Goal: Task Accomplishment & Management: Manage account settings

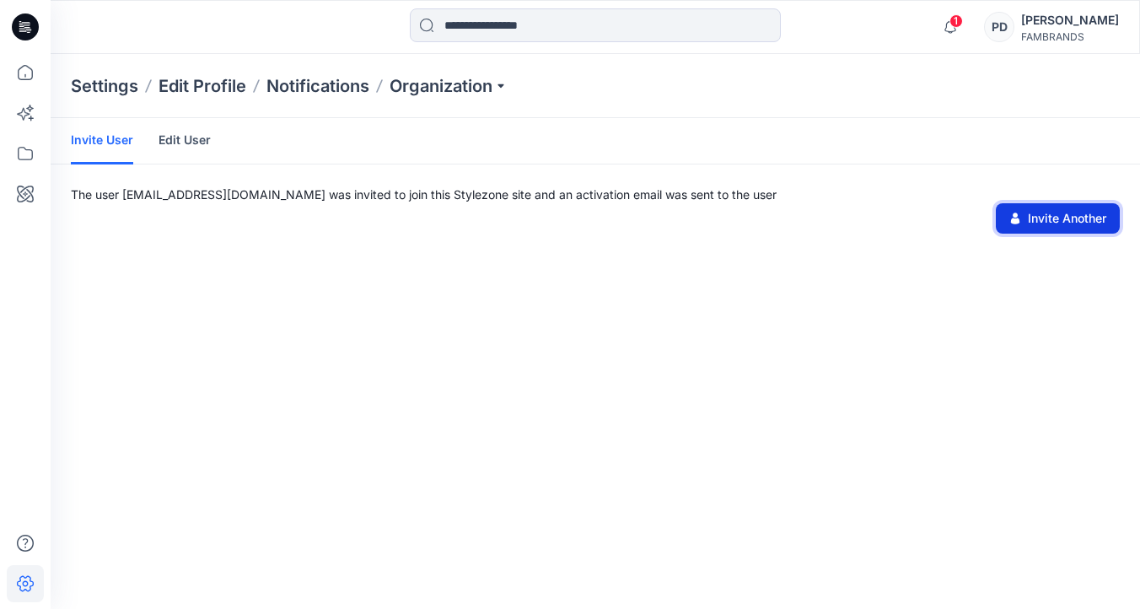
click at [1098, 218] on button "Invite Another" at bounding box center [1058, 218] width 124 height 30
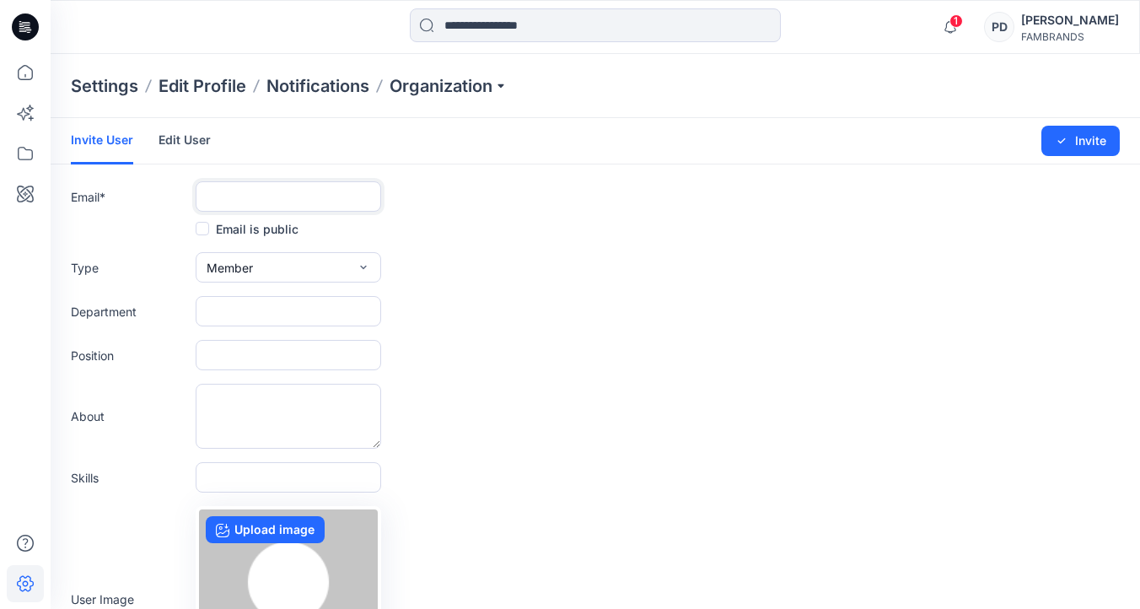
click at [331, 205] on input "text" at bounding box center [289, 196] width 186 height 30
drag, startPoint x: 338, startPoint y: 203, endPoint x: 347, endPoint y: 197, distance: 10.3
click at [349, 201] on body "**********" at bounding box center [570, 391] width 1140 height 783
click at [337, 200] on input "**********" at bounding box center [289, 196] width 186 height 30
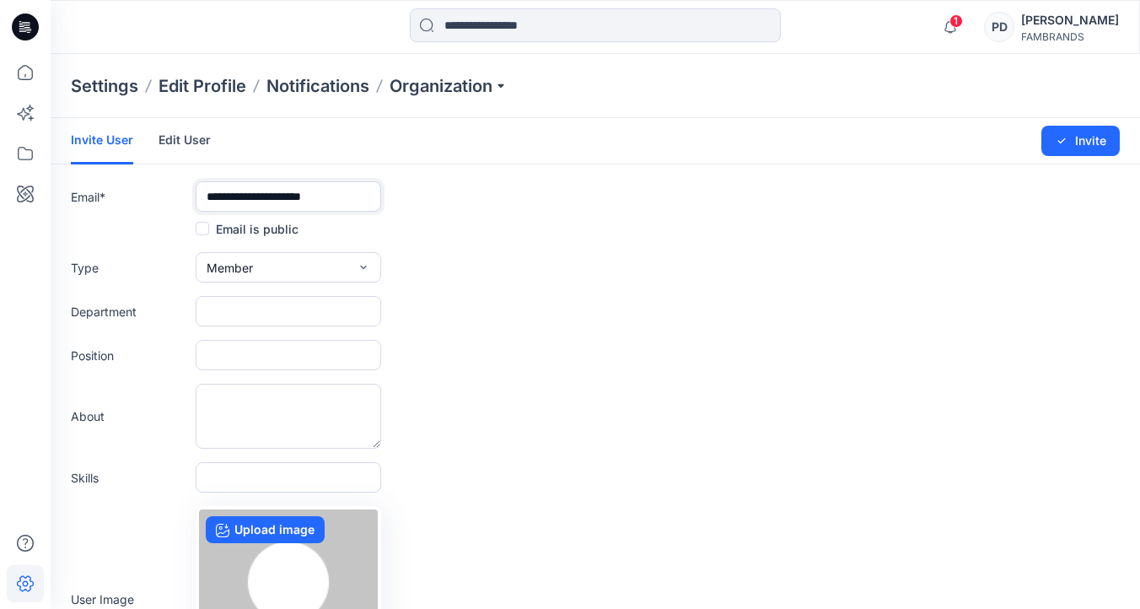
type input "**********"
click at [288, 269] on button "Member" at bounding box center [289, 267] width 186 height 30
click at [261, 308] on button "External" at bounding box center [288, 306] width 179 height 34
click at [358, 312] on input "text" at bounding box center [289, 311] width 186 height 30
type input "**********"
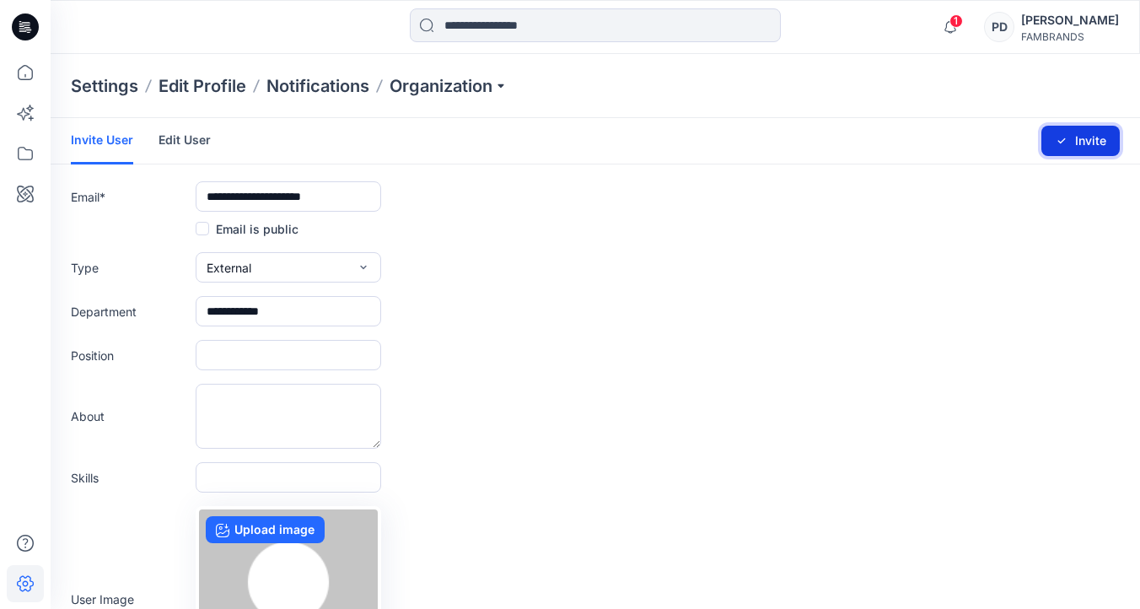
click at [1085, 143] on button "Invite" at bounding box center [1080, 141] width 78 height 30
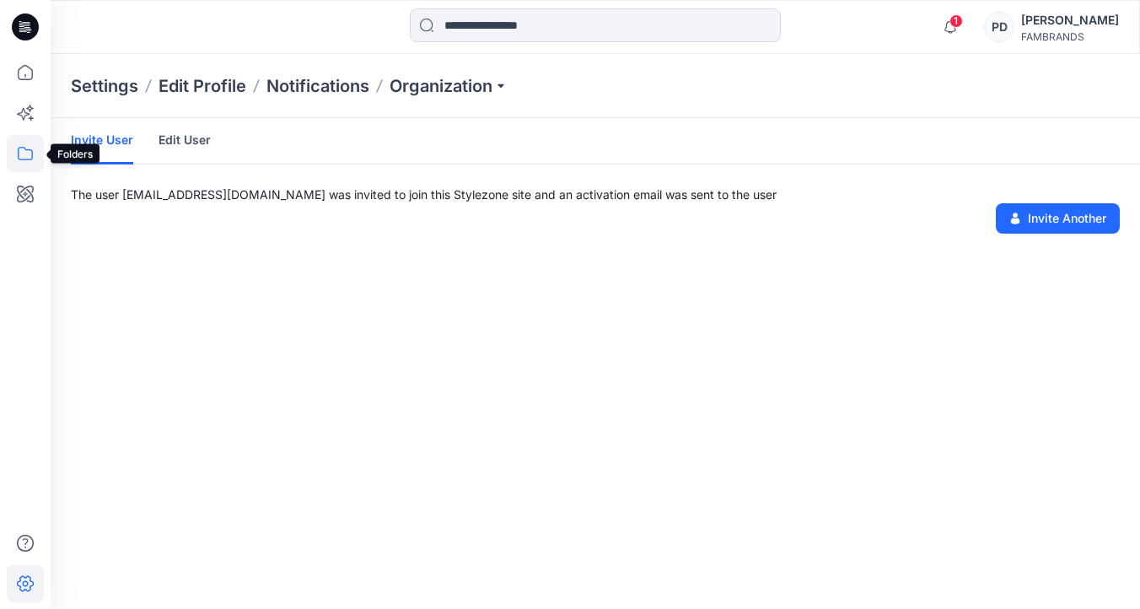
click at [26, 157] on icon at bounding box center [25, 153] width 37 height 37
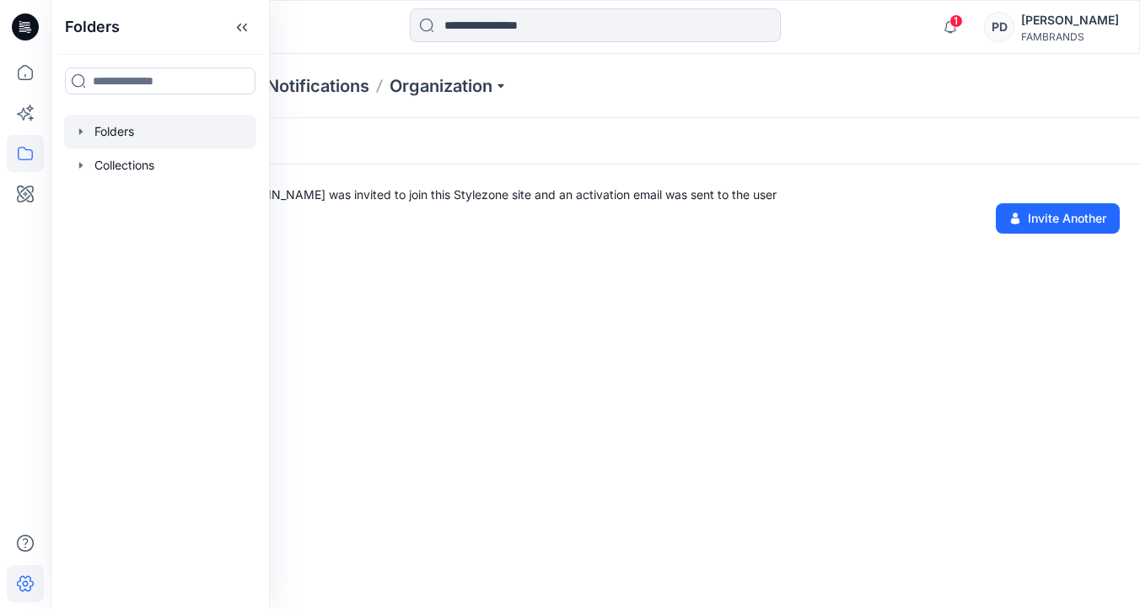
click at [83, 131] on icon "button" at bounding box center [80, 131] width 13 height 13
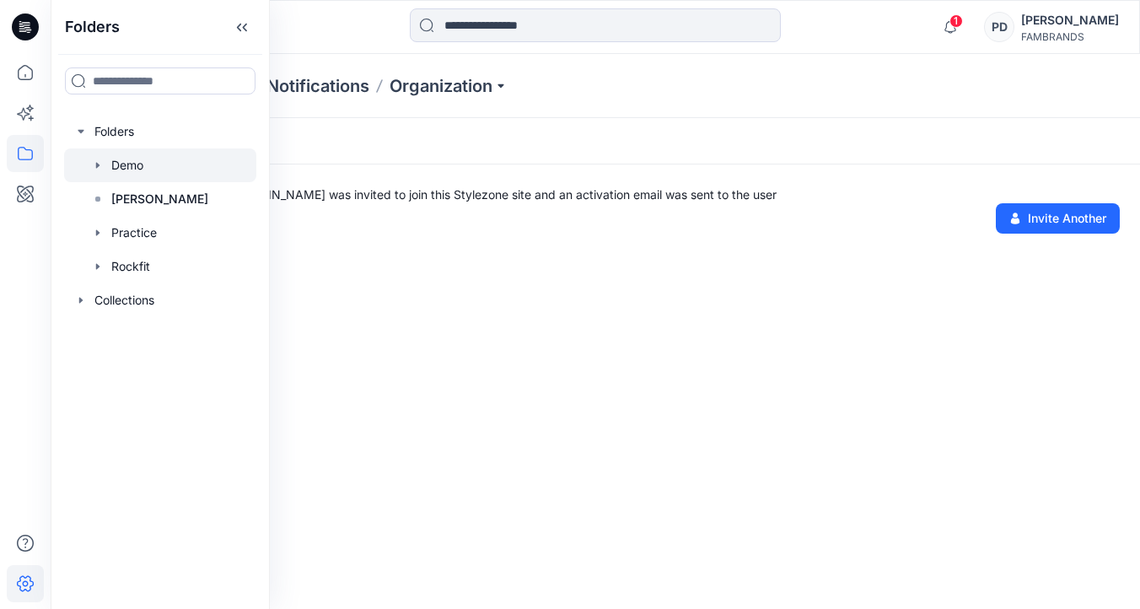
click at [126, 165] on div at bounding box center [160, 165] width 192 height 34
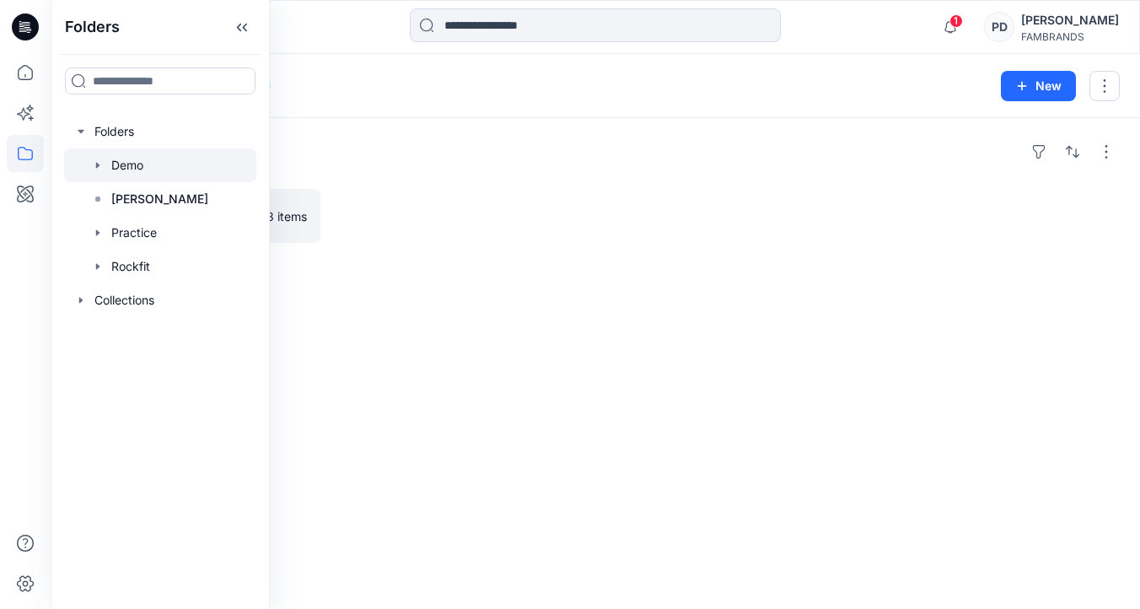
click at [509, 174] on div "Folders True Fall 2025 8 items" at bounding box center [596, 363] width 1090 height 491
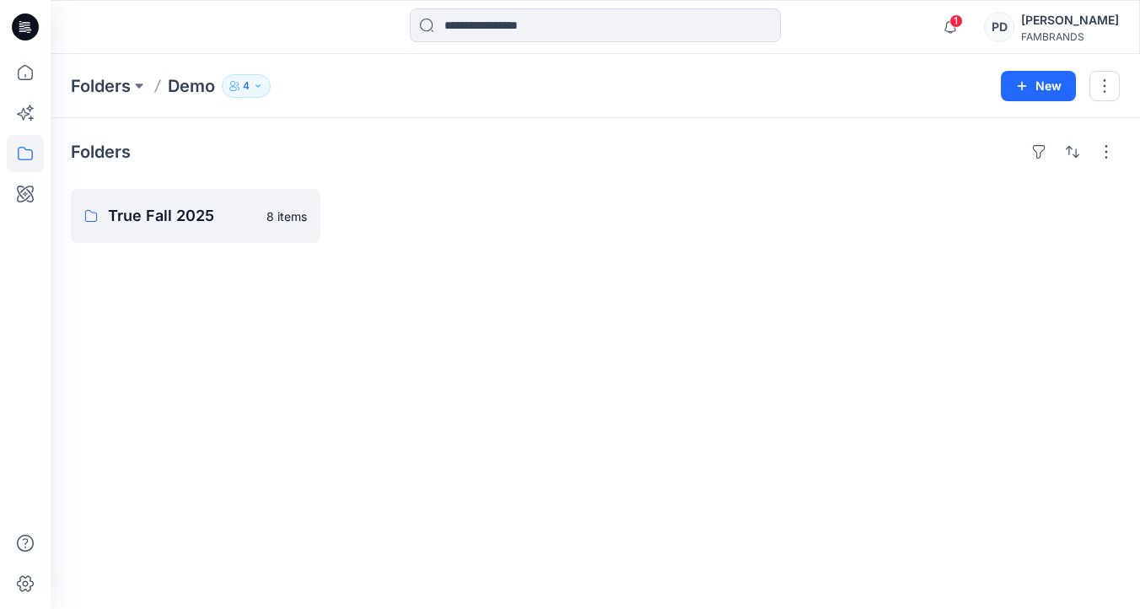
click at [1073, 26] on div "[PERSON_NAME]" at bounding box center [1070, 20] width 98 height 20
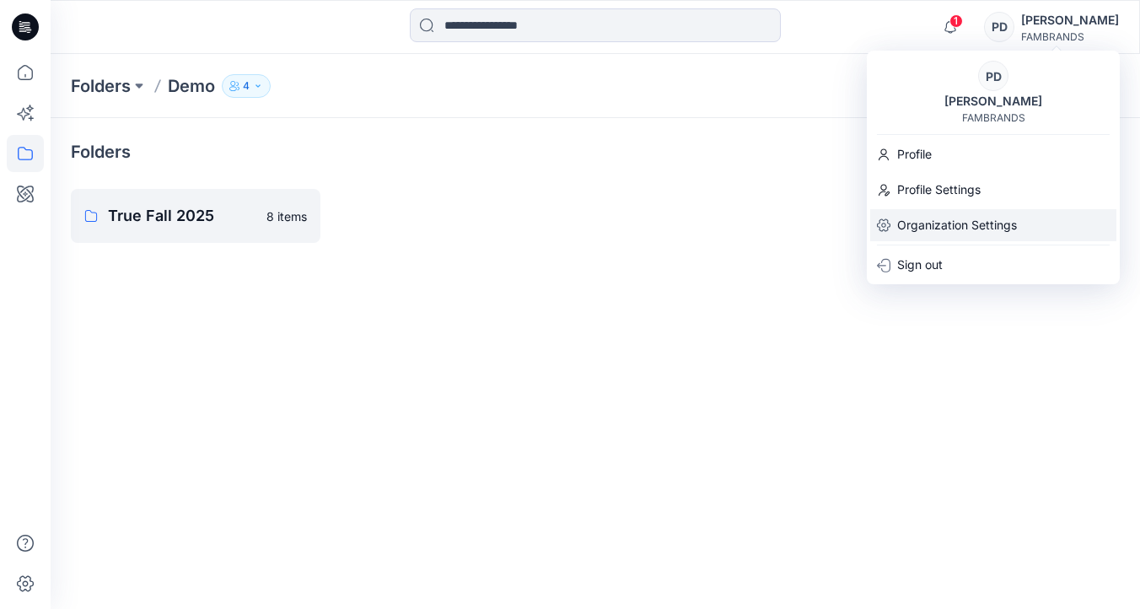
click at [949, 228] on p "Organization Settings" at bounding box center [957, 225] width 120 height 32
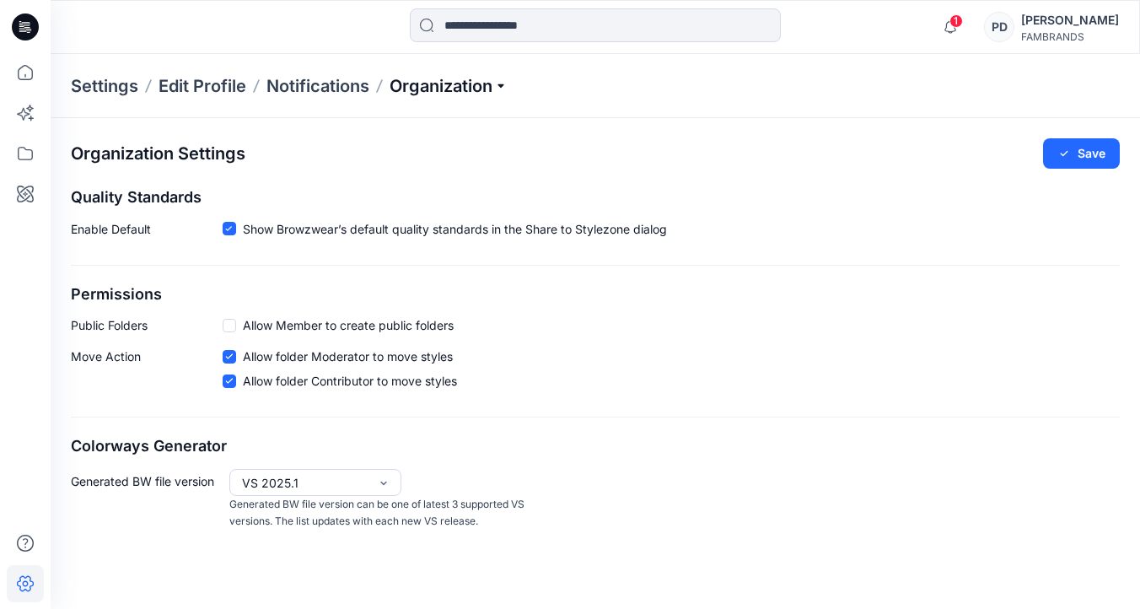
click at [435, 81] on p "Organization" at bounding box center [449, 86] width 118 height 24
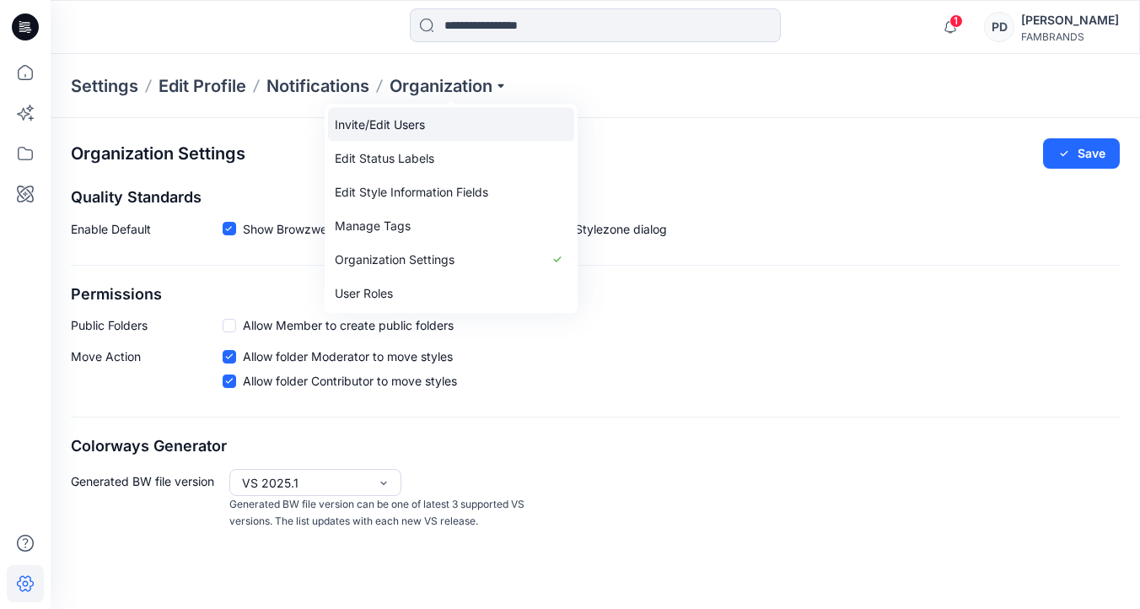
click at [406, 121] on link "Invite/Edit Users" at bounding box center [451, 125] width 246 height 34
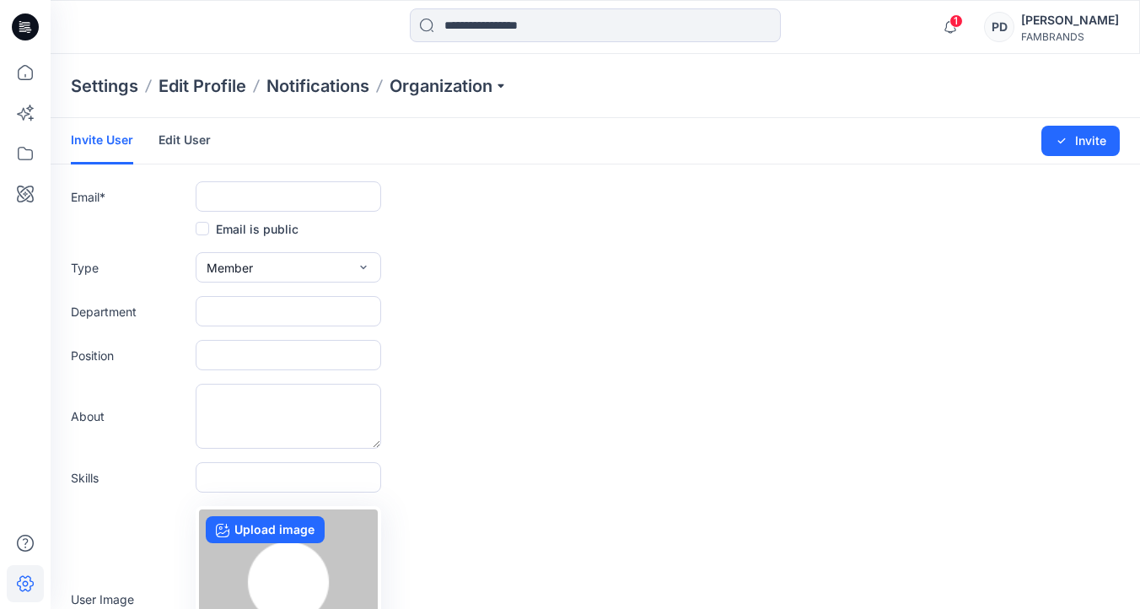
click at [191, 136] on link "Edit User" at bounding box center [185, 140] width 52 height 44
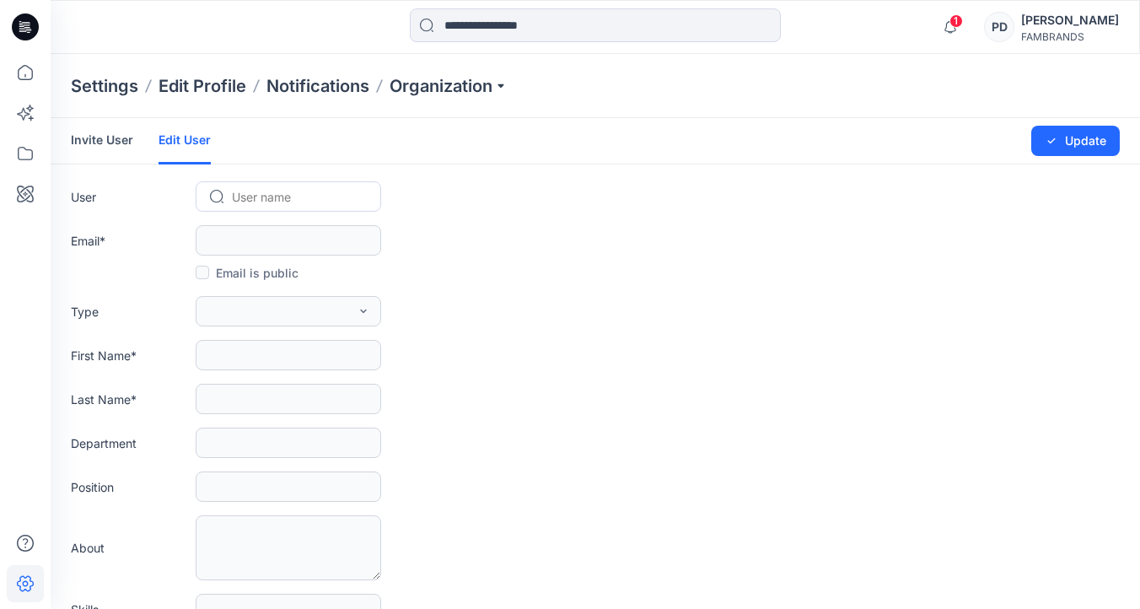
click at [272, 196] on div at bounding box center [298, 196] width 133 height 21
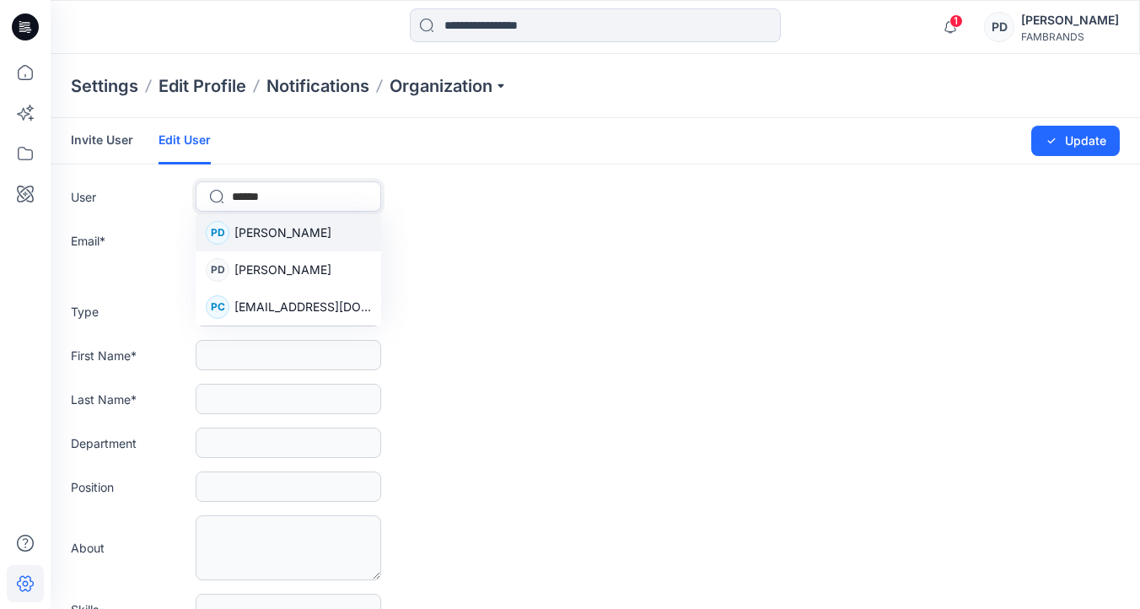
type input "*******"
click at [258, 238] on span "Paige D" at bounding box center [282, 232] width 97 height 18
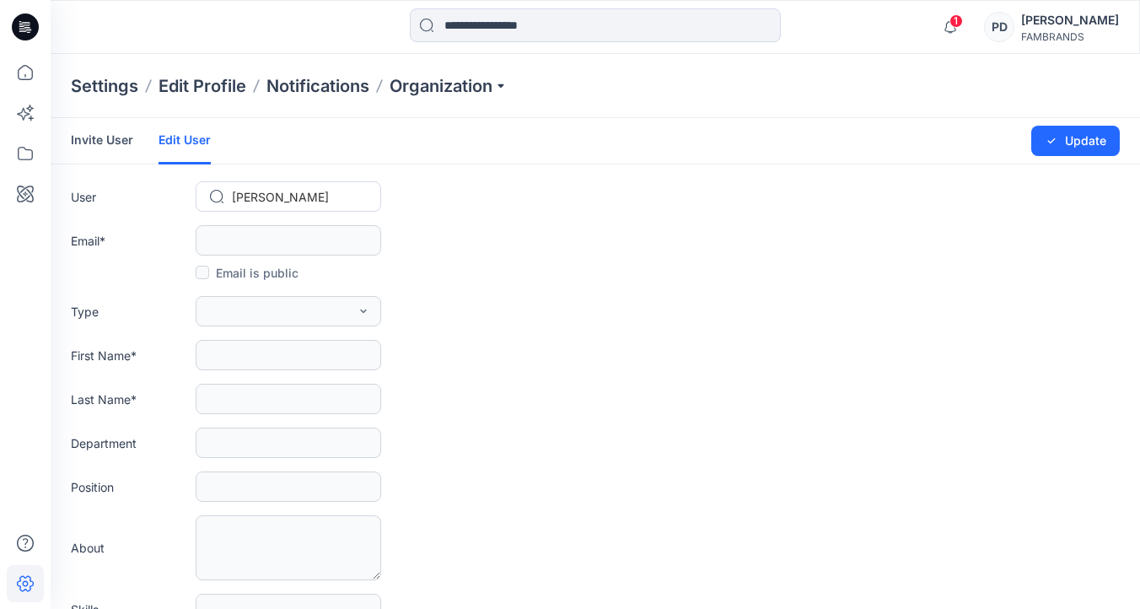
type input "**********"
type input "*****"
type input "*"
type input "**********"
click at [363, 308] on icon "button" at bounding box center [363, 310] width 13 height 13
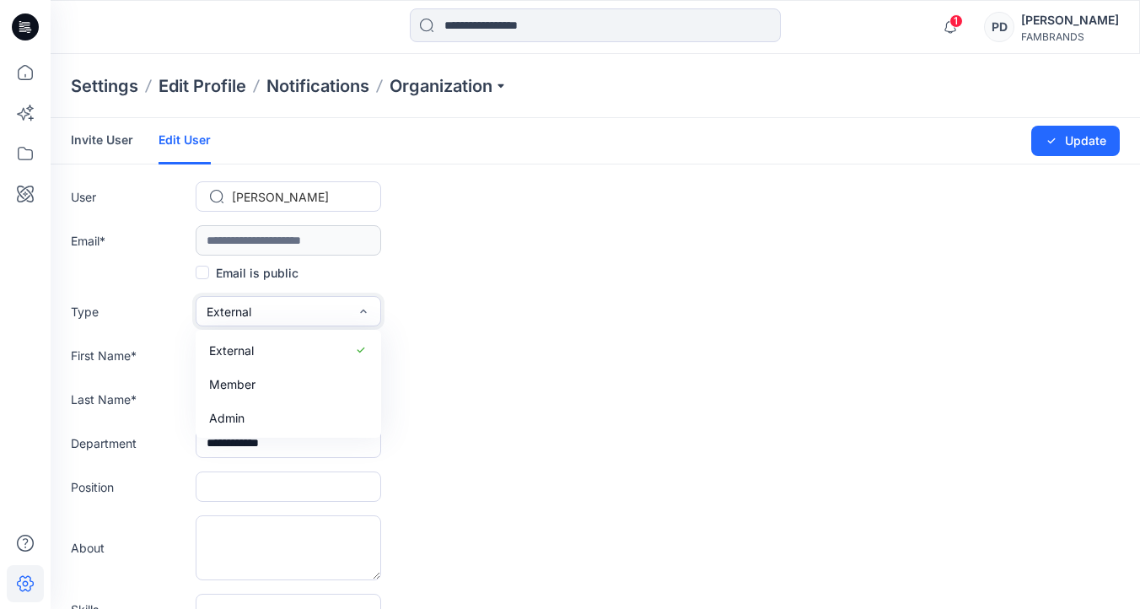
click at [363, 308] on icon "button" at bounding box center [363, 310] width 13 height 13
click at [1052, 25] on div "[PERSON_NAME]" at bounding box center [1070, 20] width 98 height 20
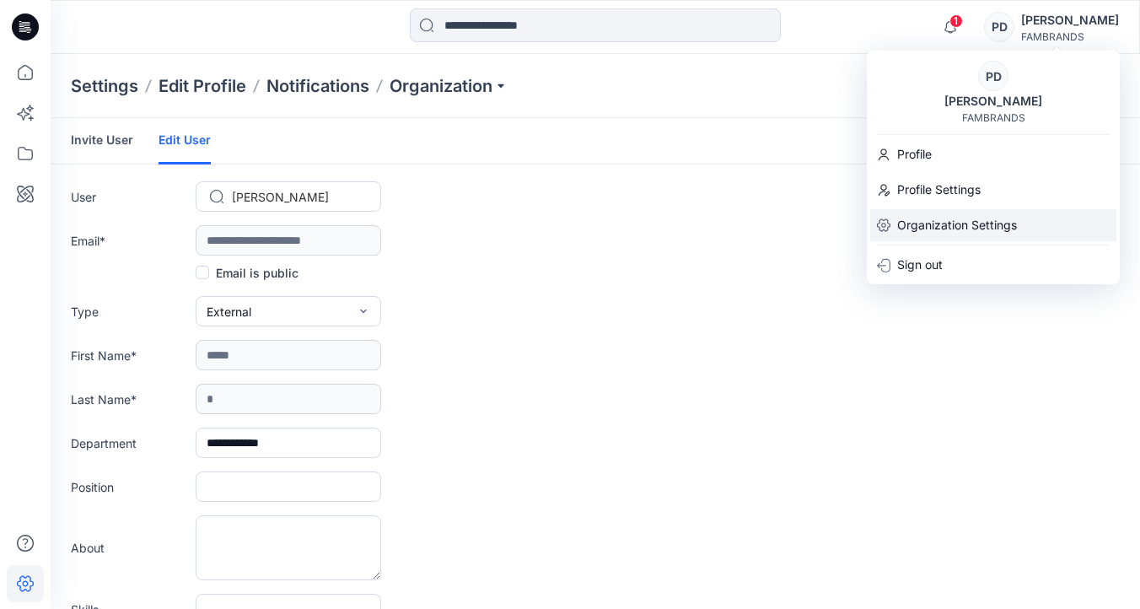
click at [939, 226] on p "Organization Settings" at bounding box center [957, 225] width 120 height 32
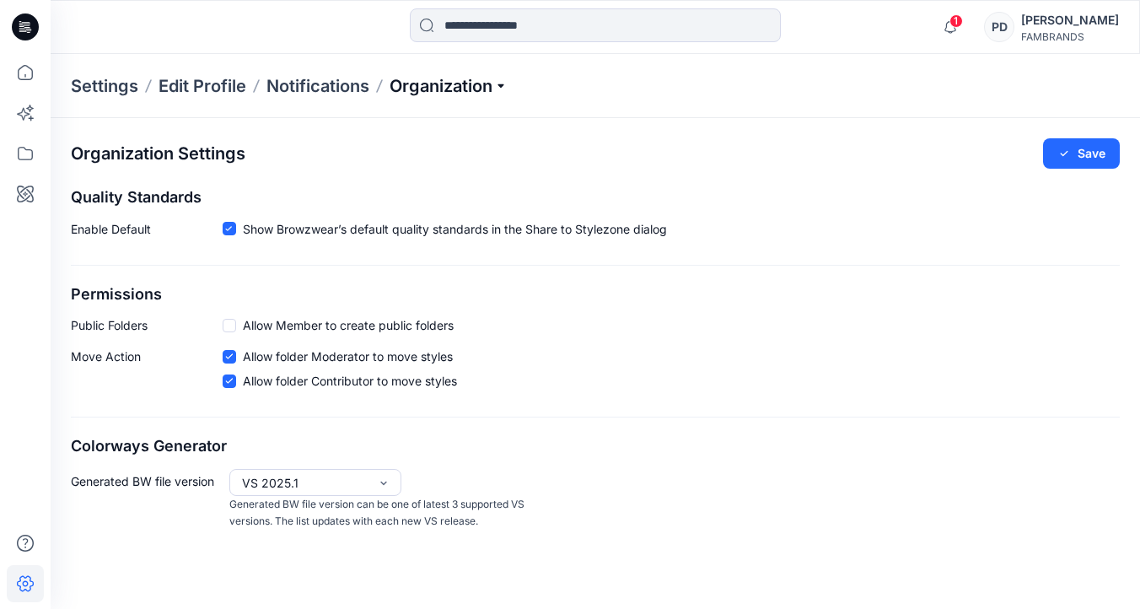
click at [458, 83] on p "Organization" at bounding box center [449, 86] width 118 height 24
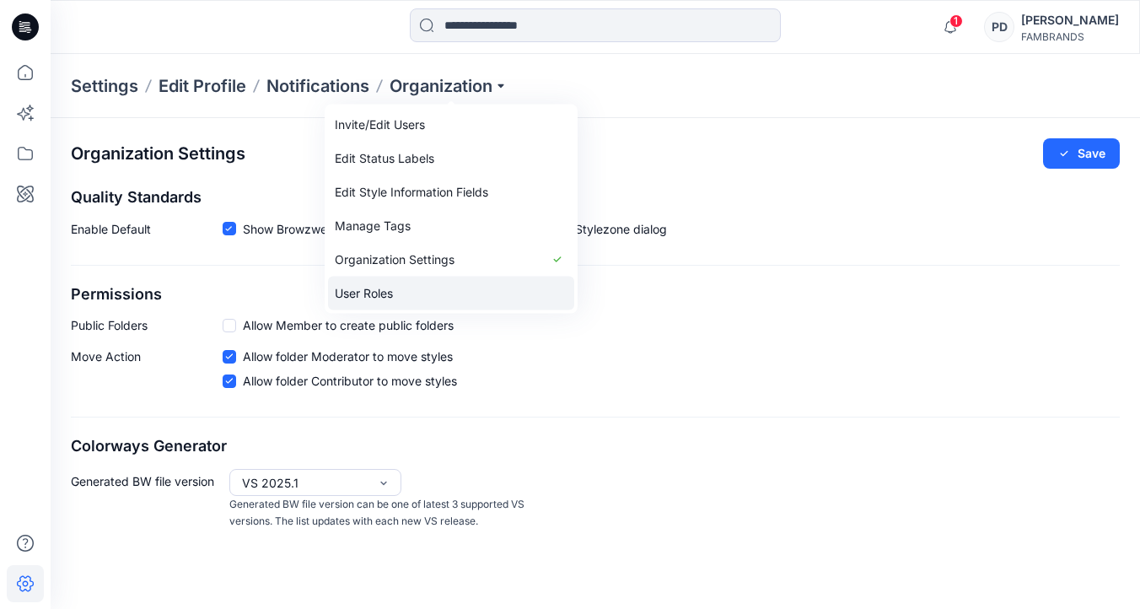
click at [403, 292] on link "User Roles" at bounding box center [451, 294] width 246 height 34
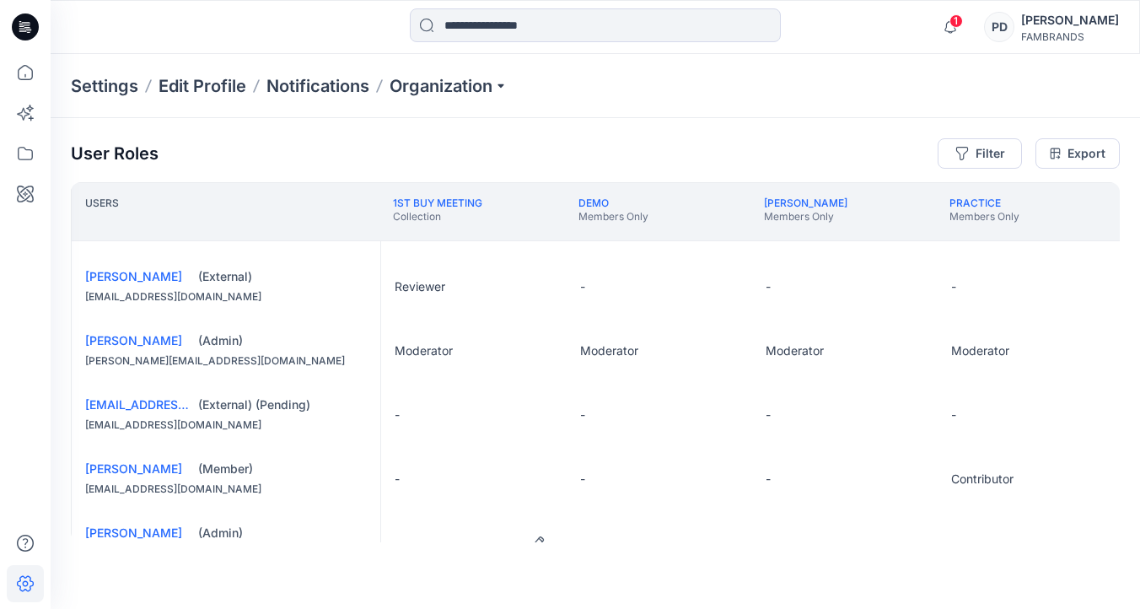
scroll to position [420, 0]
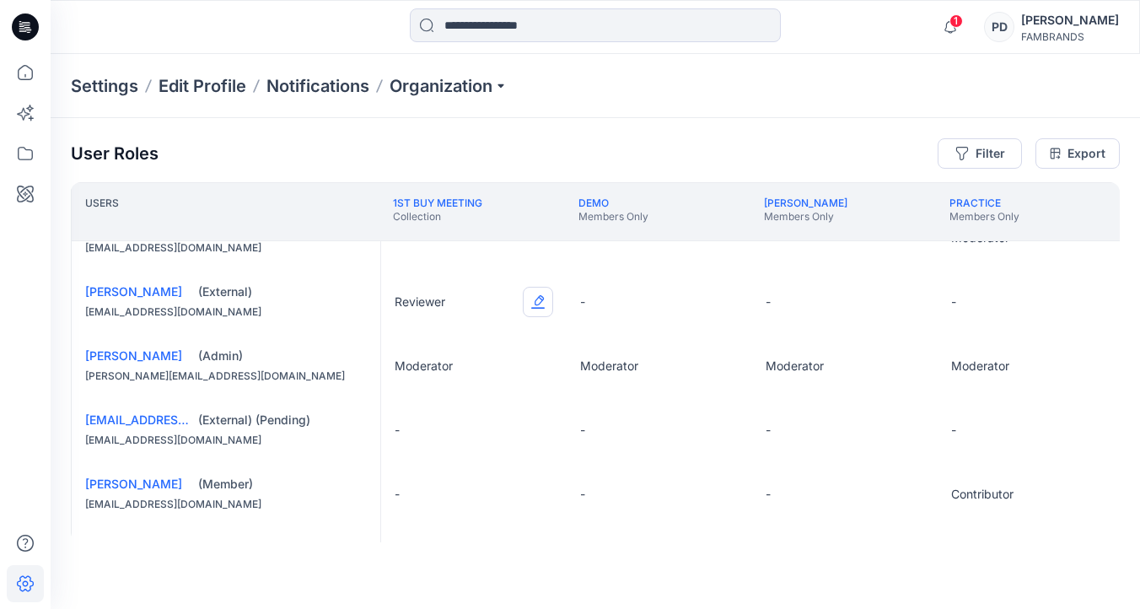
click at [539, 304] on button "Edit Role" at bounding box center [538, 302] width 30 height 30
click at [436, 409] on button "Contributor" at bounding box center [459, 409] width 182 height 30
click at [1074, 20] on div "[PERSON_NAME]" at bounding box center [1070, 20] width 98 height 20
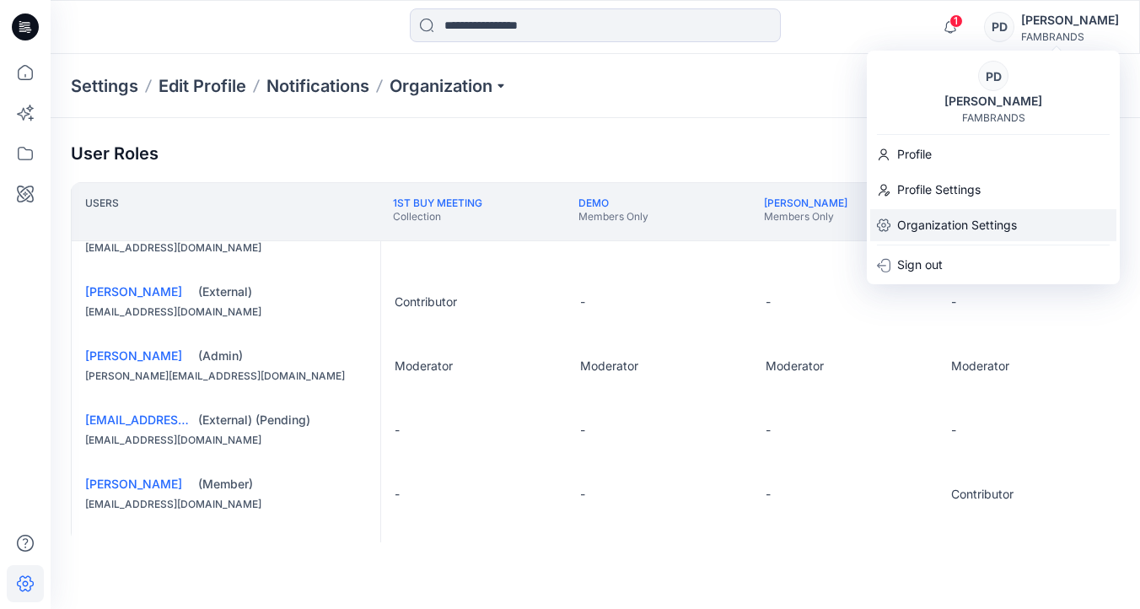
click at [934, 223] on p "Organization Settings" at bounding box center [957, 225] width 120 height 32
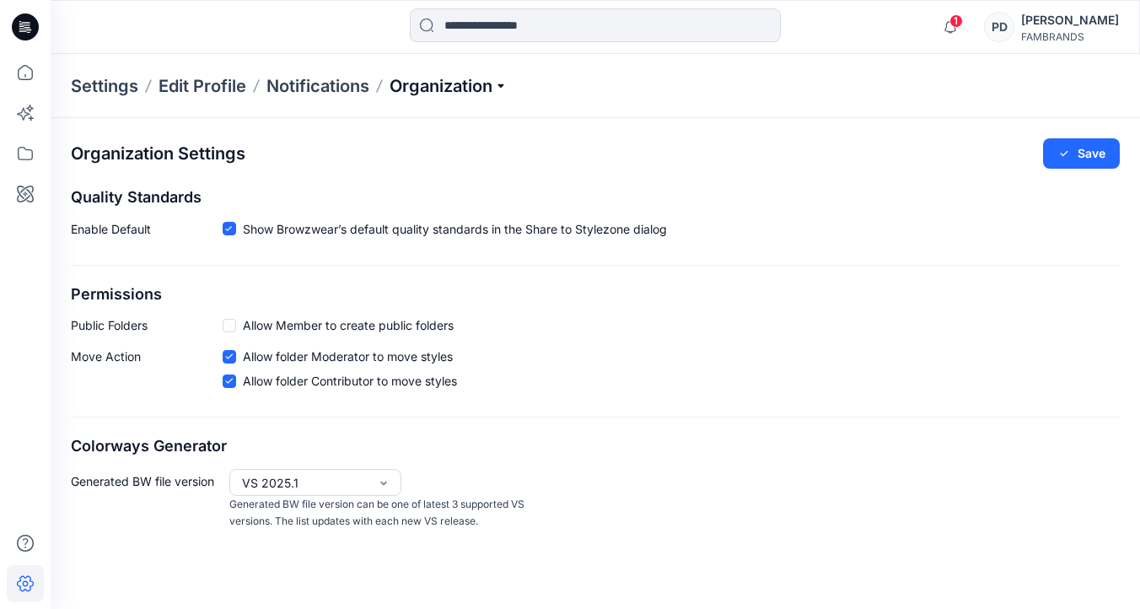
click at [462, 76] on p "Organization" at bounding box center [449, 86] width 118 height 24
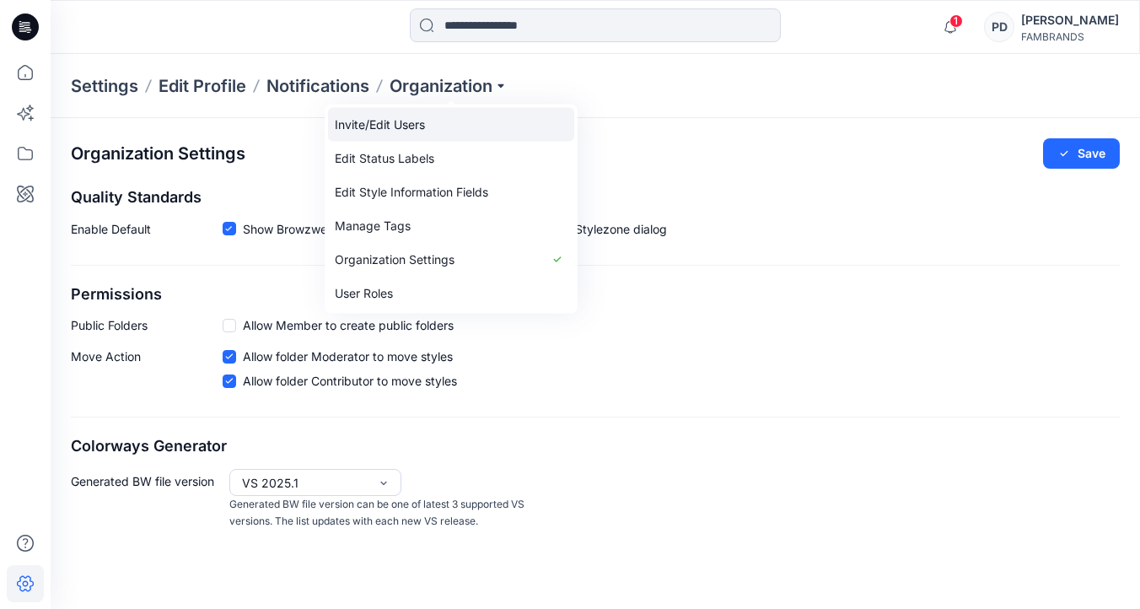
click at [428, 125] on link "Invite/Edit Users" at bounding box center [451, 125] width 246 height 34
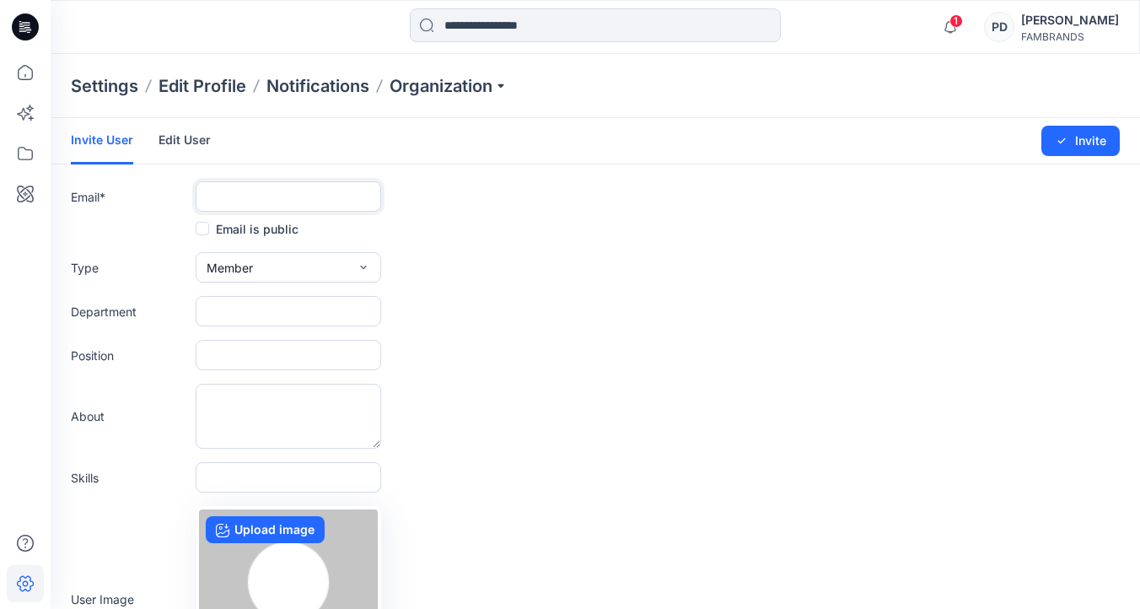
click at [352, 196] on body "1 Notifications Browzwear Support has updated Rib Knit Long Sleeve Dress with S…" at bounding box center [570, 391] width 1140 height 783
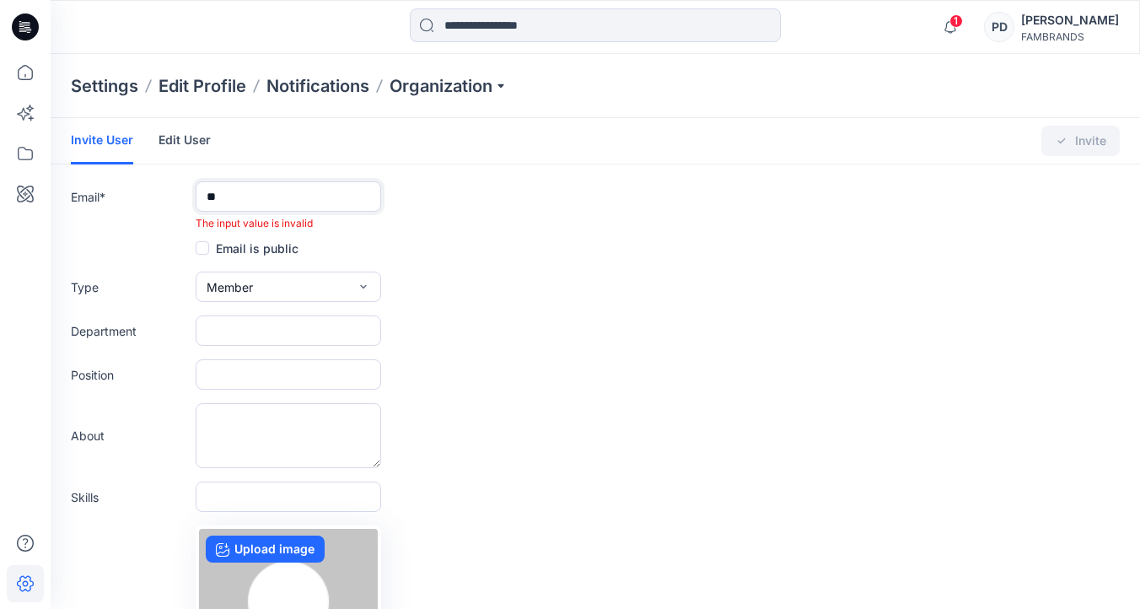
type input "*"
type input "*****"
click at [358, 234] on form "Invite User Edit User Changes Saved Invite Email * ***** The input value is inv…" at bounding box center [596, 453] width 1090 height 670
click at [188, 133] on link "Edit User" at bounding box center [185, 140] width 52 height 44
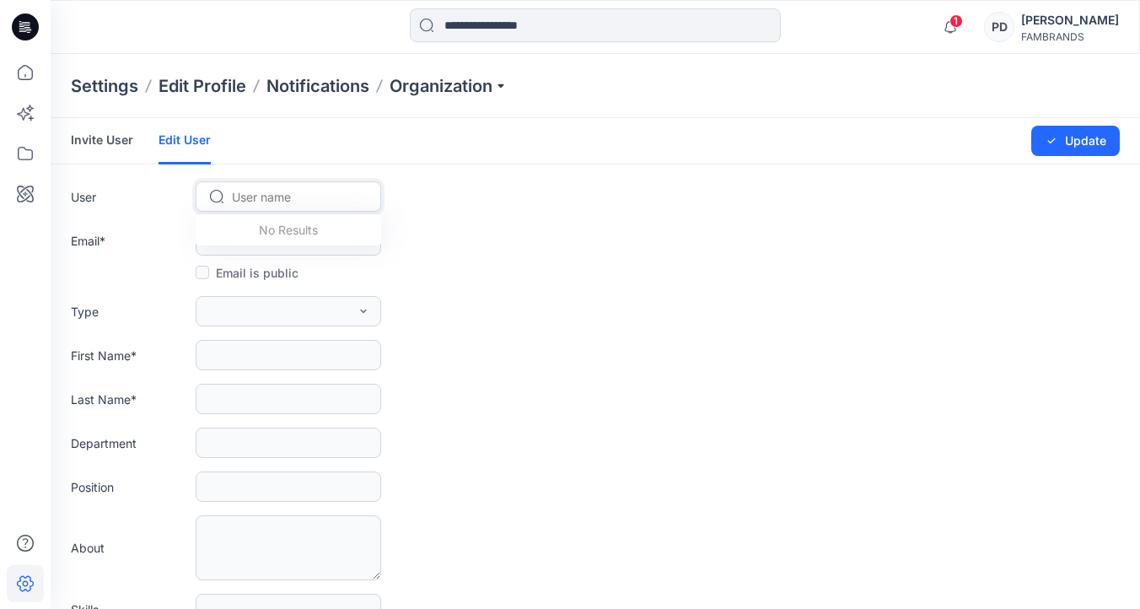
click at [237, 205] on div at bounding box center [298, 196] width 133 height 21
type input "*****"
click at [290, 304] on span "paigedimmels@gmail.com" at bounding box center [302, 307] width 137 height 18
type input "**********"
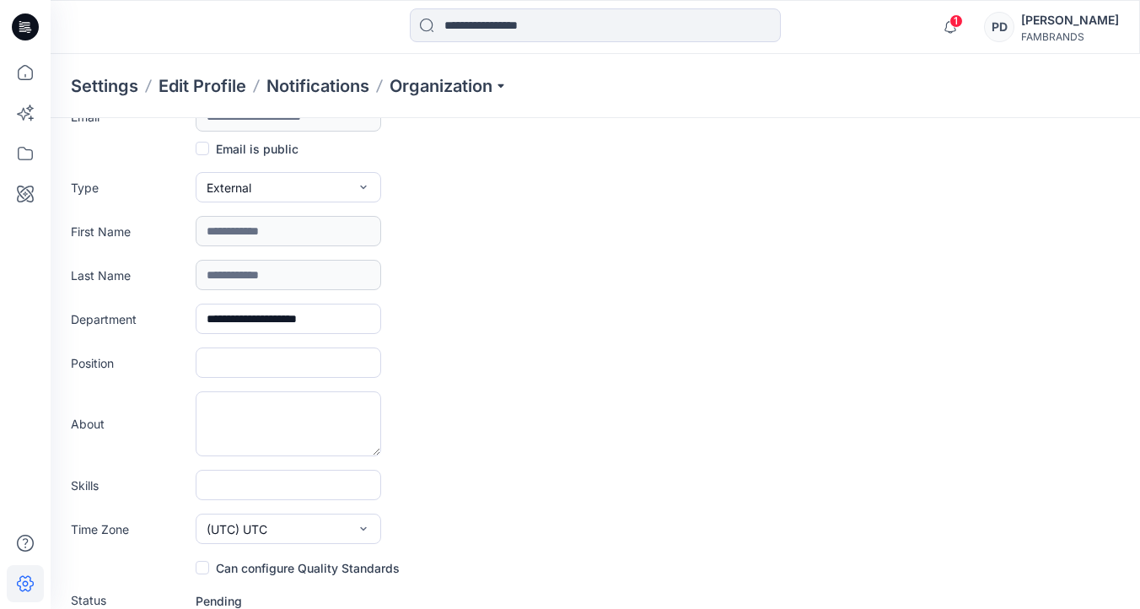
scroll to position [420, 0]
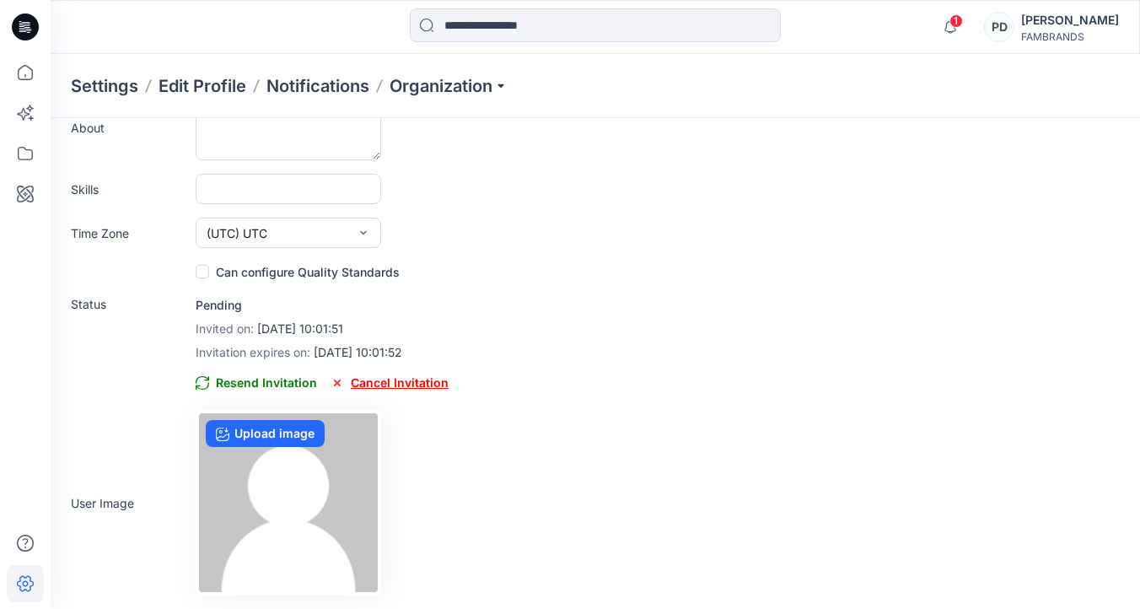
click at [425, 374] on span "Cancel Invitation" at bounding box center [390, 383] width 118 height 20
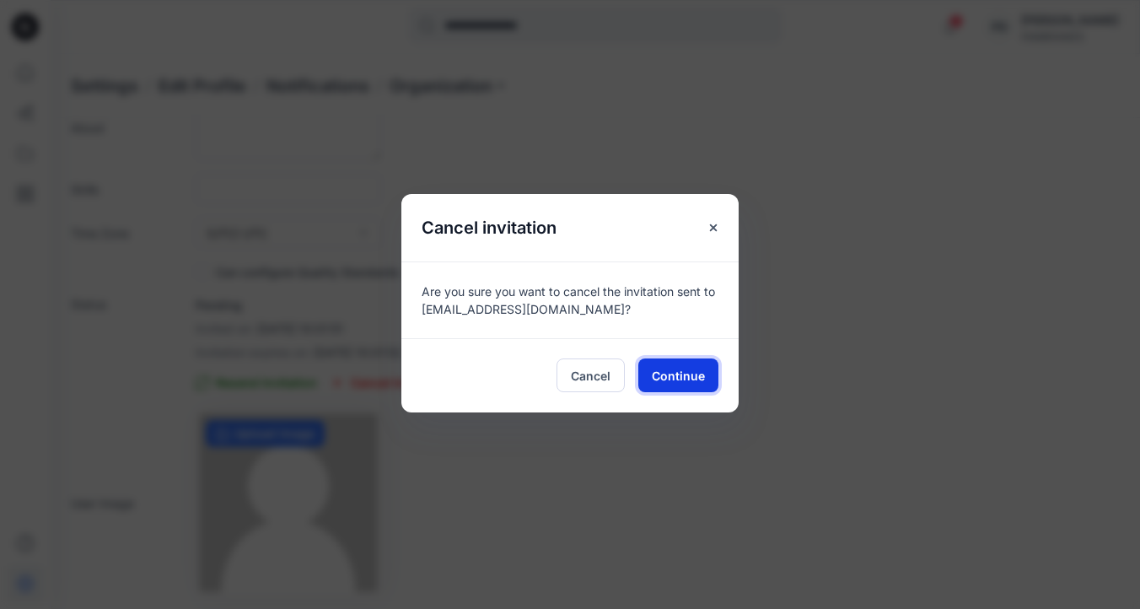
click at [683, 379] on span "Continue" at bounding box center [678, 376] width 53 height 18
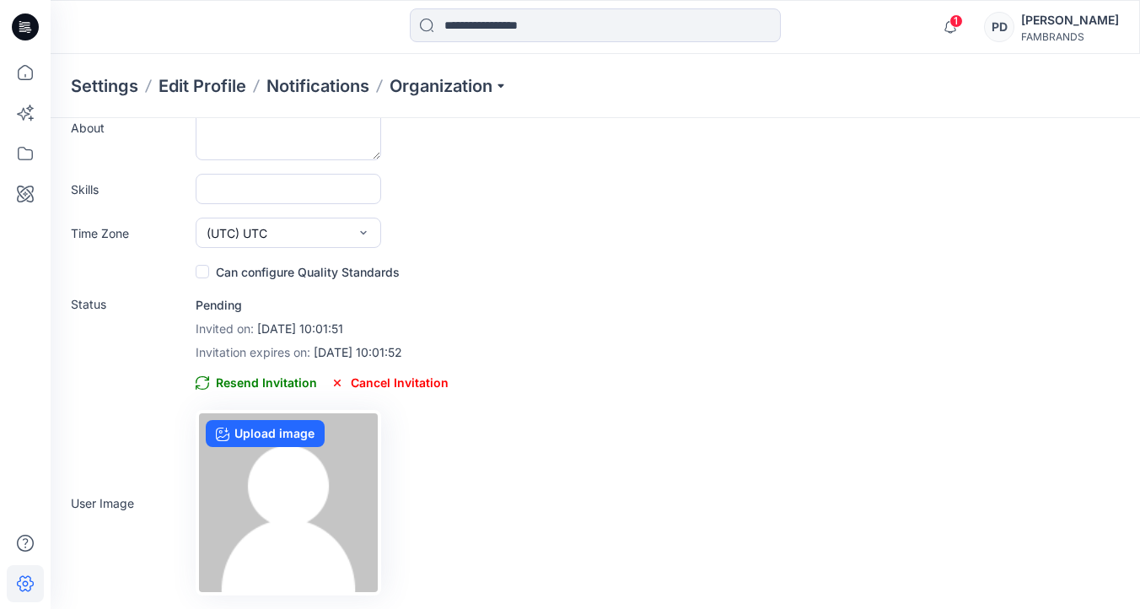
scroll to position [158, 0]
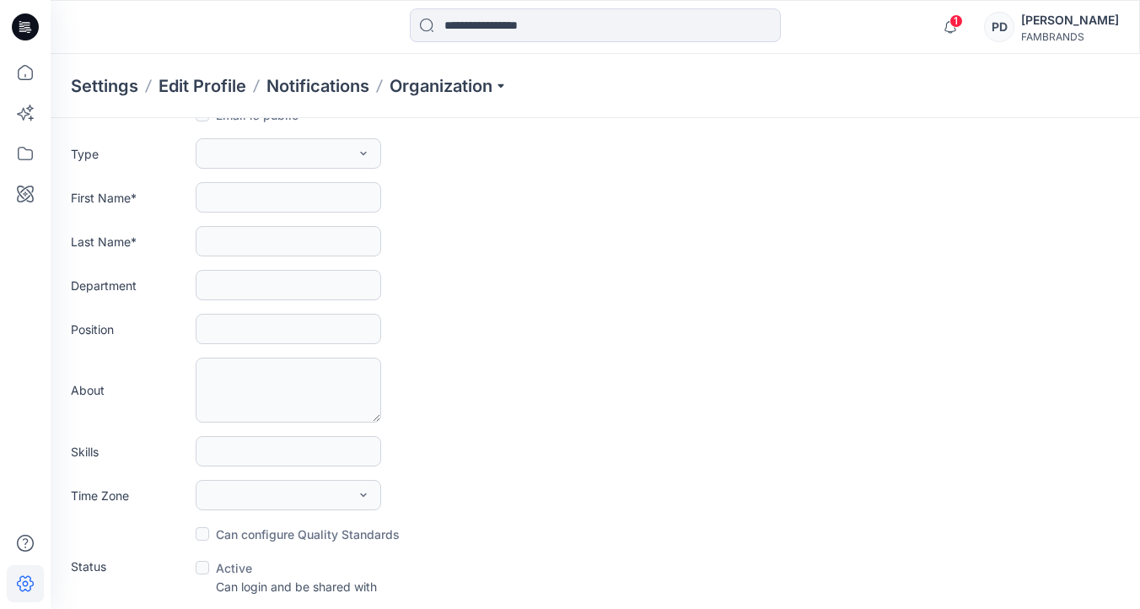
click at [1068, 30] on div "FAMBRANDS" at bounding box center [1070, 36] width 98 height 13
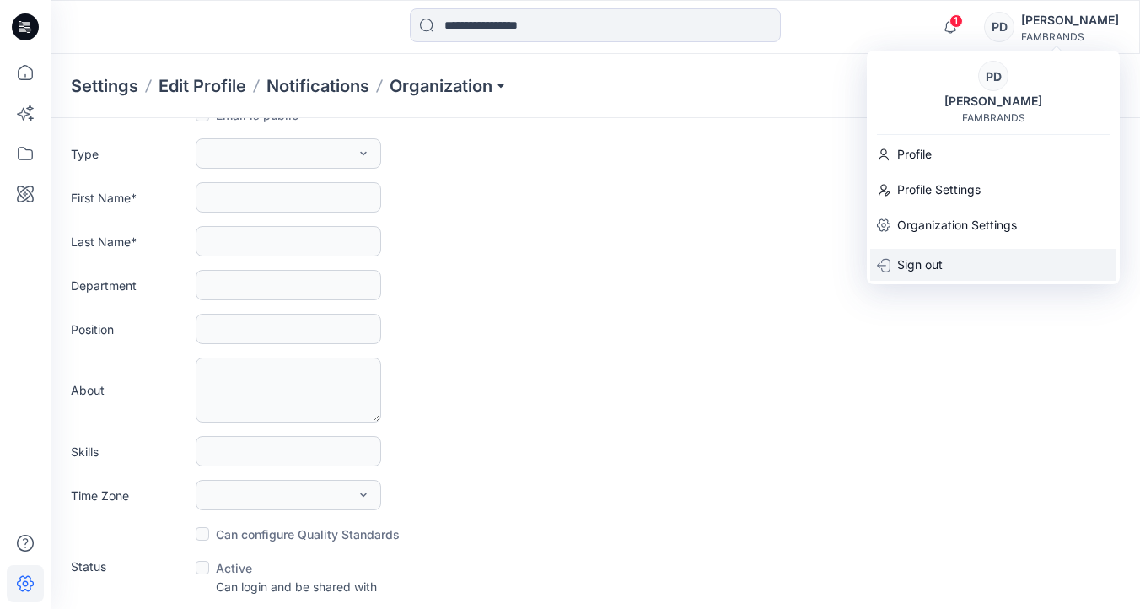
click at [929, 268] on p "Sign out" at bounding box center [920, 265] width 46 height 32
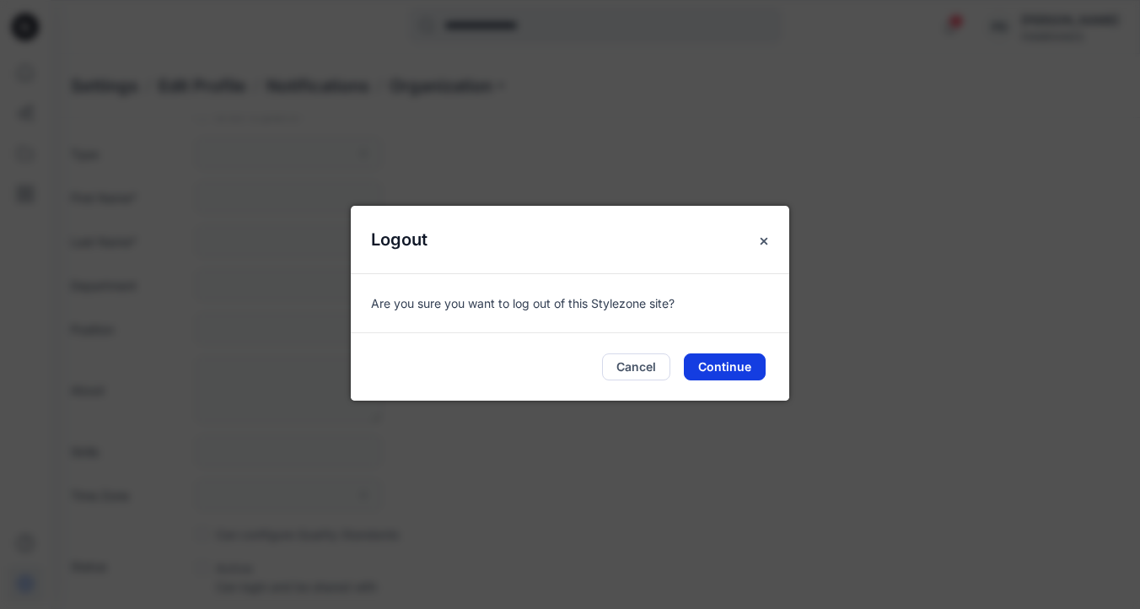
click at [714, 365] on button "Continue" at bounding box center [725, 366] width 82 height 27
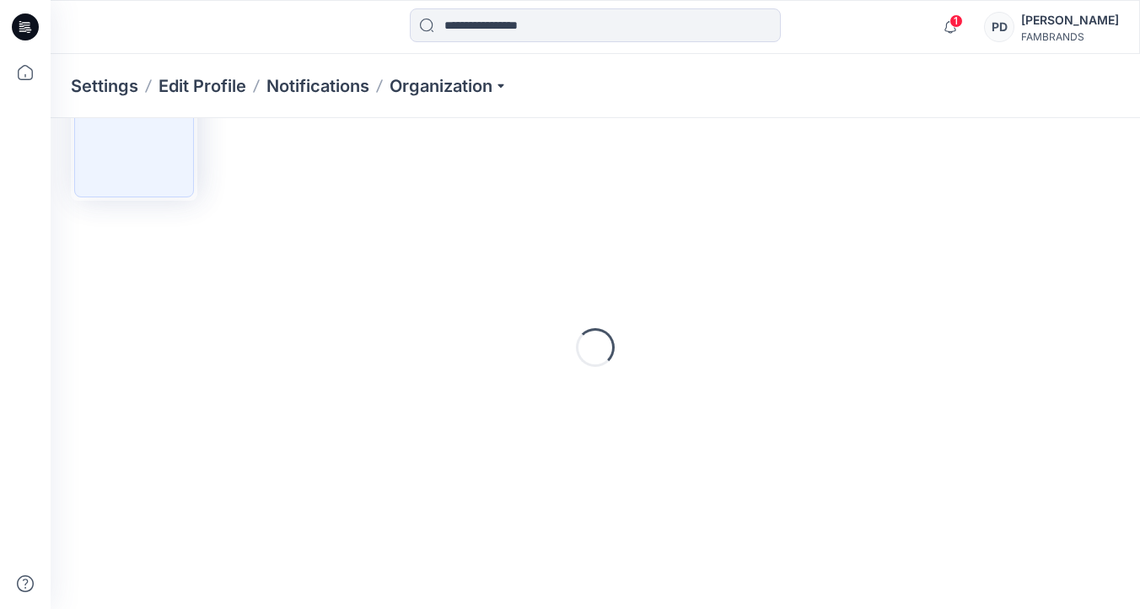
scroll to position [0, 0]
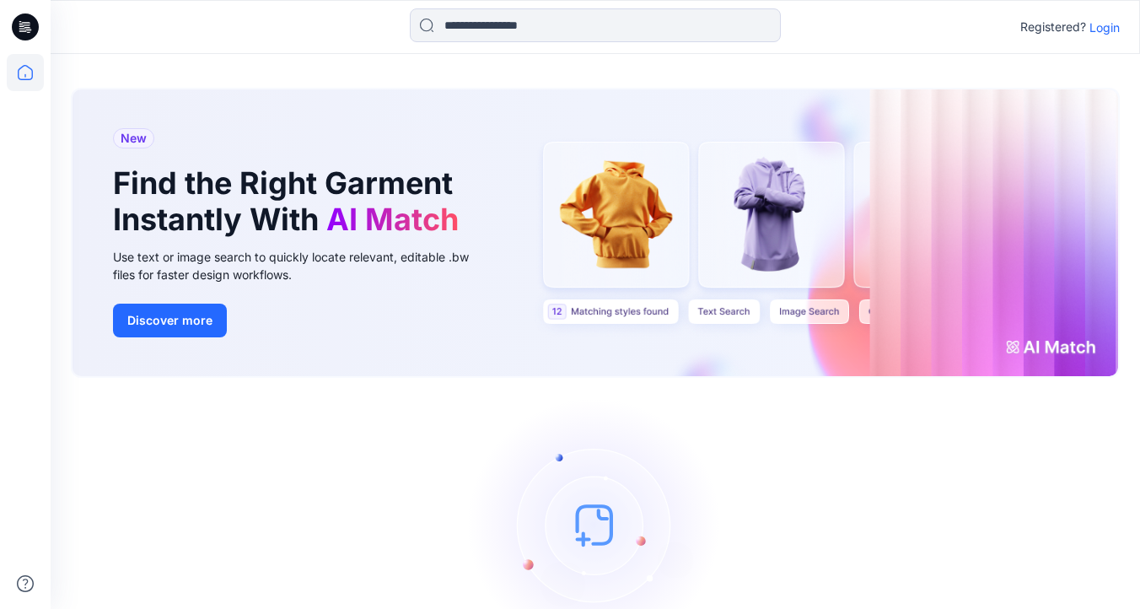
click at [1113, 28] on p "Login" at bounding box center [1105, 28] width 30 height 18
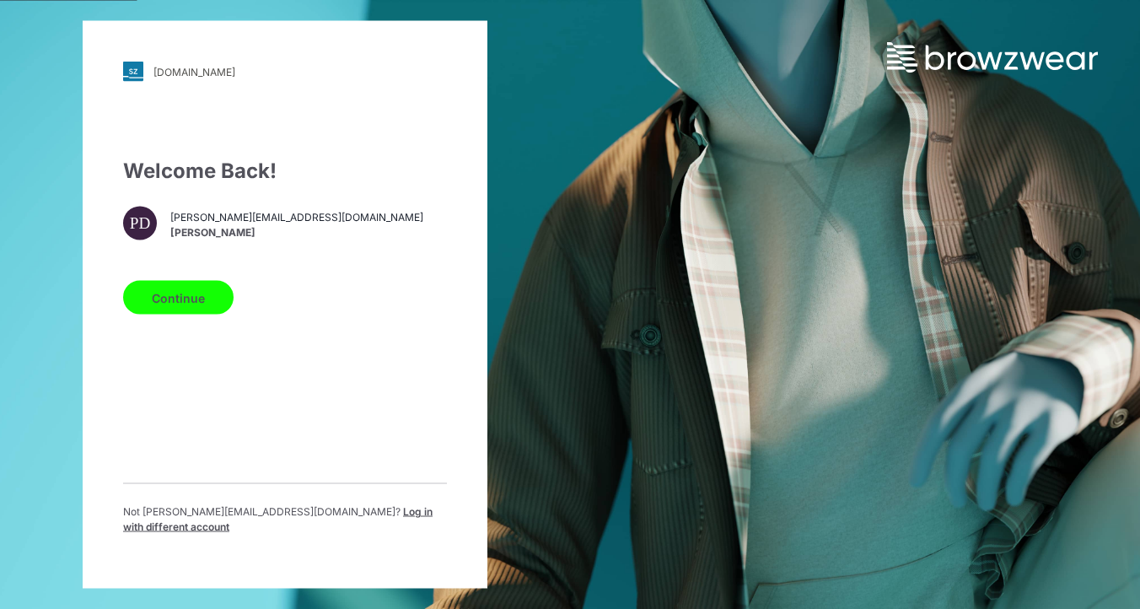
click at [378, 519] on span "Log in with different account" at bounding box center [277, 519] width 309 height 28
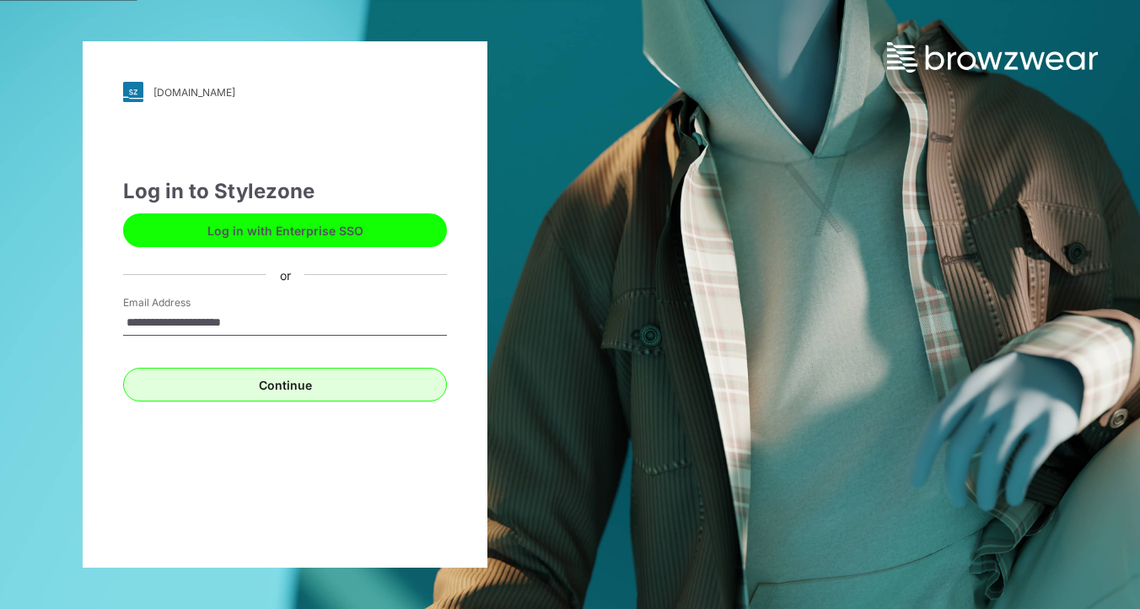
type input "**********"
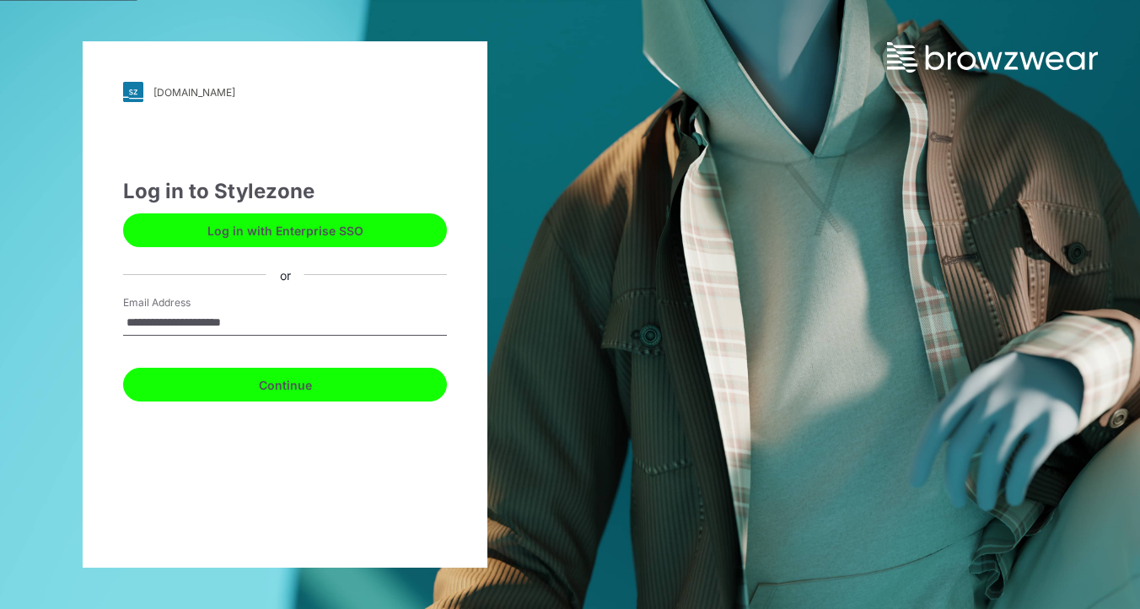
click at [326, 383] on button "Continue" at bounding box center [285, 385] width 324 height 34
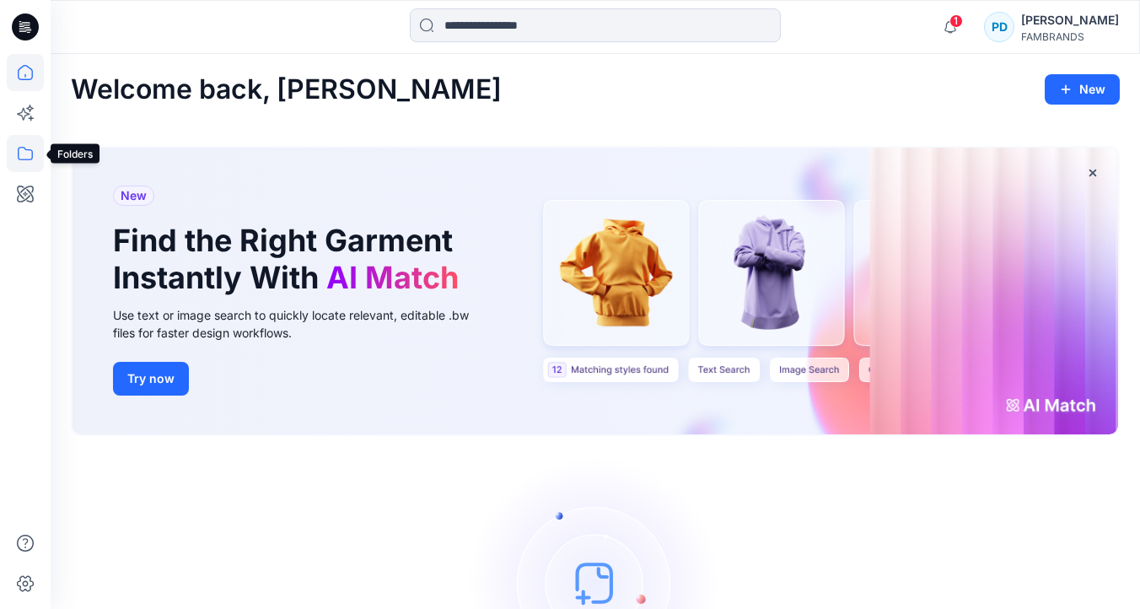
click at [20, 154] on icon at bounding box center [25, 153] width 37 height 37
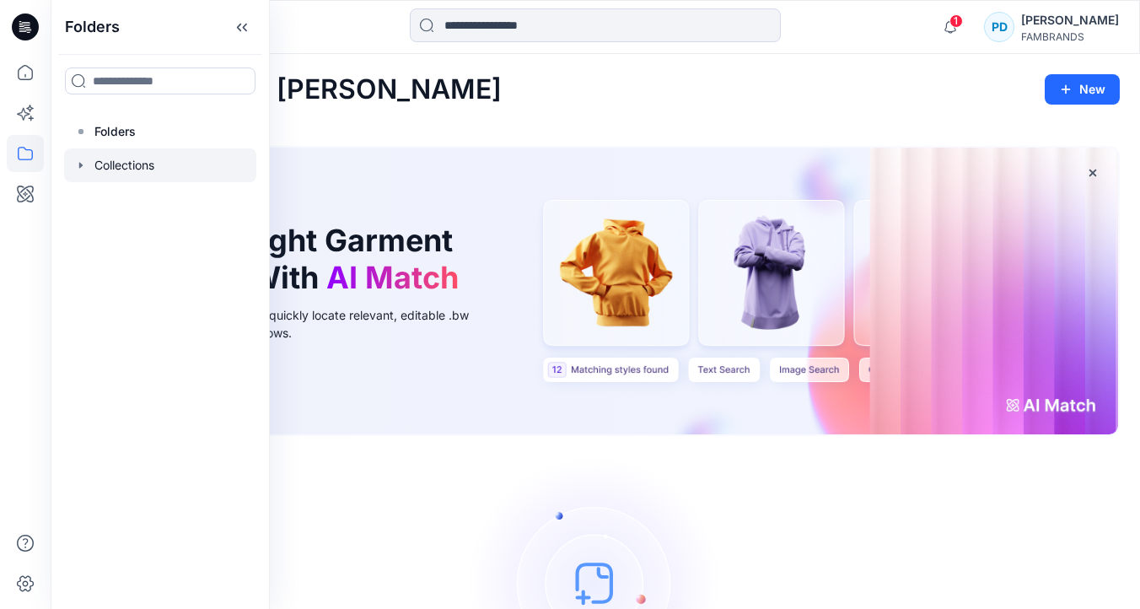
click at [144, 163] on div at bounding box center [160, 165] width 192 height 34
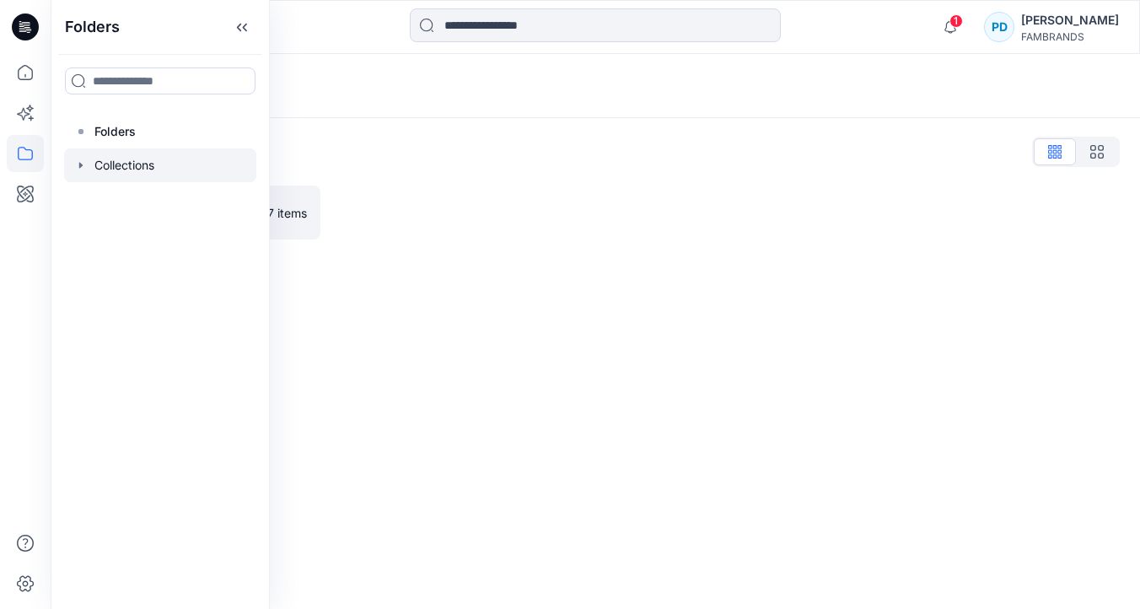
click at [406, 221] on div at bounding box center [462, 213] width 250 height 54
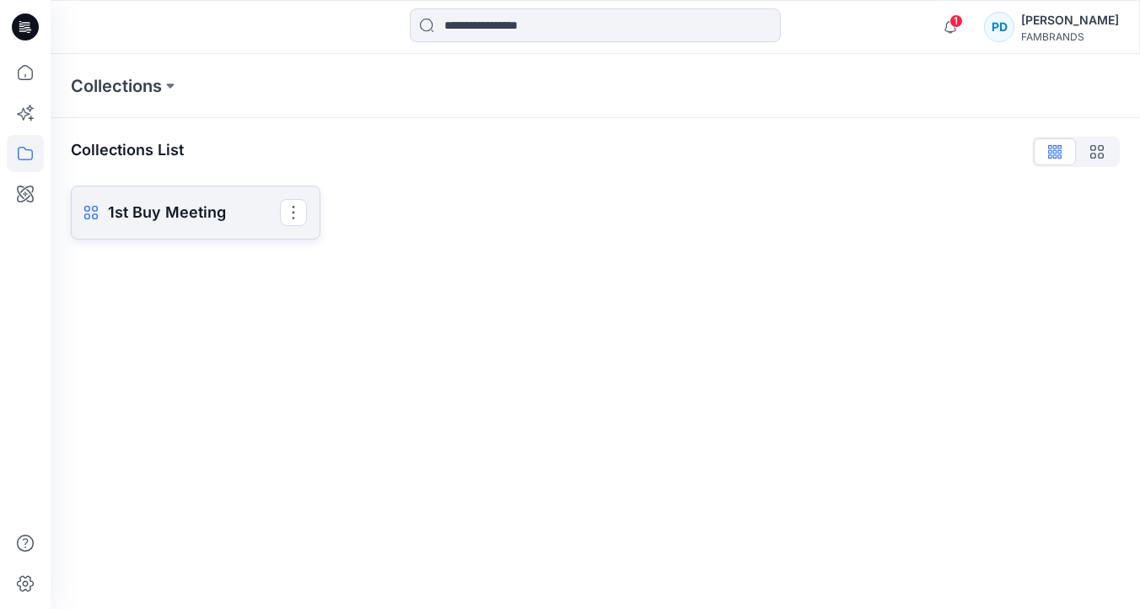
click at [234, 217] on p "1st Buy Meeting" at bounding box center [194, 213] width 172 height 24
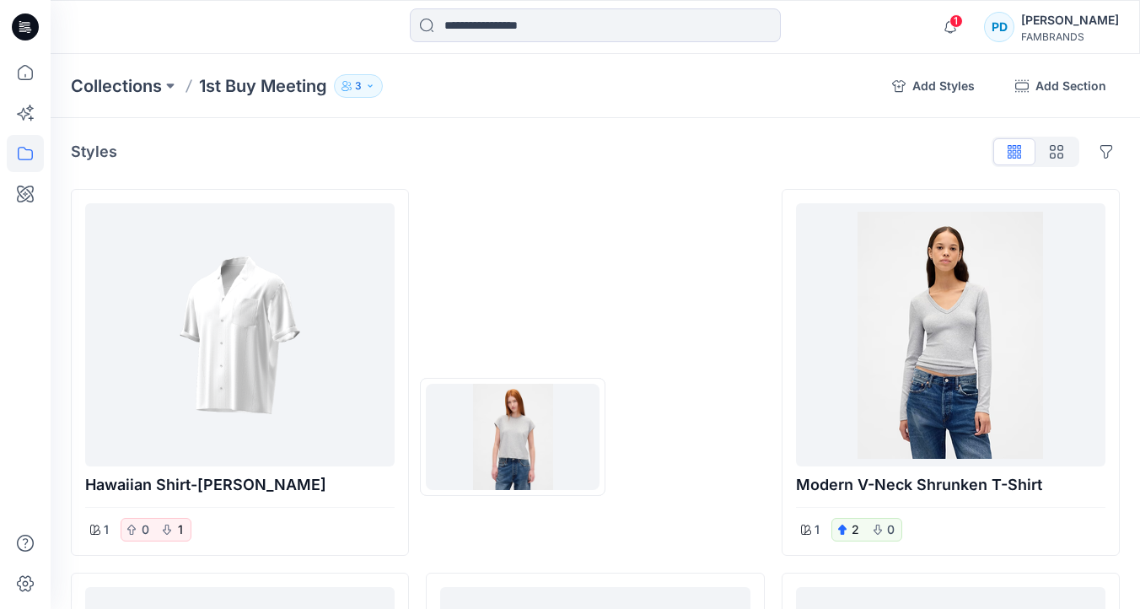
drag, startPoint x: 506, startPoint y: 329, endPoint x: 512, endPoint y: 436, distance: 107.3
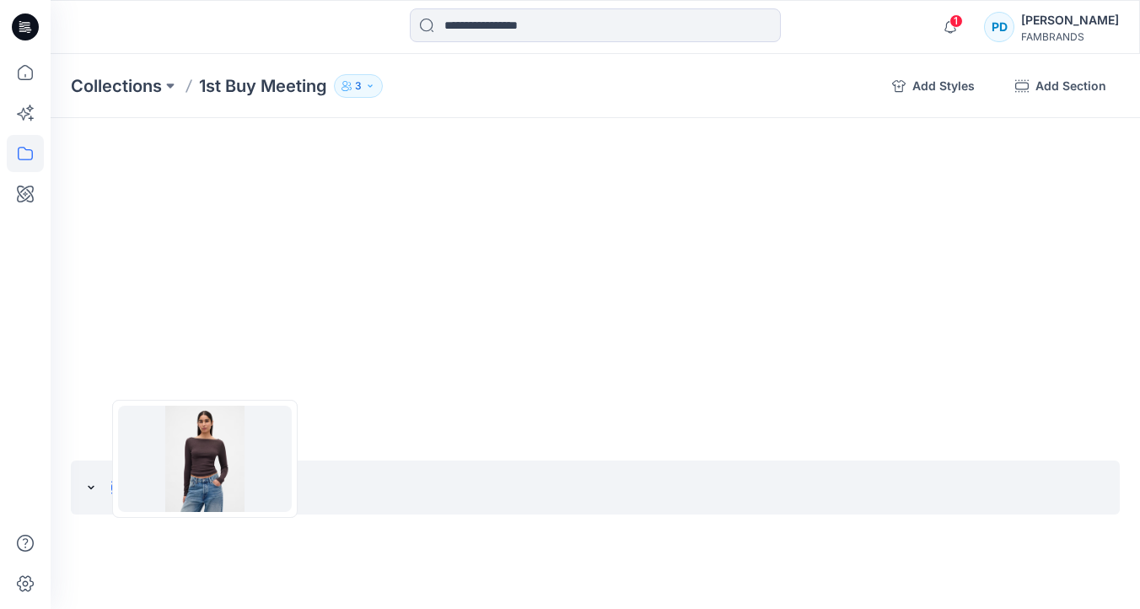
scroll to position [910, 0]
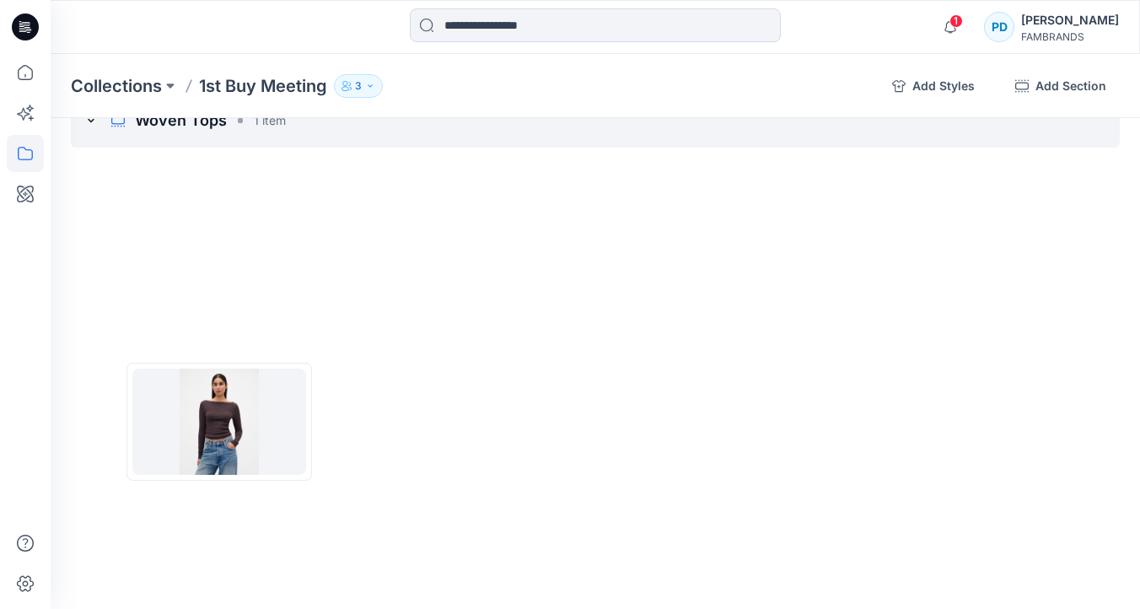
drag, startPoint x: 205, startPoint y: 220, endPoint x: 222, endPoint y: 402, distance: 182.9
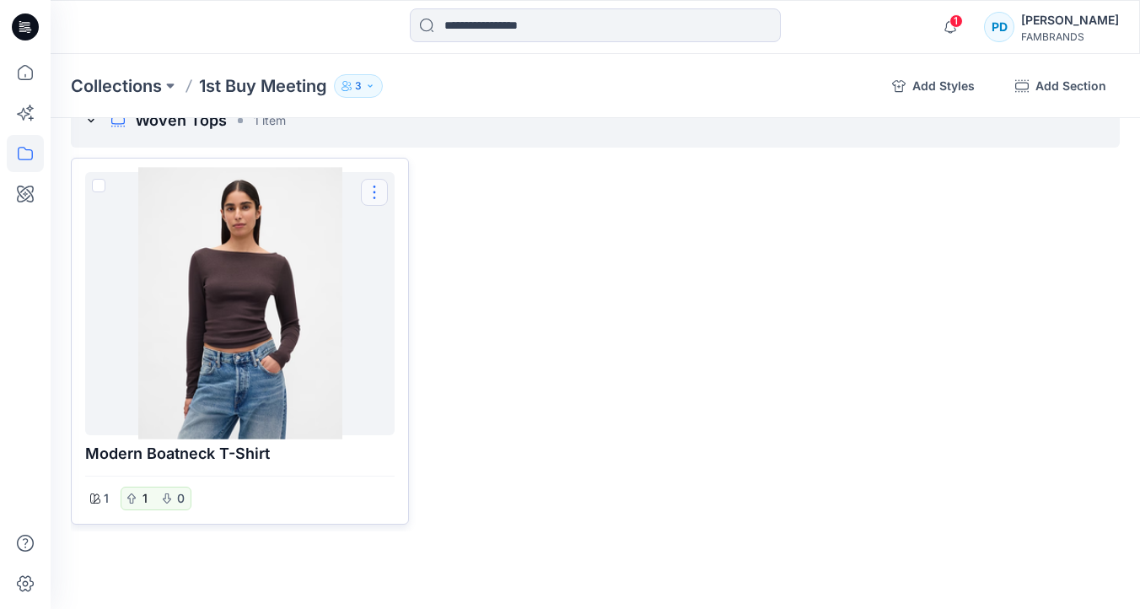
click at [378, 192] on button "Options" at bounding box center [374, 192] width 27 height 27
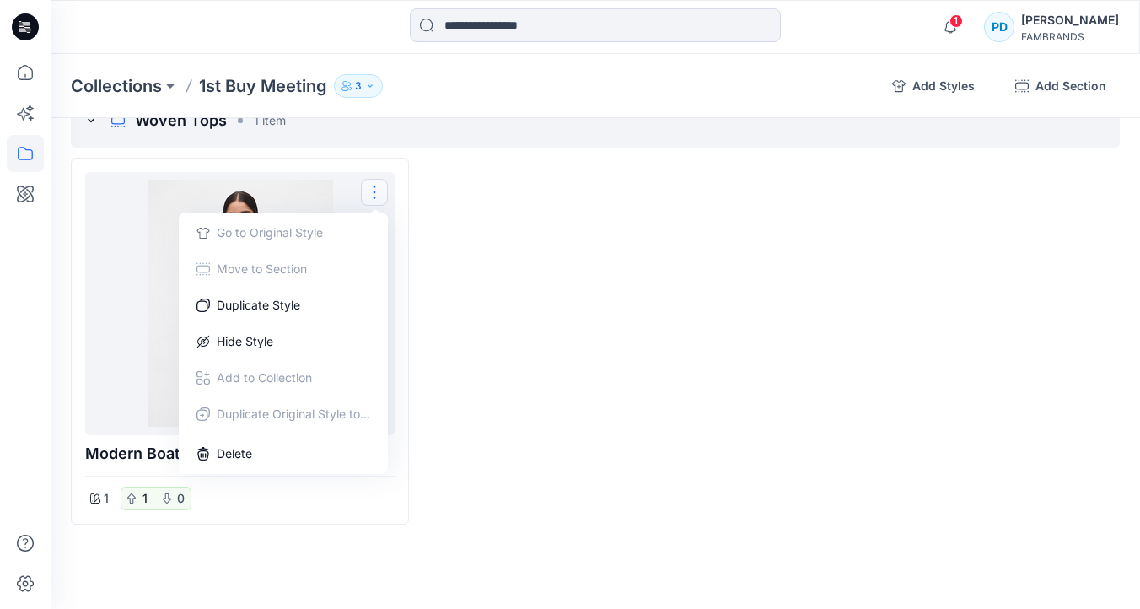
click at [560, 271] on div at bounding box center [595, 341] width 338 height 367
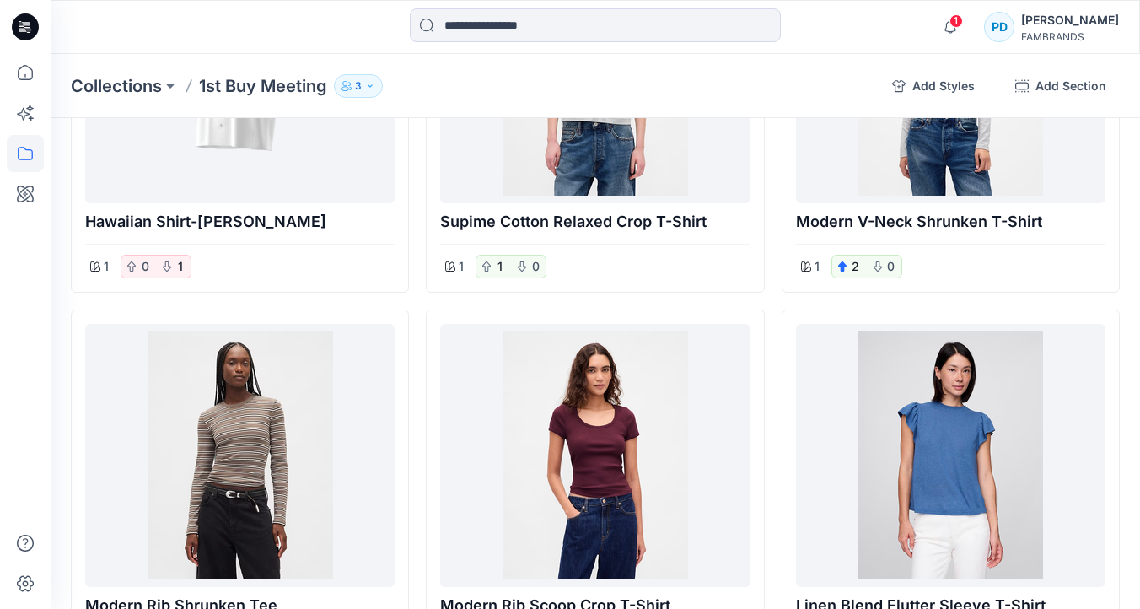
scroll to position [266, 0]
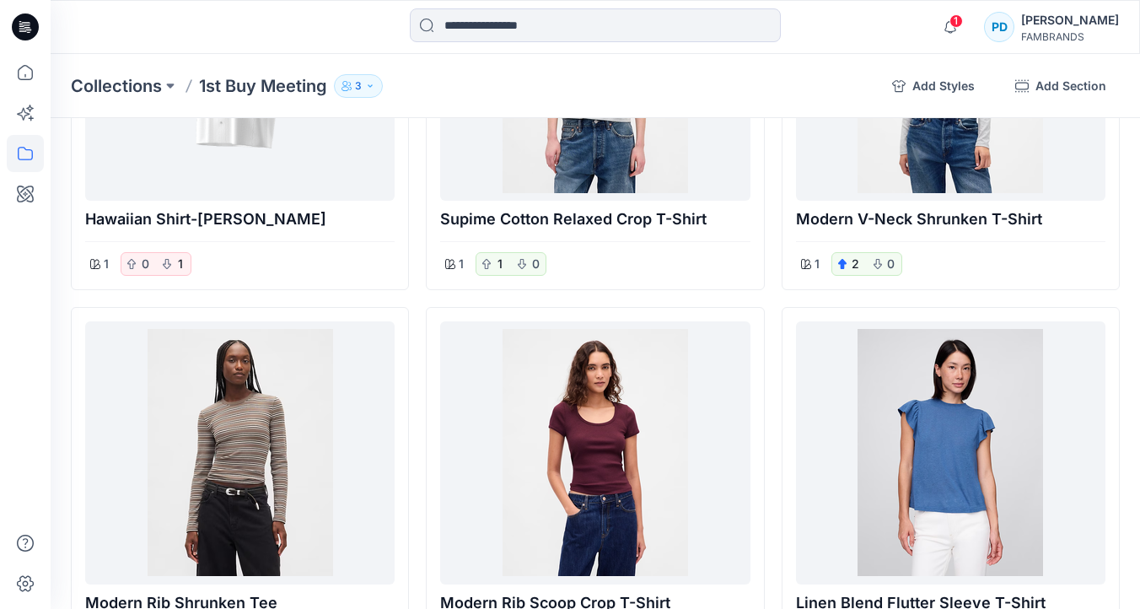
click at [361, 87] on p "3" at bounding box center [358, 86] width 7 height 19
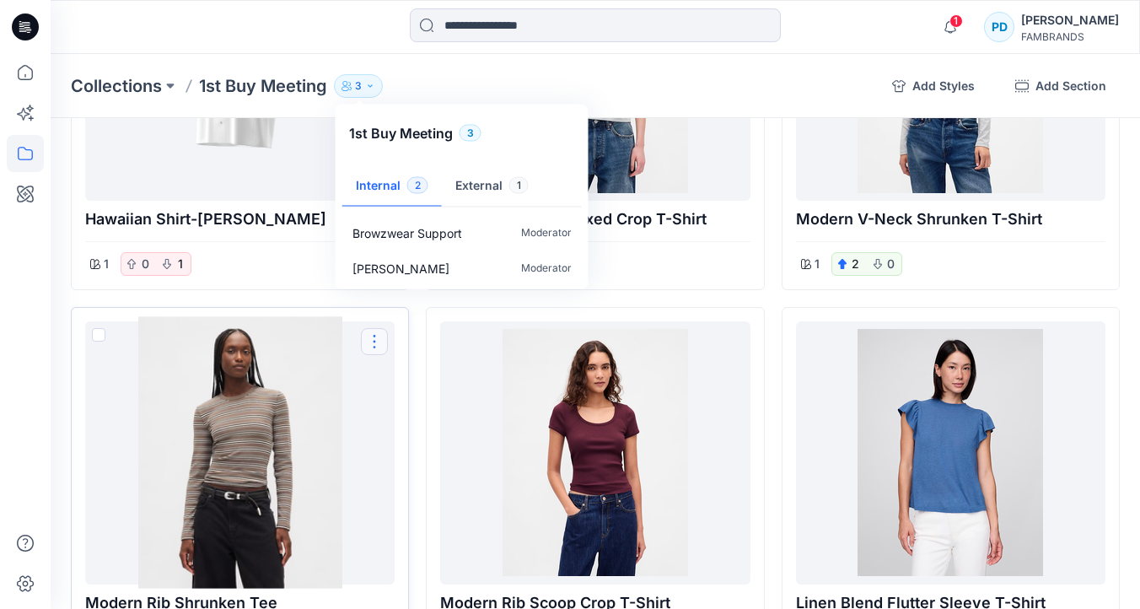
click at [379, 345] on button "Options" at bounding box center [374, 341] width 27 height 27
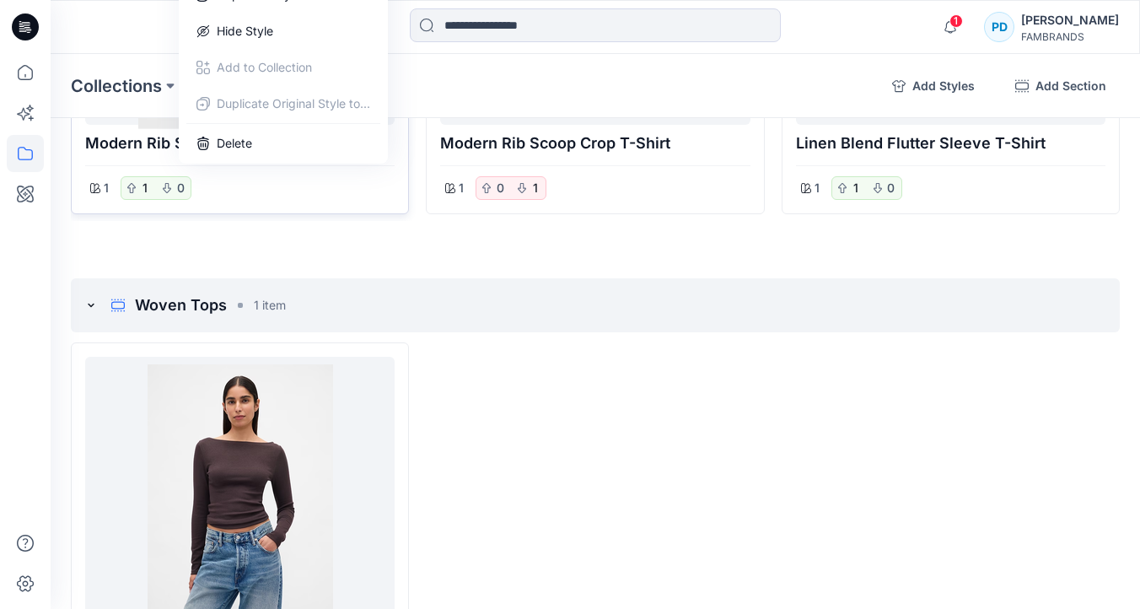
scroll to position [910, 0]
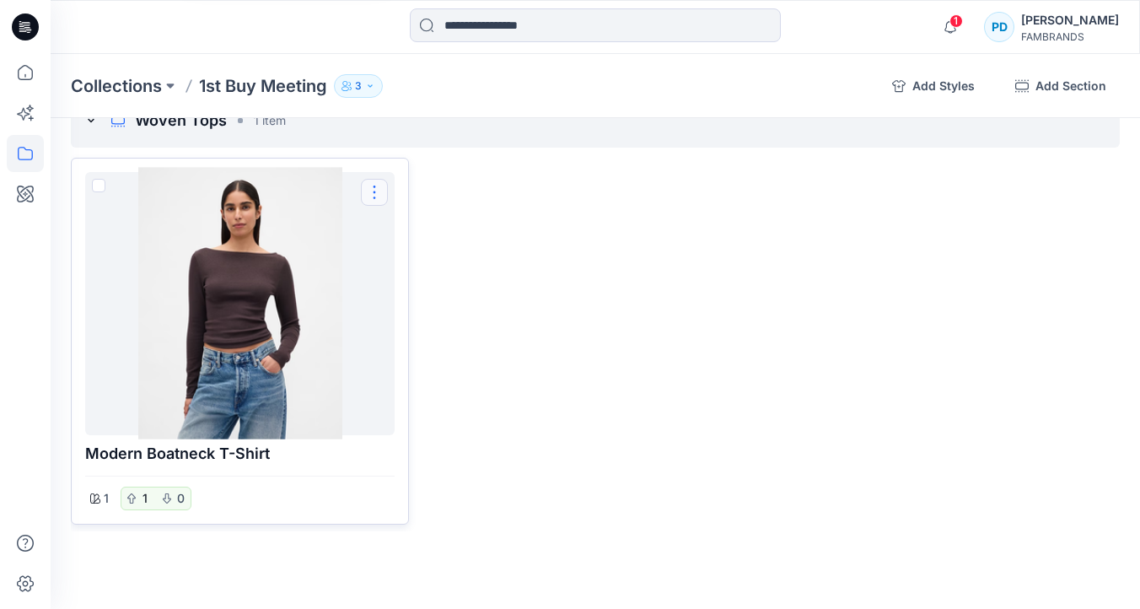
click at [377, 192] on button "Options" at bounding box center [374, 192] width 27 height 27
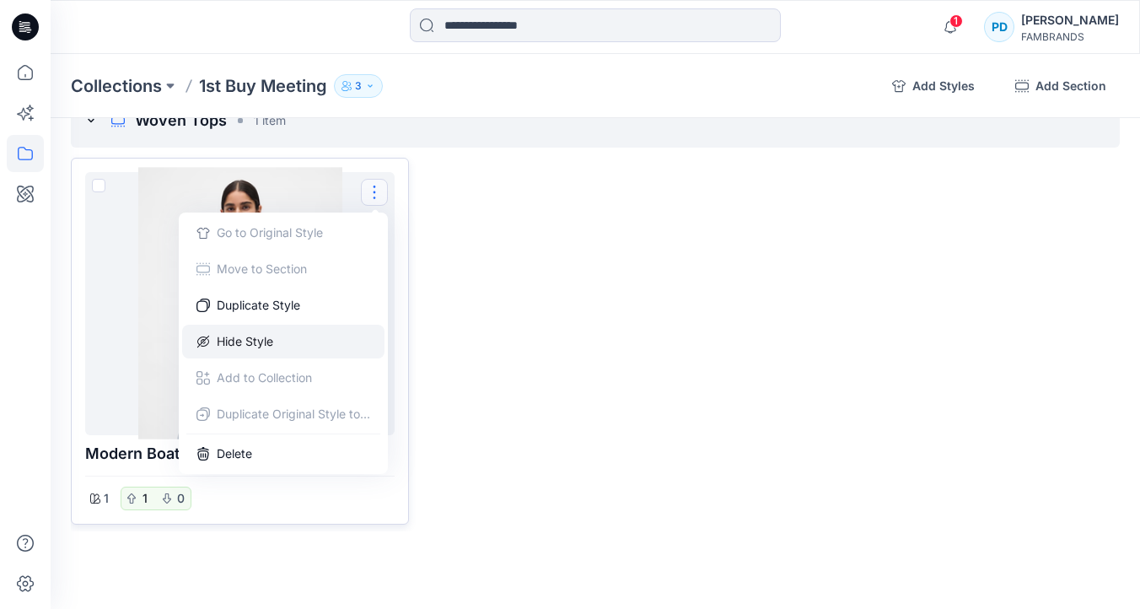
click at [242, 335] on button "Hide Style" at bounding box center [283, 342] width 202 height 34
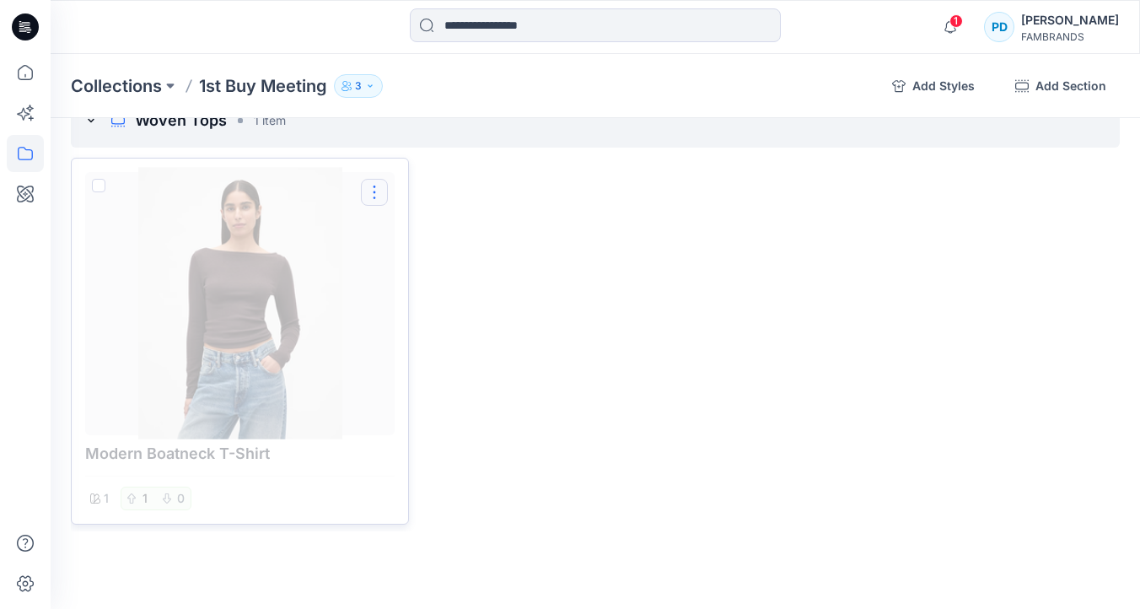
click at [379, 190] on button "Options" at bounding box center [374, 192] width 27 height 27
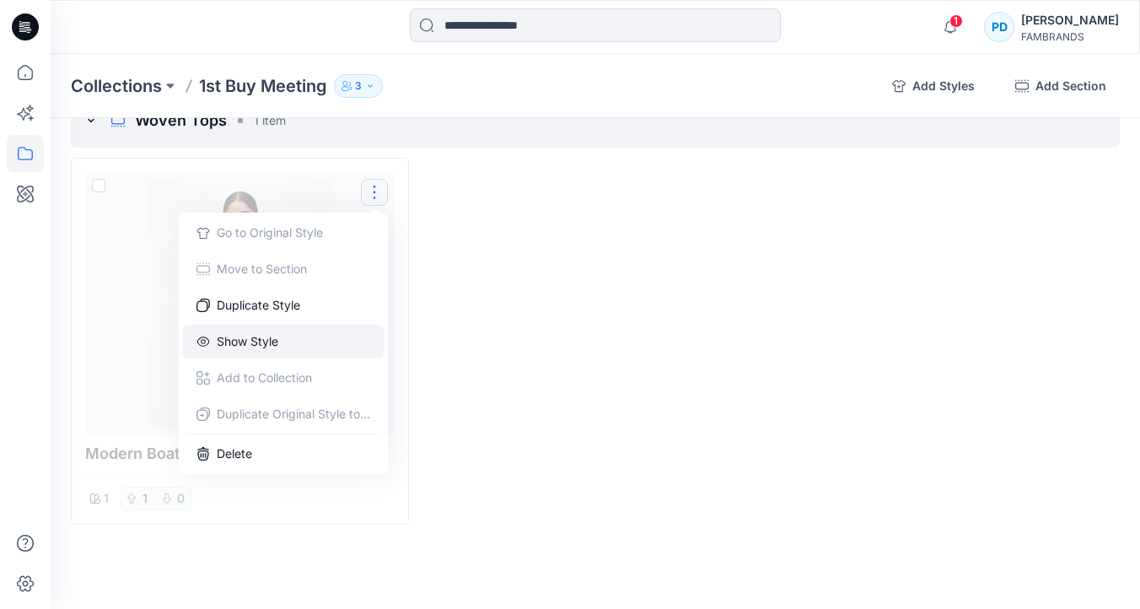
click at [269, 343] on button "Show Style" at bounding box center [283, 342] width 202 height 34
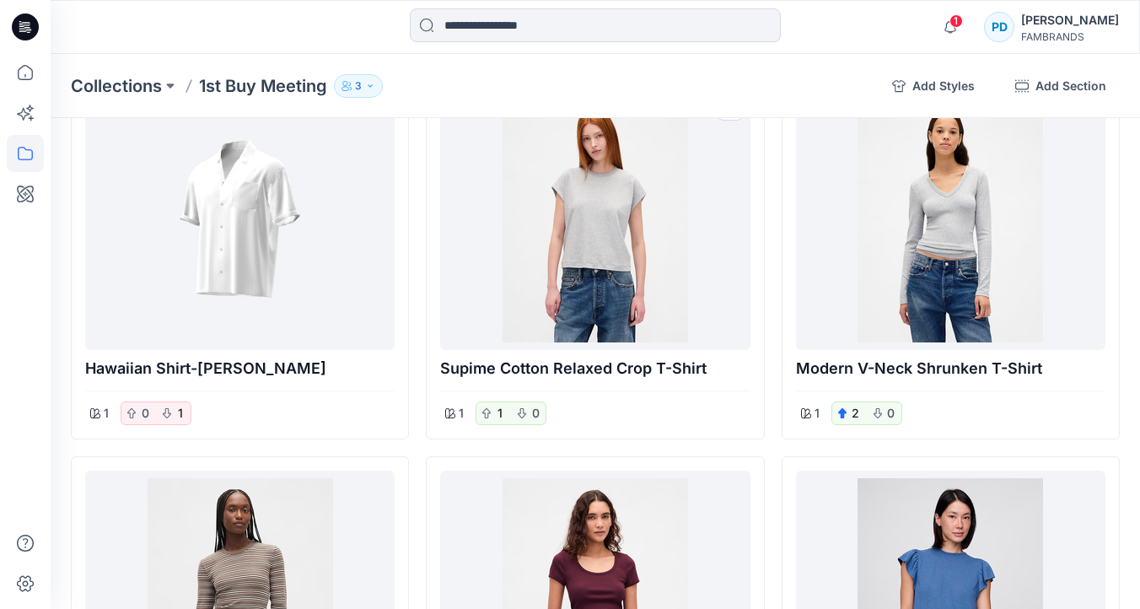
scroll to position [0, 0]
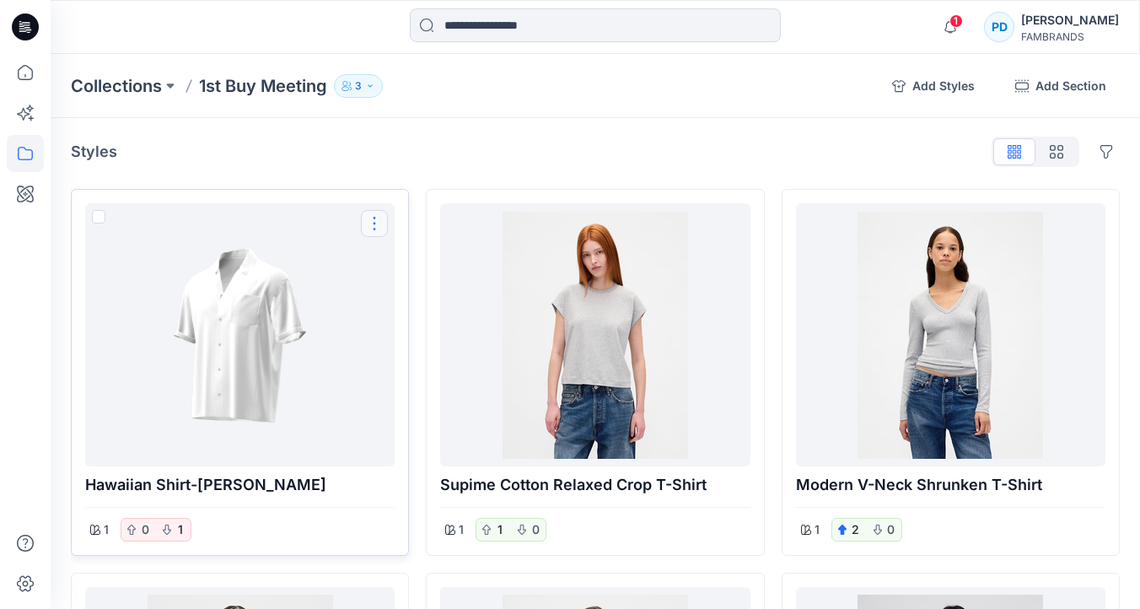
click at [375, 222] on button "Options" at bounding box center [374, 223] width 27 height 27
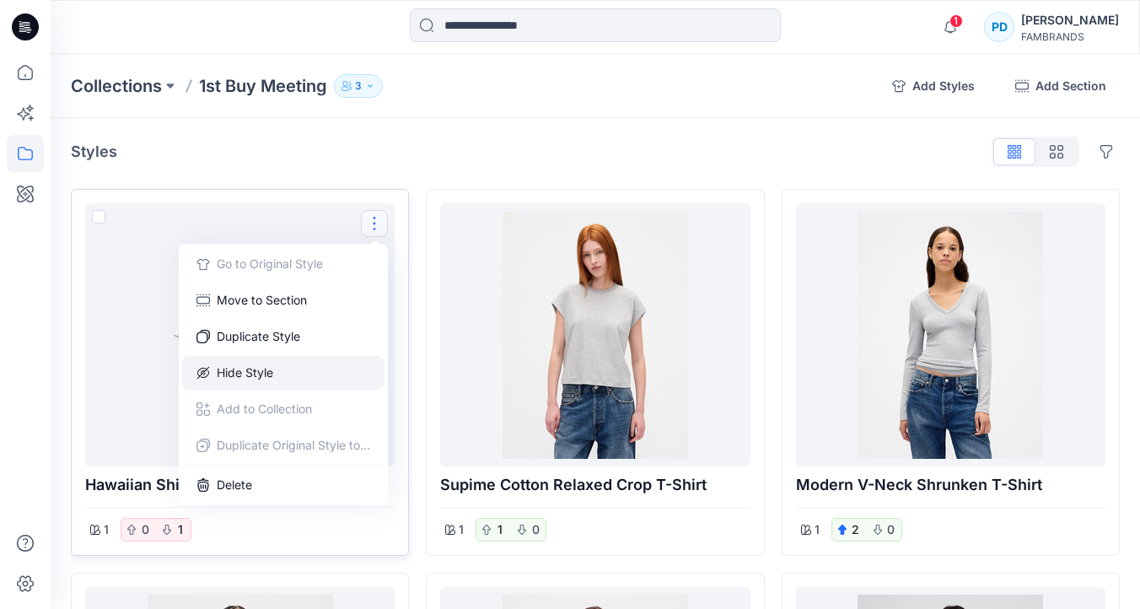
click at [283, 372] on button "Hide Style" at bounding box center [283, 373] width 202 height 34
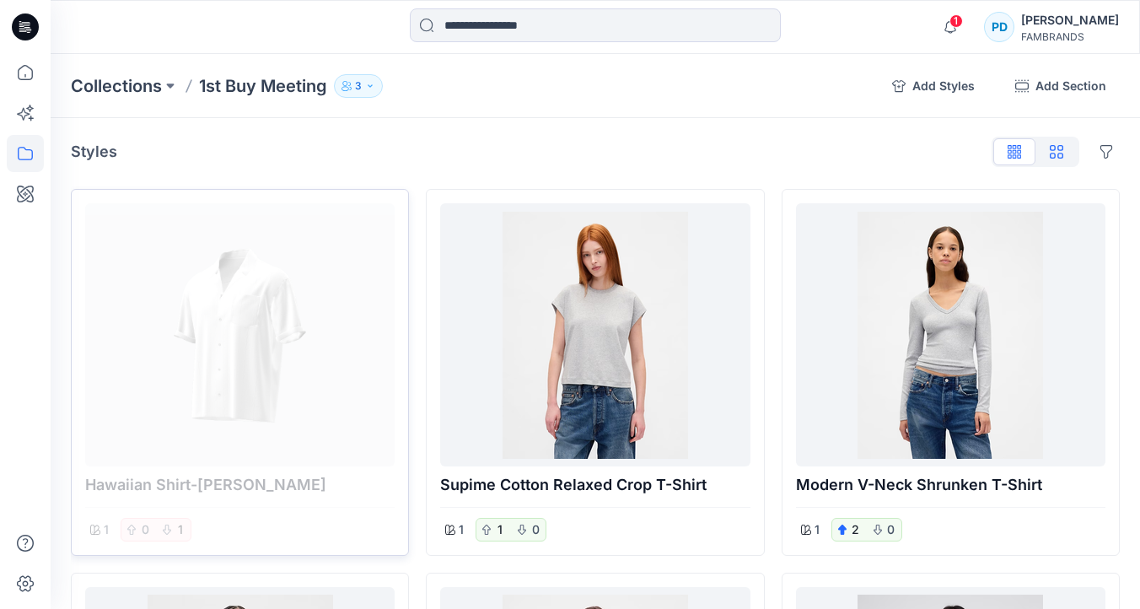
click at [1057, 152] on icon "button" at bounding box center [1056, 151] width 13 height 13
click at [1100, 149] on button "Options" at bounding box center [1106, 151] width 27 height 27
click at [1022, 148] on button "button" at bounding box center [1014, 151] width 42 height 27
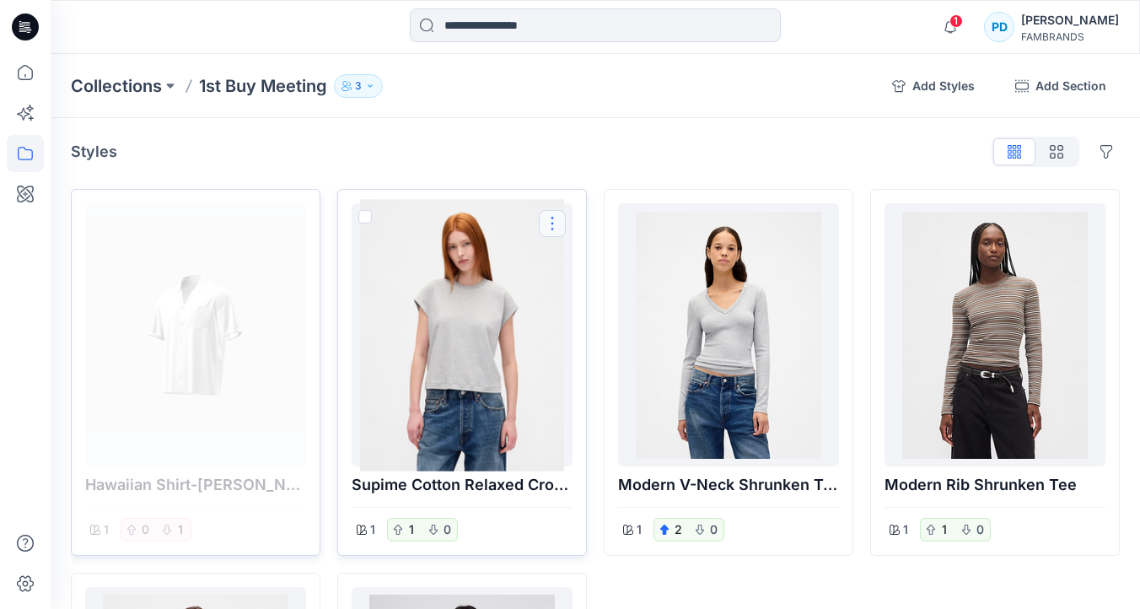
click at [550, 223] on button "Options" at bounding box center [552, 223] width 27 height 27
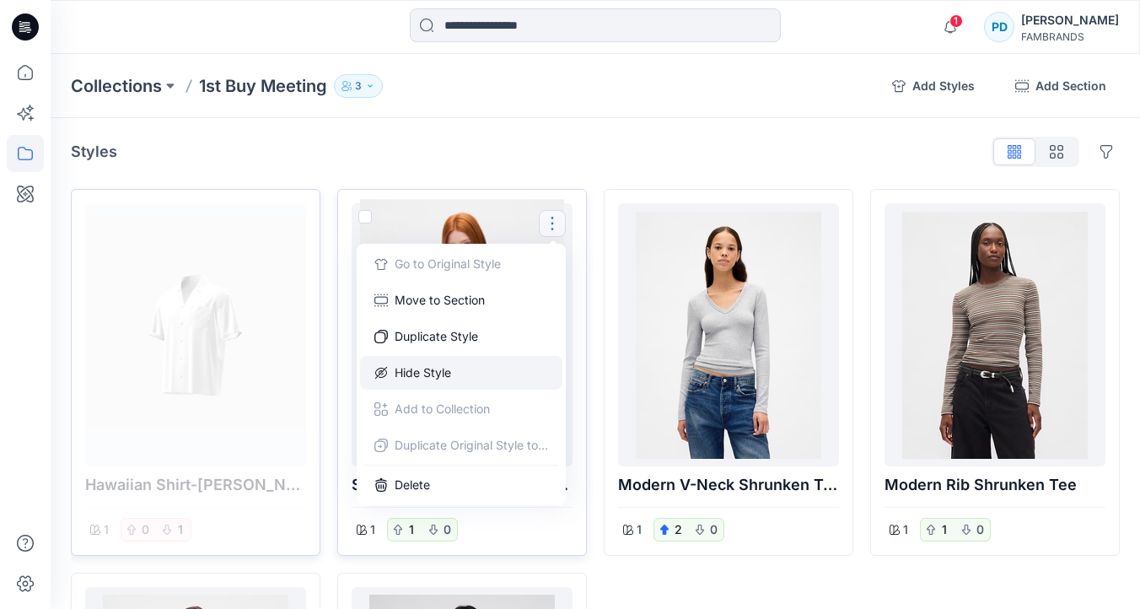
click at [444, 373] on button "Hide Style" at bounding box center [461, 373] width 202 height 34
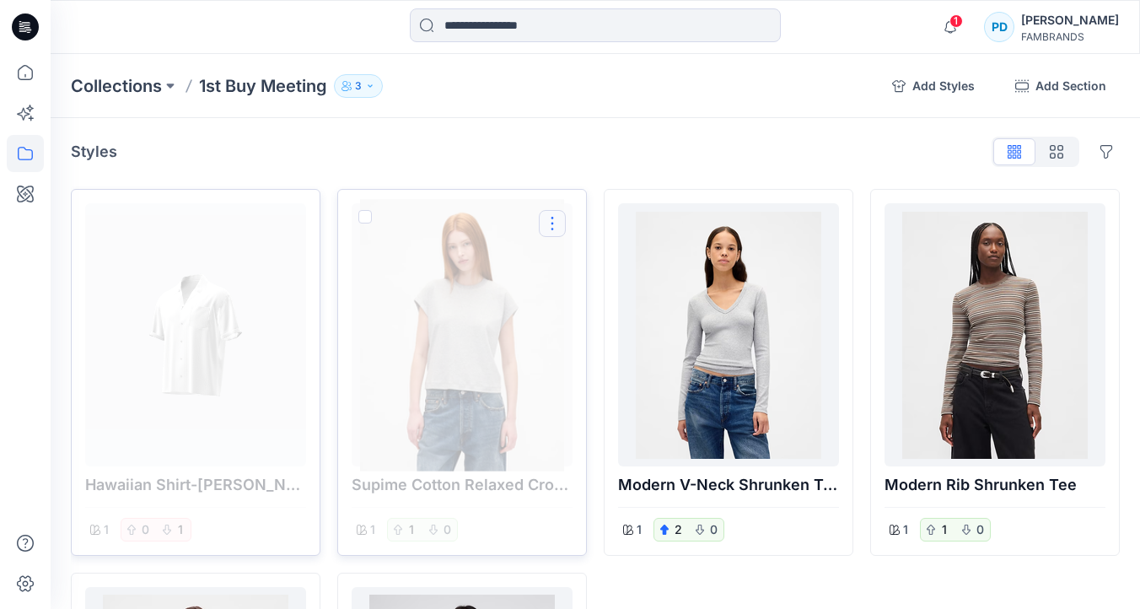
click at [555, 221] on button "Options" at bounding box center [552, 223] width 27 height 27
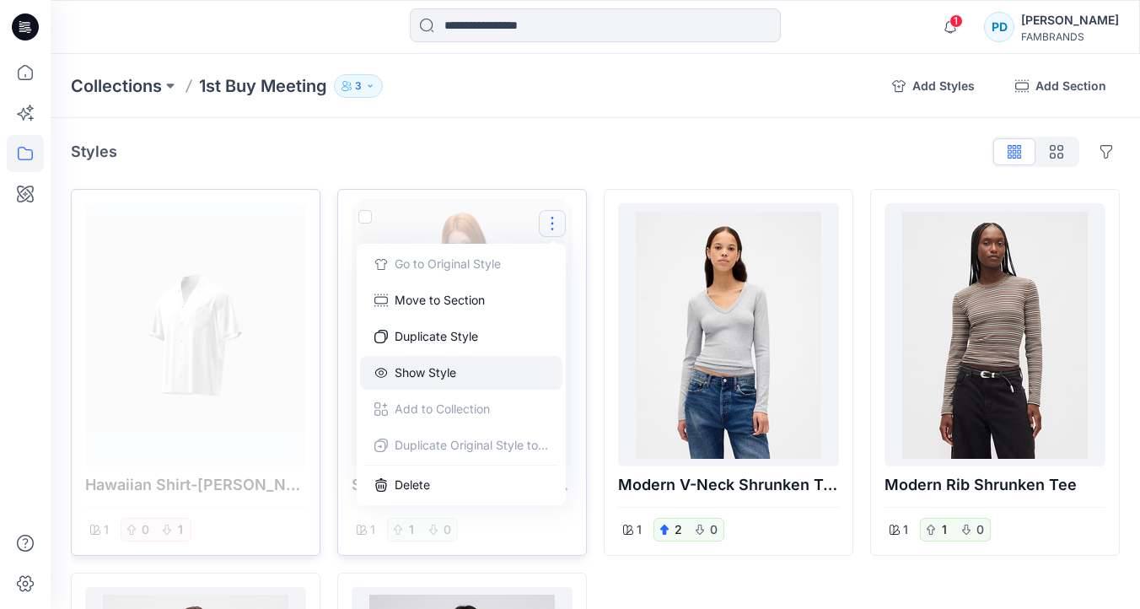
click at [468, 369] on button "Show Style" at bounding box center [461, 373] width 202 height 34
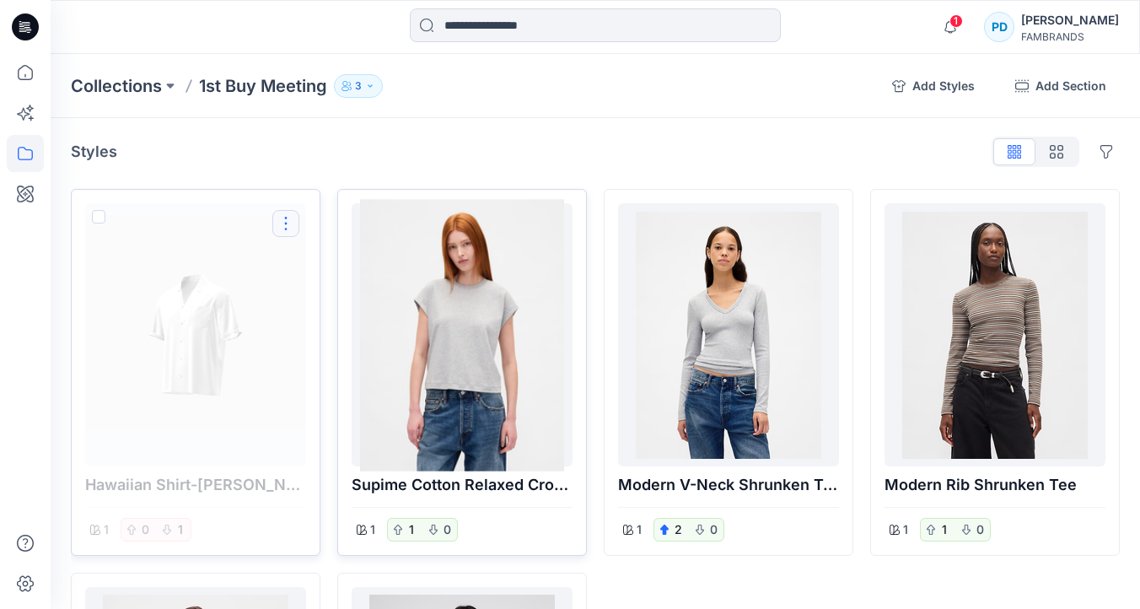
click at [288, 226] on button "Options" at bounding box center [285, 223] width 27 height 27
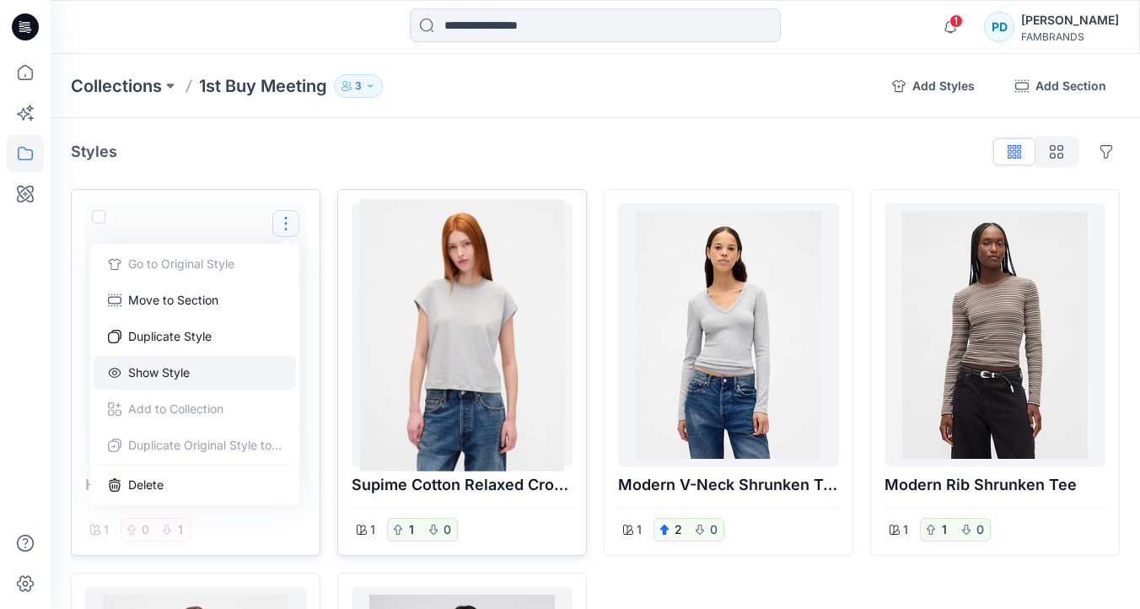
click at [219, 375] on button "Show Style" at bounding box center [195, 373] width 202 height 34
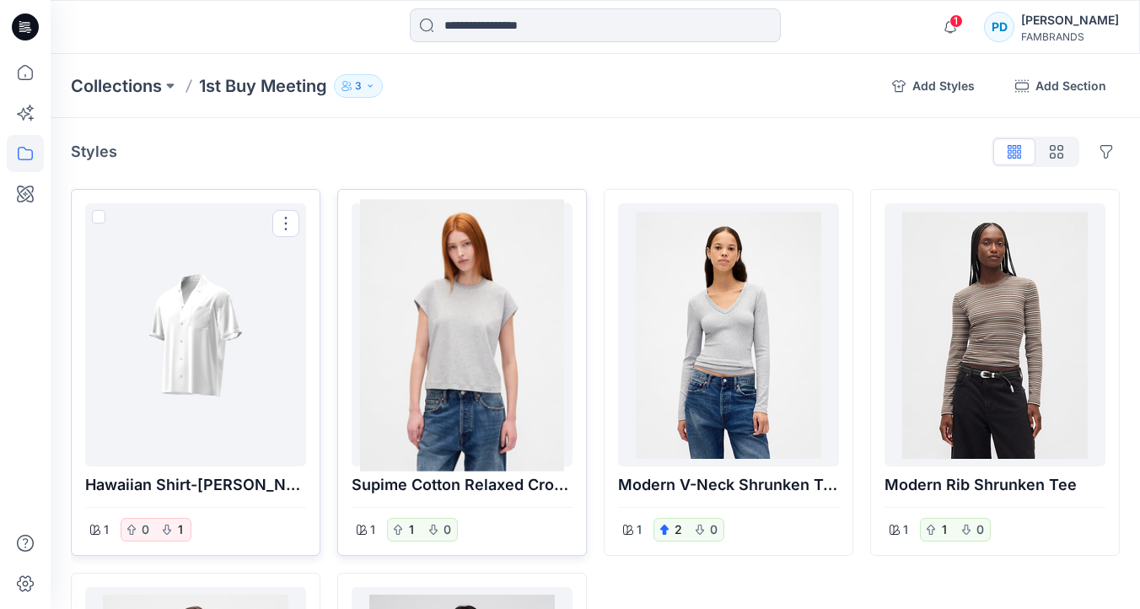
click at [263, 327] on div at bounding box center [195, 335] width 207 height 250
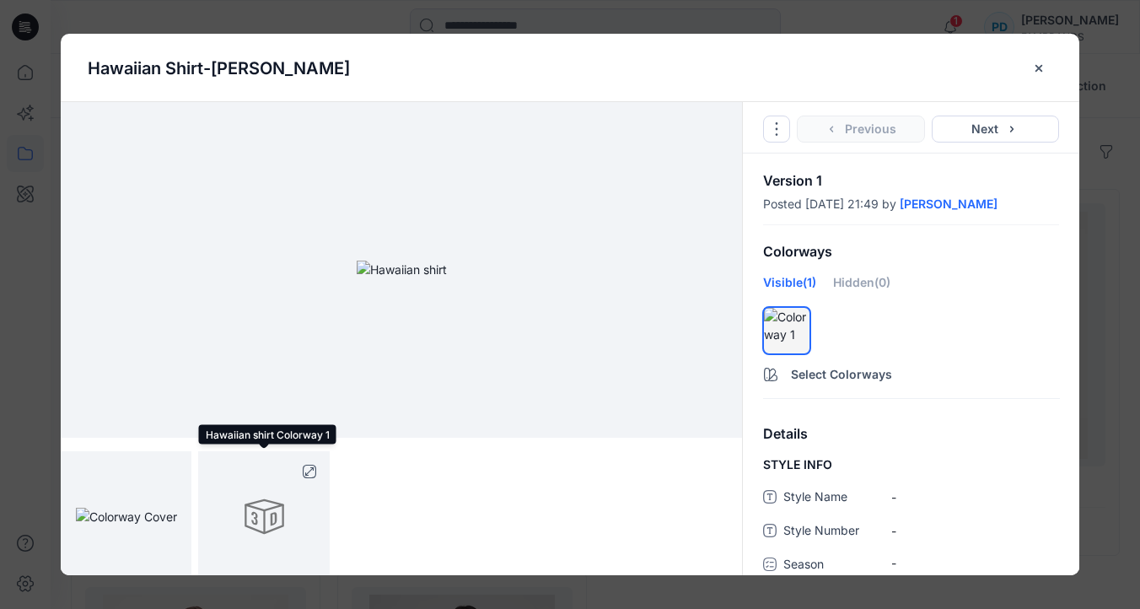
click at [282, 515] on div at bounding box center [263, 516] width 131 height 131
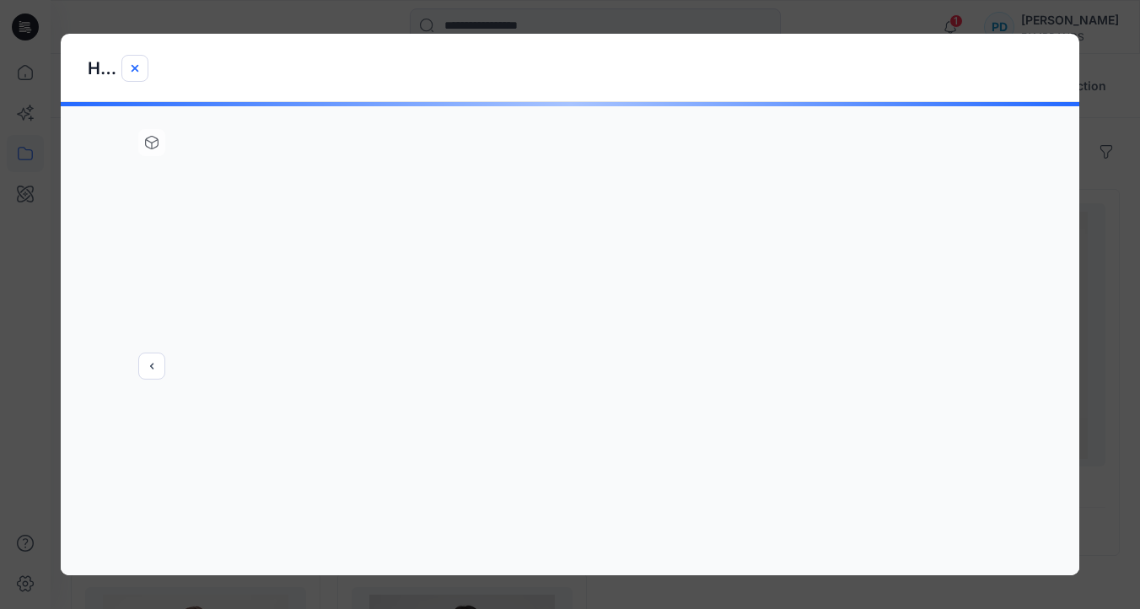
click at [134, 70] on icon "close-btn" at bounding box center [134, 68] width 13 height 13
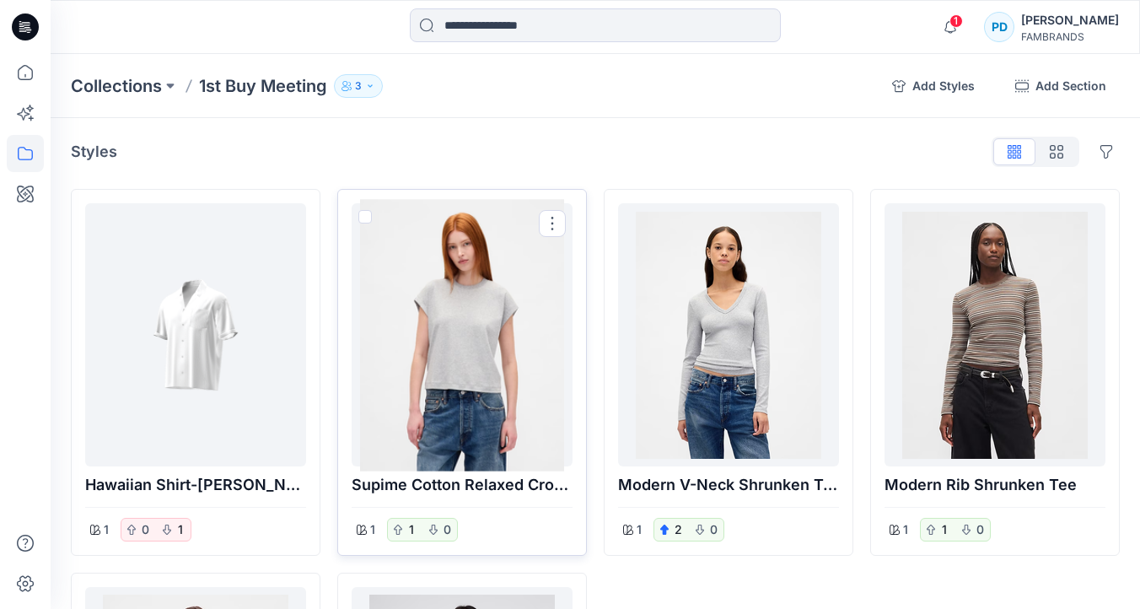
click at [460, 488] on p "Supime Cotton Relaxed Crop T-Shirt" at bounding box center [462, 485] width 221 height 24
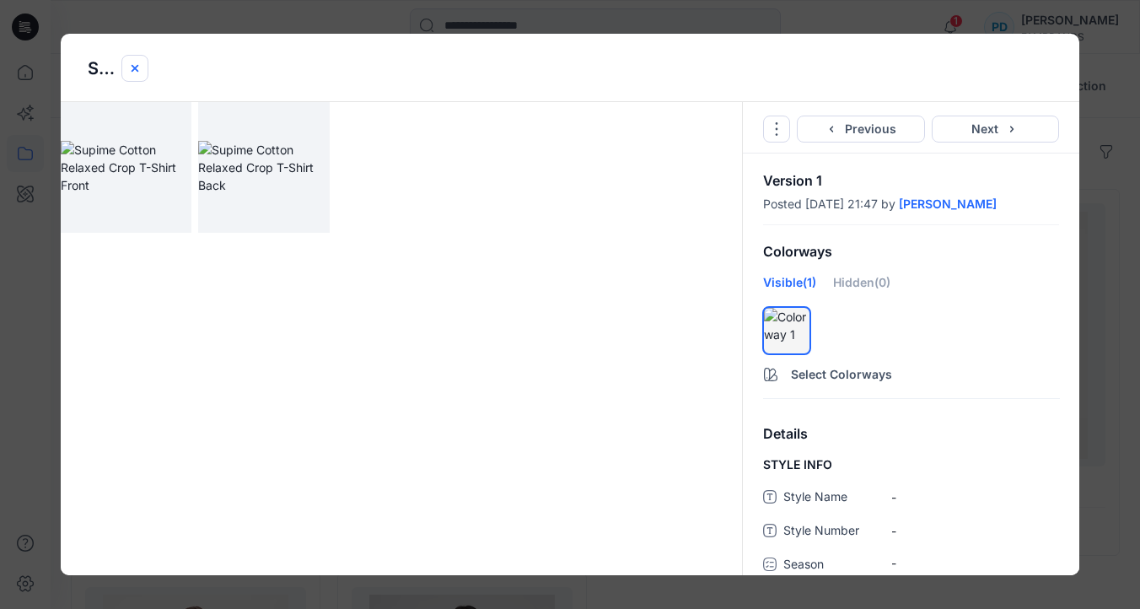
click at [137, 66] on icon "close-btn" at bounding box center [134, 68] width 13 height 13
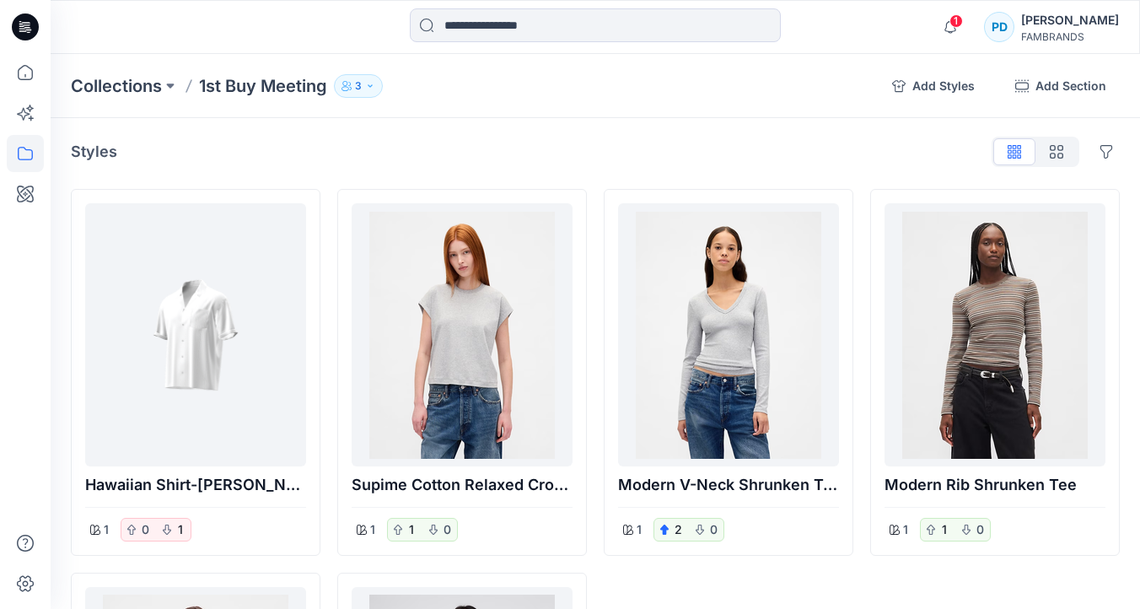
click at [1068, 35] on div "FAMBRANDS" at bounding box center [1070, 36] width 98 height 13
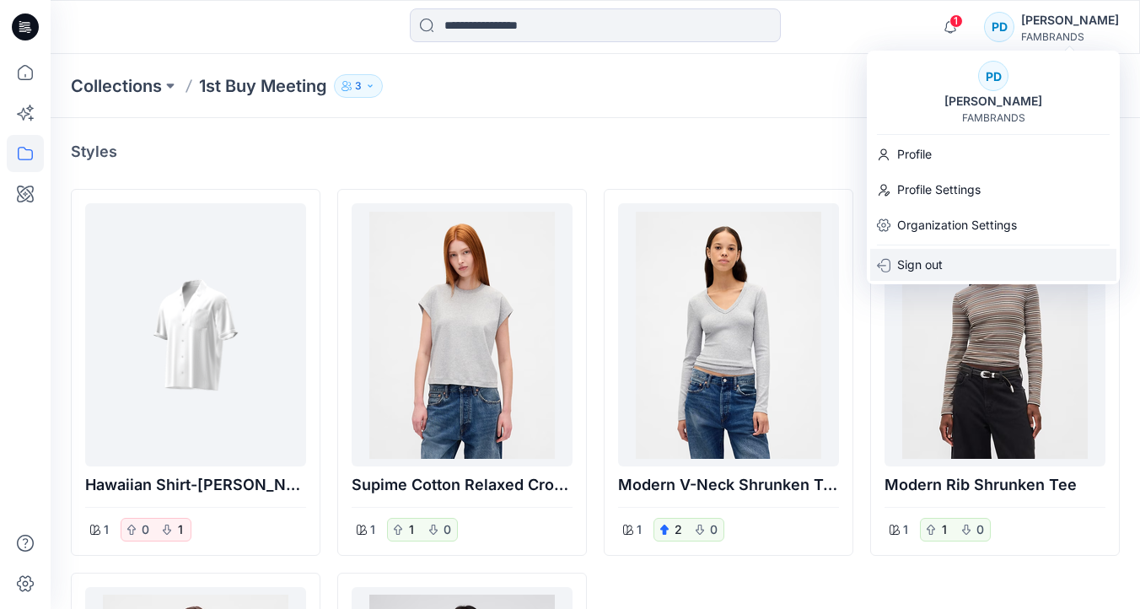
click at [924, 260] on p "Sign out" at bounding box center [920, 265] width 46 height 32
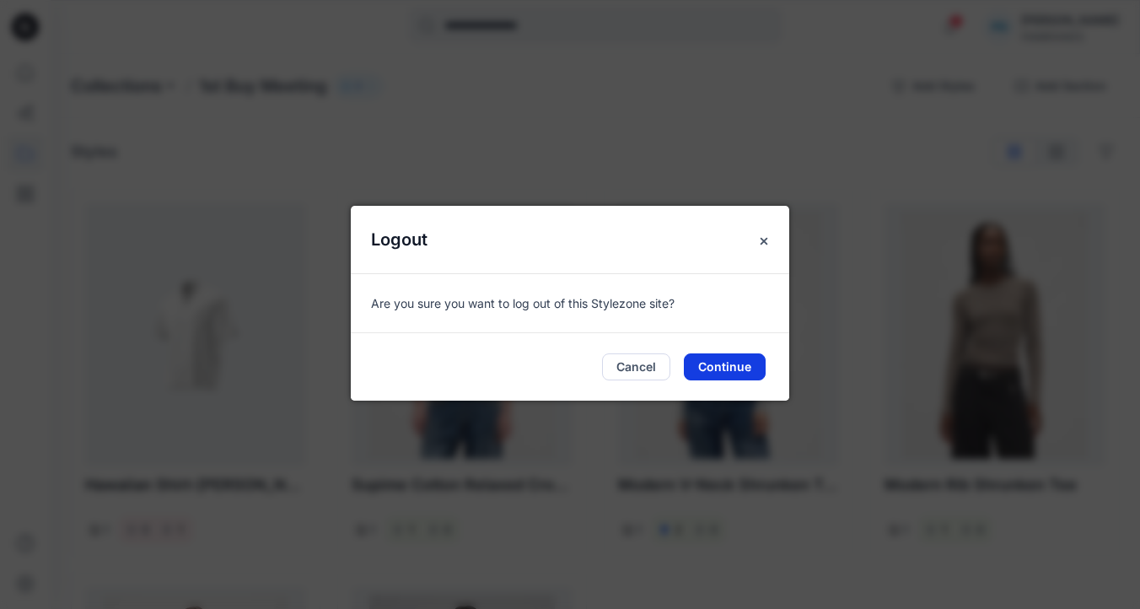
click at [724, 368] on button "Continue" at bounding box center [725, 366] width 82 height 27
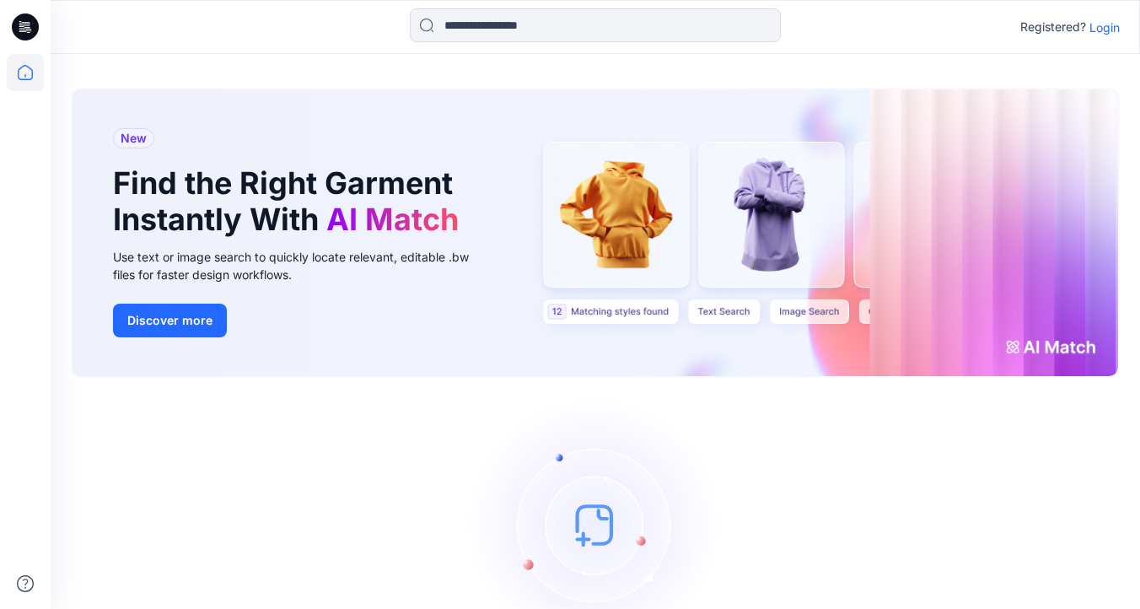
click at [1108, 24] on p "Login" at bounding box center [1105, 28] width 30 height 18
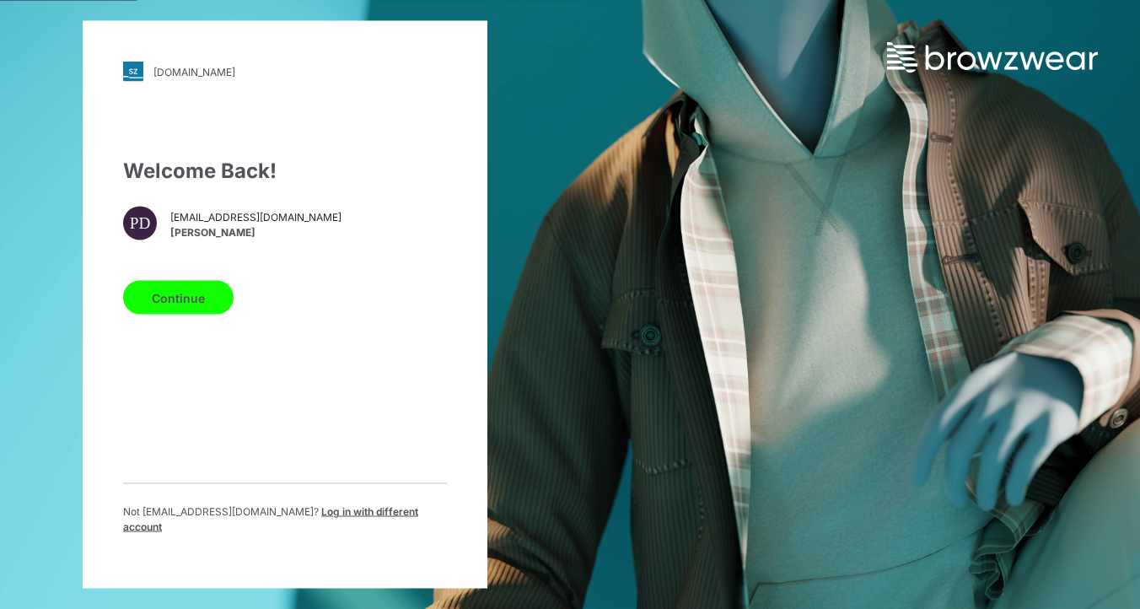
click at [354, 522] on span "Log in with different account" at bounding box center [270, 519] width 295 height 28
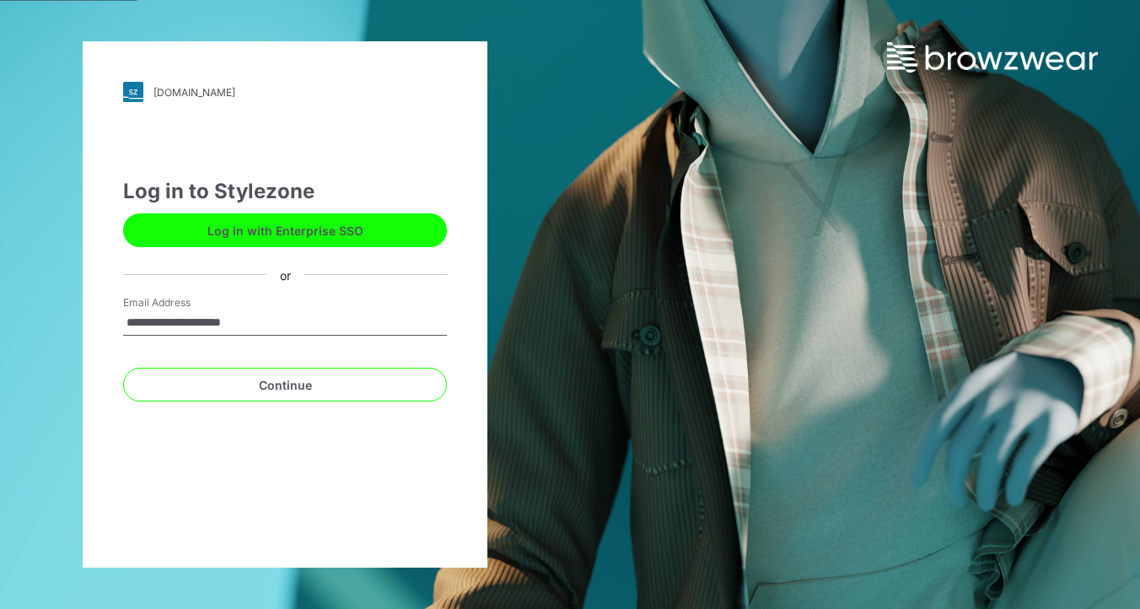
type input "**********"
click at [123, 368] on button "Continue" at bounding box center [285, 385] width 324 height 34
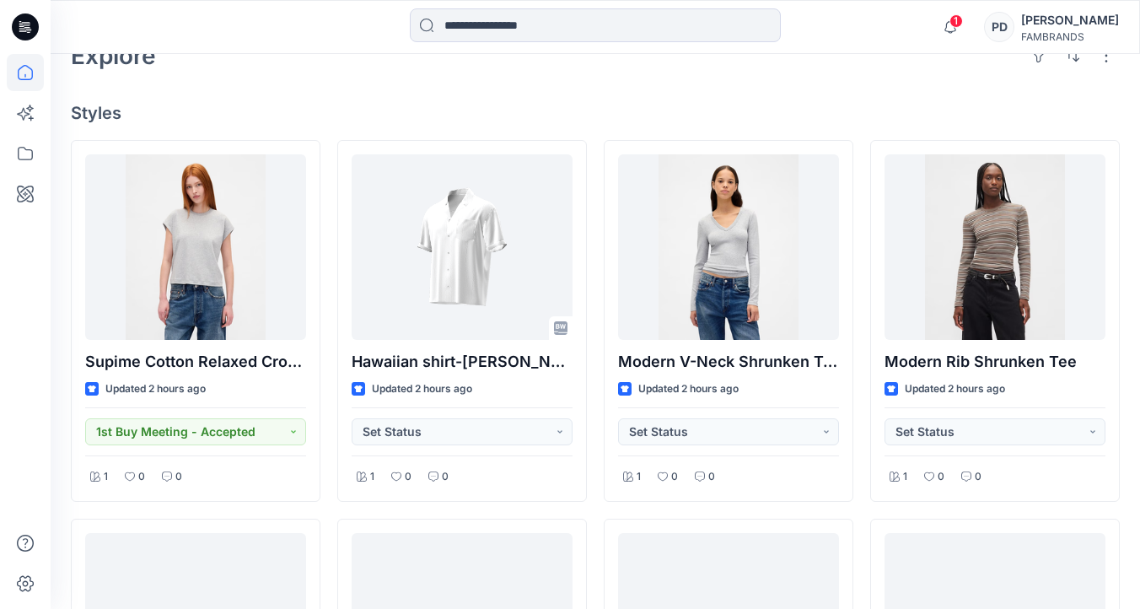
scroll to position [425, 0]
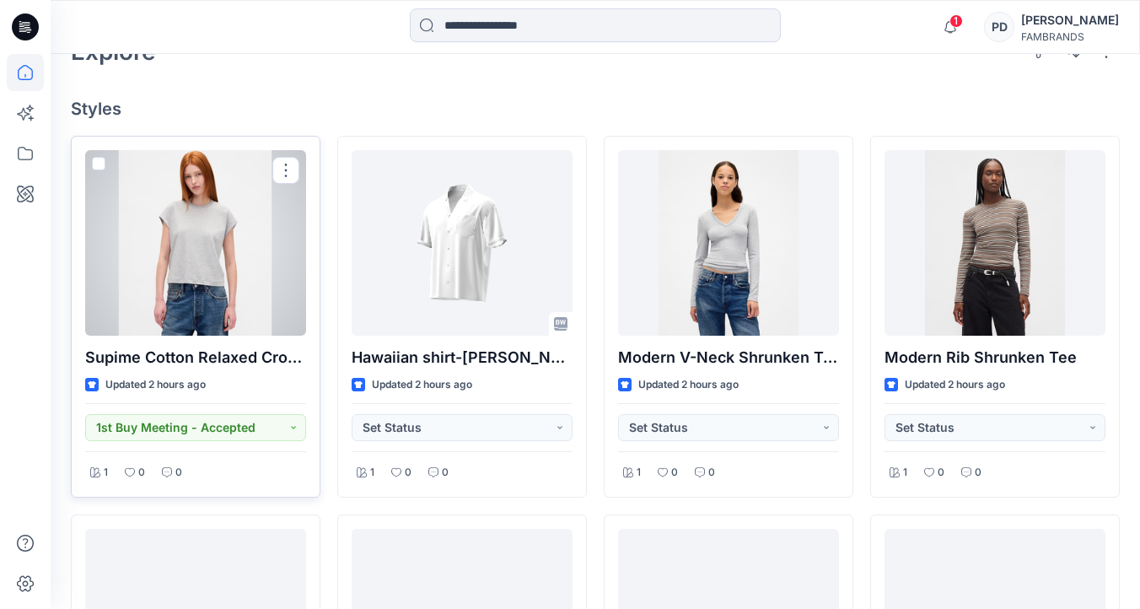
click at [256, 291] on div at bounding box center [195, 243] width 221 height 186
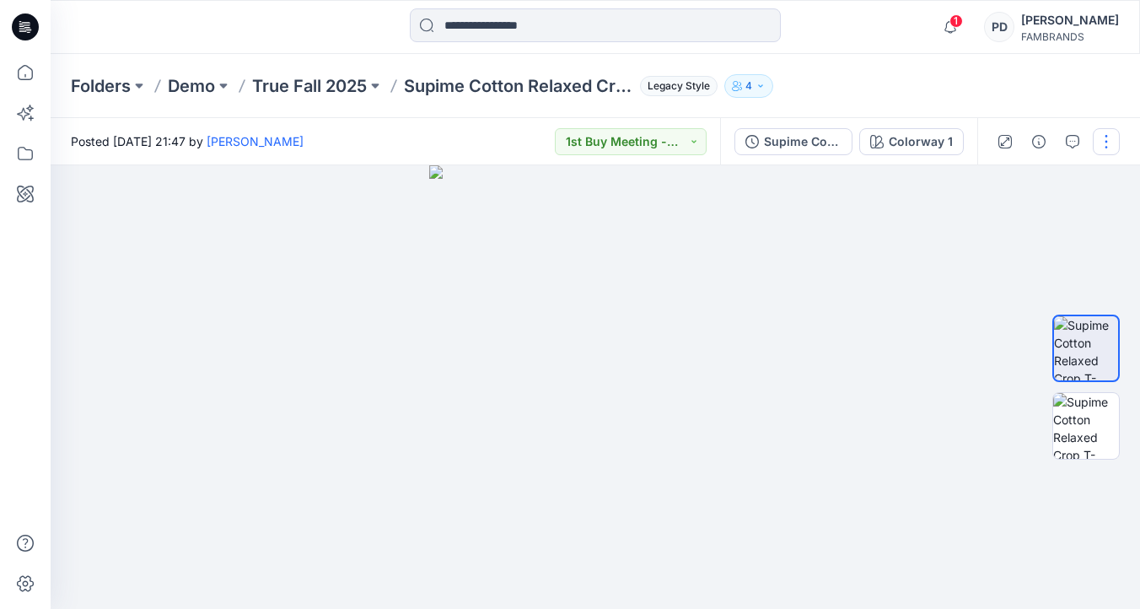
click at [1102, 139] on button "button" at bounding box center [1106, 141] width 27 height 27
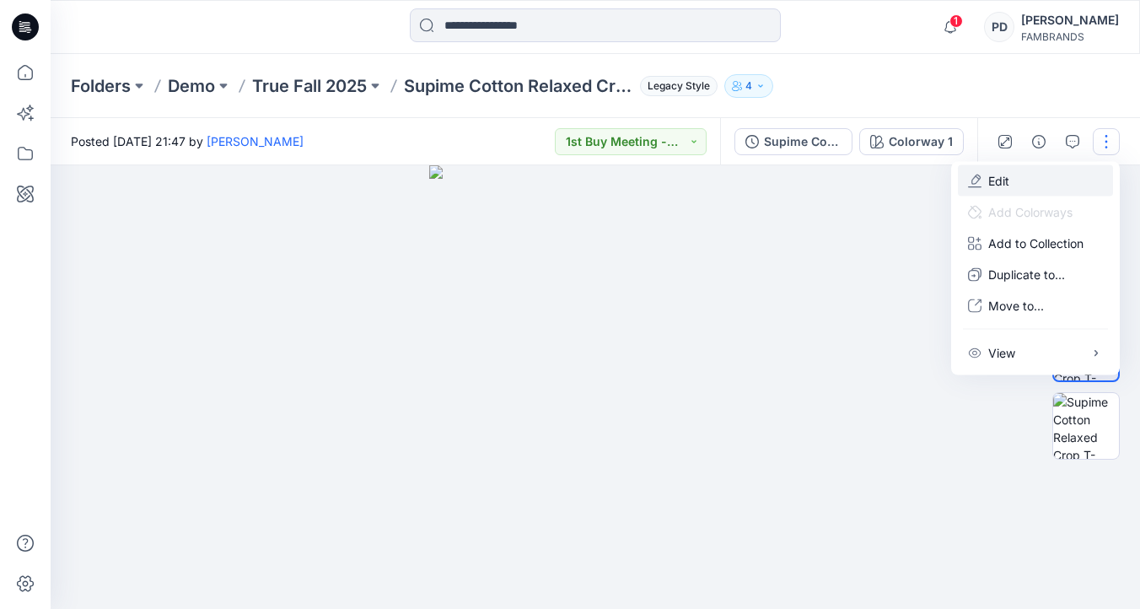
click at [1015, 183] on button "Edit" at bounding box center [1035, 180] width 155 height 31
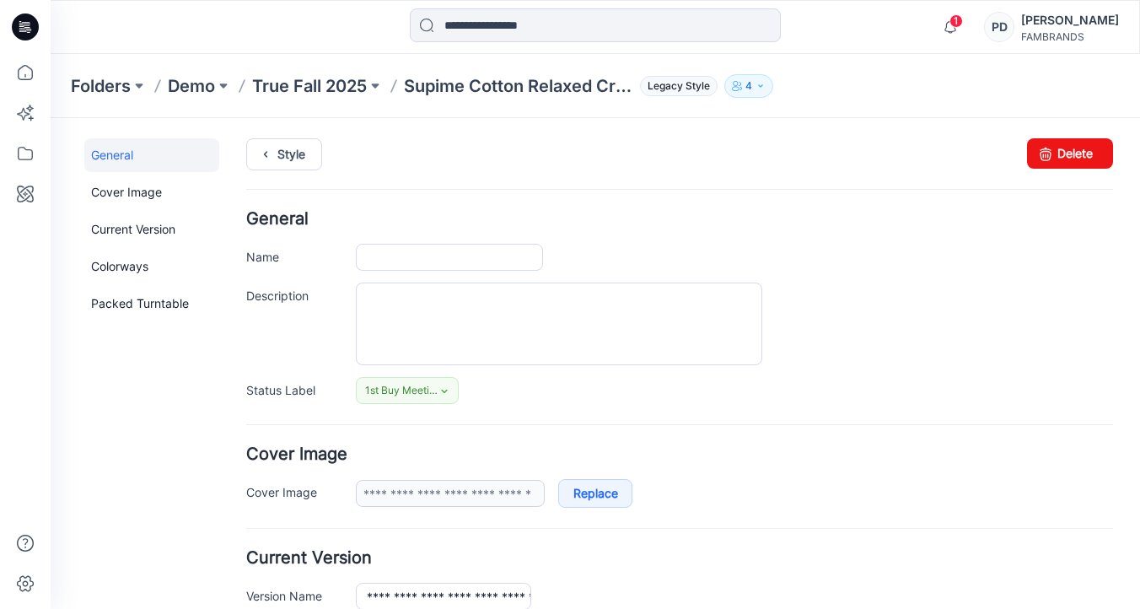
type input "**********"
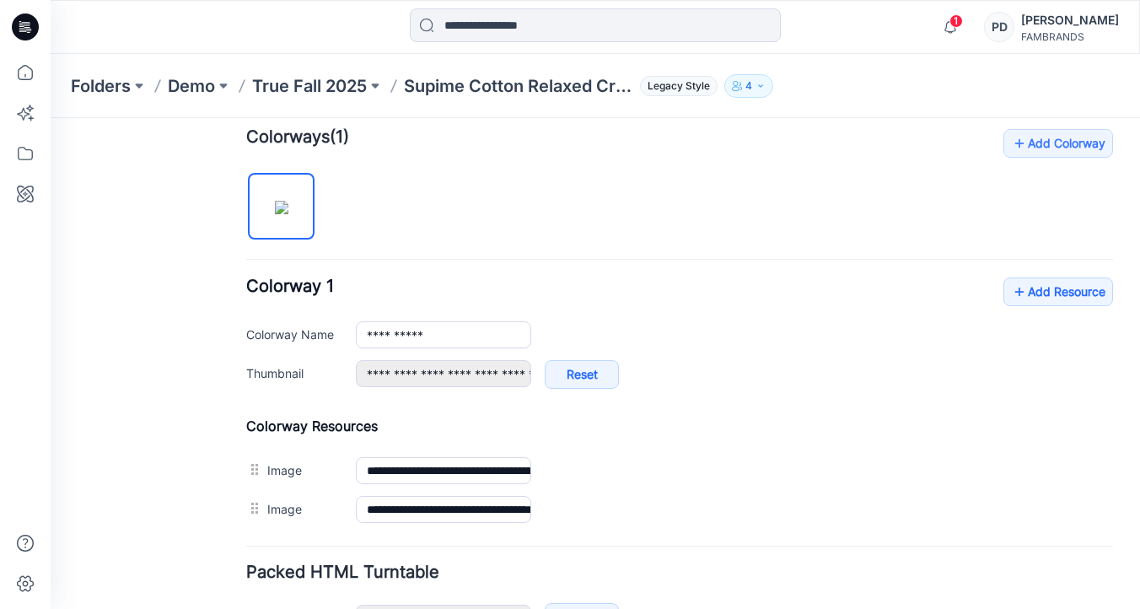
scroll to position [534, 0]
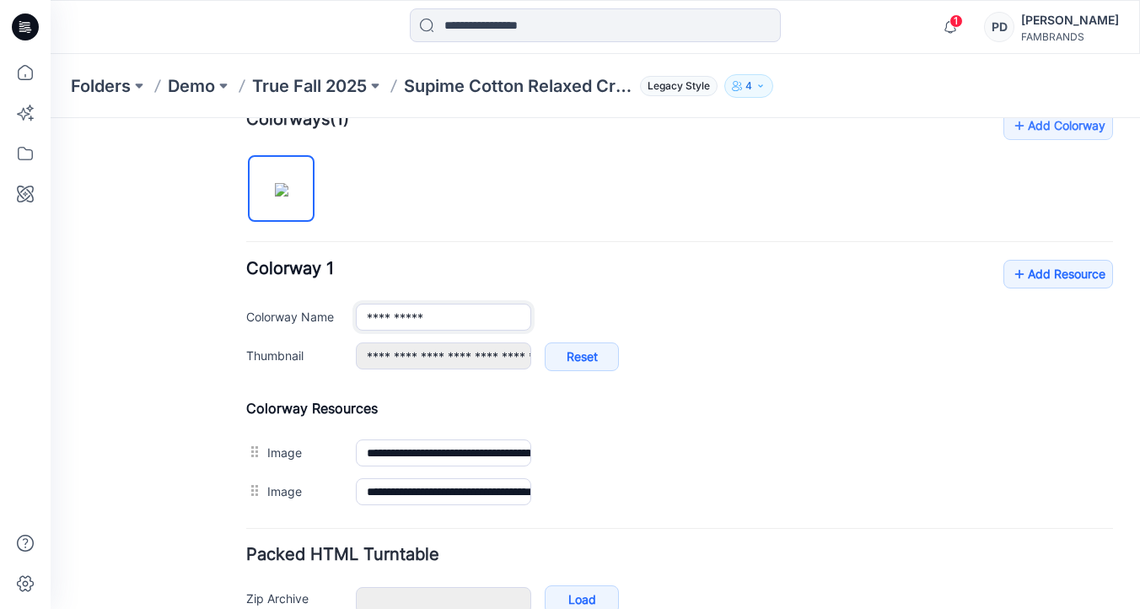
click at [460, 317] on input "**********" at bounding box center [443, 317] width 175 height 27
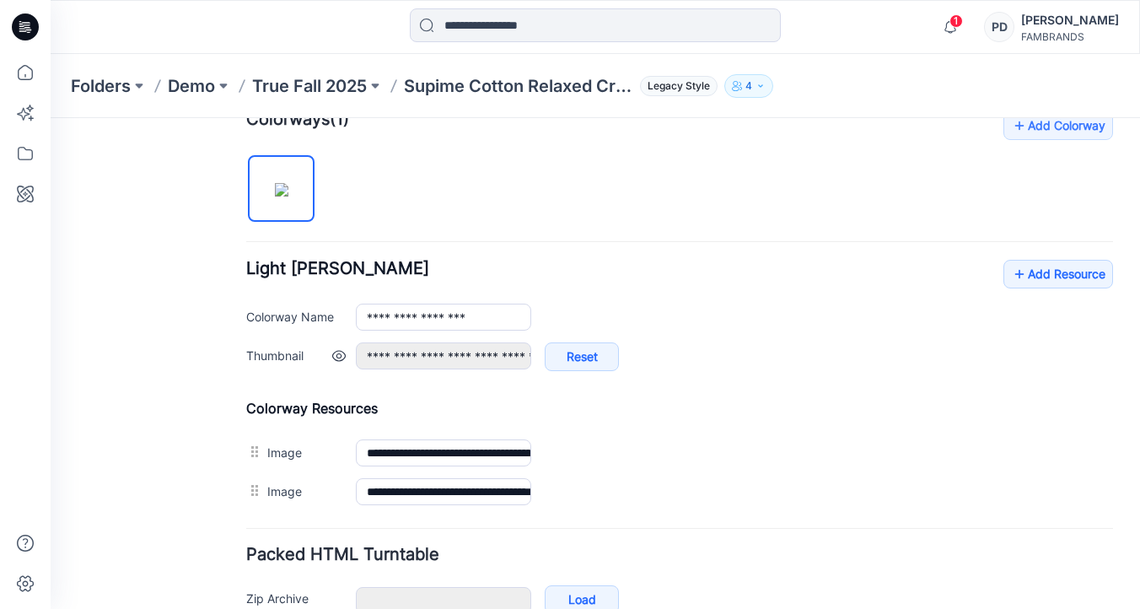
click at [718, 346] on div "**********" at bounding box center [734, 365] width 757 height 46
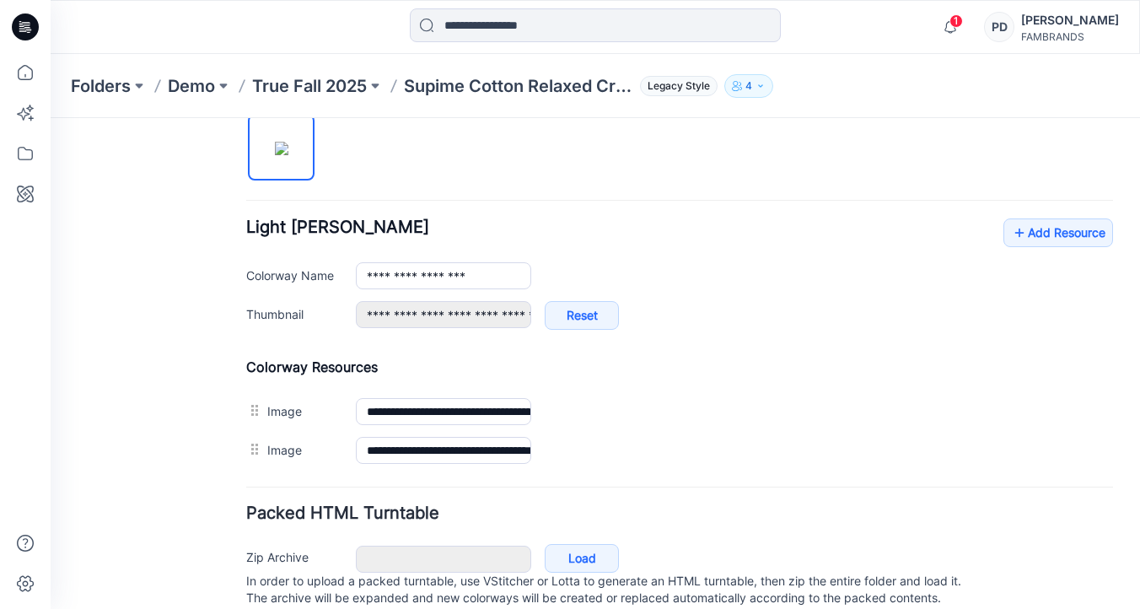
scroll to position [599, 0]
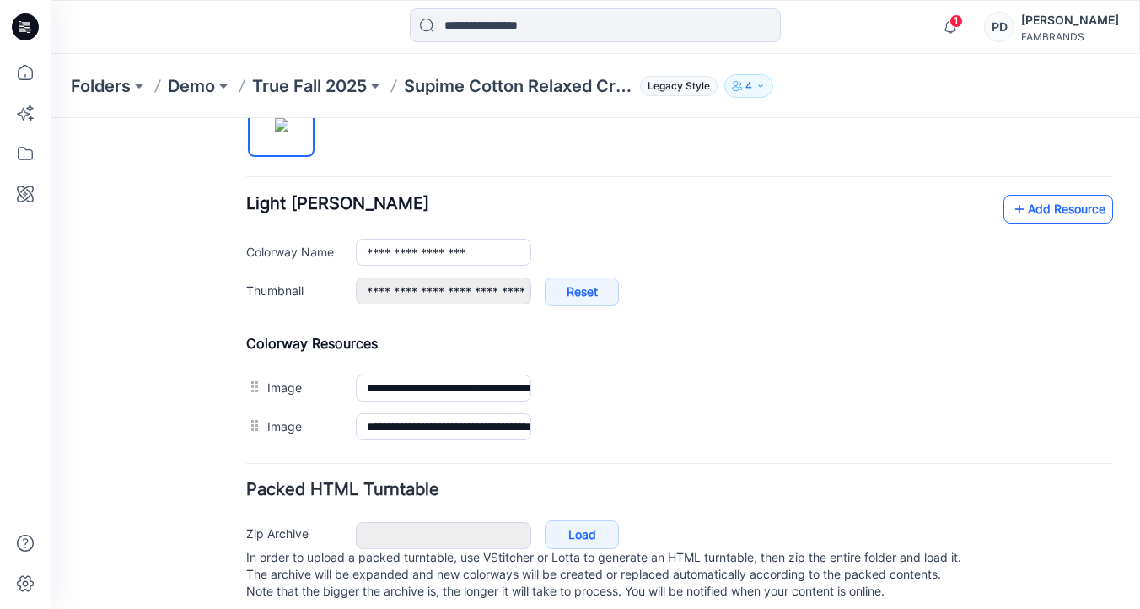
click at [1030, 207] on link "Add Resource" at bounding box center [1058, 209] width 110 height 29
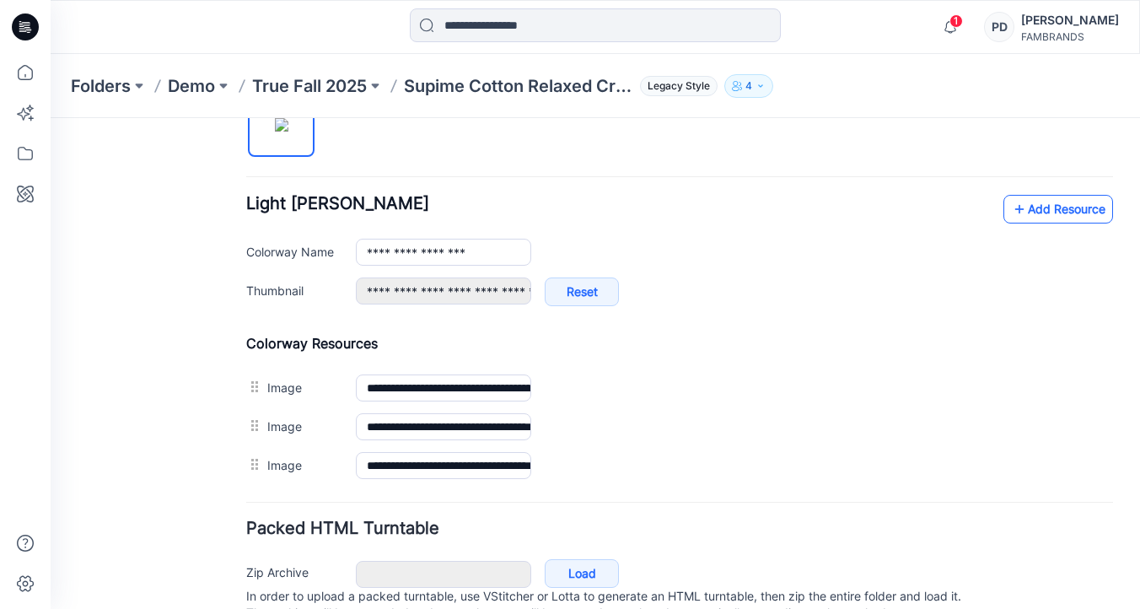
click at [1076, 213] on link "Add Resource" at bounding box center [1058, 209] width 110 height 29
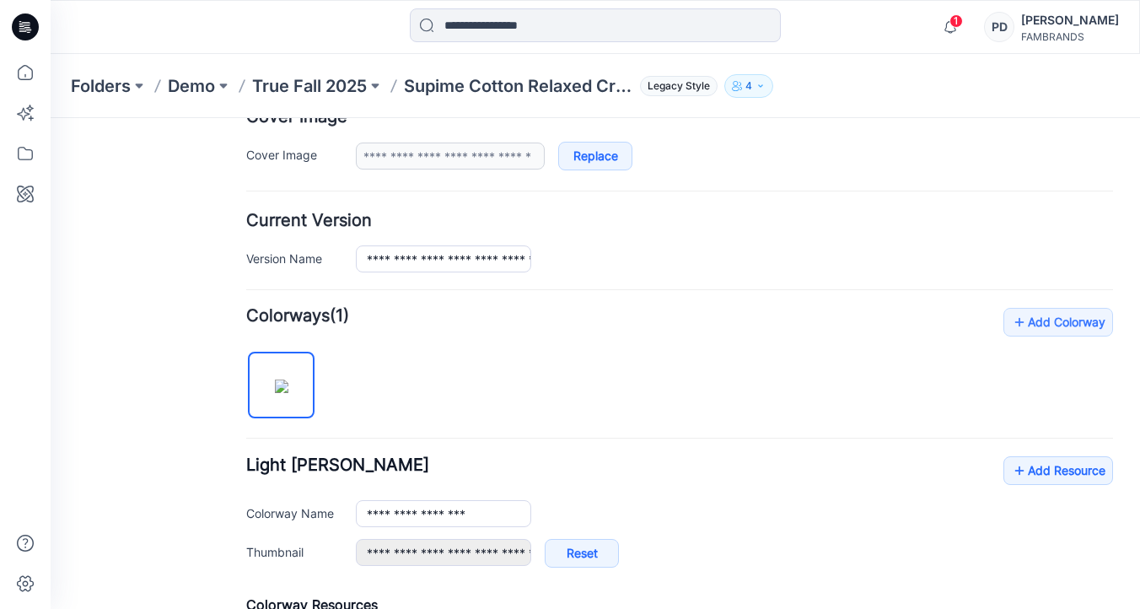
scroll to position [332, 0]
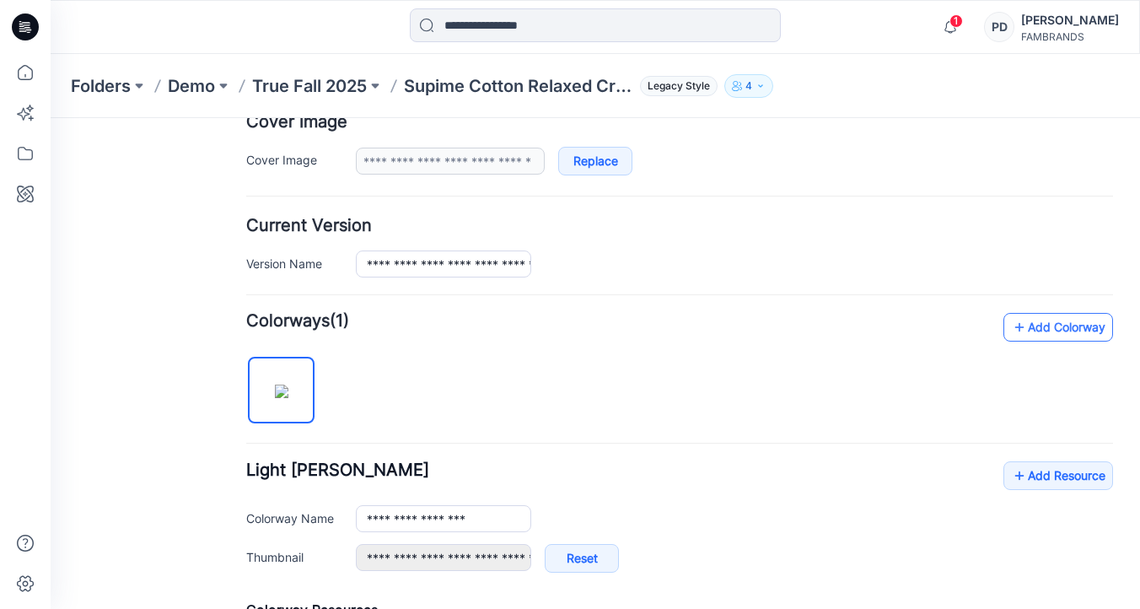
click at [1050, 326] on link "Add Colorway" at bounding box center [1058, 327] width 110 height 29
type input "**********"
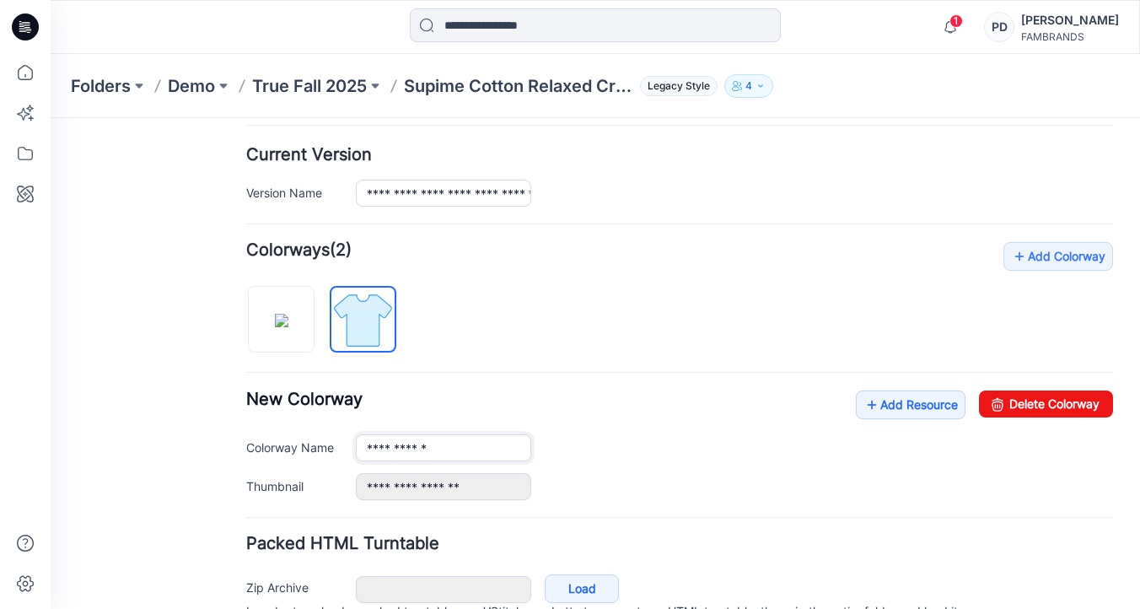
scroll to position [488, 0]
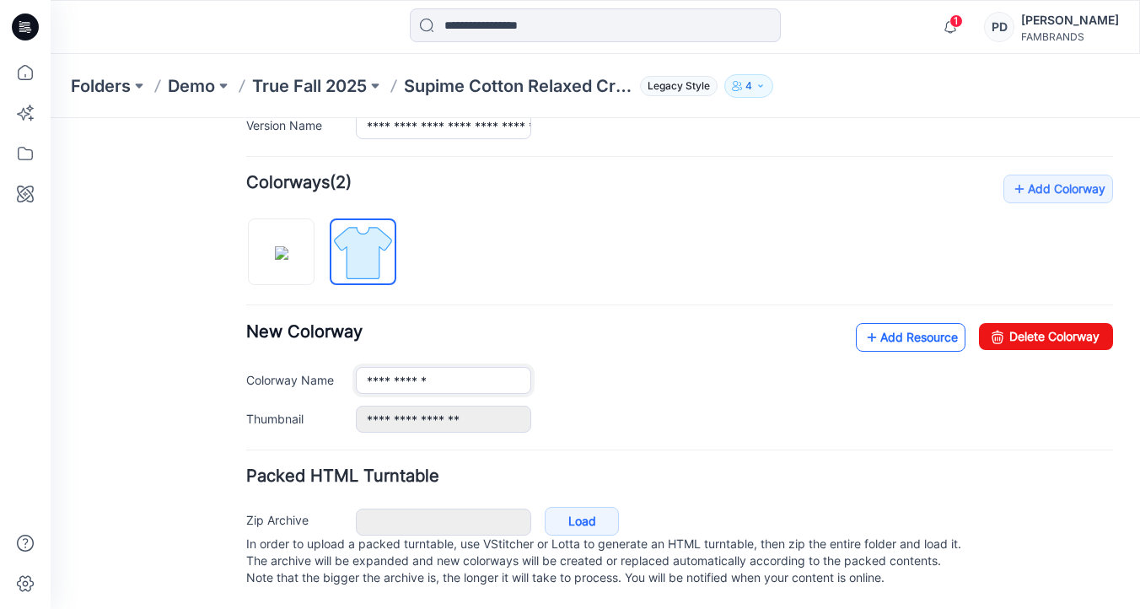
type input "**********"
click at [927, 324] on link "Add Resource" at bounding box center [911, 337] width 110 height 29
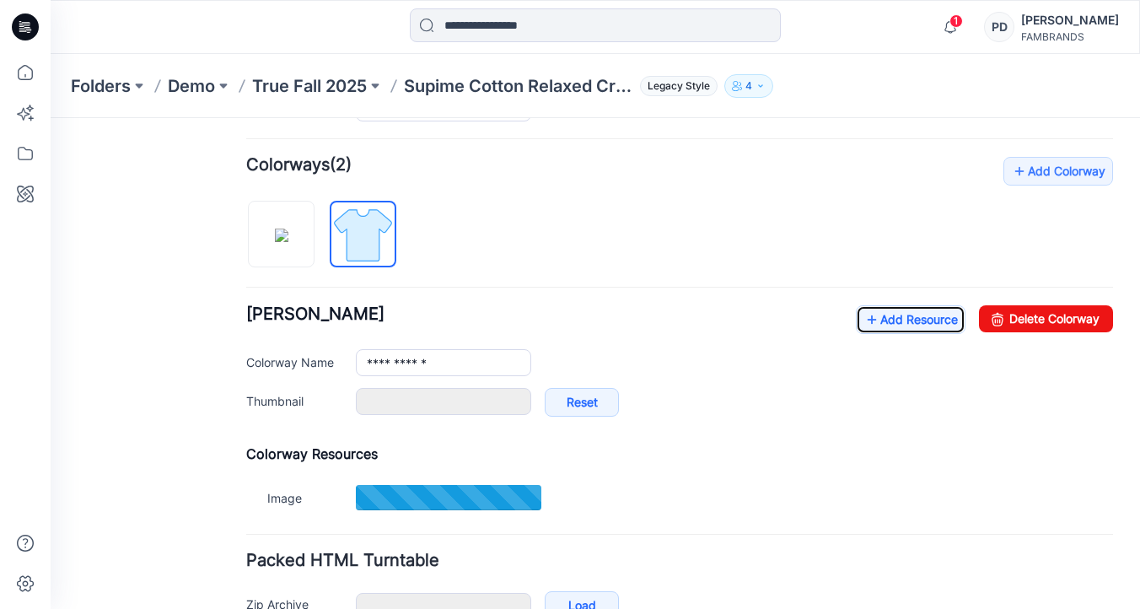
type input "**********"
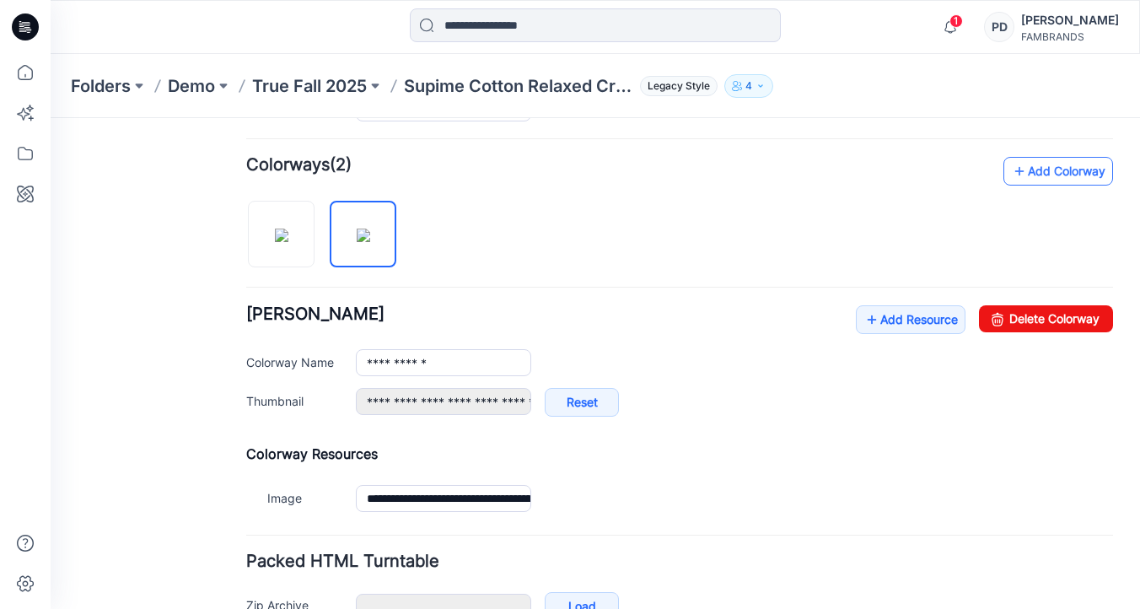
click at [1075, 174] on link "Add Colorway" at bounding box center [1058, 171] width 110 height 29
type input "**********"
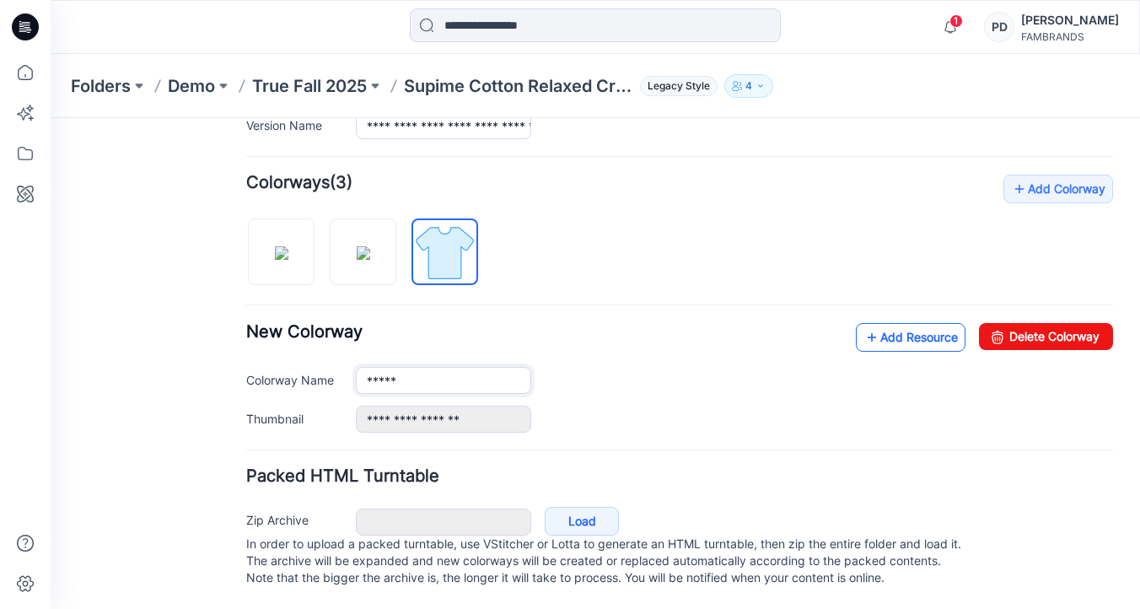
type input "*****"
click at [920, 324] on link "Add Resource" at bounding box center [911, 337] width 110 height 29
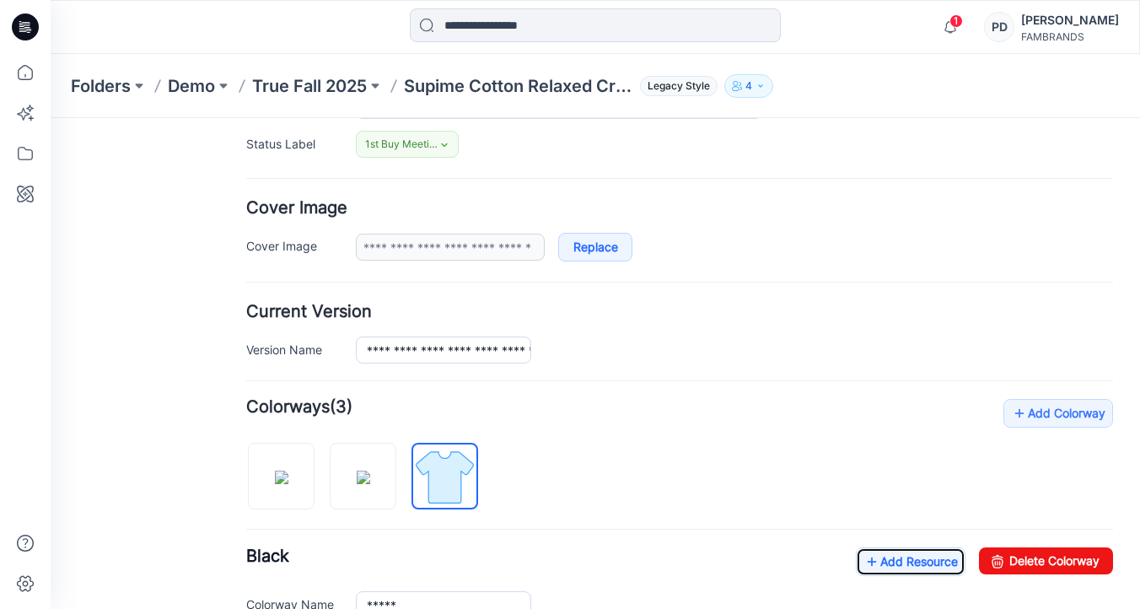
scroll to position [0, 0]
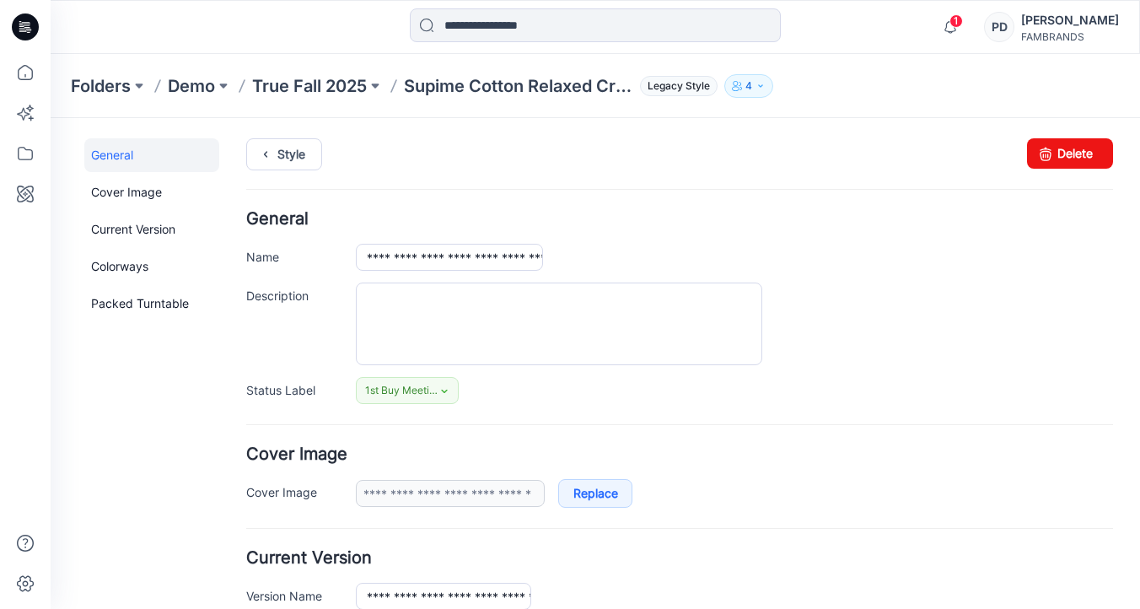
type input "**********"
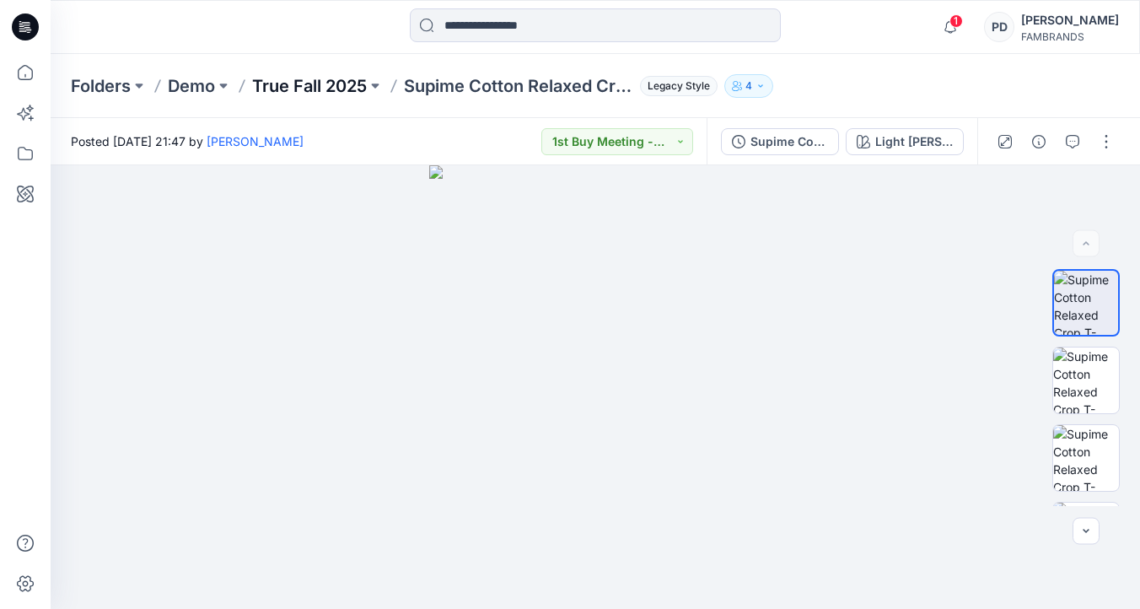
click at [346, 79] on p "True Fall 2025" at bounding box center [309, 86] width 115 height 24
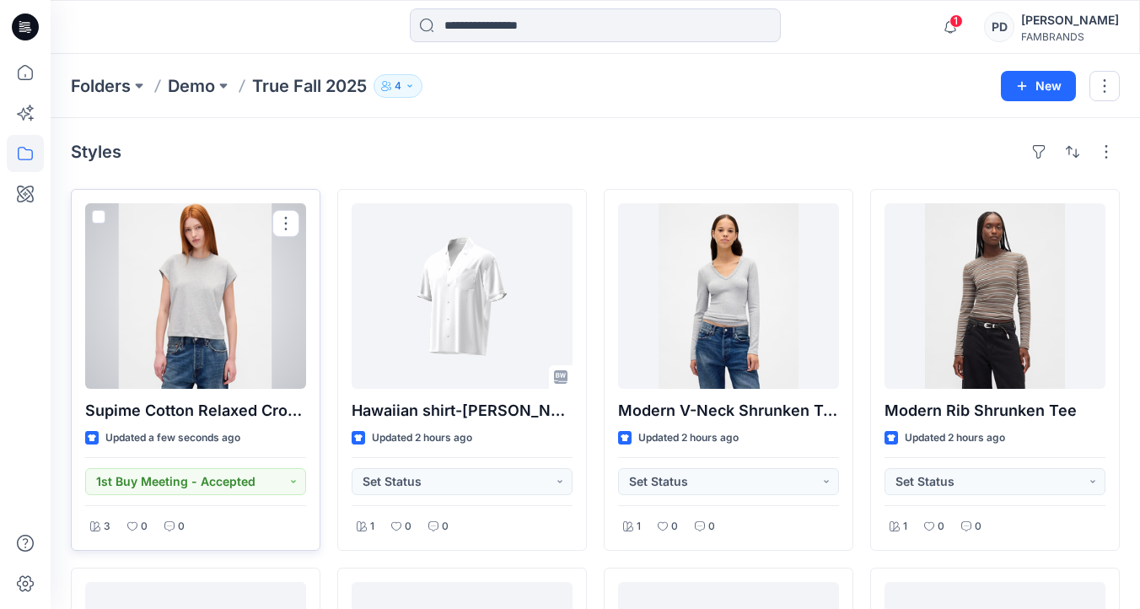
click at [242, 333] on div at bounding box center [195, 296] width 221 height 186
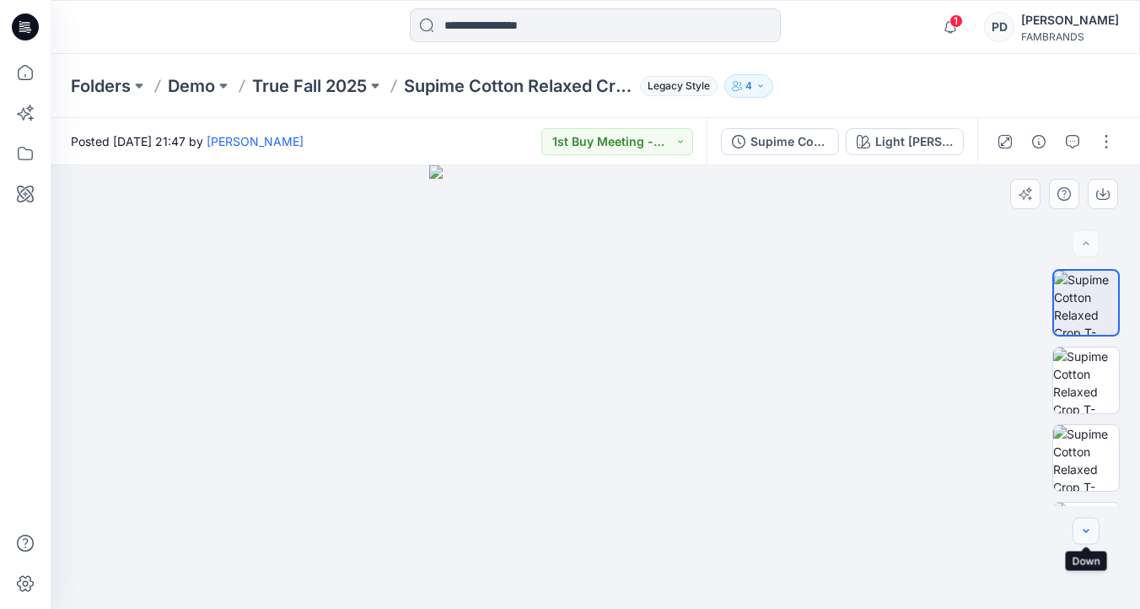
click at [1090, 536] on icon "button" at bounding box center [1085, 531] width 13 height 13
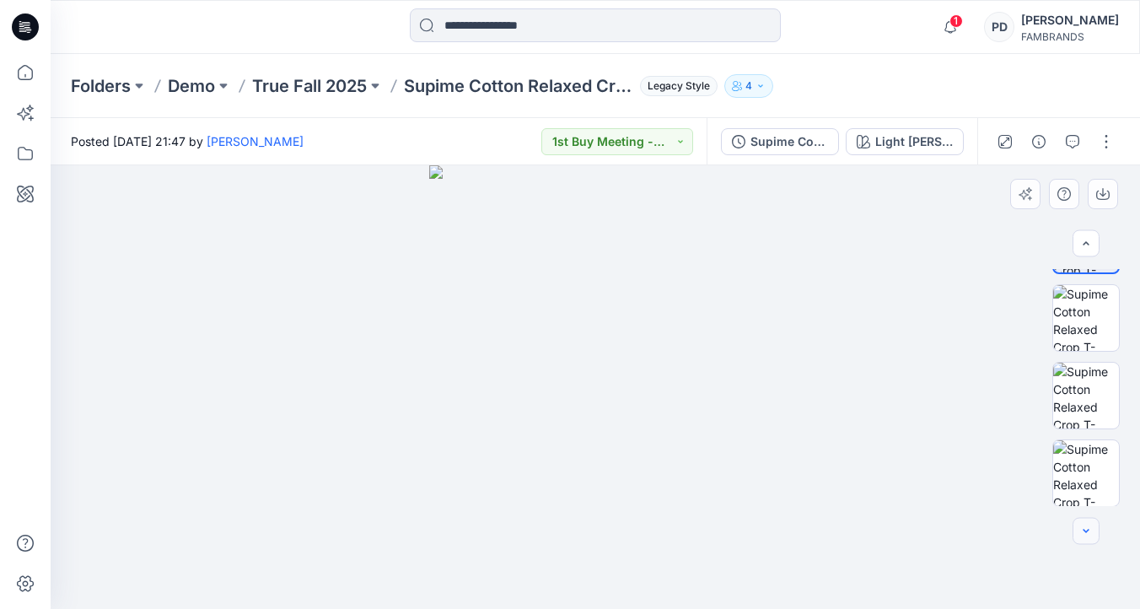
scroll to position [63, 0]
click at [1090, 536] on div at bounding box center [1086, 531] width 27 height 27
click at [876, 143] on div "Light [PERSON_NAME]" at bounding box center [914, 141] width 78 height 19
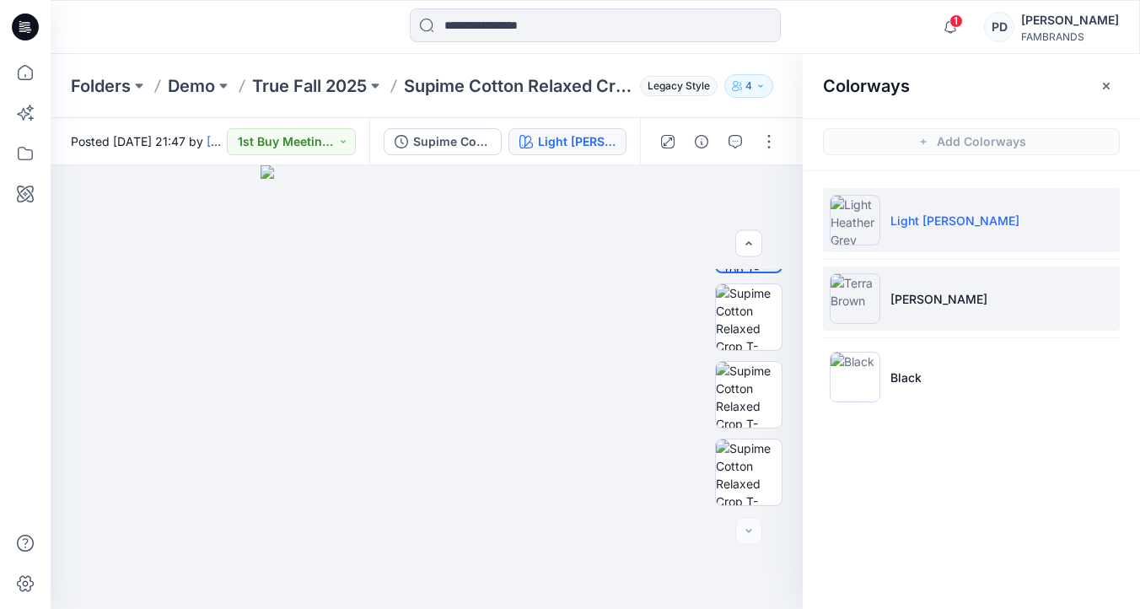
click at [916, 300] on p "Terra Brown" at bounding box center [938, 299] width 97 height 18
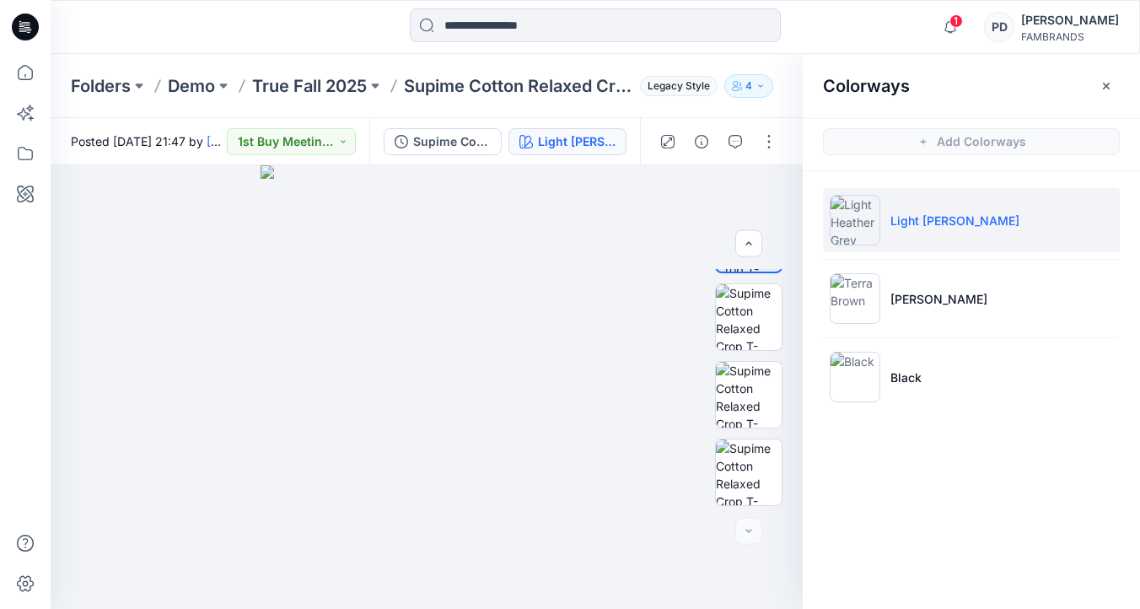
scroll to position [0, 0]
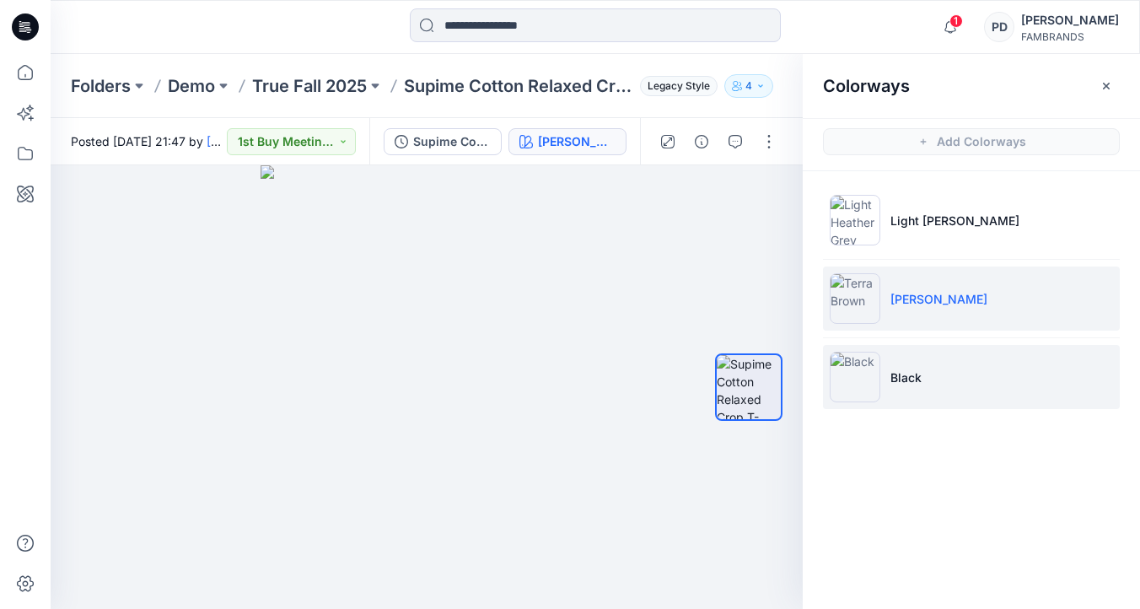
click at [927, 377] on li "Black" at bounding box center [971, 377] width 297 height 64
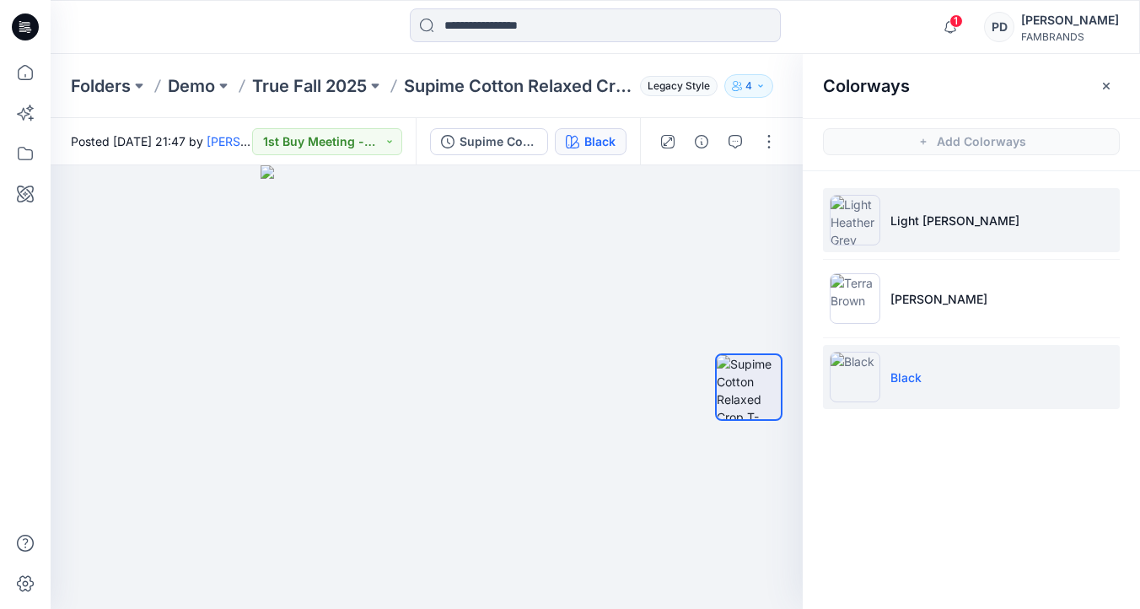
click at [942, 231] on li "Light [PERSON_NAME]" at bounding box center [971, 220] width 297 height 64
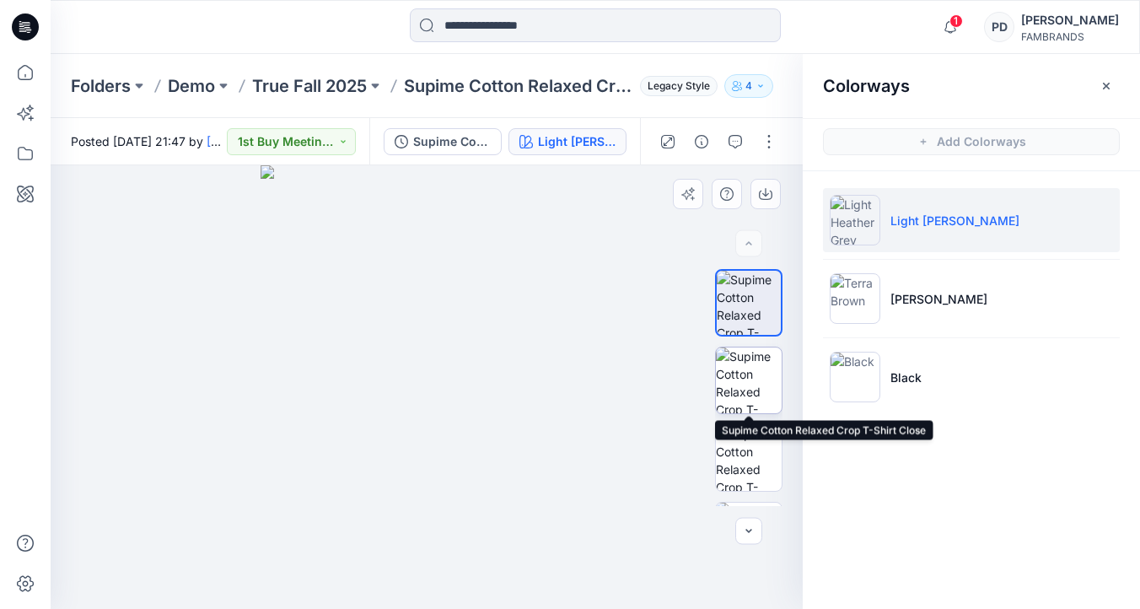
click at [752, 357] on img at bounding box center [749, 380] width 66 height 66
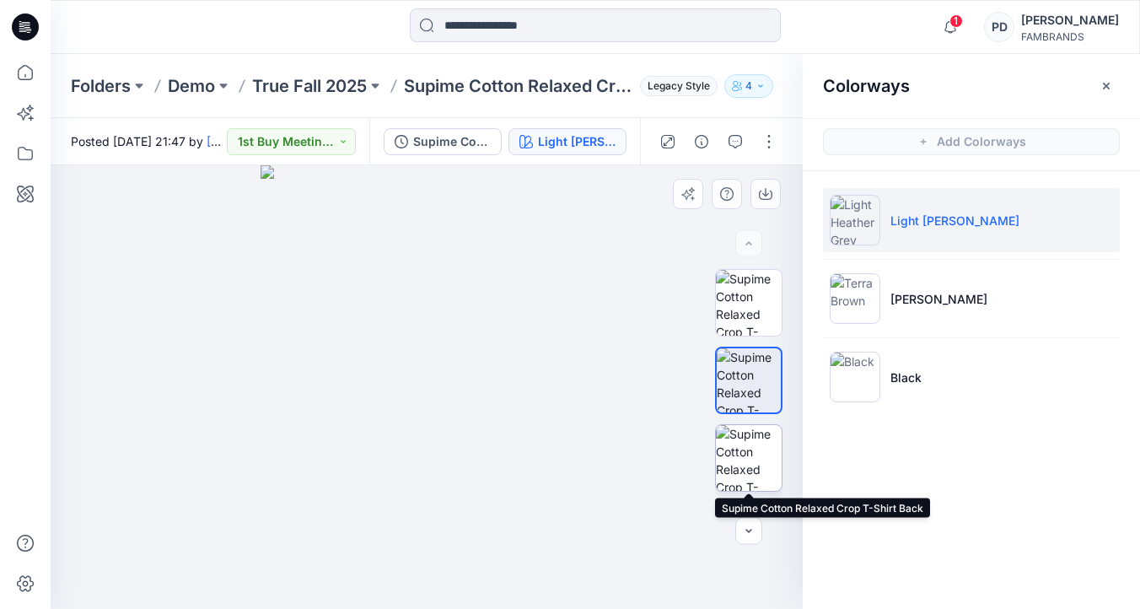
click at [750, 460] on img at bounding box center [749, 458] width 66 height 66
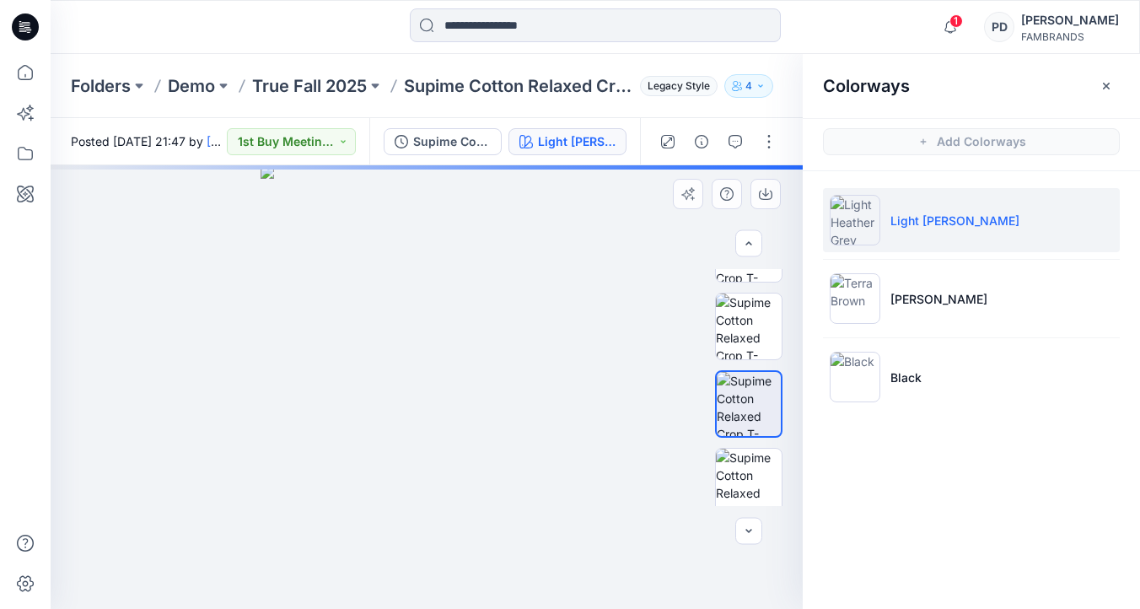
scroll to position [63, 0]
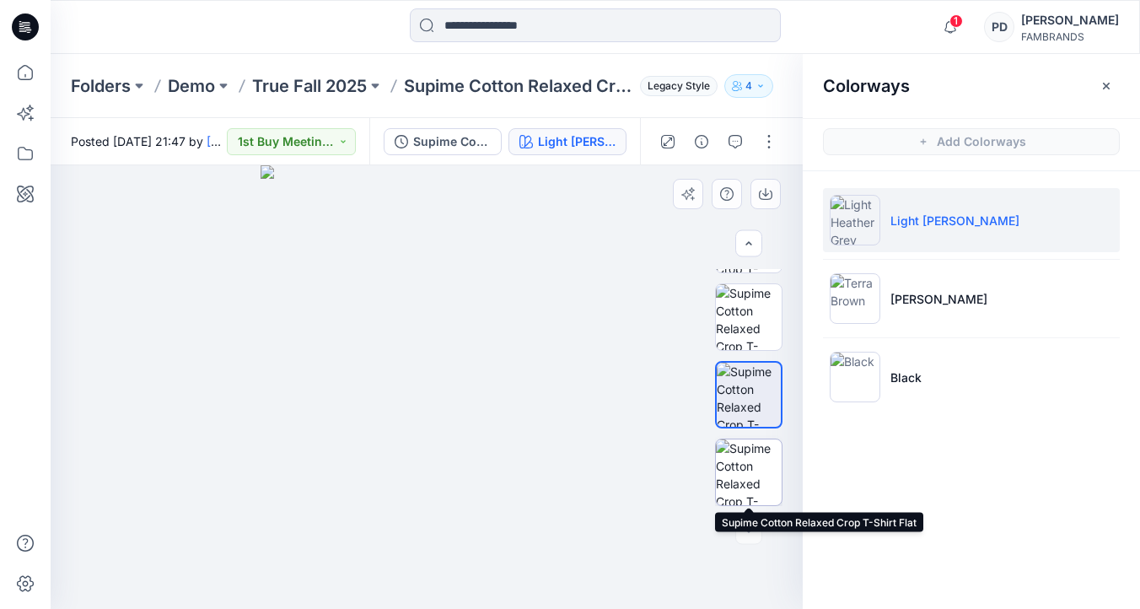
click at [745, 473] on img at bounding box center [749, 472] width 66 height 66
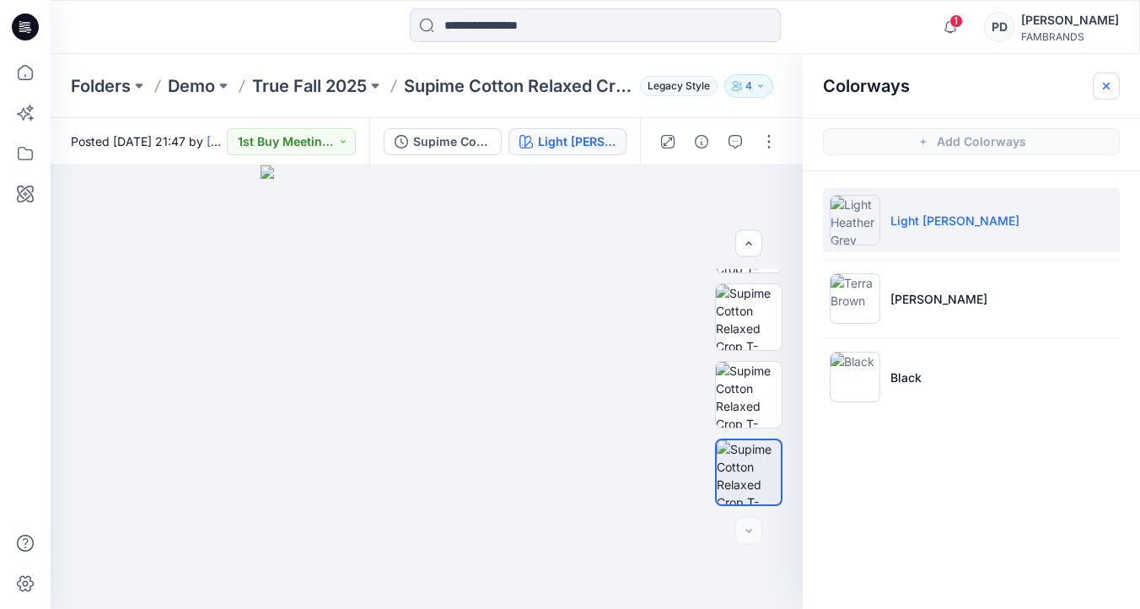
click at [1102, 88] on icon "button" at bounding box center [1106, 85] width 13 height 13
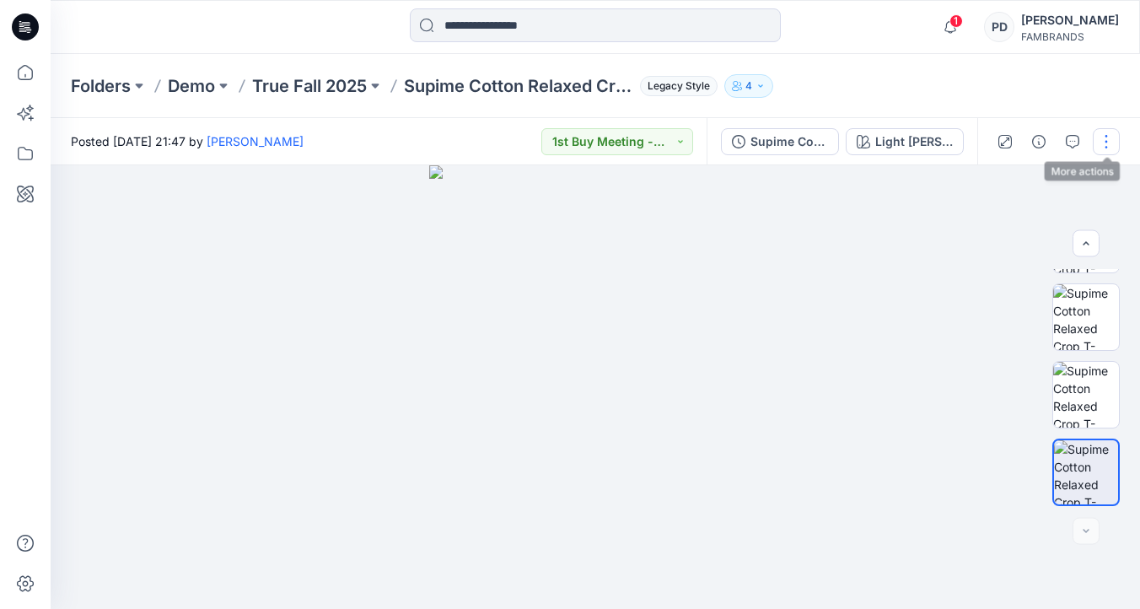
click at [1108, 142] on button "button" at bounding box center [1106, 141] width 27 height 27
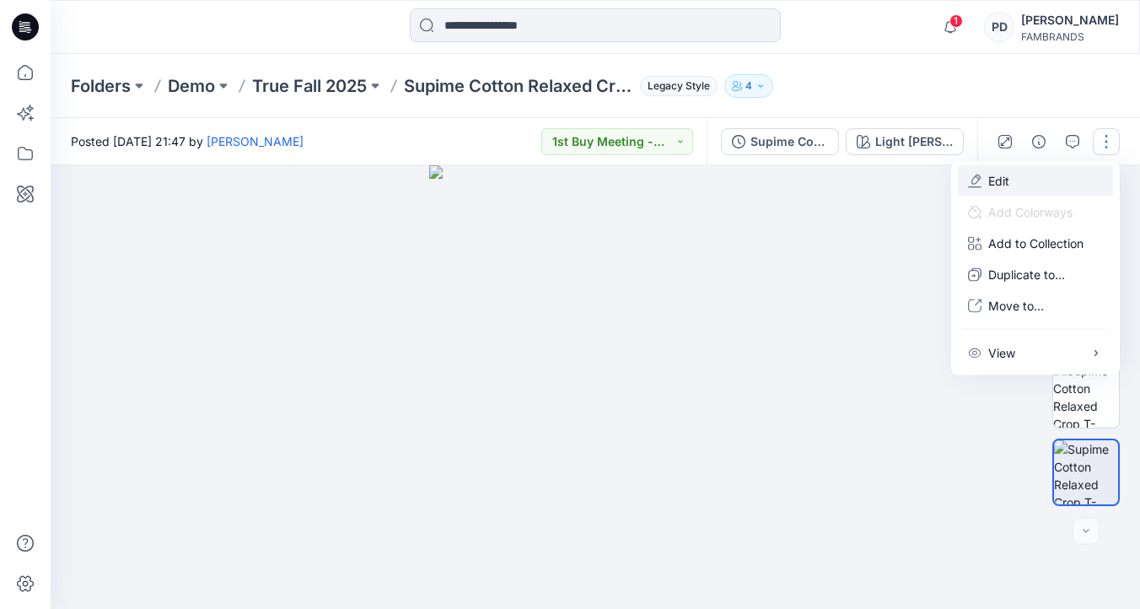
click at [1041, 176] on button "Edit" at bounding box center [1035, 180] width 155 height 31
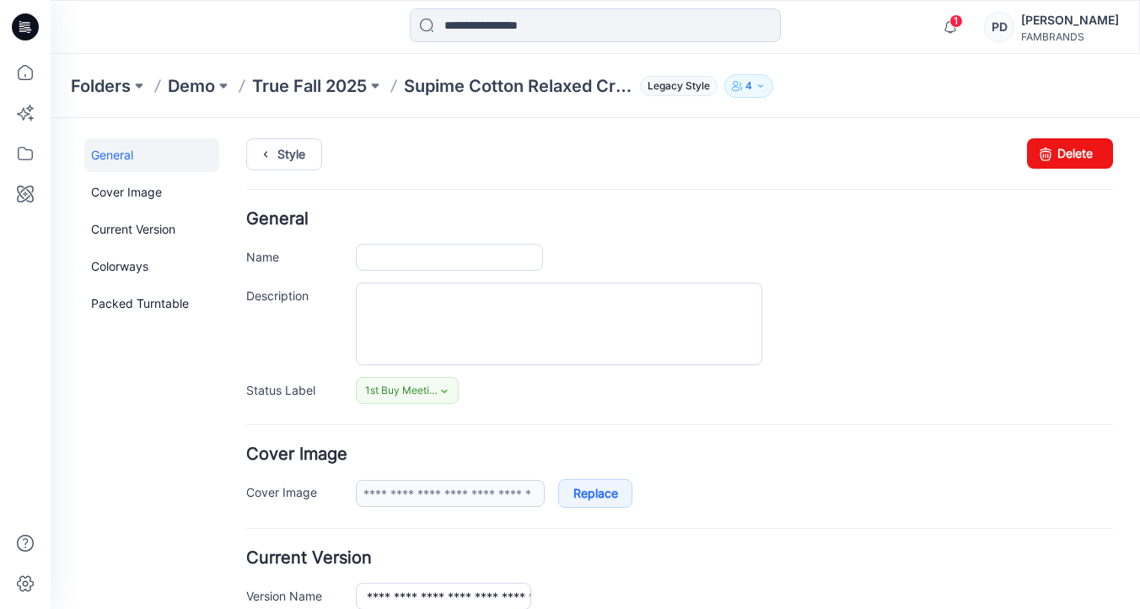
type input "**********"
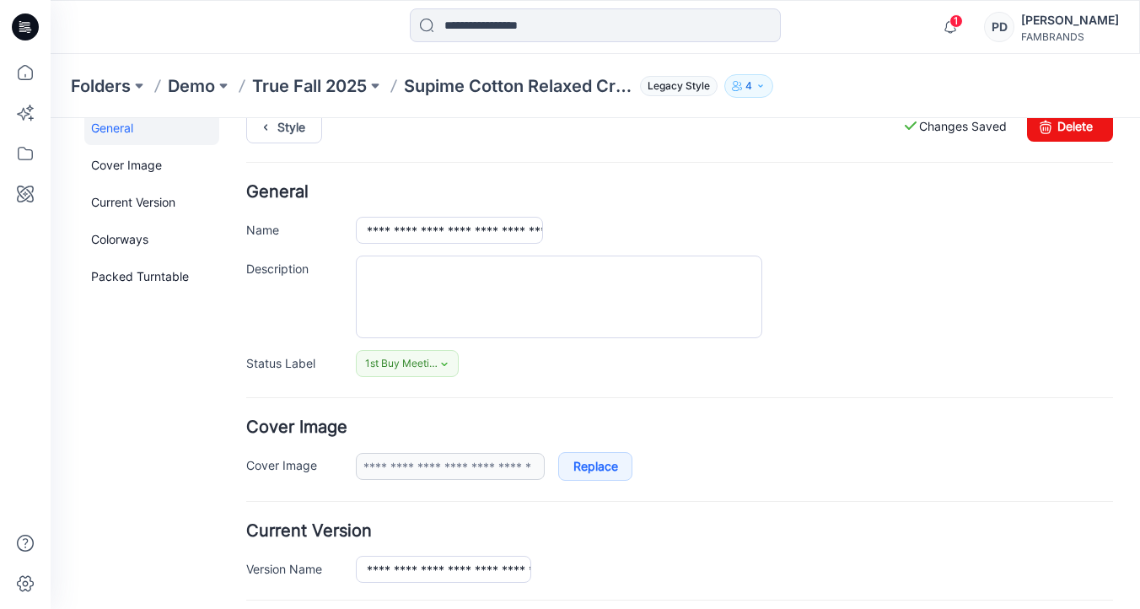
scroll to position [12, 0]
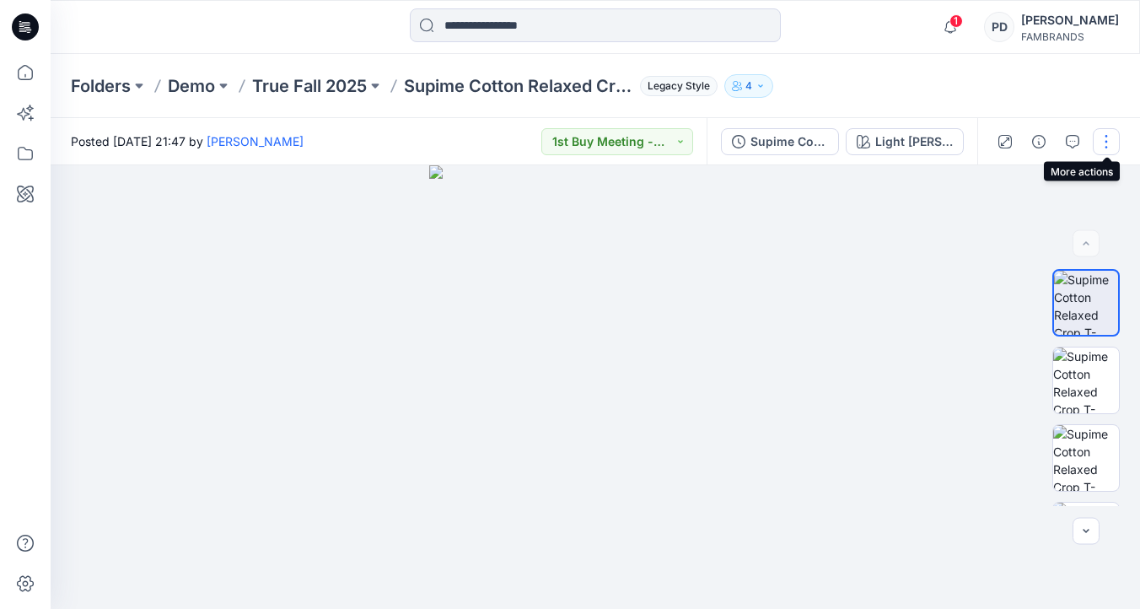
click at [1107, 143] on button "button" at bounding box center [1106, 141] width 27 height 27
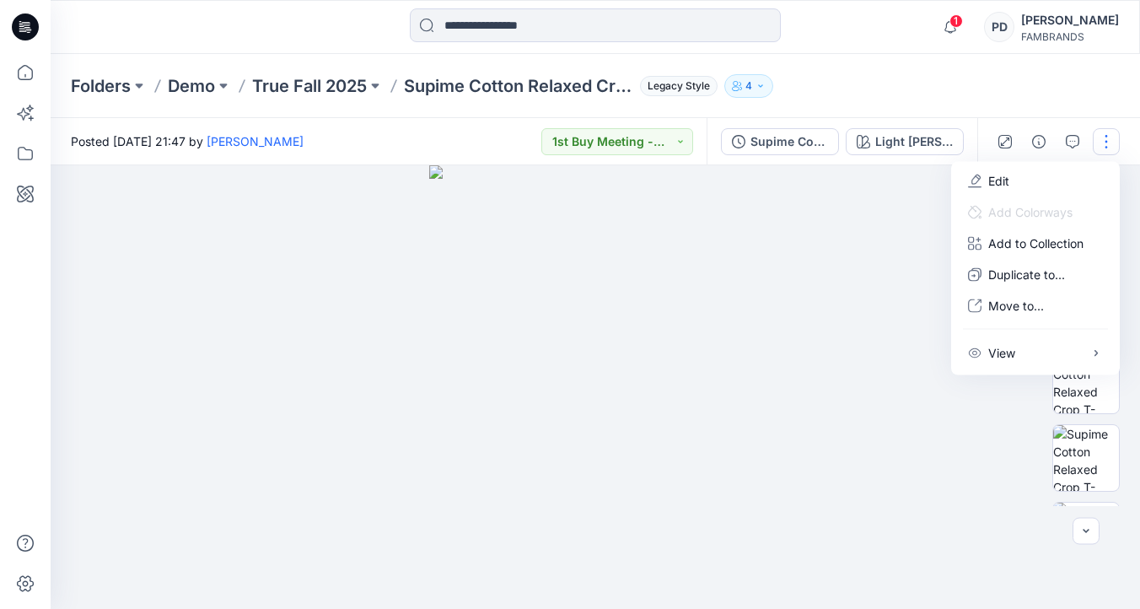
click at [1107, 143] on button "button" at bounding box center [1106, 141] width 27 height 27
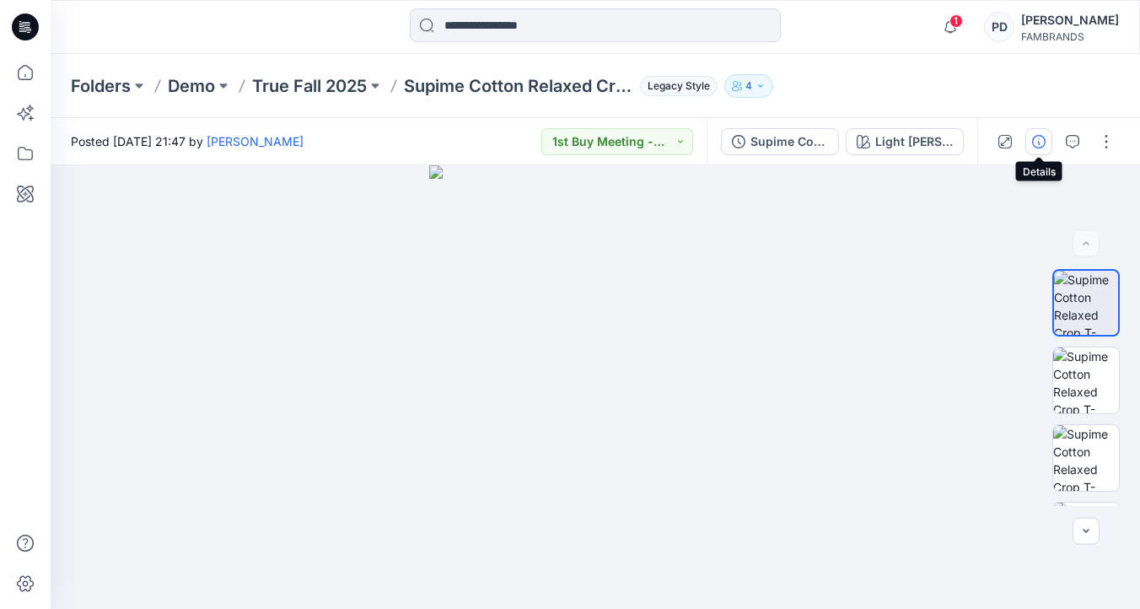
click at [1041, 144] on icon "button" at bounding box center [1038, 141] width 13 height 13
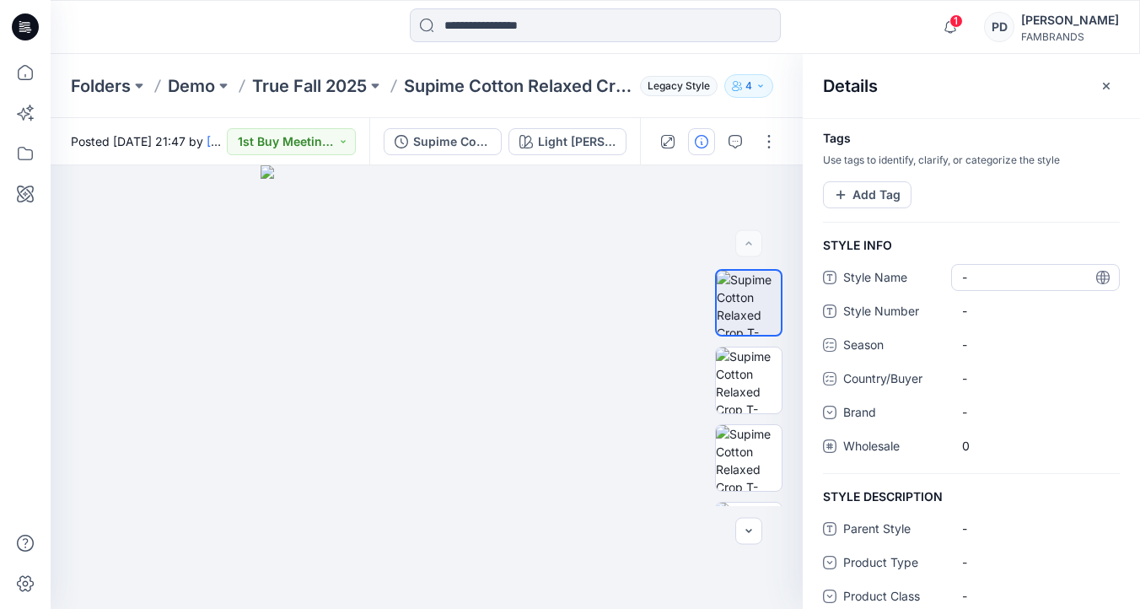
click at [993, 277] on Name "-" at bounding box center [1035, 277] width 147 height 18
type textarea "**********"
click at [1003, 274] on Name "-" at bounding box center [1035, 277] width 147 height 18
type textarea "**********"
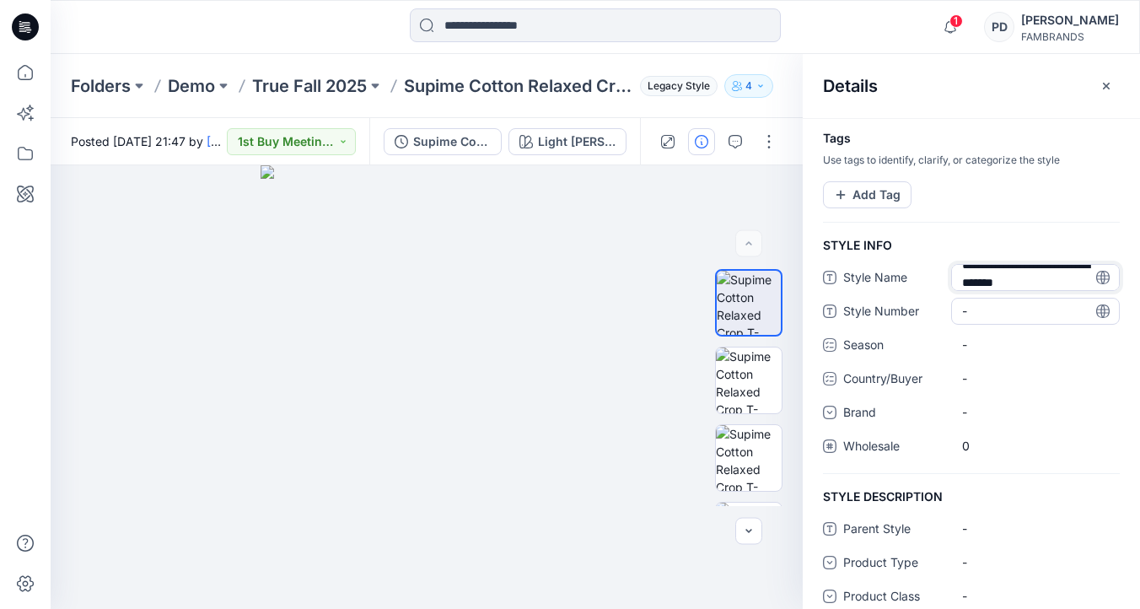
click at [1016, 307] on div "**********" at bounding box center [971, 369] width 297 height 210
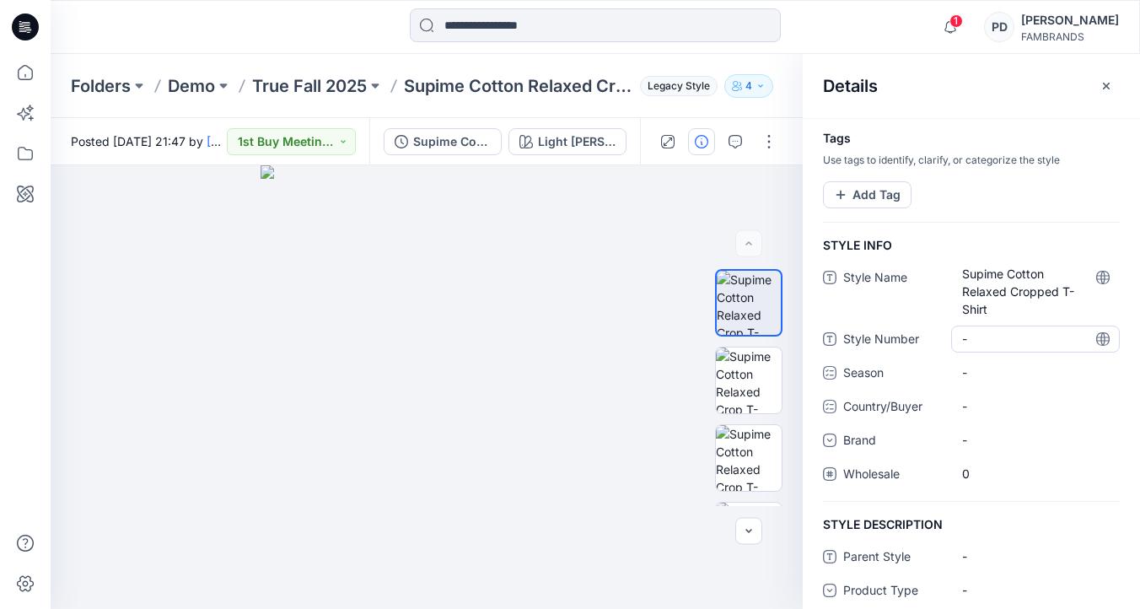
click at [1001, 342] on Number "-" at bounding box center [1035, 339] width 147 height 18
type textarea "******"
click at [983, 376] on div "-" at bounding box center [974, 372] width 25 height 24
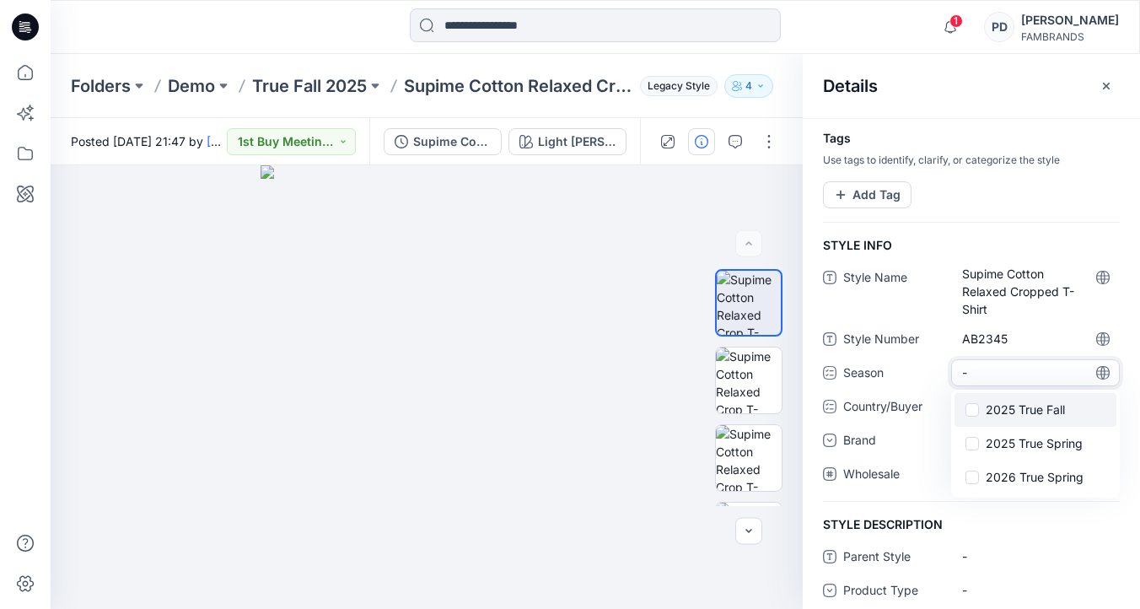
click at [975, 410] on span at bounding box center [972, 409] width 13 height 13
click at [1025, 545] on div "-" at bounding box center [1035, 558] width 169 height 27
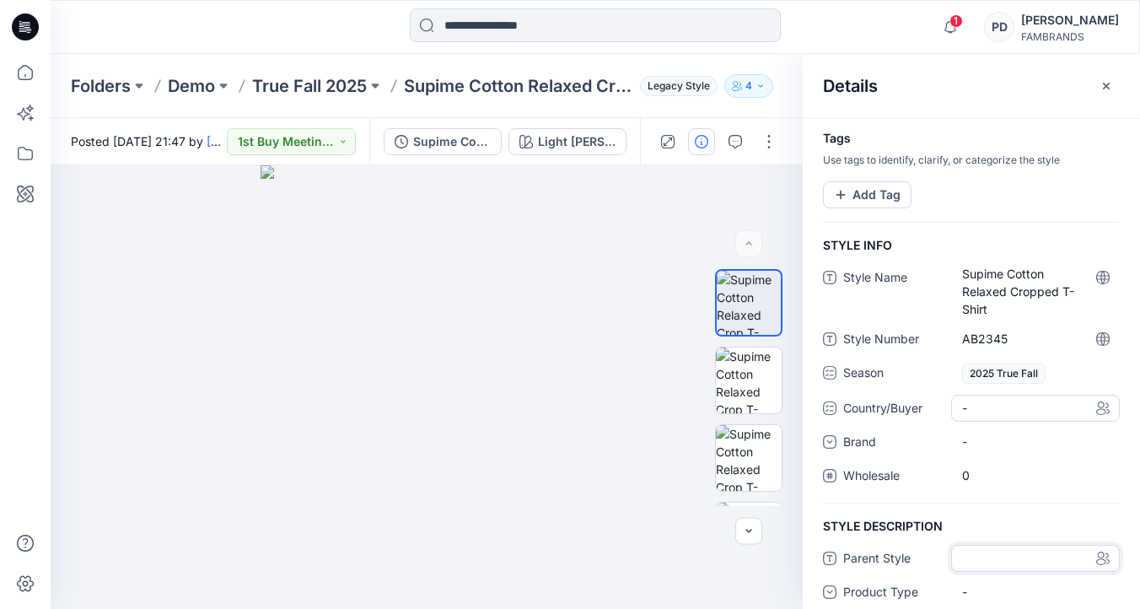
click at [1021, 412] on div "-" at bounding box center [1035, 408] width 169 height 27
click at [993, 444] on label "US" at bounding box center [983, 445] width 37 height 20
click at [1033, 546] on div "-" at bounding box center [1035, 559] width 169 height 27
click at [1005, 444] on div "-" at bounding box center [1035, 443] width 169 height 27
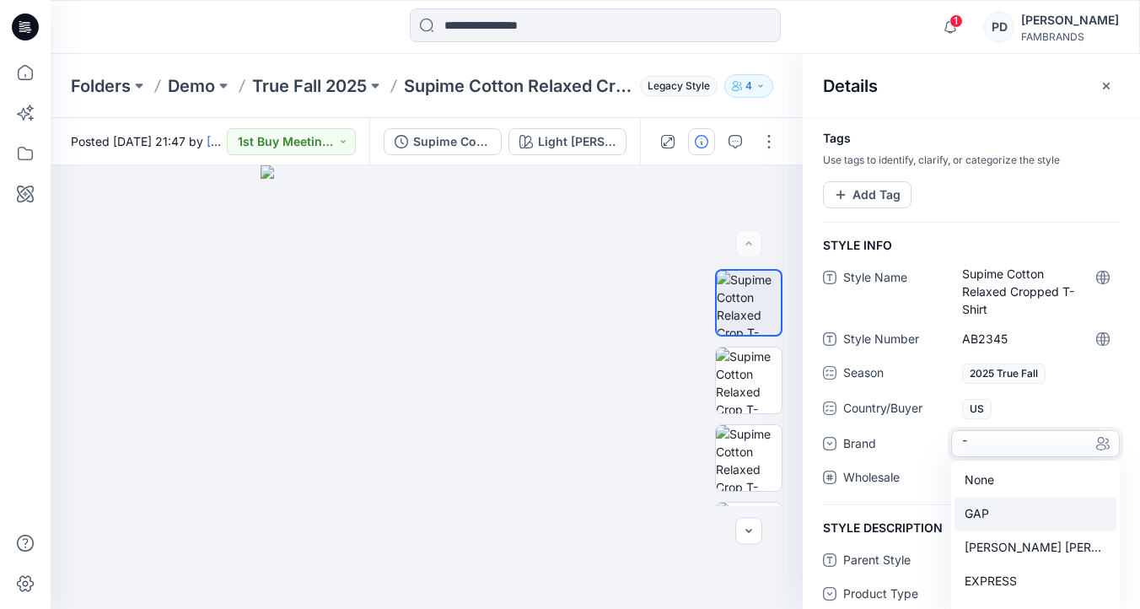
click at [982, 517] on div "GAP" at bounding box center [1036, 515] width 162 height 34
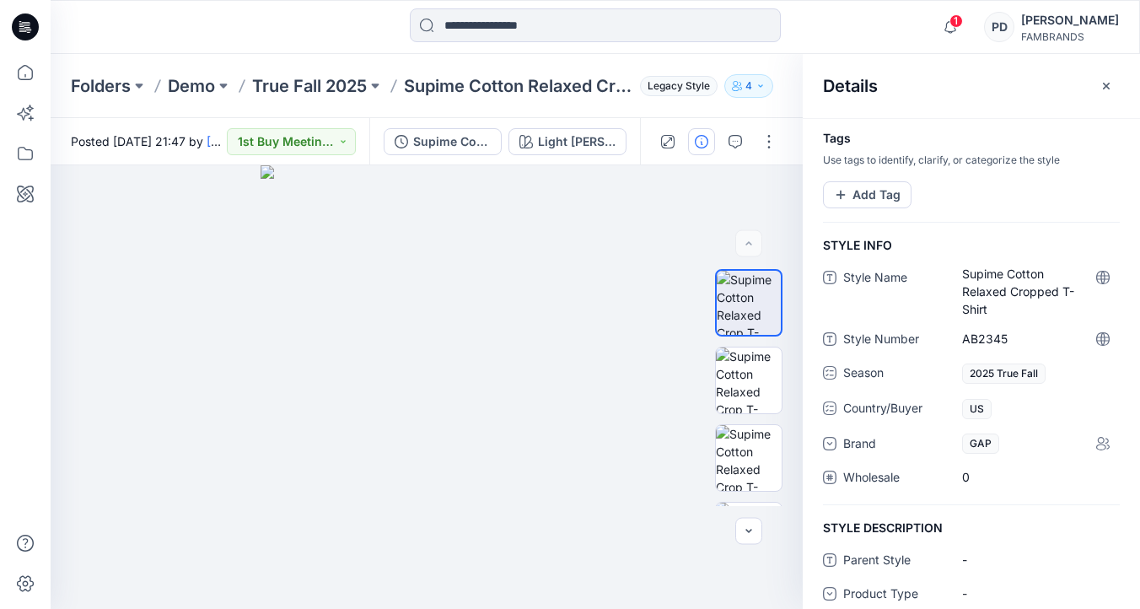
click at [1014, 529] on div "STYLE DESCRIPTION Parent Style - Product Type - Product Class - Sub-Class -" at bounding box center [971, 604] width 337 height 170
click at [980, 479] on span "0" at bounding box center [1035, 477] width 147 height 18
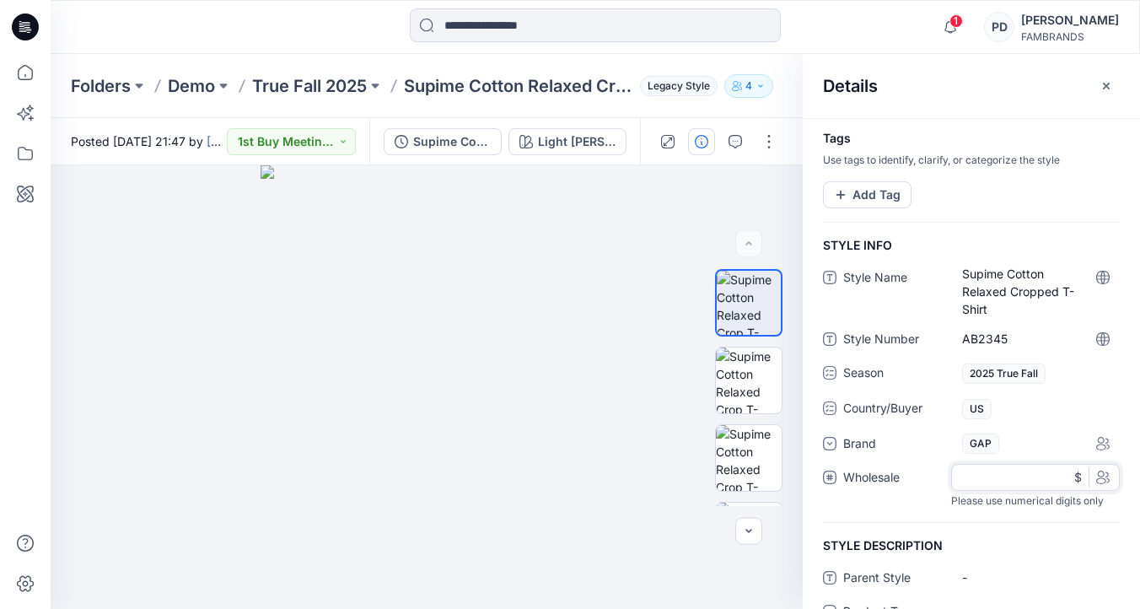
type input "**"
click at [1025, 518] on div "Tags Use tags to identify, clarify, or categorize the style Add Tag STYLE INFO …" at bounding box center [971, 363] width 337 height 491
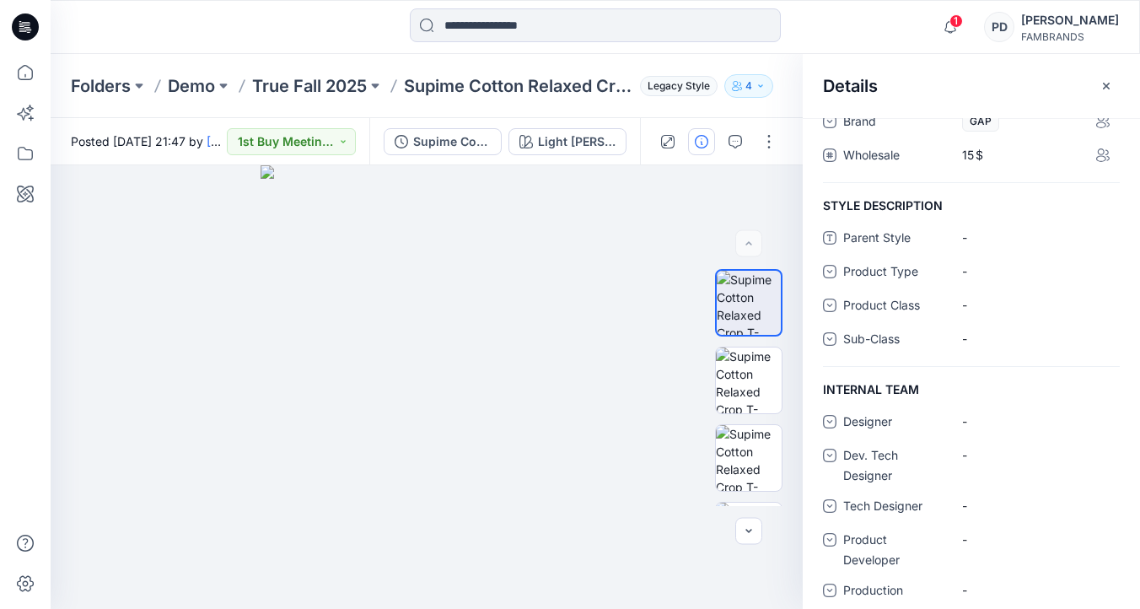
scroll to position [325, 0]
click at [986, 239] on Style "-" at bounding box center [1035, 235] width 147 height 18
click at [991, 269] on div "-" at bounding box center [1035, 269] width 169 height 27
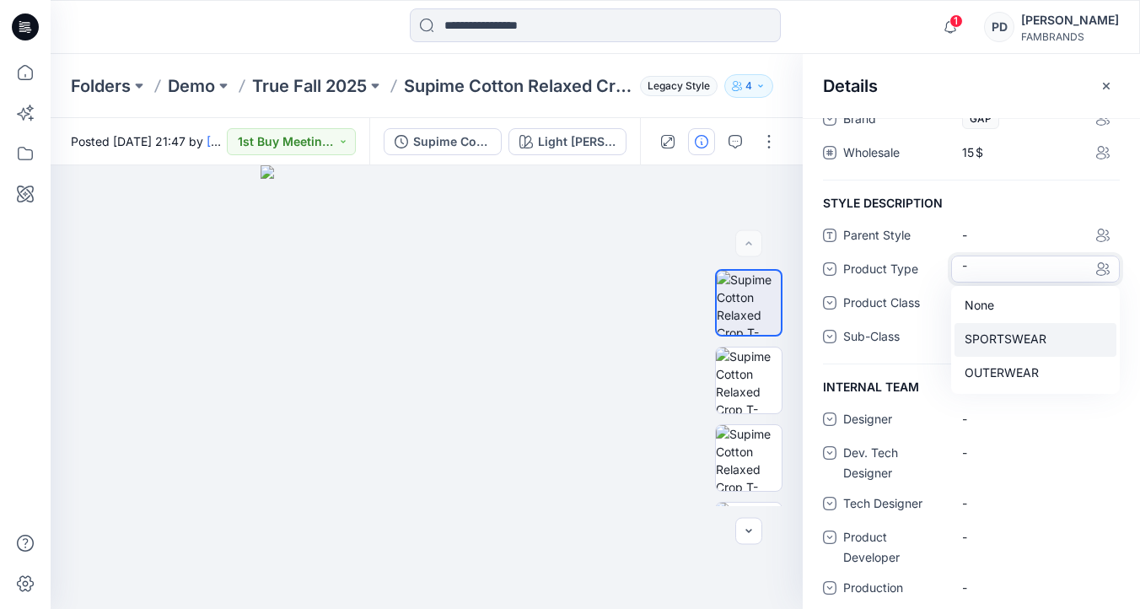
click at [1003, 343] on div "SPORTSWEAR" at bounding box center [1036, 340] width 162 height 34
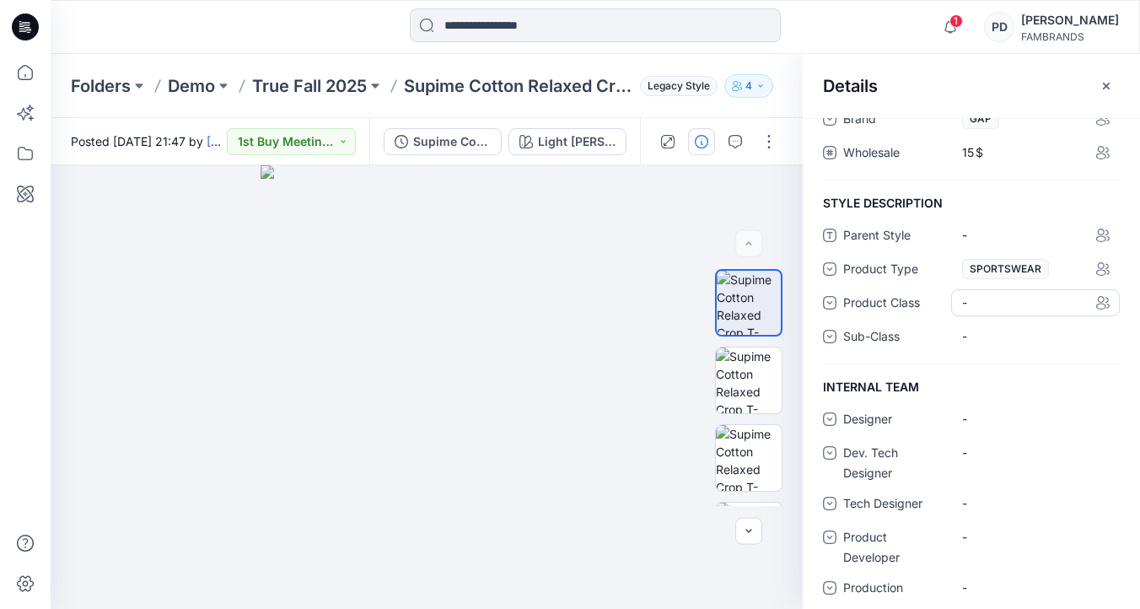
click at [1003, 302] on div "-" at bounding box center [1035, 302] width 169 height 27
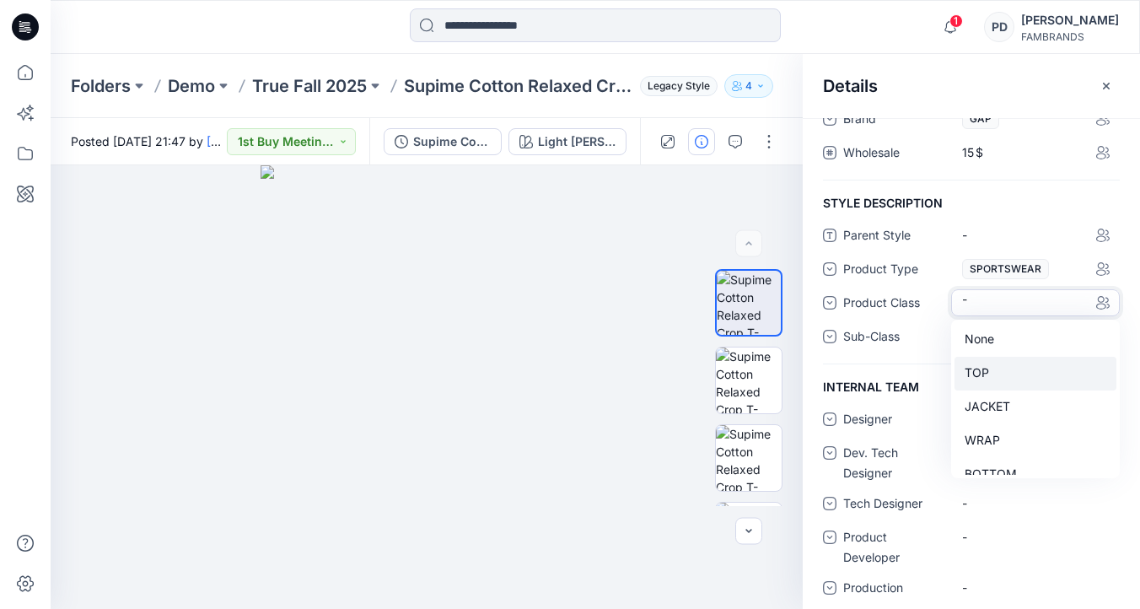
click at [993, 371] on div "TOP" at bounding box center [1036, 374] width 162 height 34
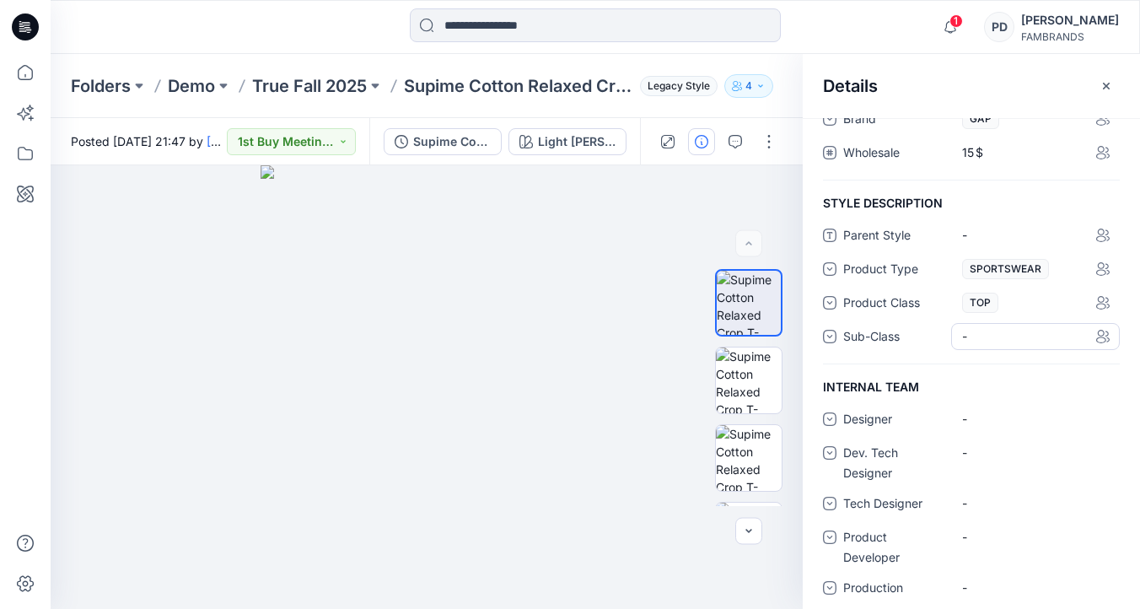
click at [998, 340] on div "-" at bounding box center [1035, 336] width 169 height 27
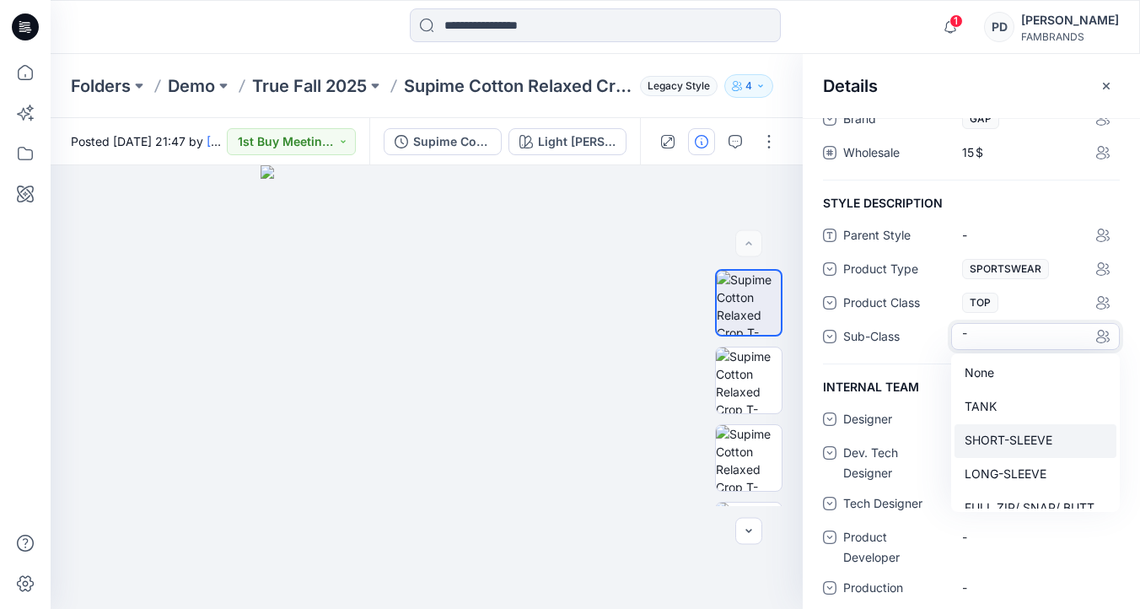
click at [1014, 436] on div "SHORT-SLEEVE" at bounding box center [1036, 441] width 162 height 34
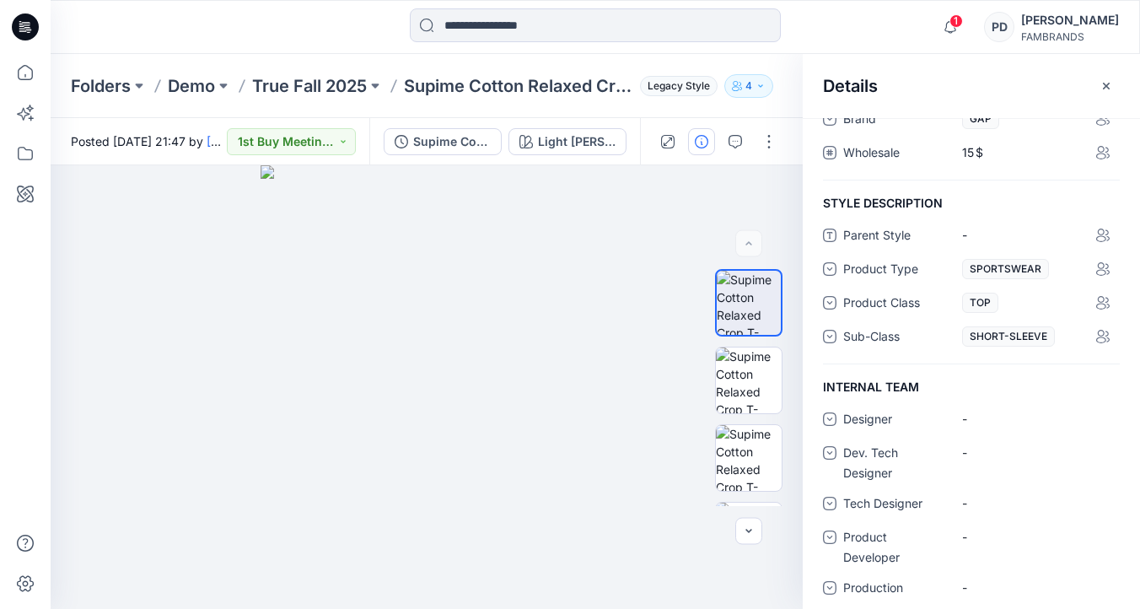
scroll to position [337, 0]
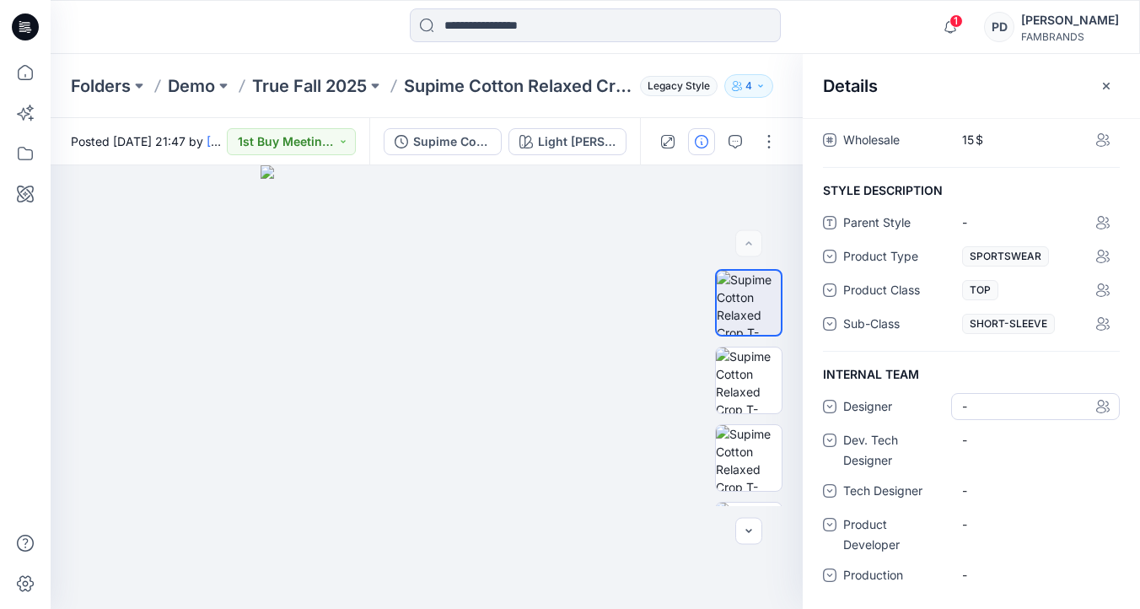
click at [1001, 400] on div "-" at bounding box center [1035, 406] width 169 height 27
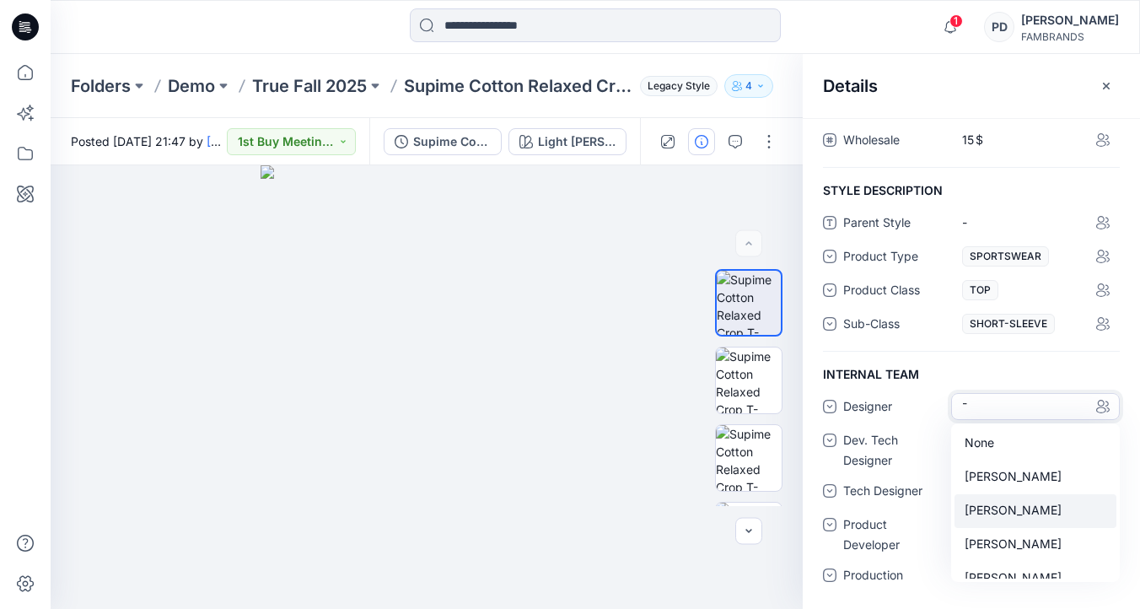
click at [1009, 509] on div "DIANE RIVAS" at bounding box center [1036, 511] width 162 height 34
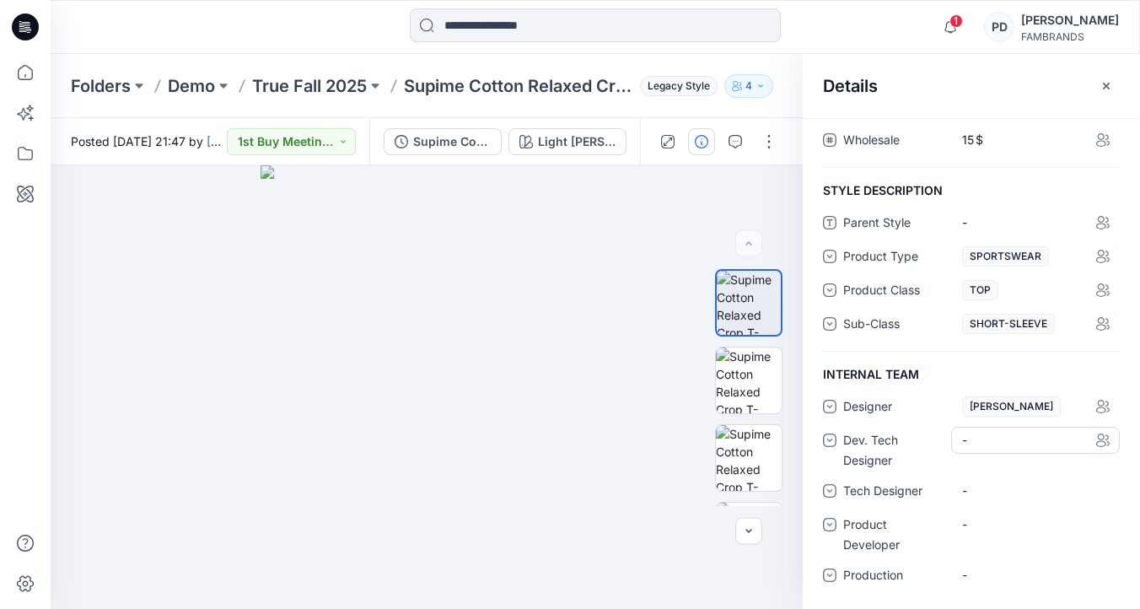
click at [1002, 437] on div "-" at bounding box center [1035, 440] width 169 height 27
click at [1003, 540] on div "JANET RIVAS" at bounding box center [1036, 545] width 162 height 34
click at [1003, 482] on div "-" at bounding box center [1035, 490] width 169 height 27
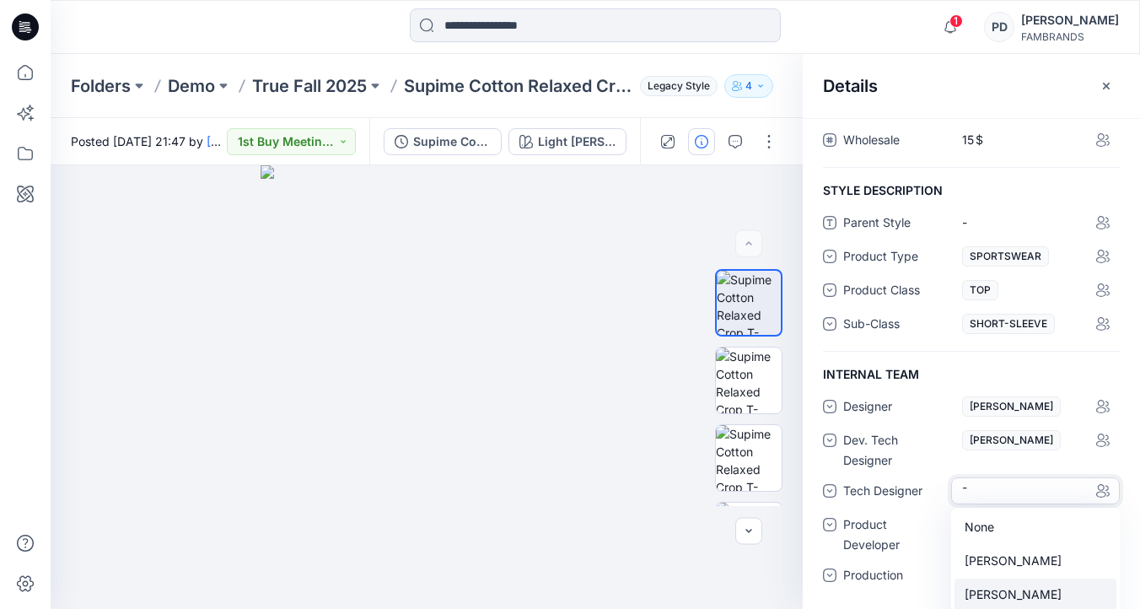
click at [1000, 590] on div "MICHELL VASQUEZ" at bounding box center [1036, 595] width 162 height 34
click at [1006, 526] on div "-" at bounding box center [1035, 524] width 169 height 27
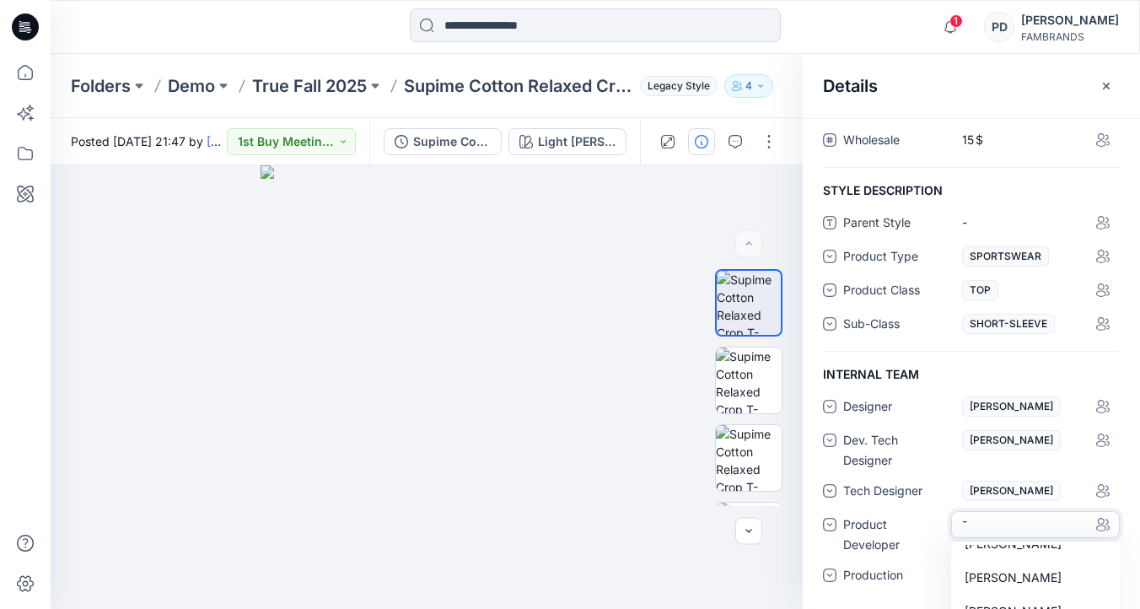
scroll to position [49, 0]
click at [1012, 580] on div "JOHN CAMACHO" at bounding box center [1036, 580] width 162 height 34
click at [1014, 576] on div "-" at bounding box center [1035, 575] width 169 height 27
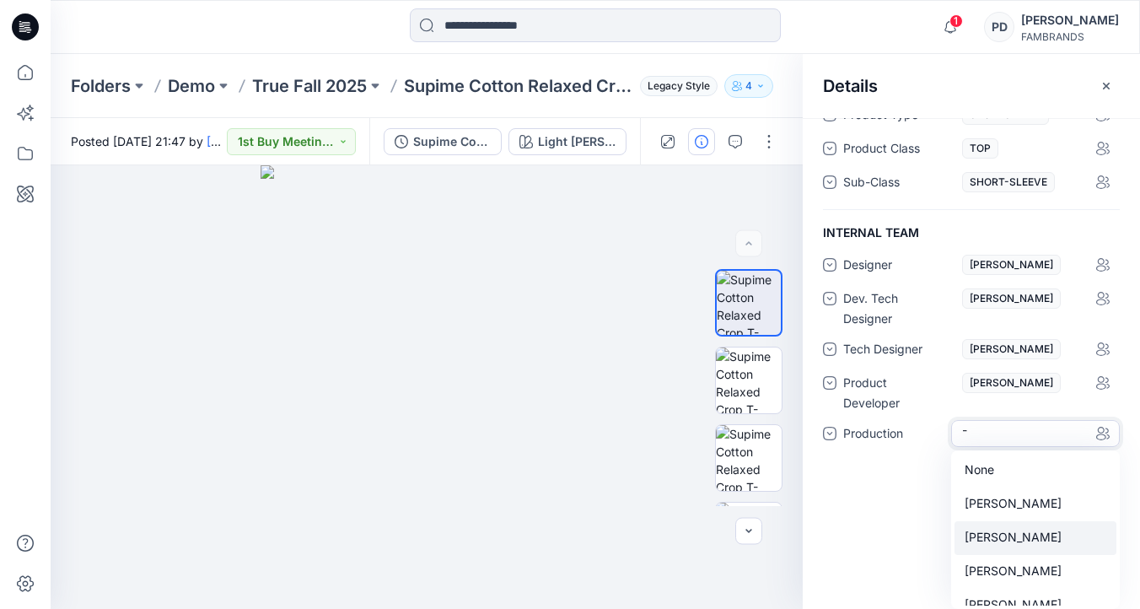
scroll to position [2, 0]
click at [1022, 537] on div "DALILA SERNA" at bounding box center [1036, 536] width 162 height 34
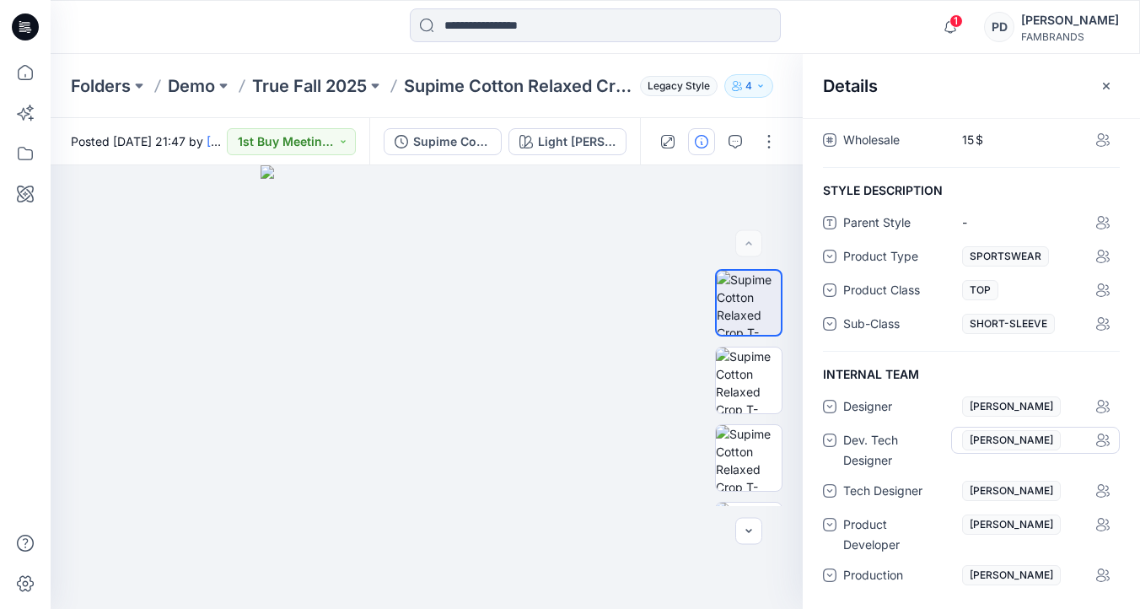
click at [1027, 437] on span "JANET RIVAS" at bounding box center [1011, 440] width 99 height 20
click at [1077, 360] on div "Tags Use tags to identify, clarify, or categorize the style Add Tag STYLE INFO …" at bounding box center [971, 363] width 337 height 491
click at [1071, 566] on div "DALILA SERNA" at bounding box center [1035, 575] width 169 height 27
click at [899, 545] on div "Tags Use tags to identify, clarify, or categorize the style Add Tag STYLE INFO …" at bounding box center [971, 363] width 337 height 491
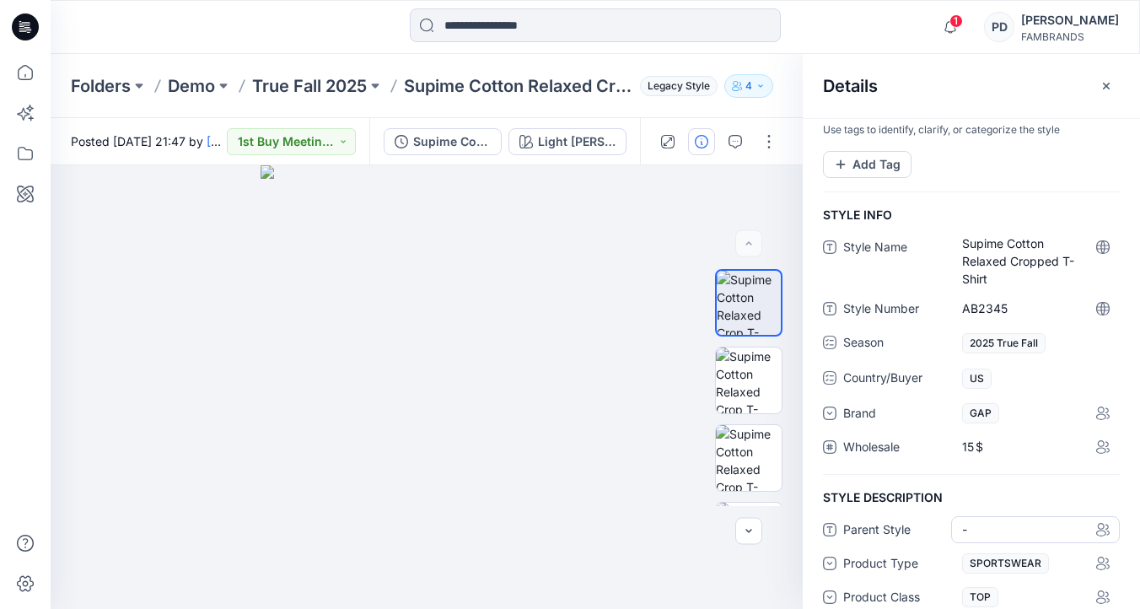
scroll to position [0, 0]
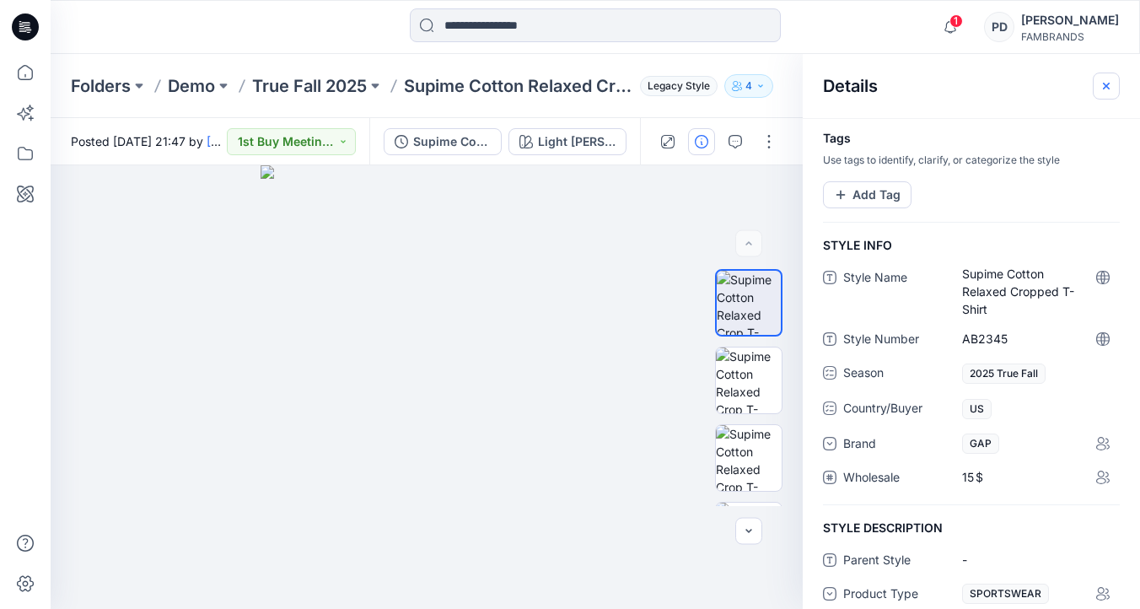
click at [1109, 88] on icon "button" at bounding box center [1106, 85] width 7 height 7
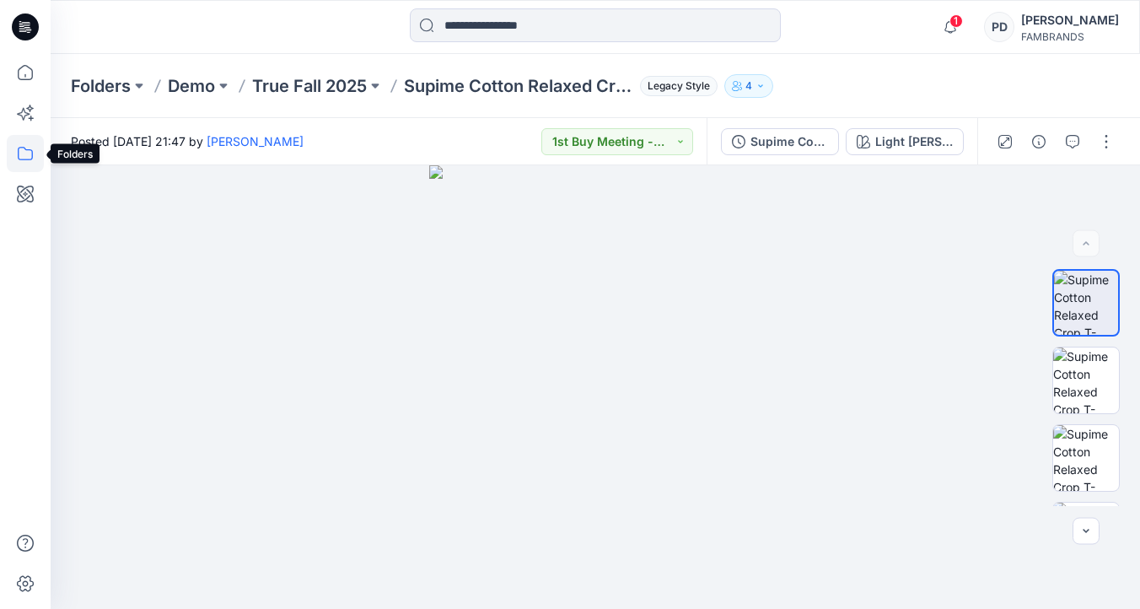
click at [27, 158] on icon at bounding box center [25, 153] width 37 height 37
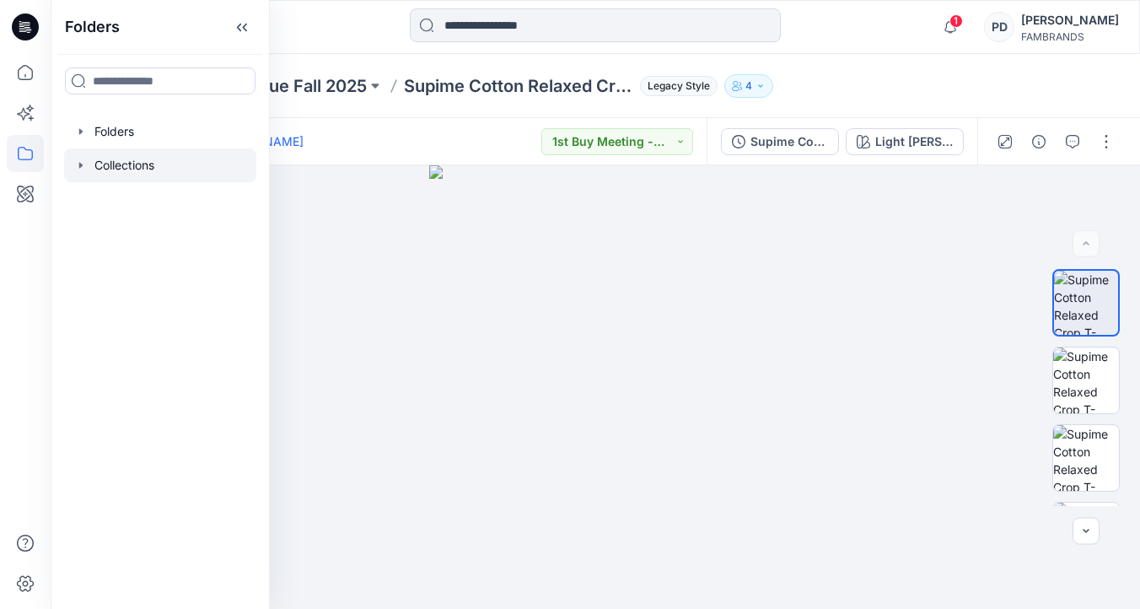
click at [146, 162] on div at bounding box center [160, 165] width 192 height 34
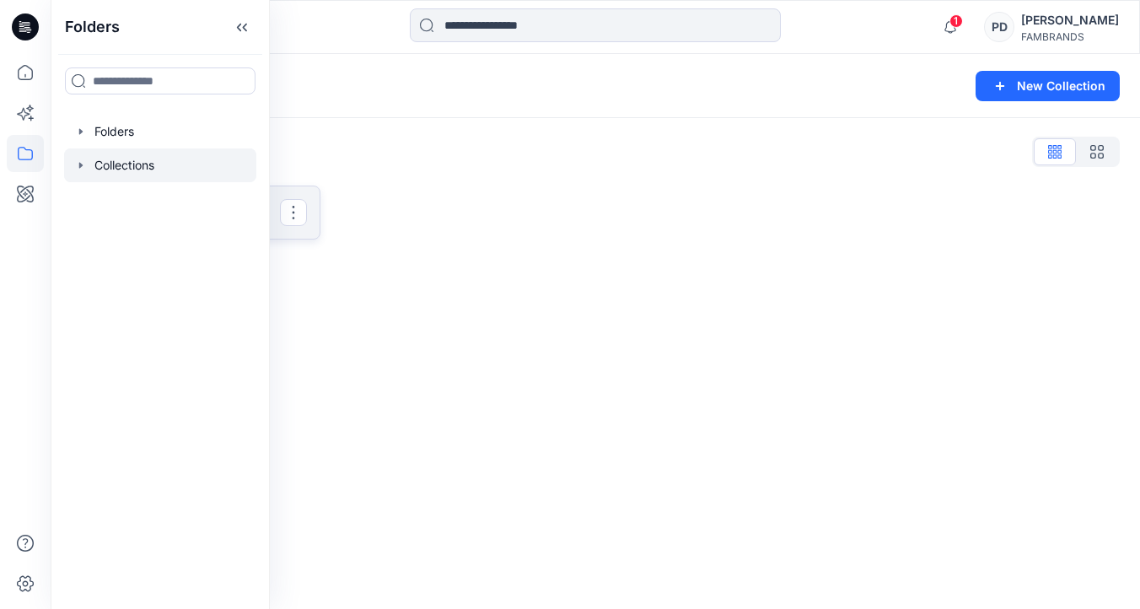
click at [294, 229] on link "1st Buy Meeting Rename Collection Clone Collection Present Collection Delete Co…" at bounding box center [196, 213] width 250 height 54
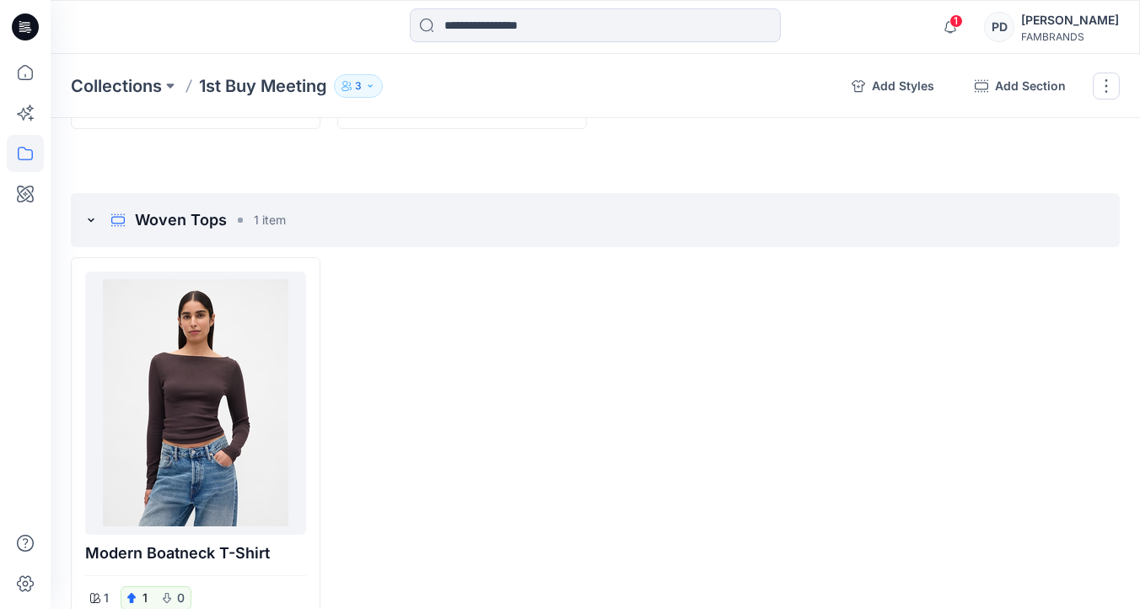
scroll to position [798, 0]
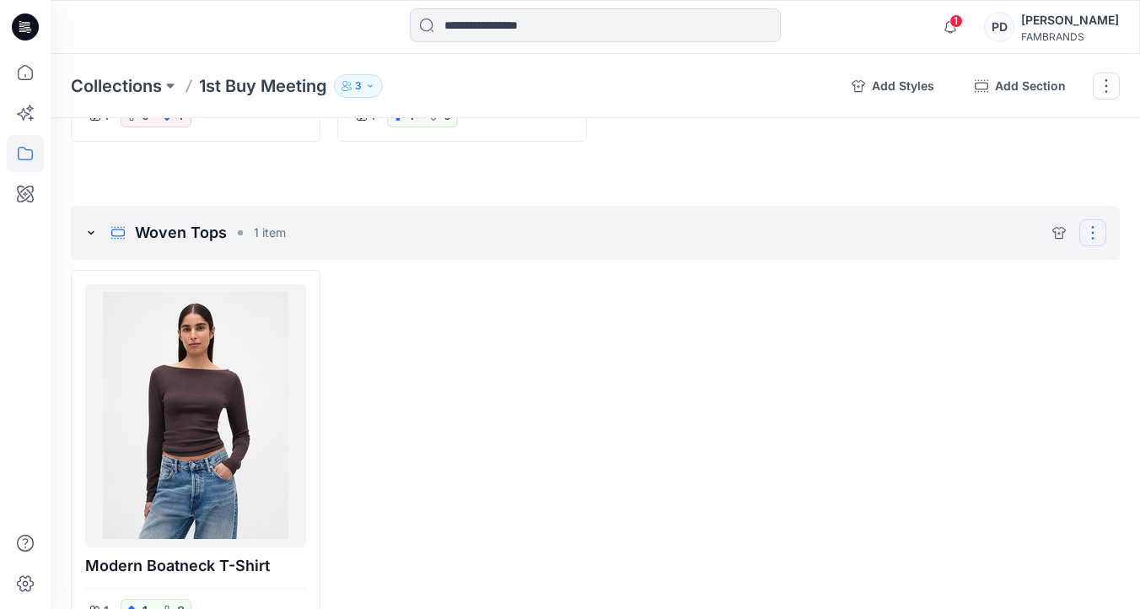
click at [1092, 232] on button "Options" at bounding box center [1092, 232] width 27 height 27
click at [986, 326] on button "Delete section" at bounding box center [1011, 318] width 175 height 34
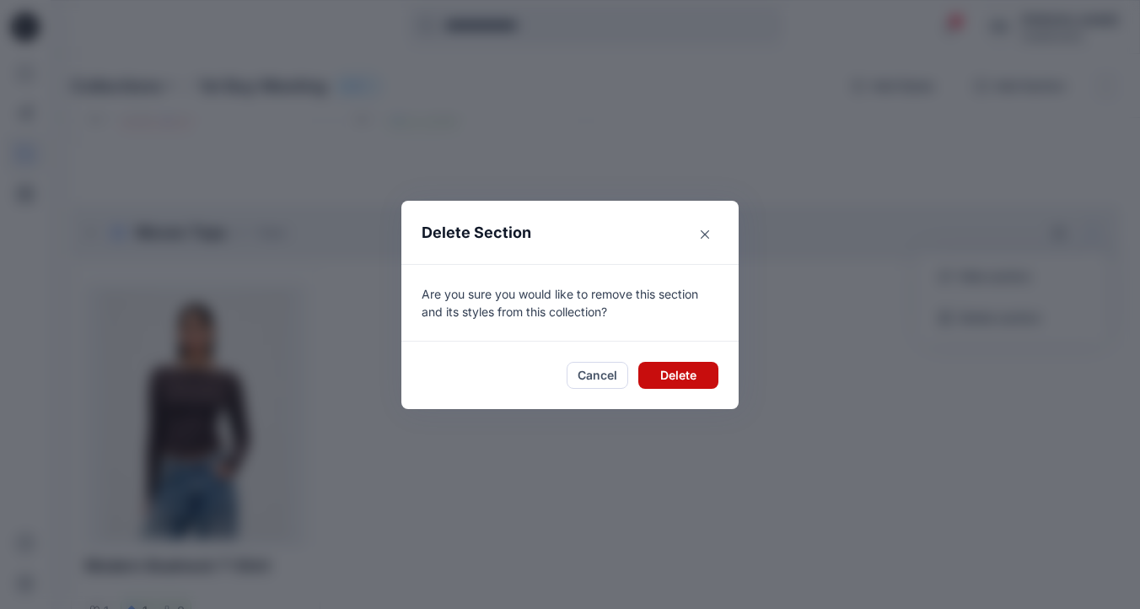
click at [685, 375] on button "Delete" at bounding box center [678, 375] width 80 height 27
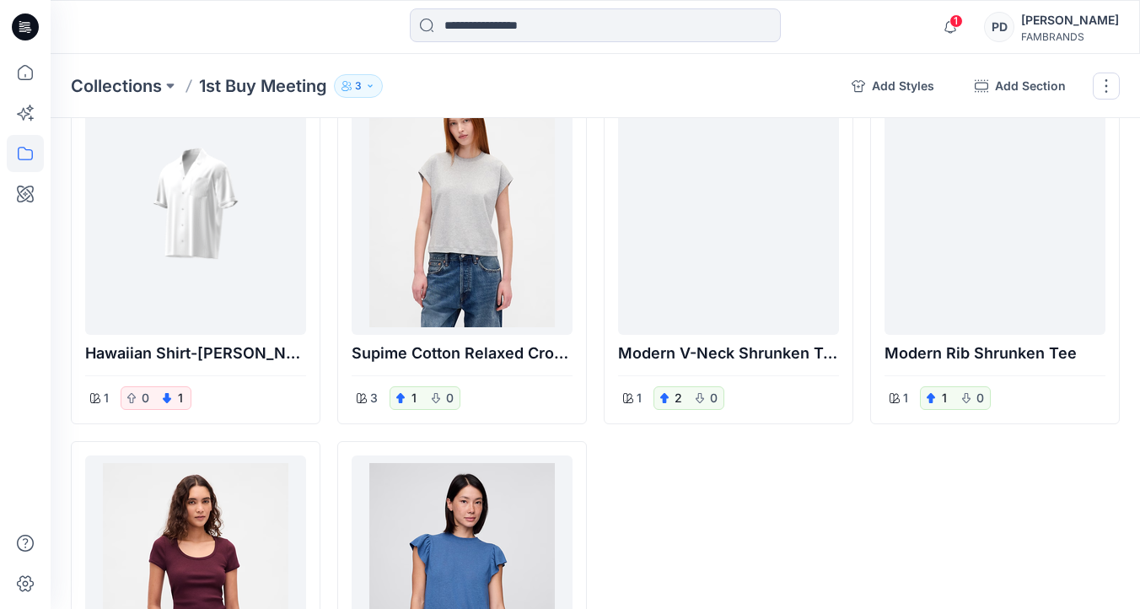
scroll to position [0, 0]
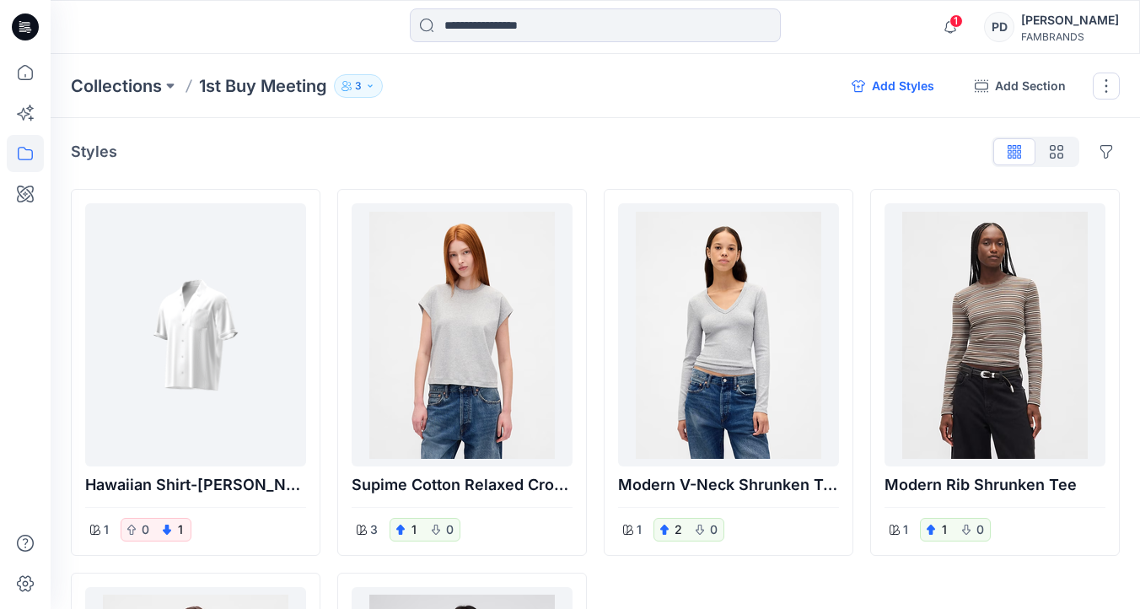
click at [923, 87] on button "Add Styles" at bounding box center [893, 86] width 110 height 27
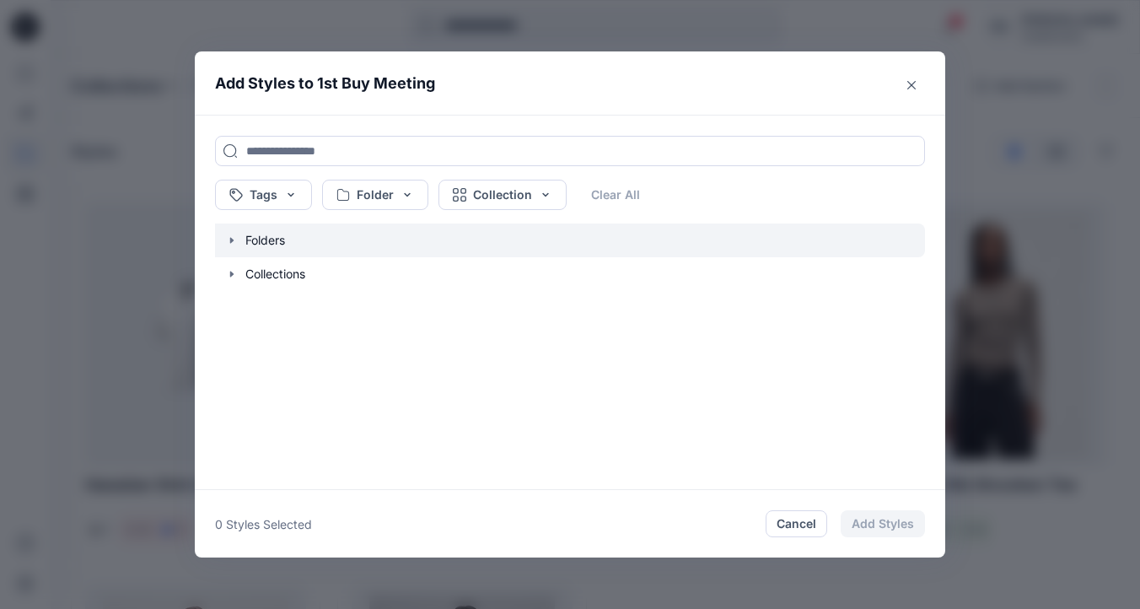
click at [233, 240] on icon "button" at bounding box center [231, 240] width 13 height 13
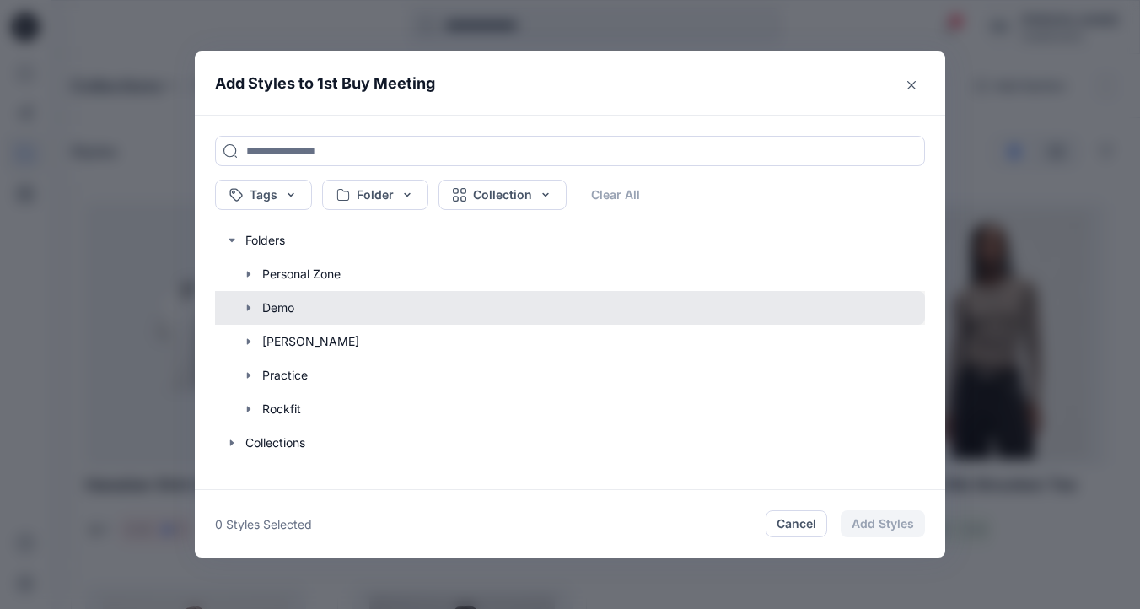
click at [284, 313] on button "button" at bounding box center [561, 308] width 727 height 34
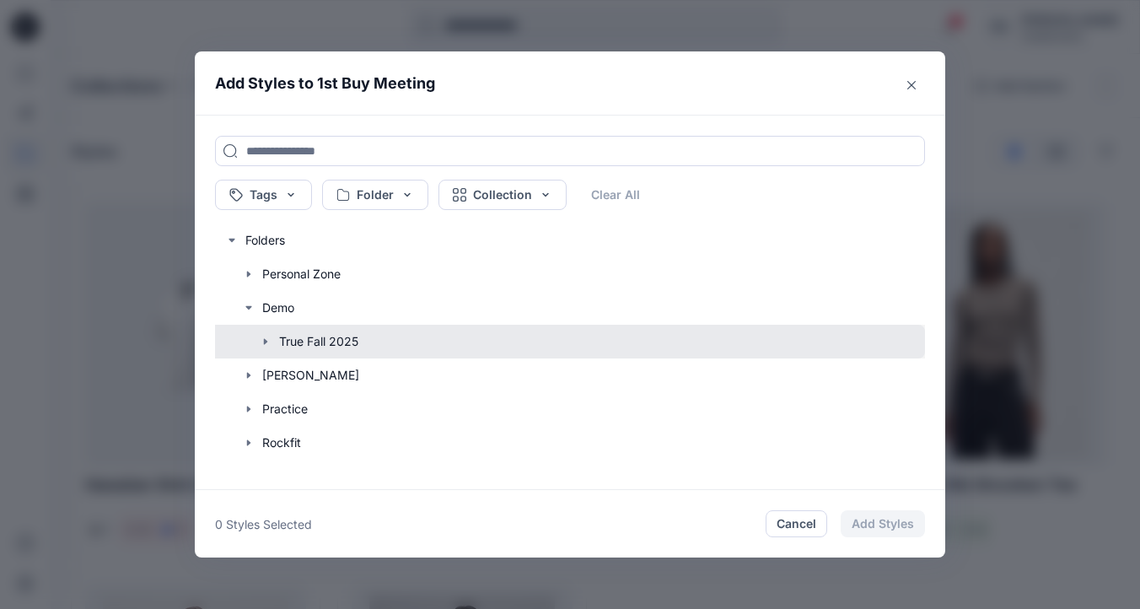
click at [292, 342] on button "button" at bounding box center [561, 342] width 727 height 34
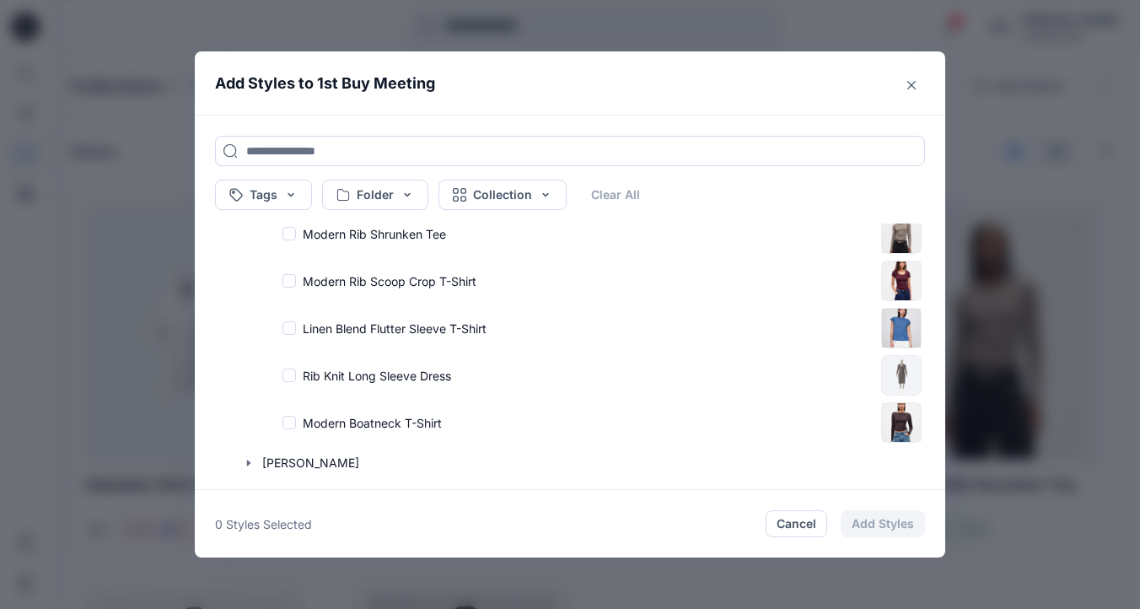
scroll to position [293, 0]
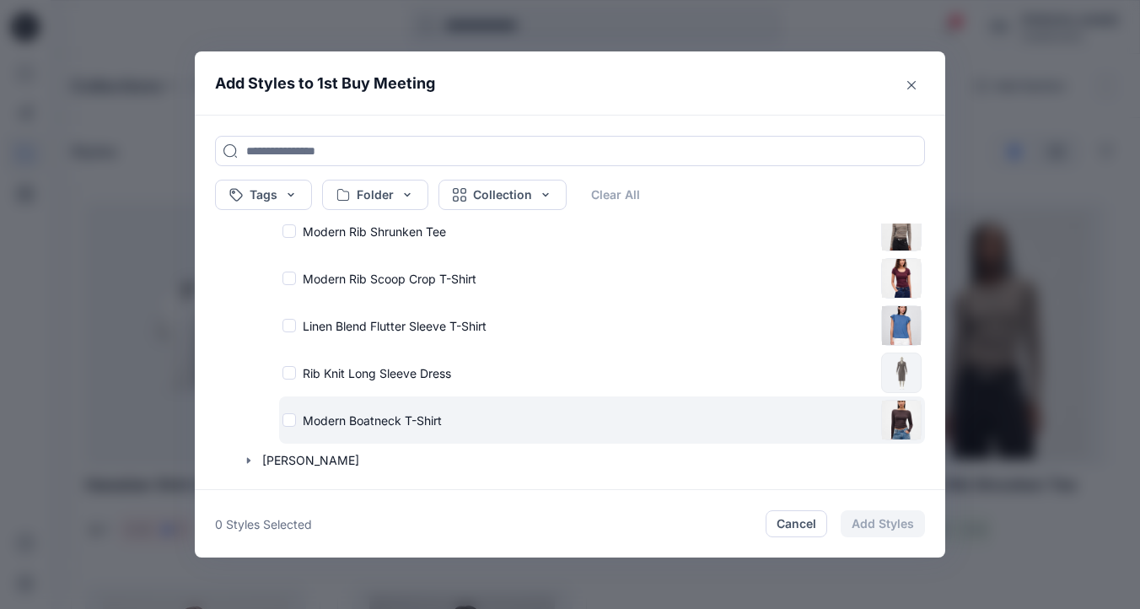
click at [288, 420] on div "Modern Boatneck T-Shirt" at bounding box center [578, 421] width 592 height 18
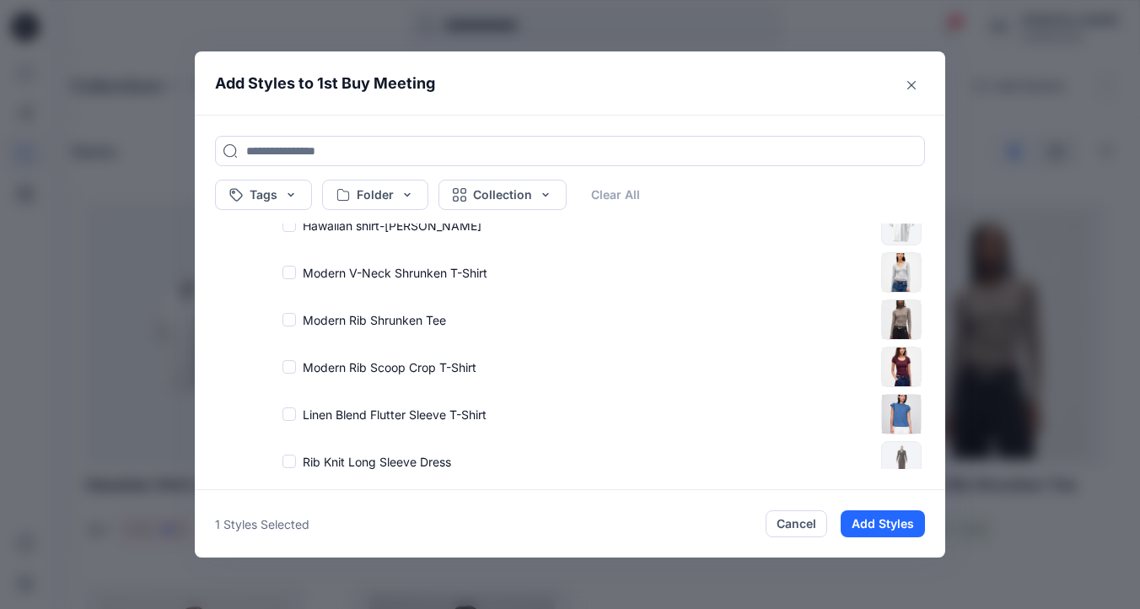
scroll to position [205, 0]
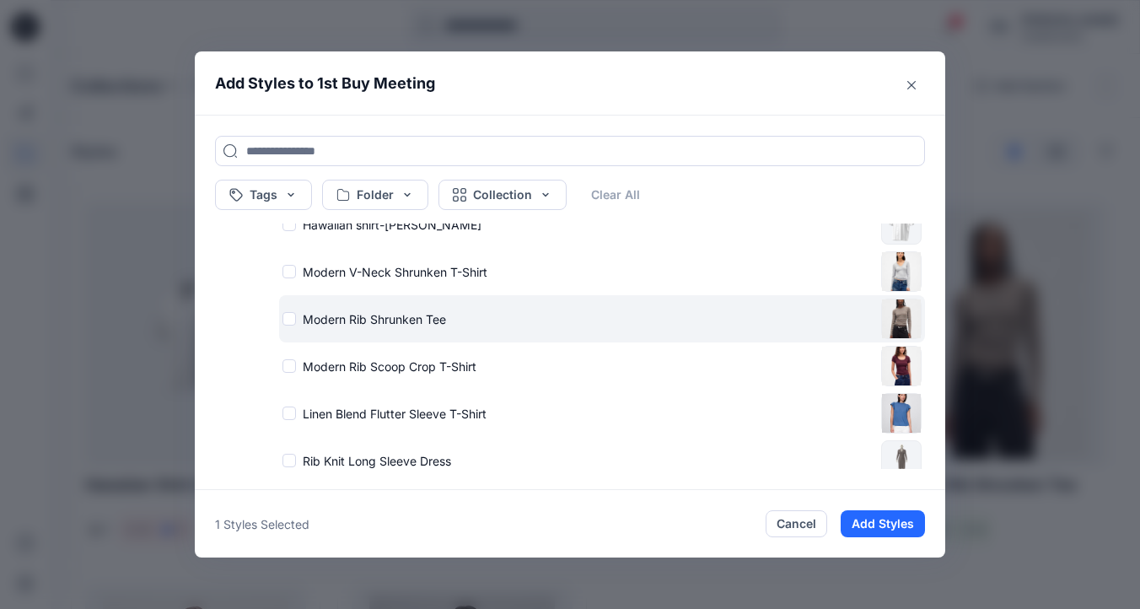
click at [288, 315] on div "Modern Rib Shrunken Tee" at bounding box center [578, 319] width 592 height 18
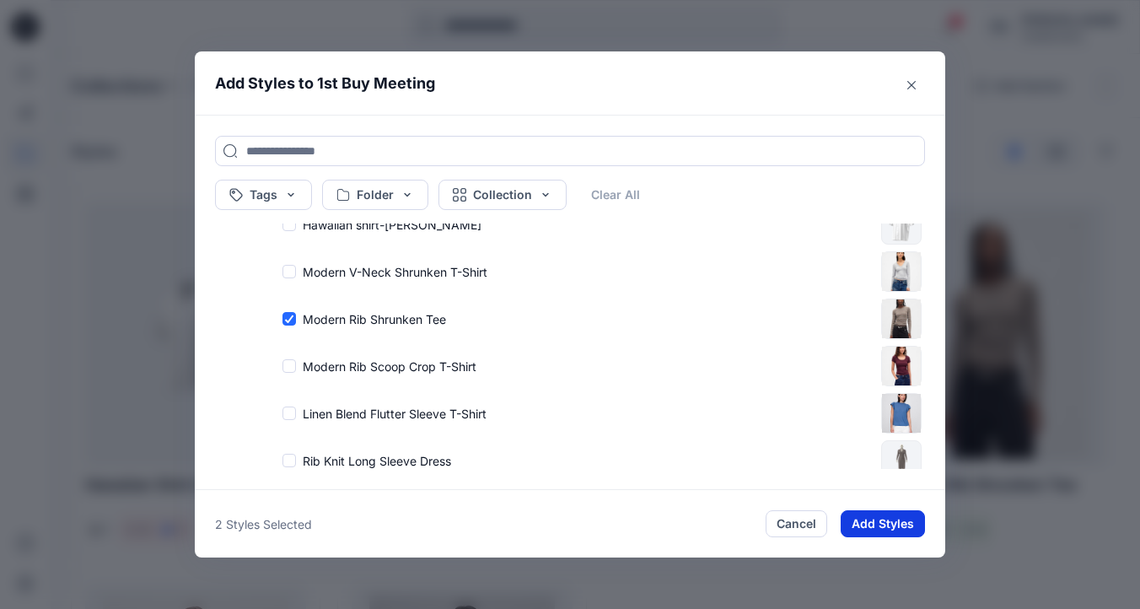
click at [862, 529] on button "Add Styles" at bounding box center [883, 523] width 84 height 27
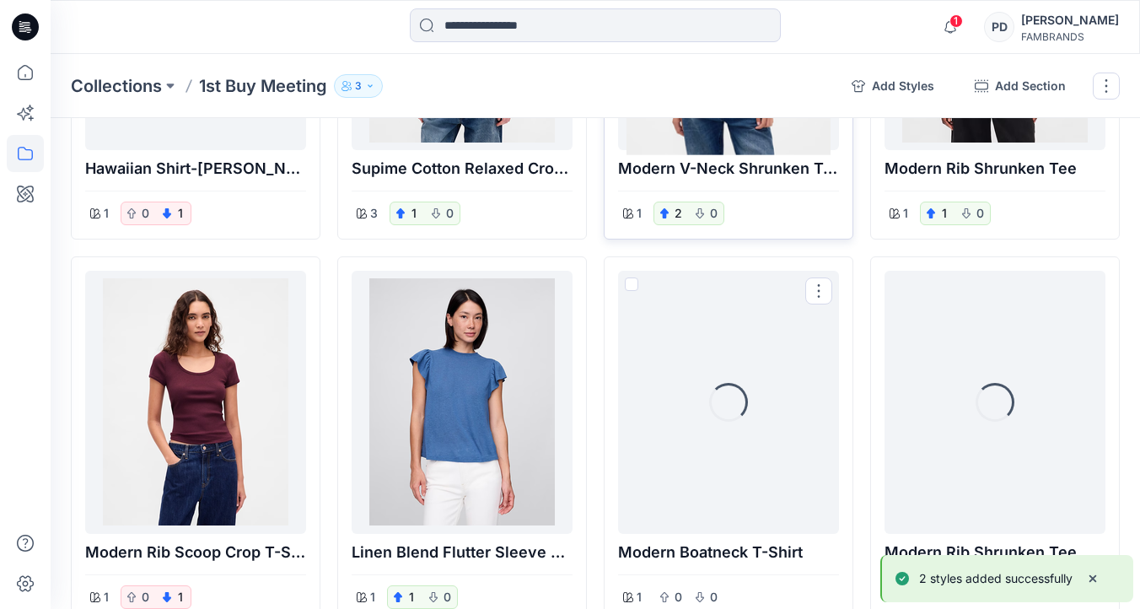
scroll to position [304, 0]
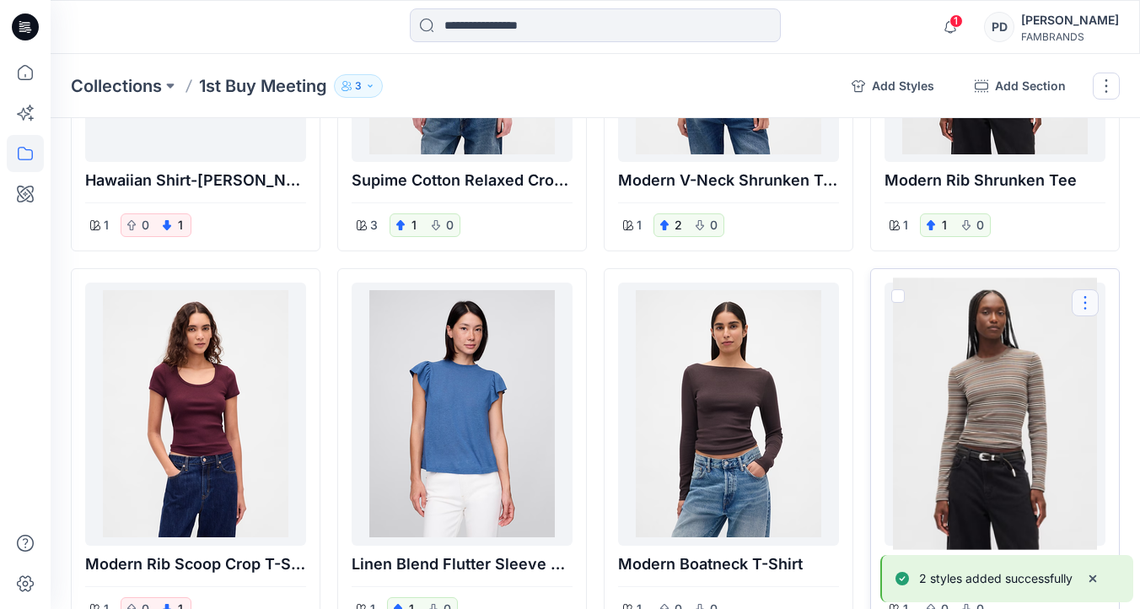
click at [1087, 300] on button "Options" at bounding box center [1085, 302] width 27 height 27
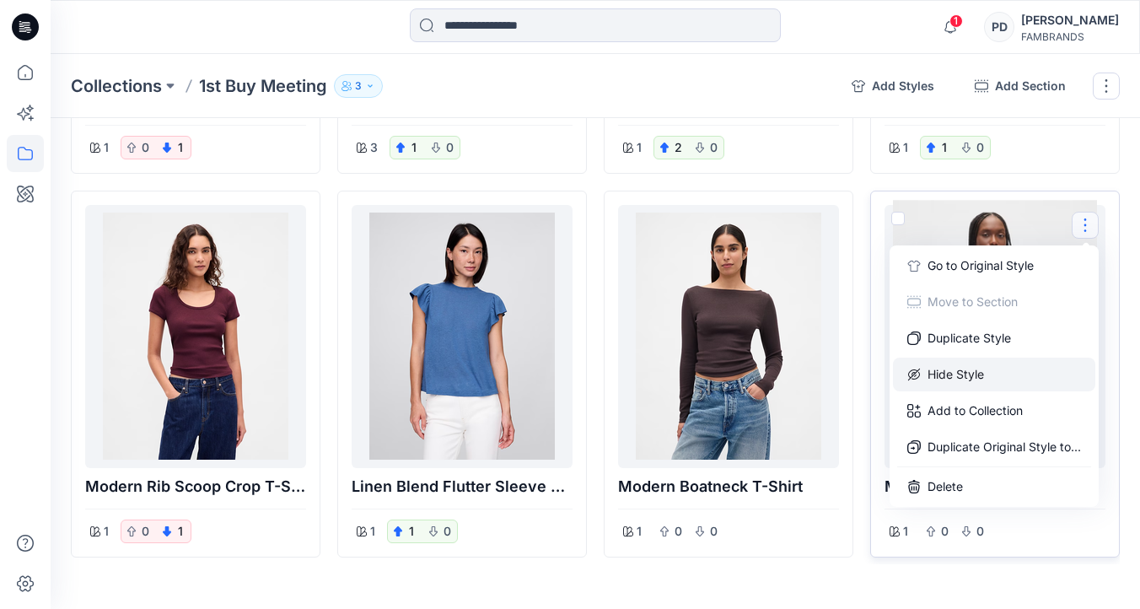
scroll to position [415, 0]
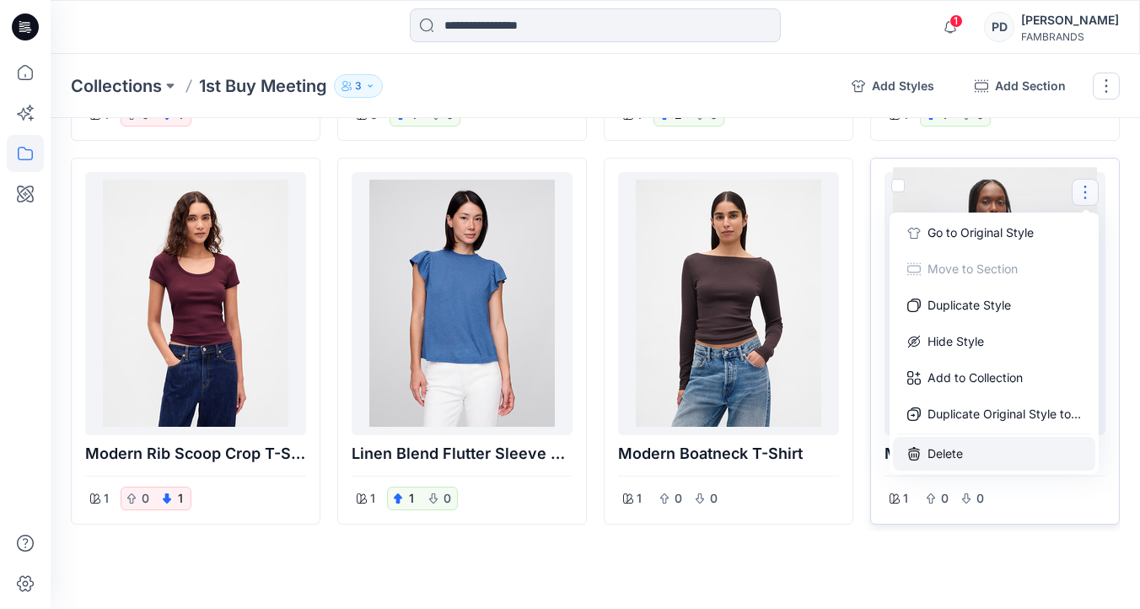
click at [944, 456] on button "Delete" at bounding box center [994, 454] width 202 height 34
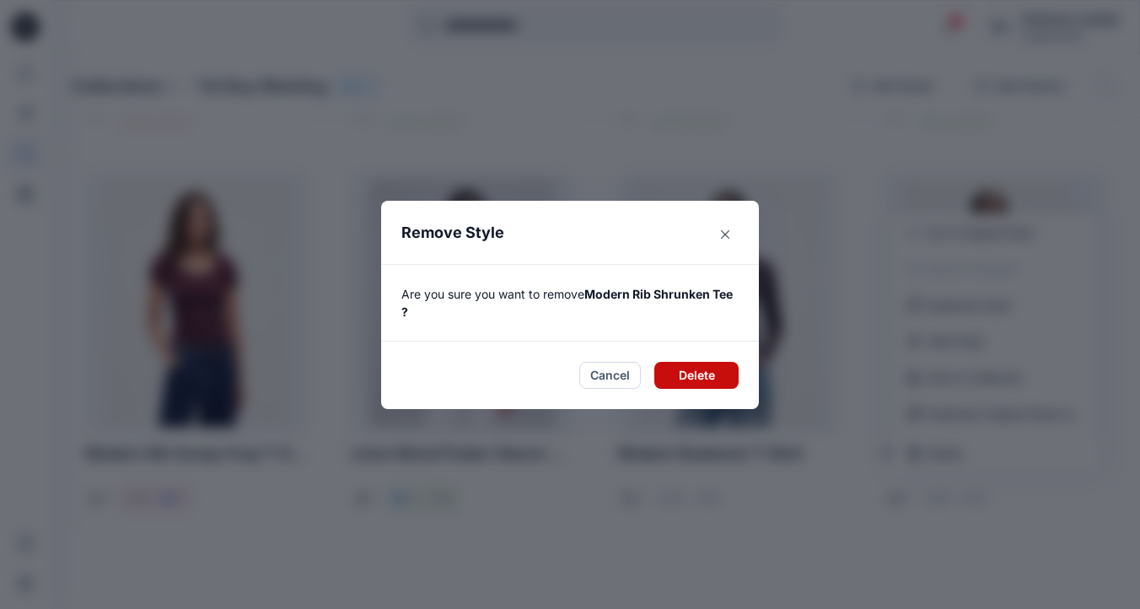
click at [708, 377] on button "Delete" at bounding box center [696, 375] width 84 height 27
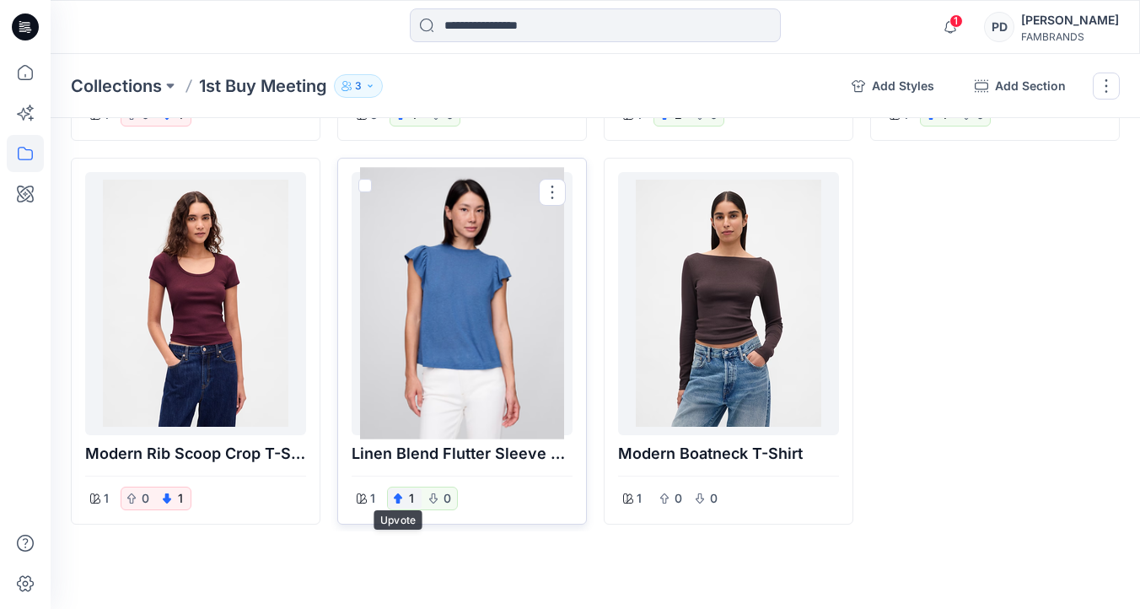
click at [400, 497] on icon "button" at bounding box center [398, 498] width 8 height 10
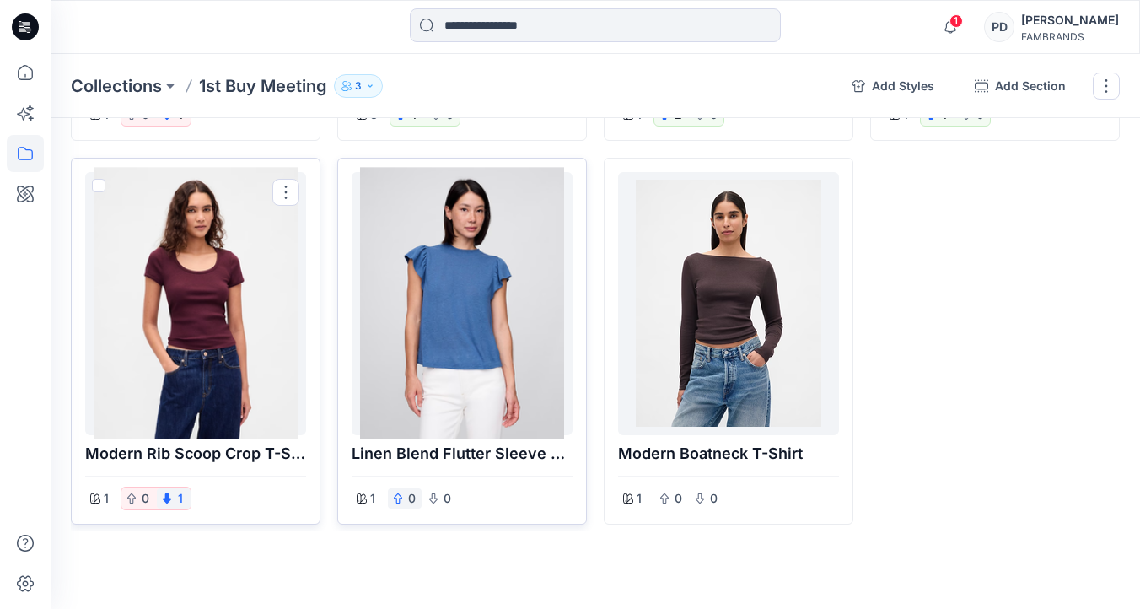
click at [179, 498] on button "1" at bounding box center [180, 498] width 10 height 20
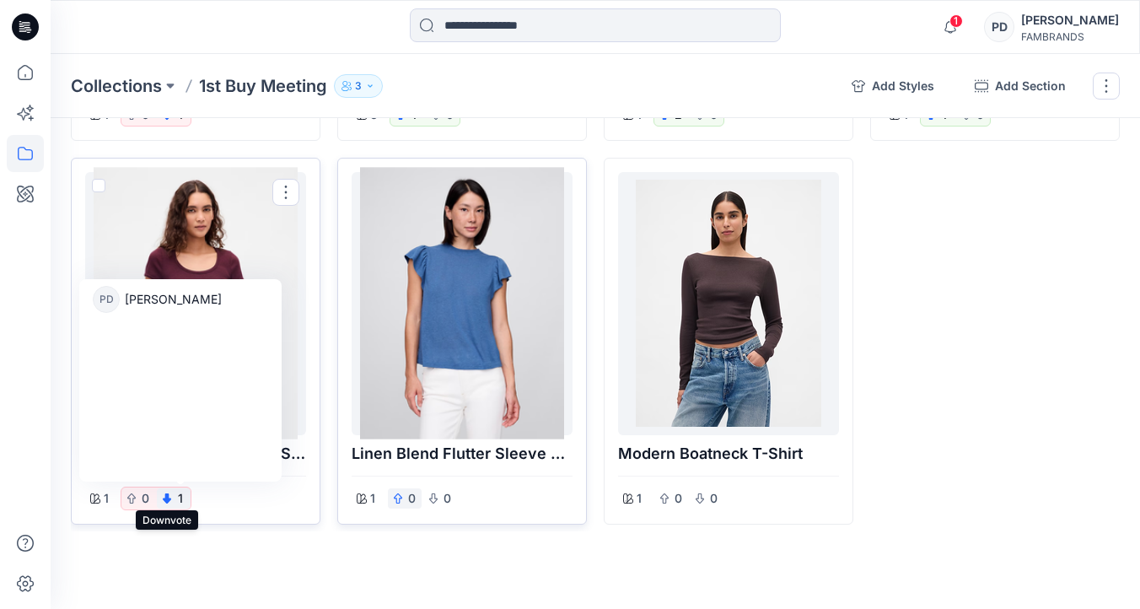
click at [169, 495] on icon "button" at bounding box center [167, 498] width 8 height 10
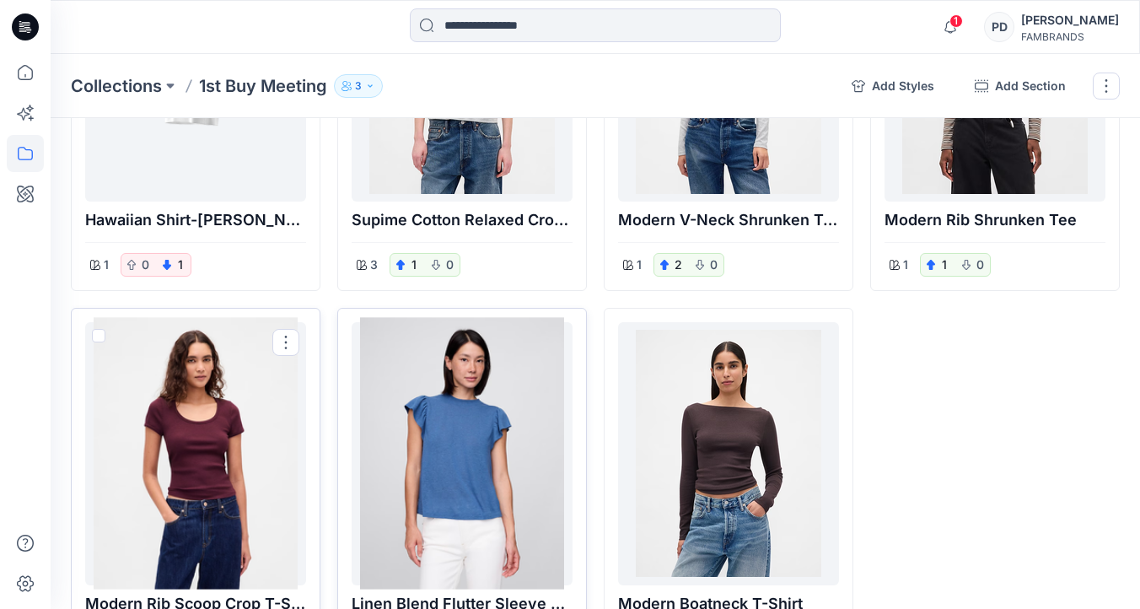
scroll to position [241, 0]
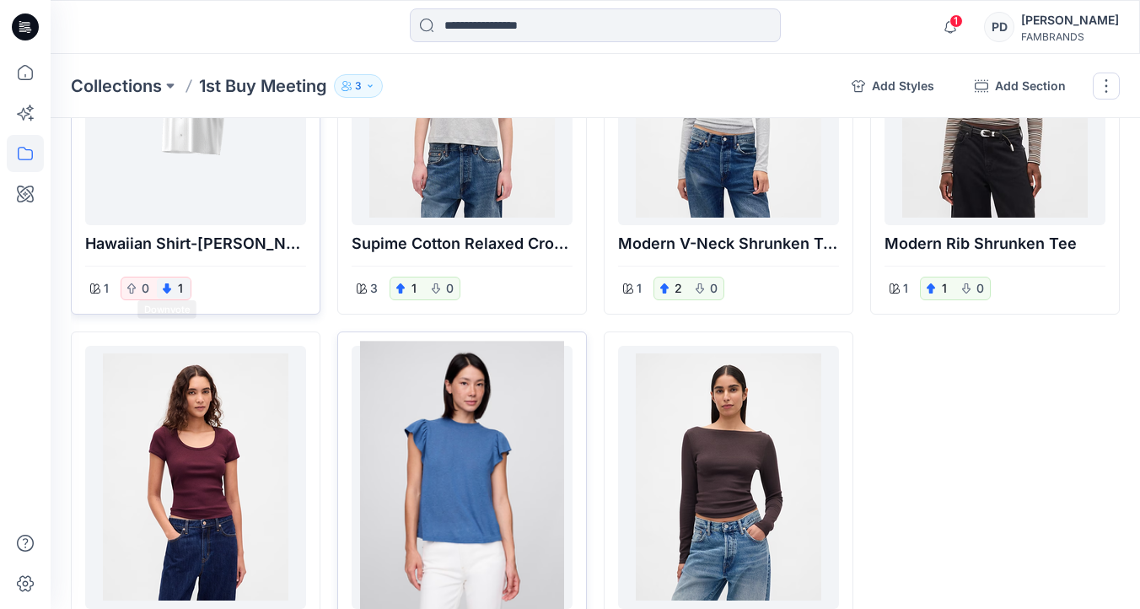
click at [170, 293] on icon "button" at bounding box center [167, 288] width 8 height 10
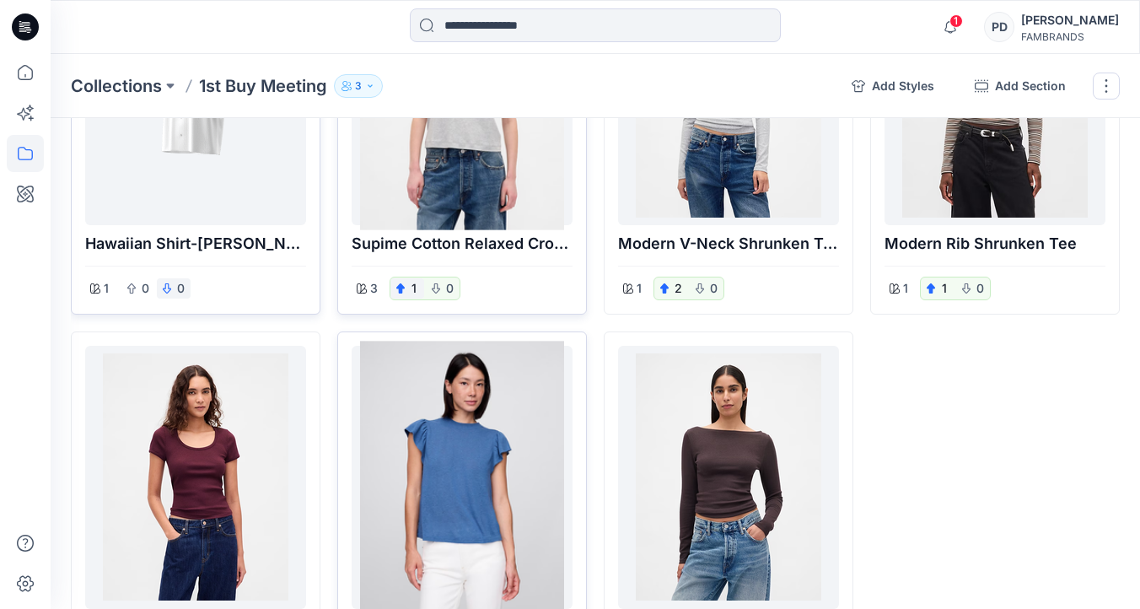
click at [404, 288] on icon "button" at bounding box center [400, 288] width 8 height 10
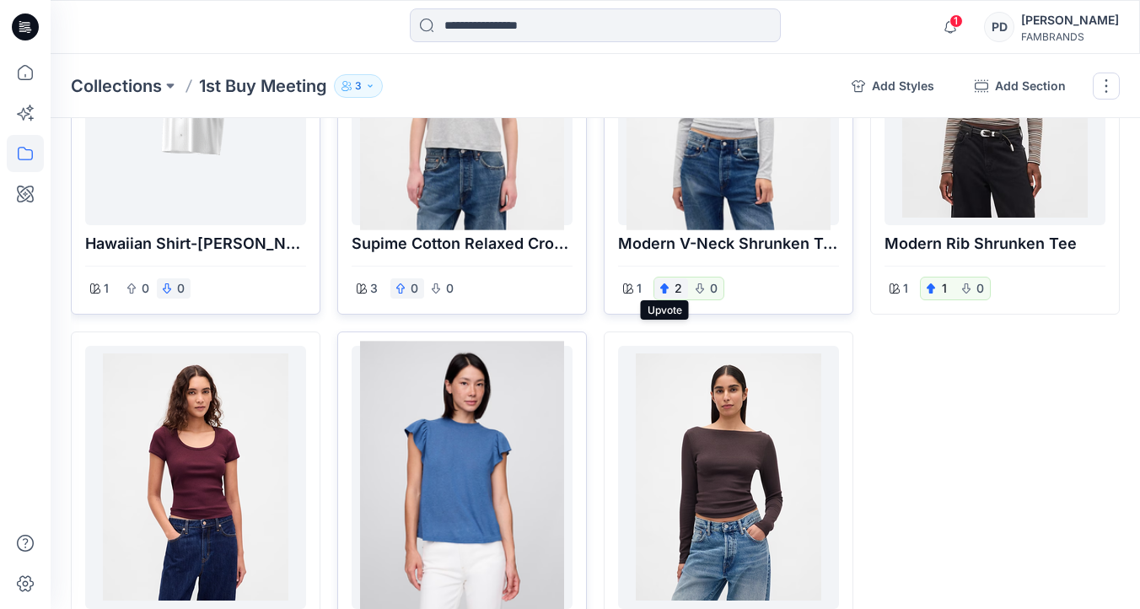
click at [666, 288] on icon "button" at bounding box center [664, 288] width 8 height 10
click at [670, 286] on div "1" at bounding box center [671, 288] width 34 height 20
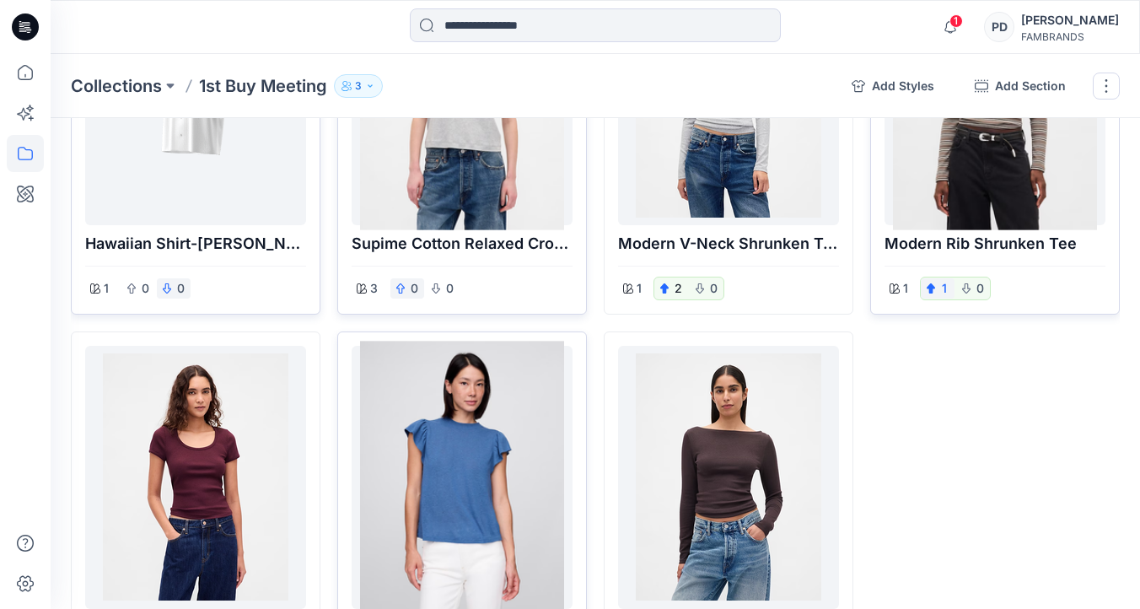
click at [942, 290] on button "1" at bounding box center [944, 288] width 10 height 20
click at [934, 290] on icon "button" at bounding box center [931, 288] width 8 height 10
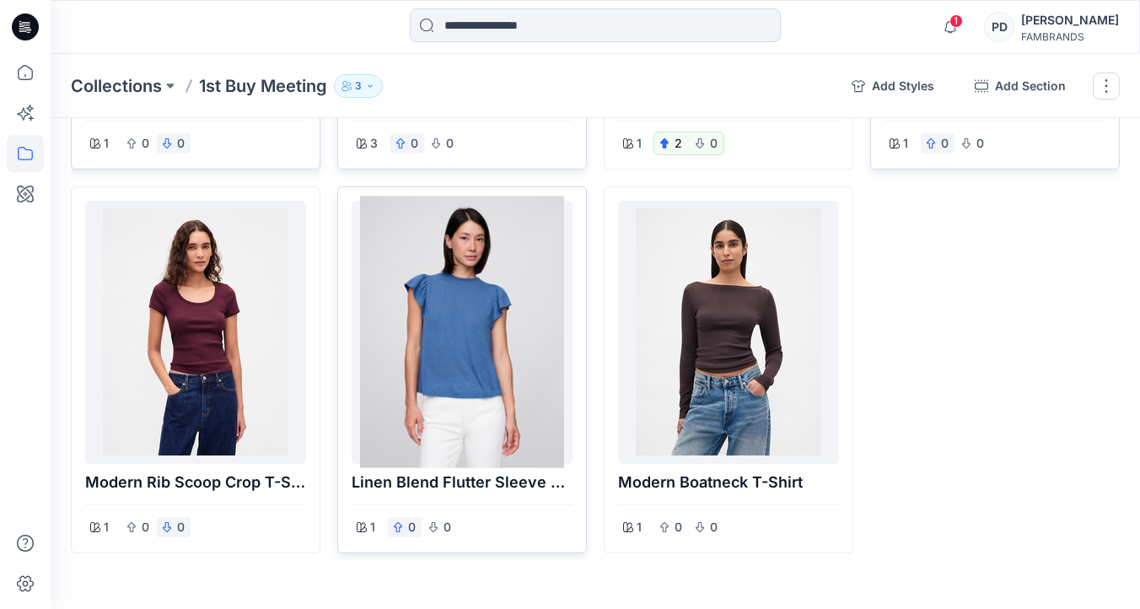
scroll to position [415, 0]
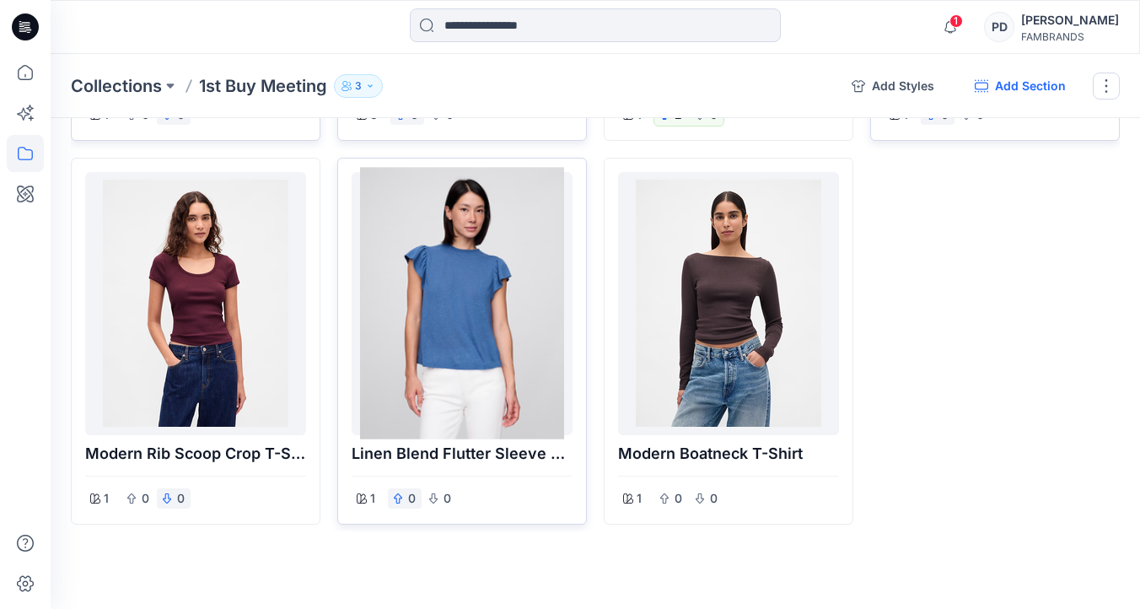
click at [1009, 84] on button "Add Section" at bounding box center [1020, 86] width 118 height 27
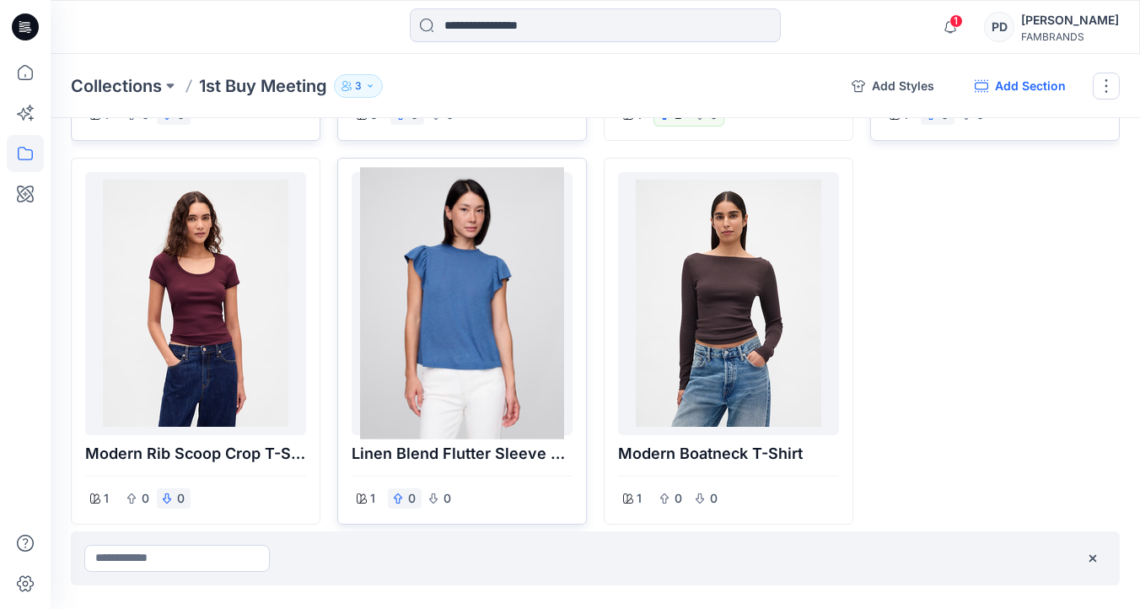
click at [986, 87] on icon "button" at bounding box center [981, 85] width 13 height 13
type input "**********"
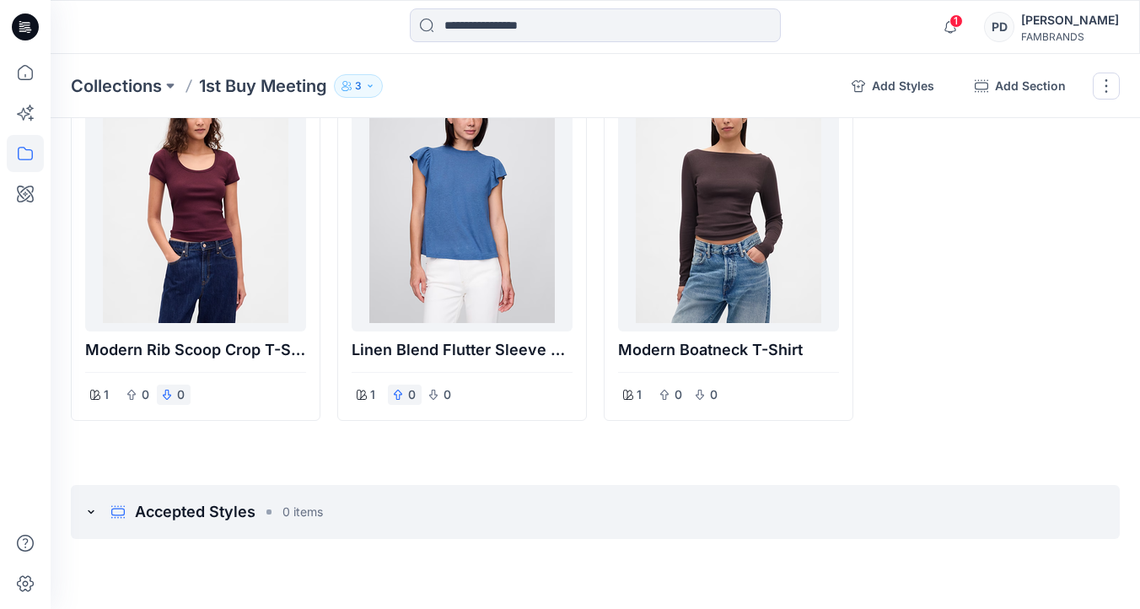
scroll to position [543, 0]
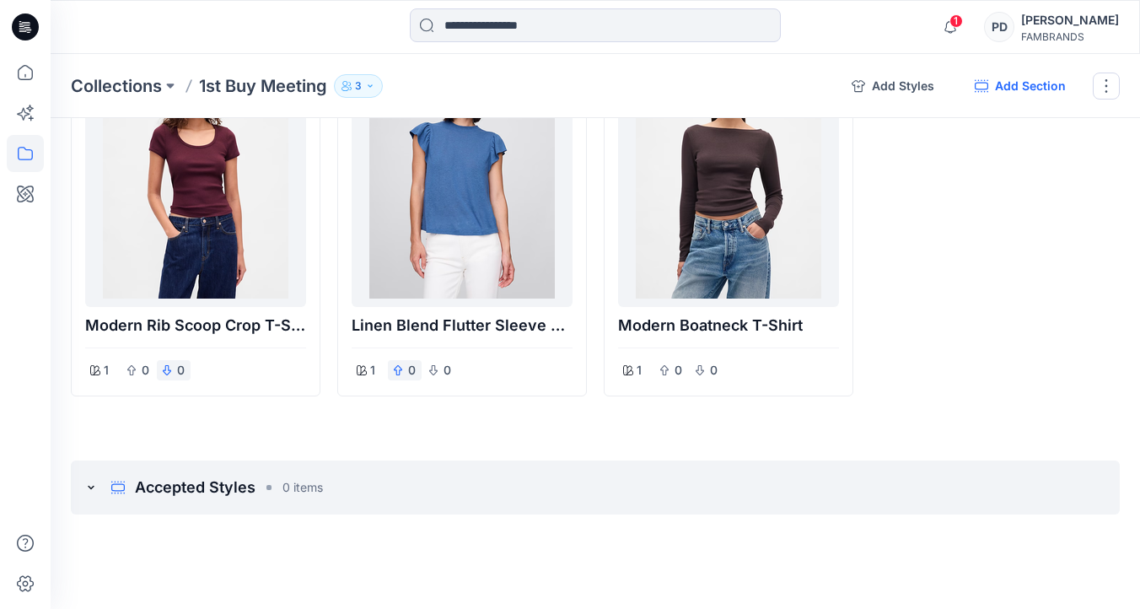
click at [1045, 92] on button "Add Section" at bounding box center [1020, 86] width 118 height 27
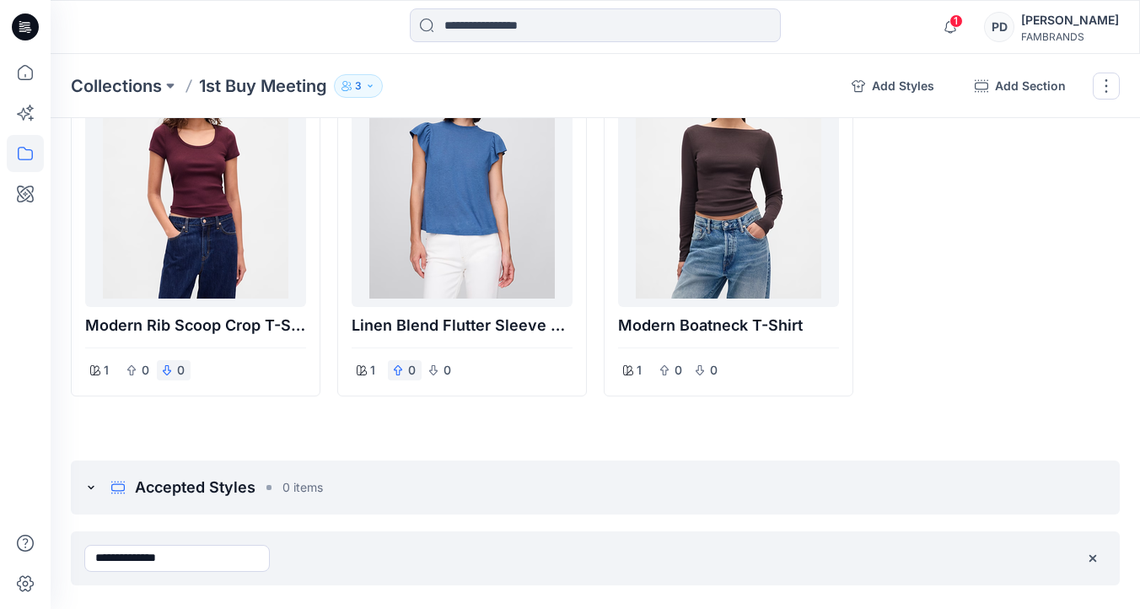
type input "**********"
click at [952, 389] on div "Modern Rib Shrunken Tee 1 0 0" at bounding box center [995, 21] width 250 height 751
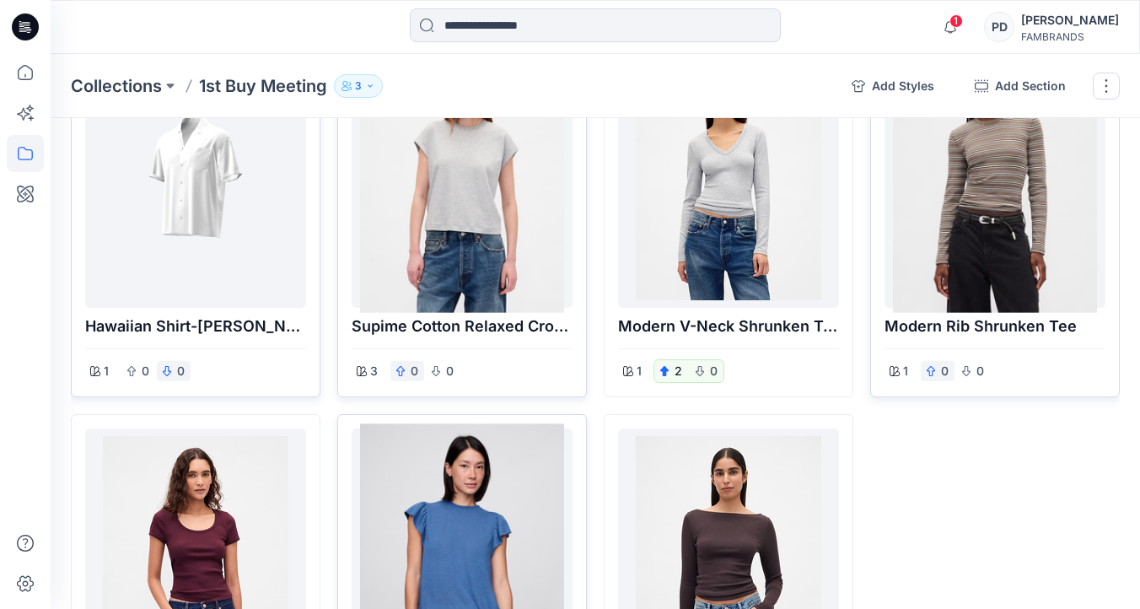
scroll to position [0, 0]
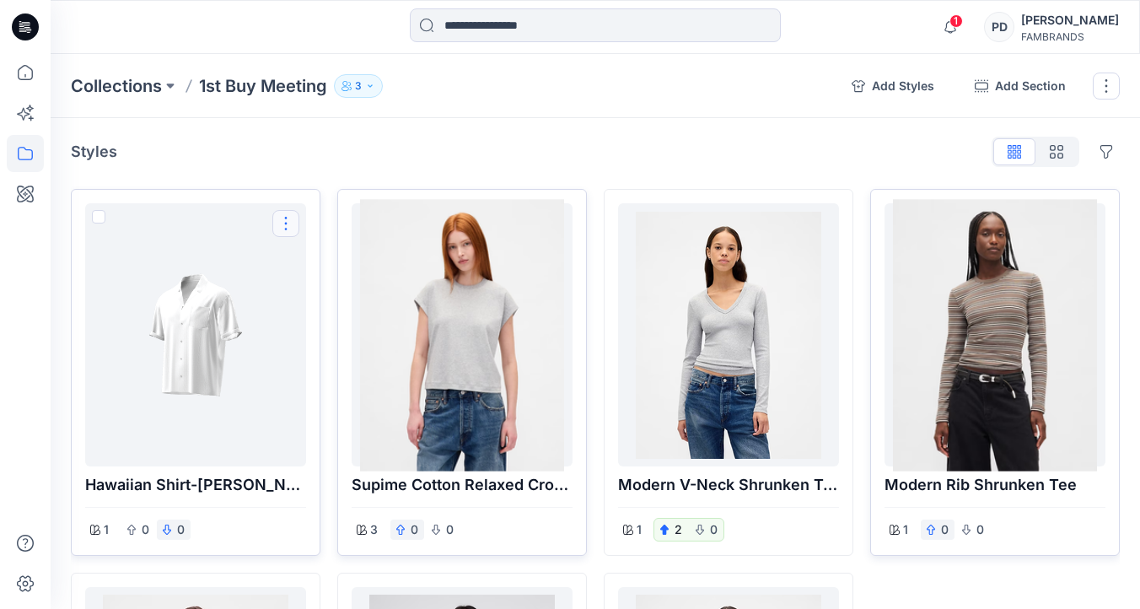
click at [289, 224] on button "Options" at bounding box center [285, 223] width 27 height 27
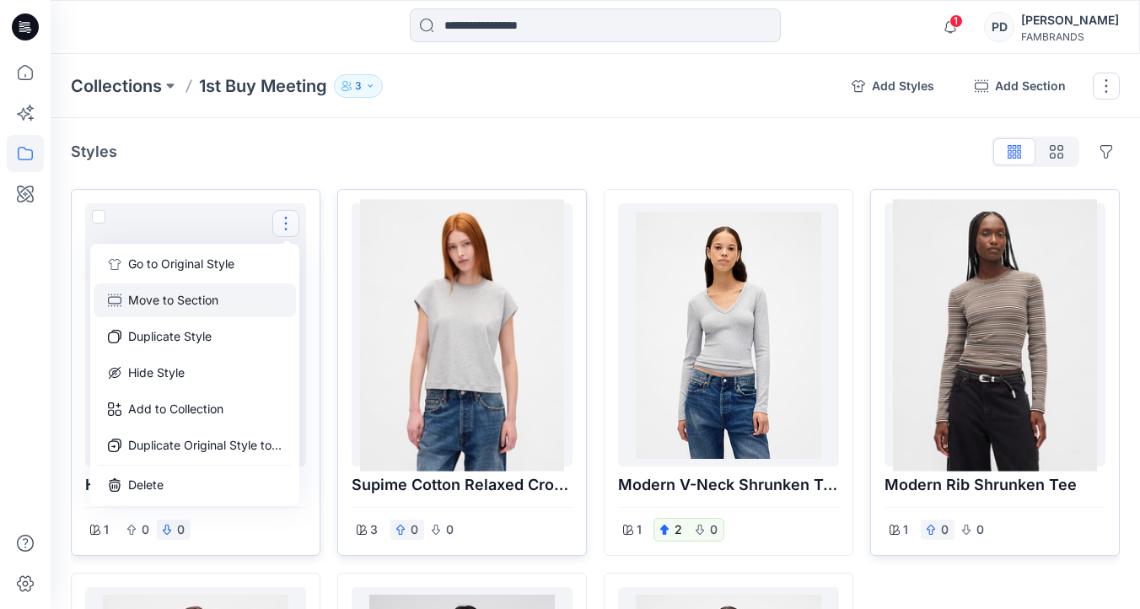
click at [226, 299] on button "Move to Section" at bounding box center [195, 300] width 202 height 34
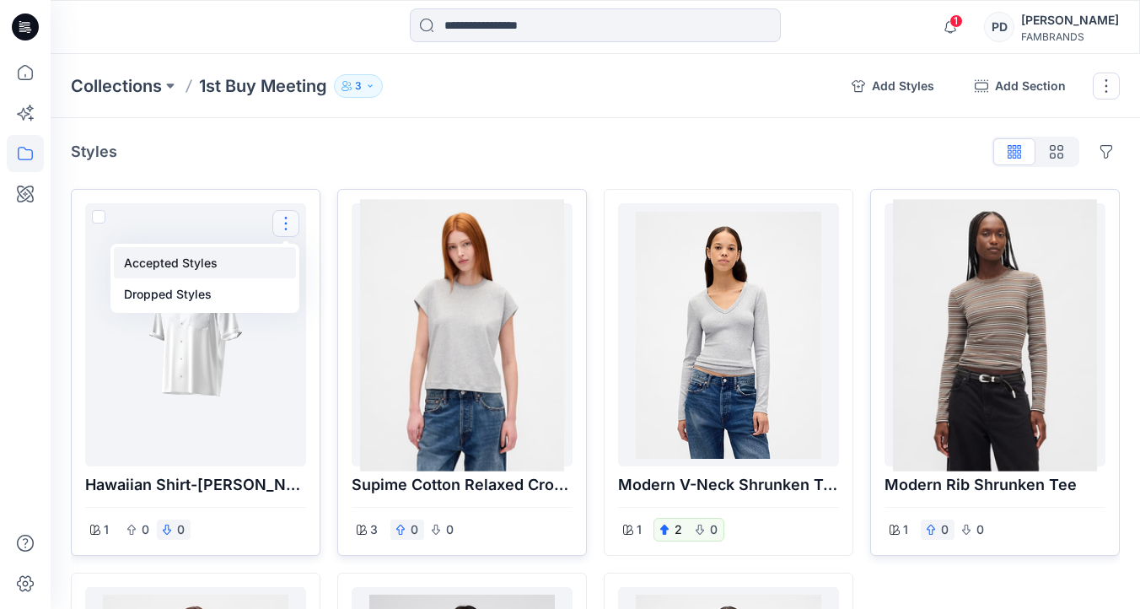
click at [219, 257] on button "Accepted Styles" at bounding box center [205, 262] width 182 height 31
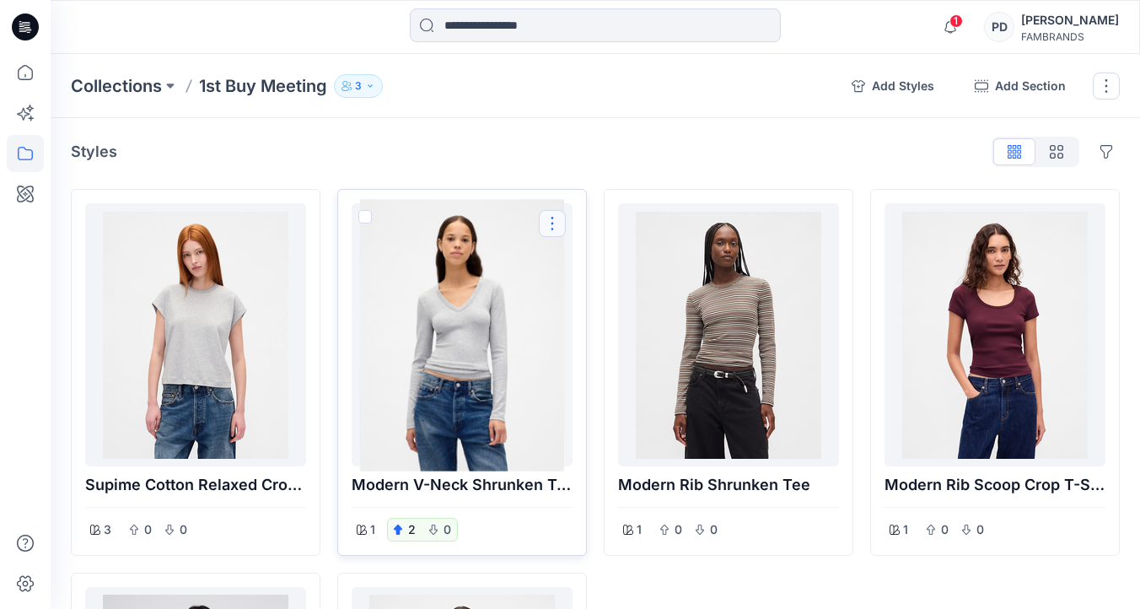
click at [559, 220] on button "Options" at bounding box center [552, 223] width 27 height 27
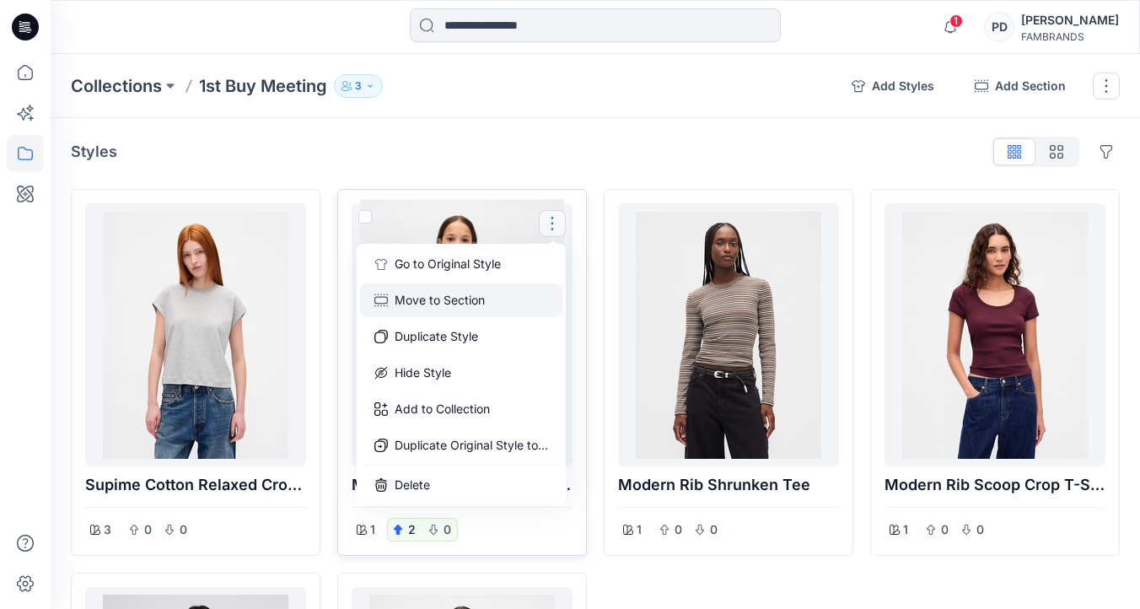
click at [482, 302] on button "Move to Section" at bounding box center [461, 300] width 202 height 34
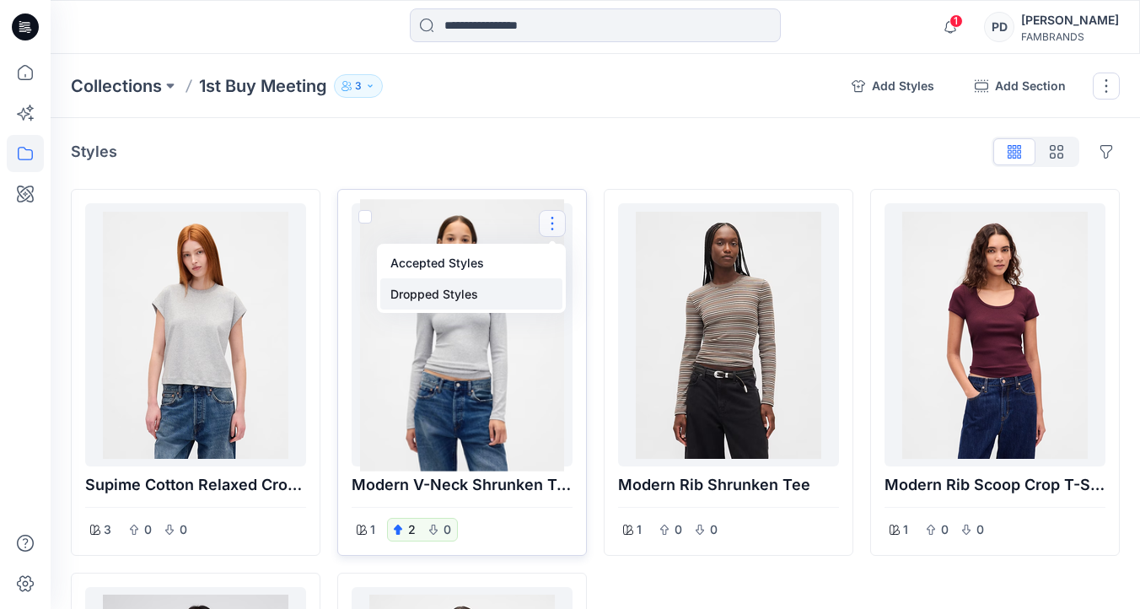
click at [480, 298] on button "Dropped Styles" at bounding box center [471, 293] width 182 height 31
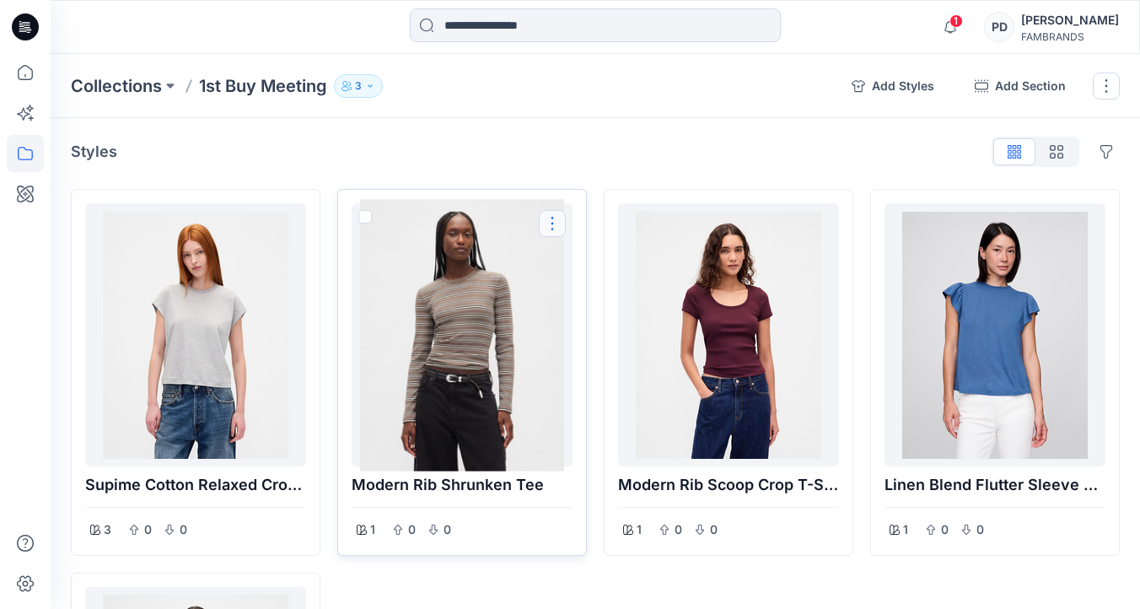
click at [555, 219] on button "Options" at bounding box center [552, 223] width 27 height 27
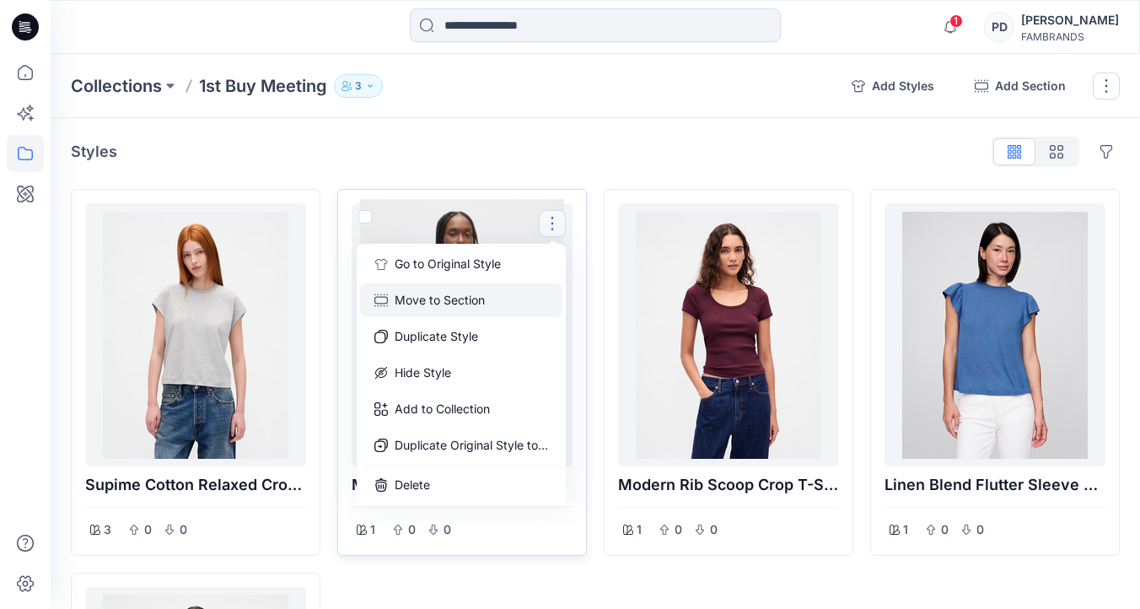
click at [482, 304] on button "Move to Section" at bounding box center [461, 300] width 202 height 34
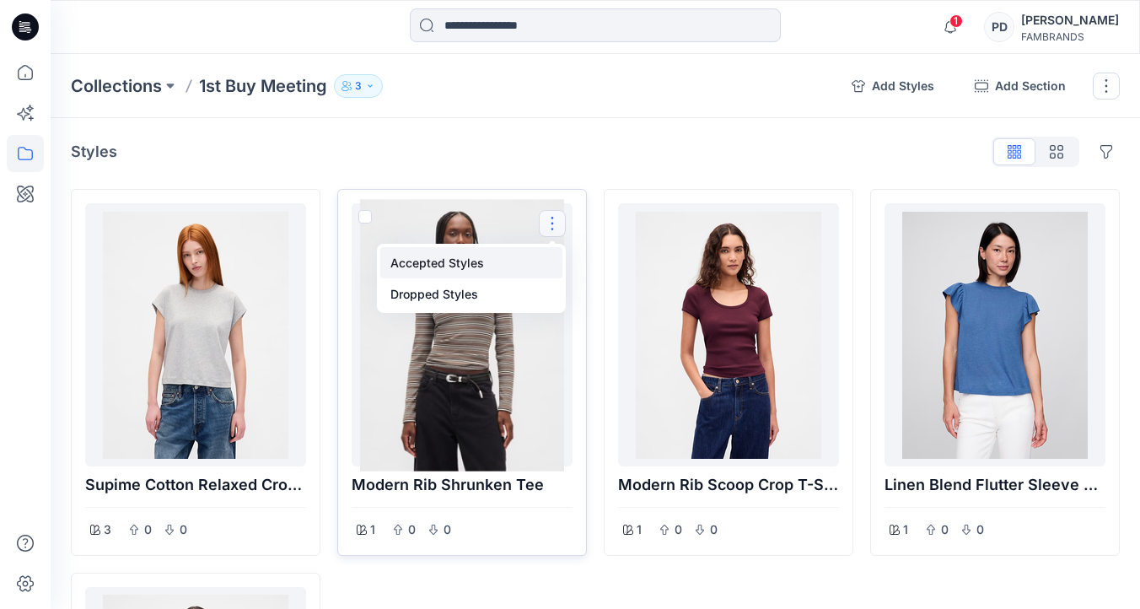
click at [487, 264] on button "Accepted Styles" at bounding box center [471, 262] width 182 height 31
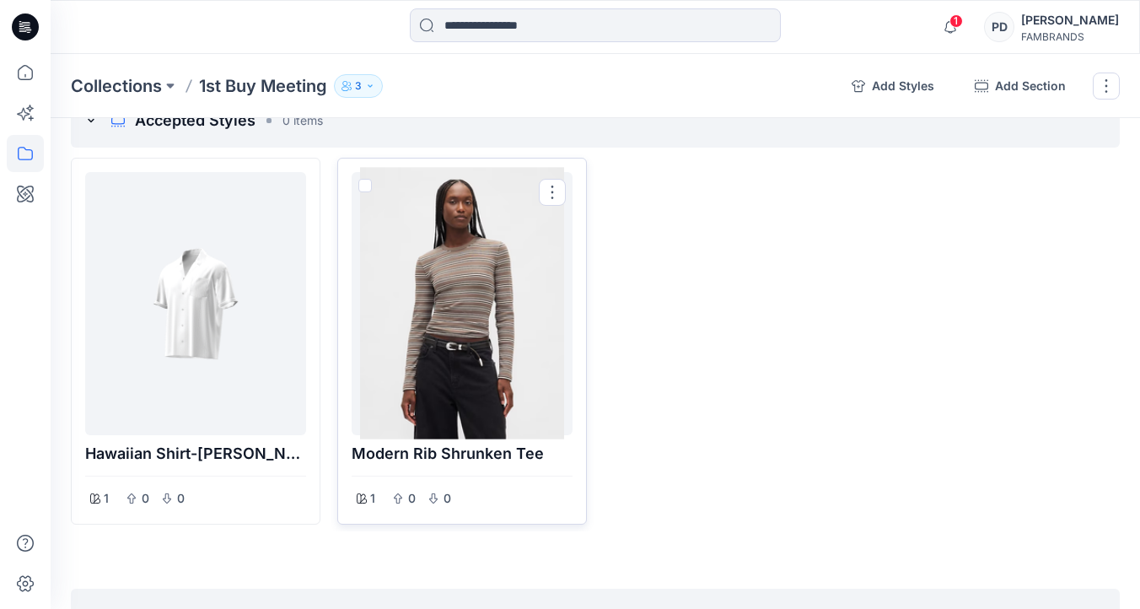
scroll to position [527, 0]
click at [555, 191] on button "Options" at bounding box center [552, 191] width 27 height 27
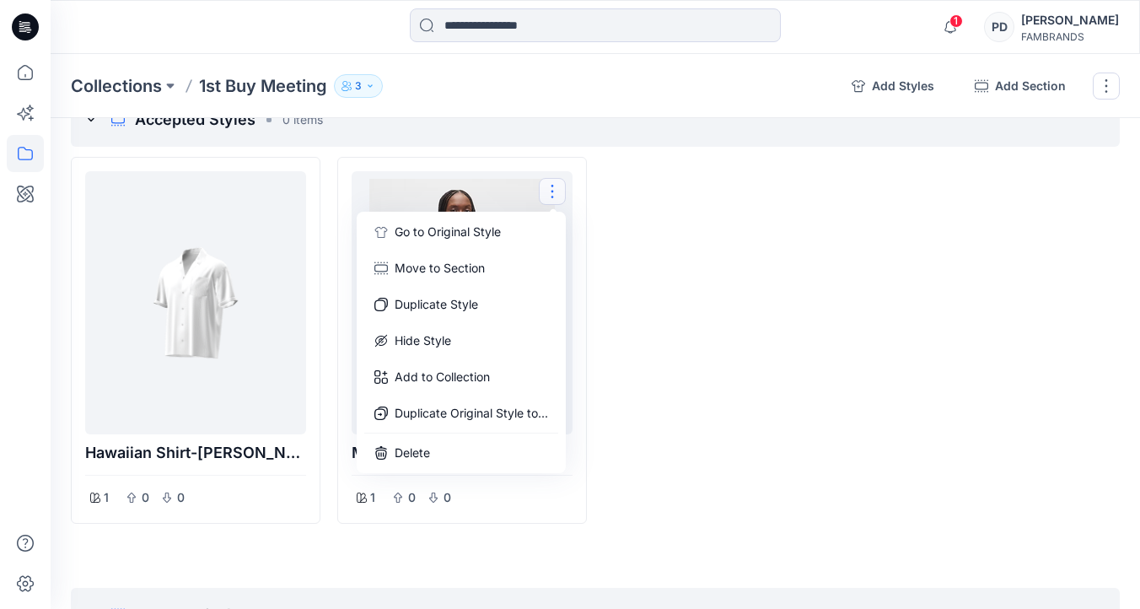
click at [628, 231] on div at bounding box center [729, 340] width 250 height 367
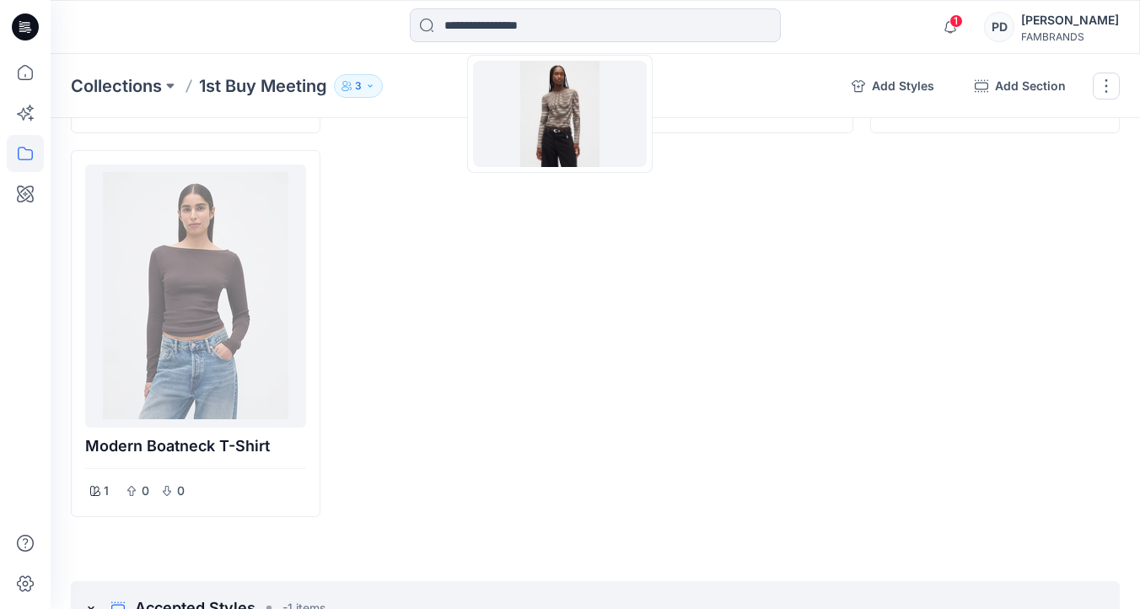
scroll to position [422, 0]
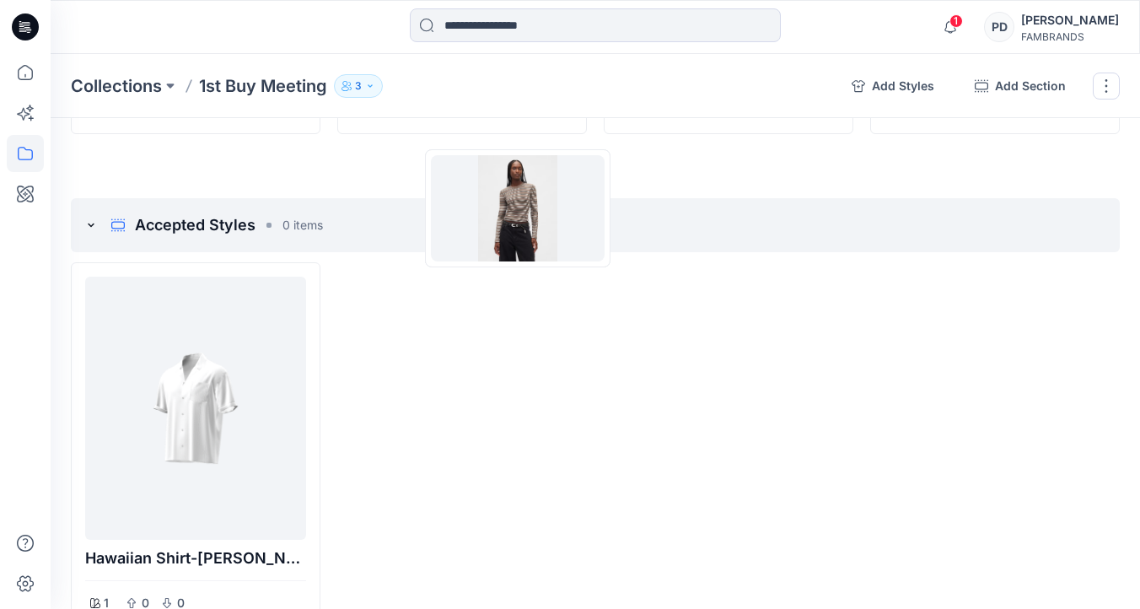
drag, startPoint x: 497, startPoint y: 363, endPoint x: 517, endPoint y: 209, distance: 154.8
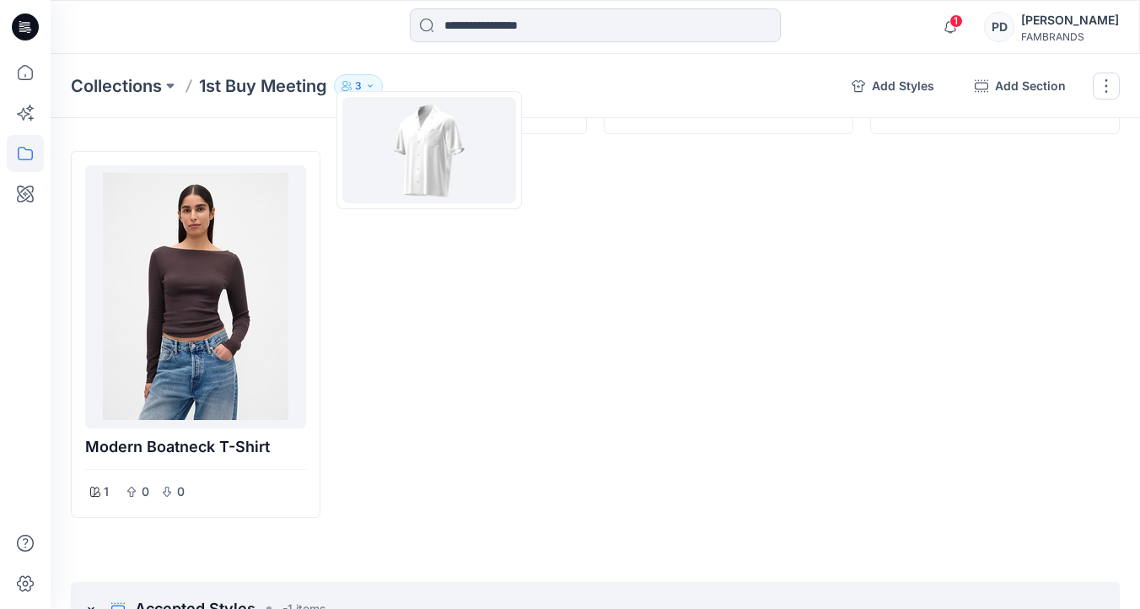
drag, startPoint x: 272, startPoint y: 398, endPoint x: 429, endPoint y: 150, distance: 293.4
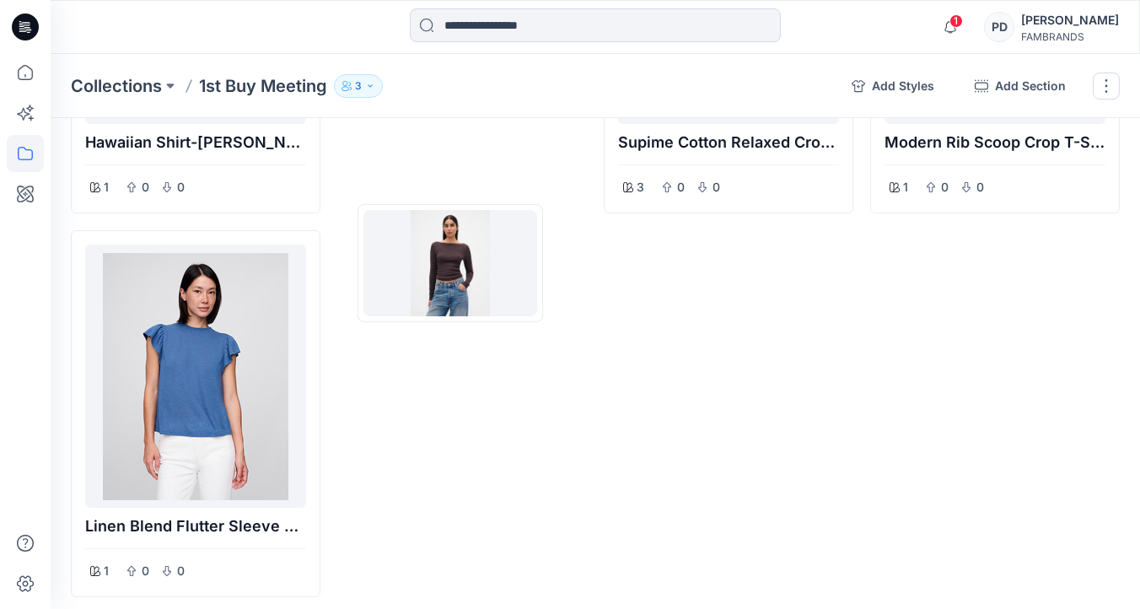
drag, startPoint x: 184, startPoint y: 338, endPoint x: 453, endPoint y: 259, distance: 280.4
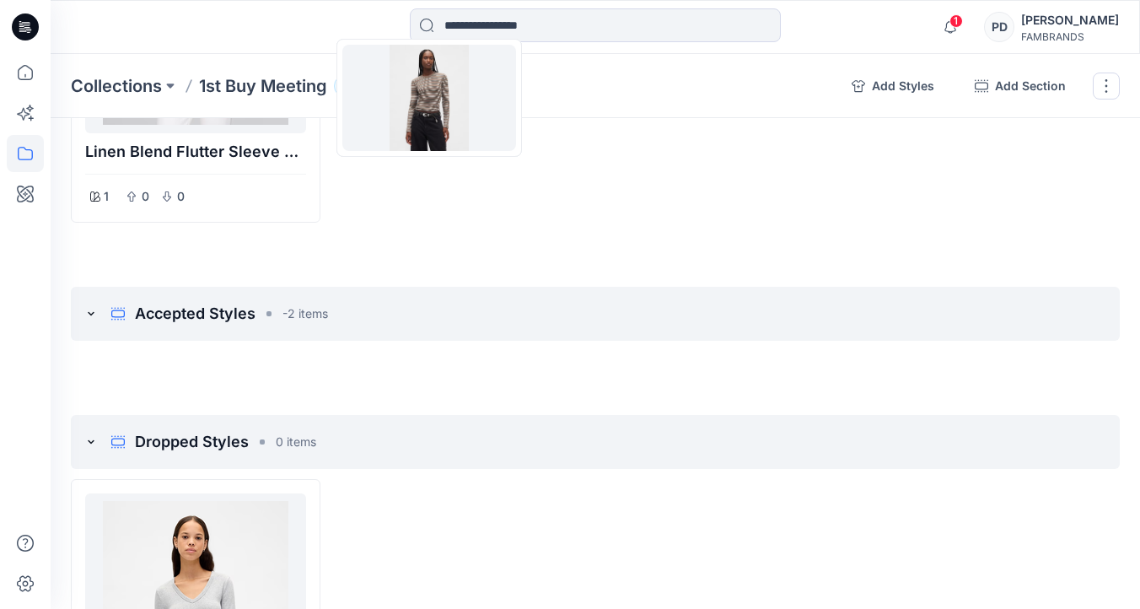
scroll to position [716, 0]
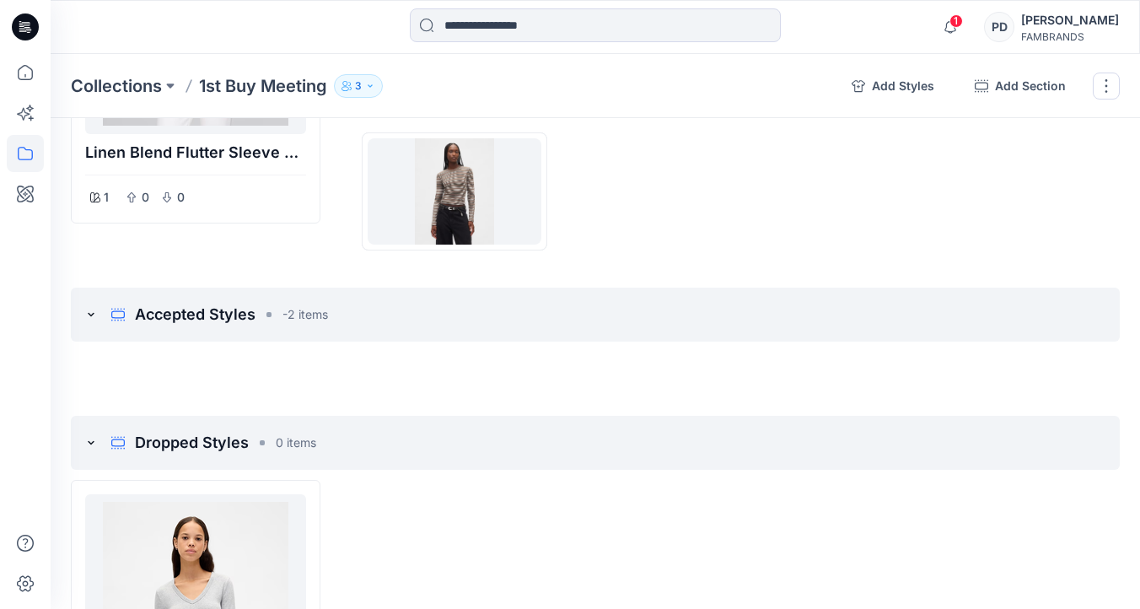
drag, startPoint x: 226, startPoint y: 277, endPoint x: 453, endPoint y: 186, distance: 244.8
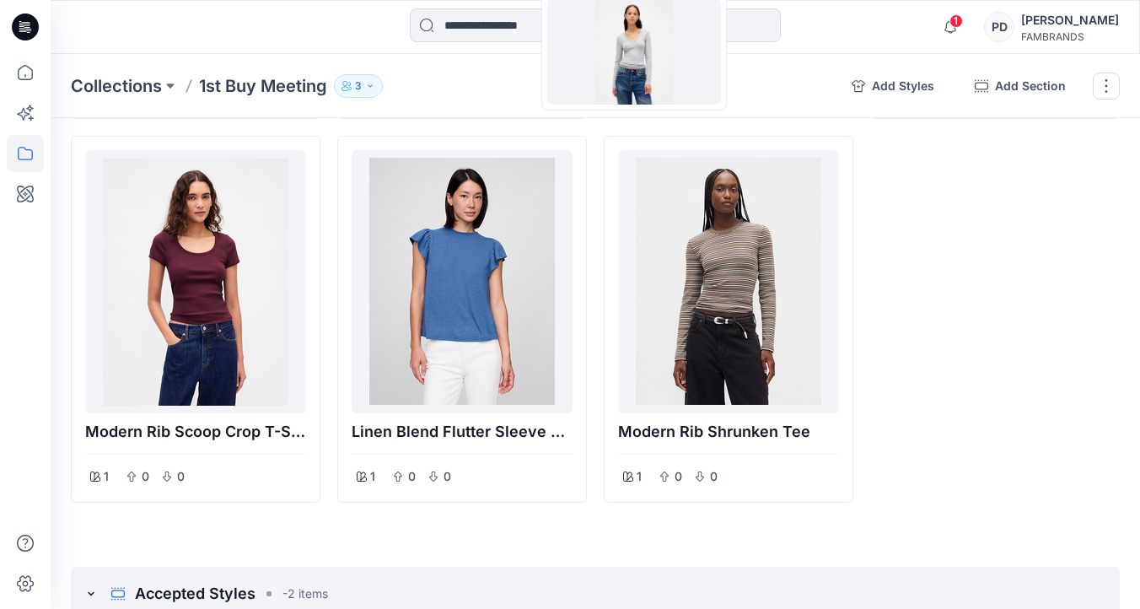
scroll to position [408, 0]
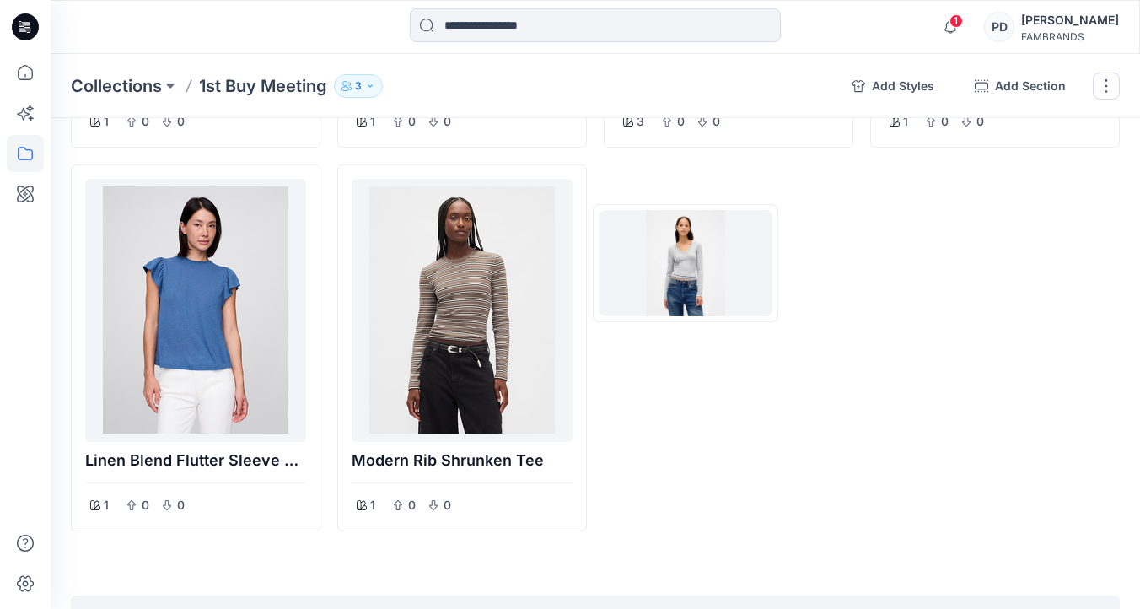
drag, startPoint x: 238, startPoint y: 309, endPoint x: 686, endPoint y: 261, distance: 450.4
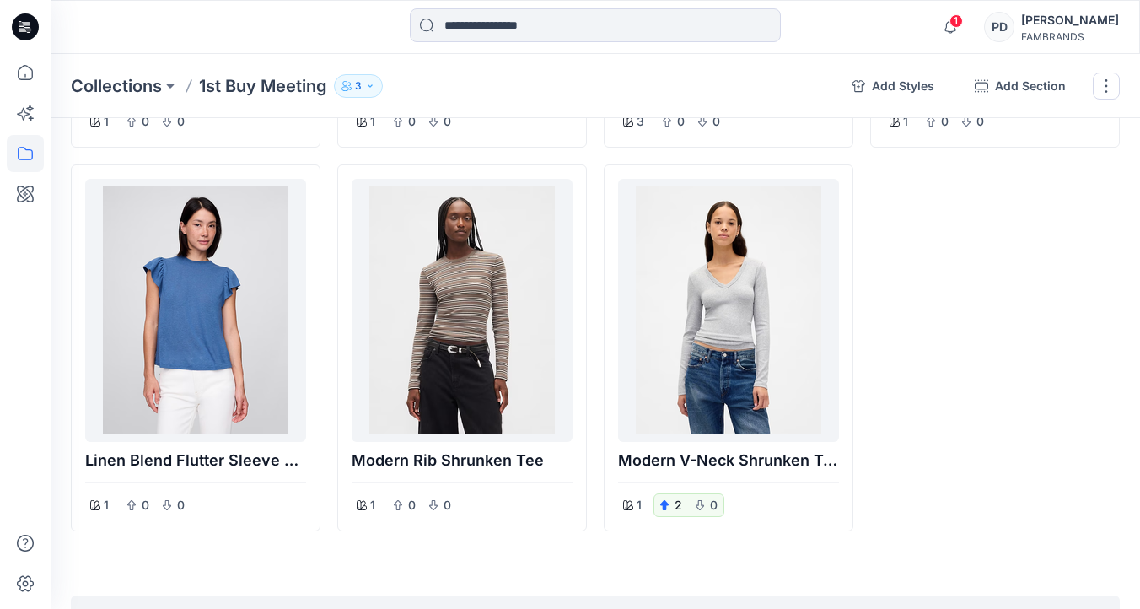
click at [1021, 297] on div "Modern Rib Scoop Crop T-Shirt 1 0 0" at bounding box center [995, 156] width 250 height 751
click at [1068, 25] on div "[PERSON_NAME]" at bounding box center [1070, 20] width 98 height 20
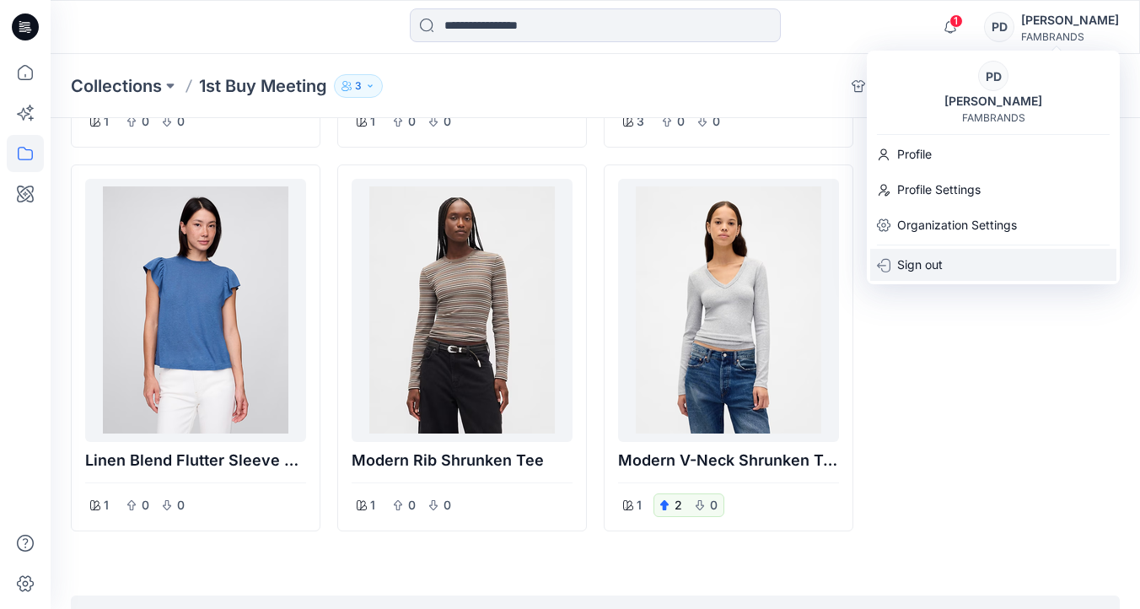
click at [930, 260] on p "Sign out" at bounding box center [920, 265] width 46 height 32
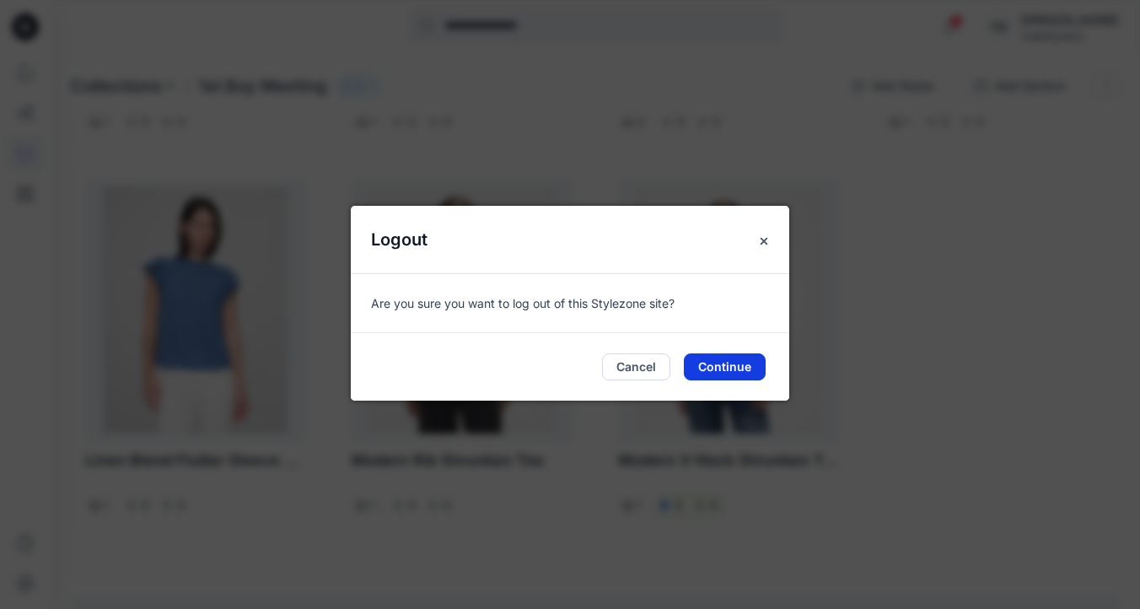
click at [719, 375] on button "Continue" at bounding box center [725, 366] width 82 height 27
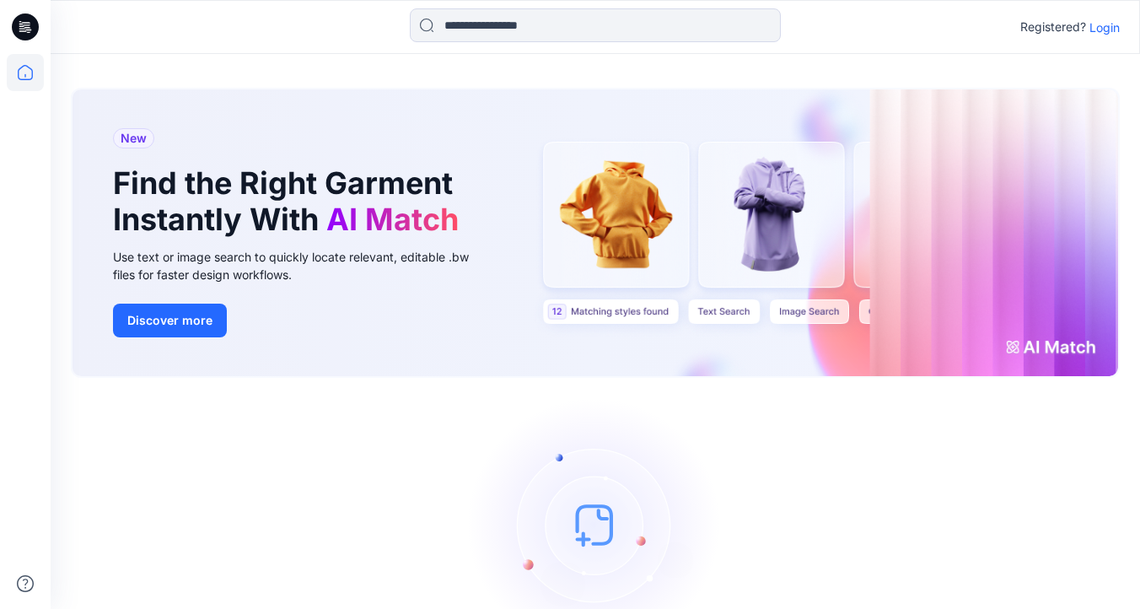
click at [1110, 24] on p "Login" at bounding box center [1105, 28] width 30 height 18
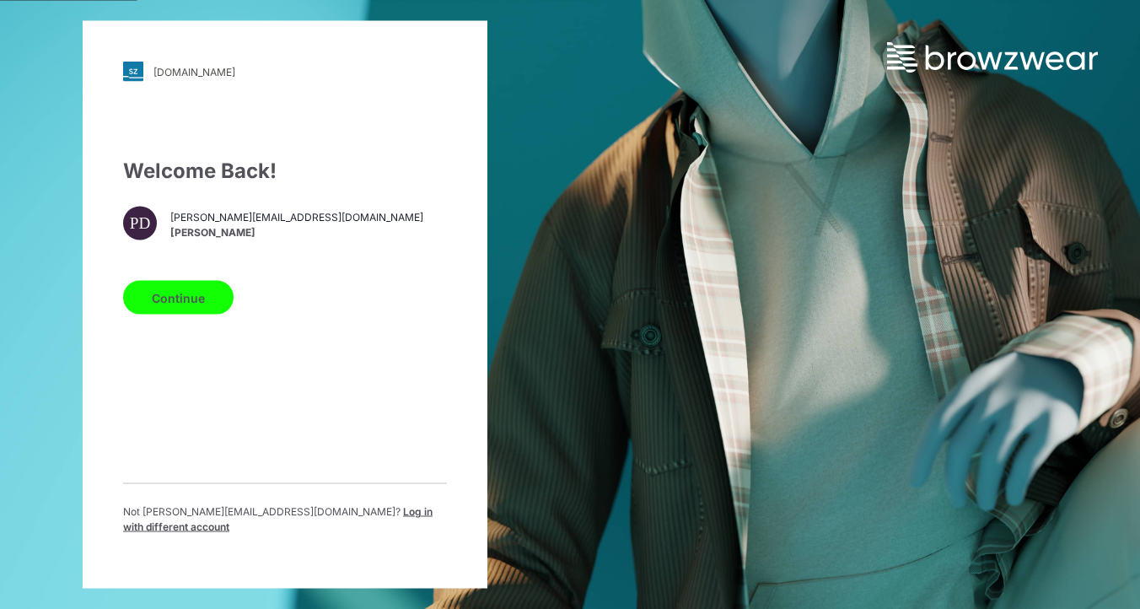
click at [323, 519] on span "Log in with different account" at bounding box center [277, 519] width 309 height 28
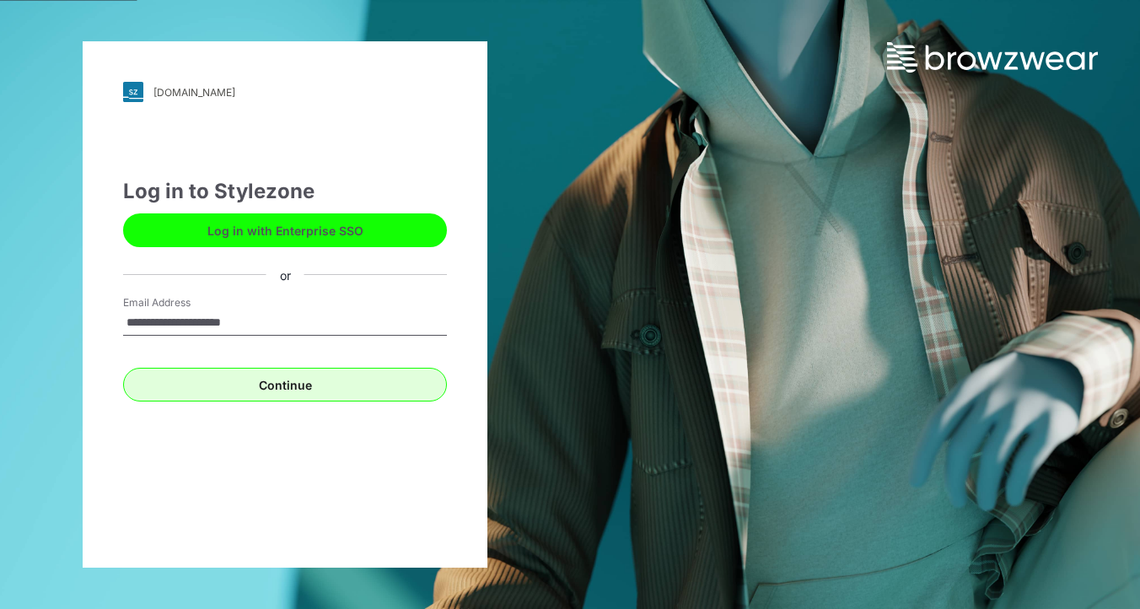
type input "**********"
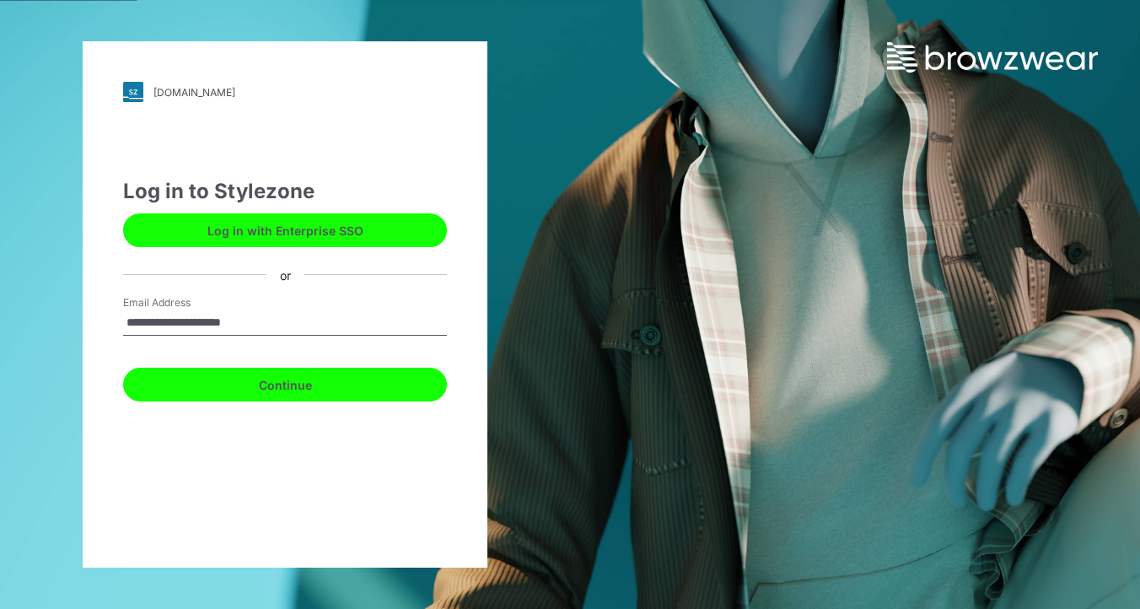
click at [268, 387] on button "Continue" at bounding box center [285, 385] width 324 height 34
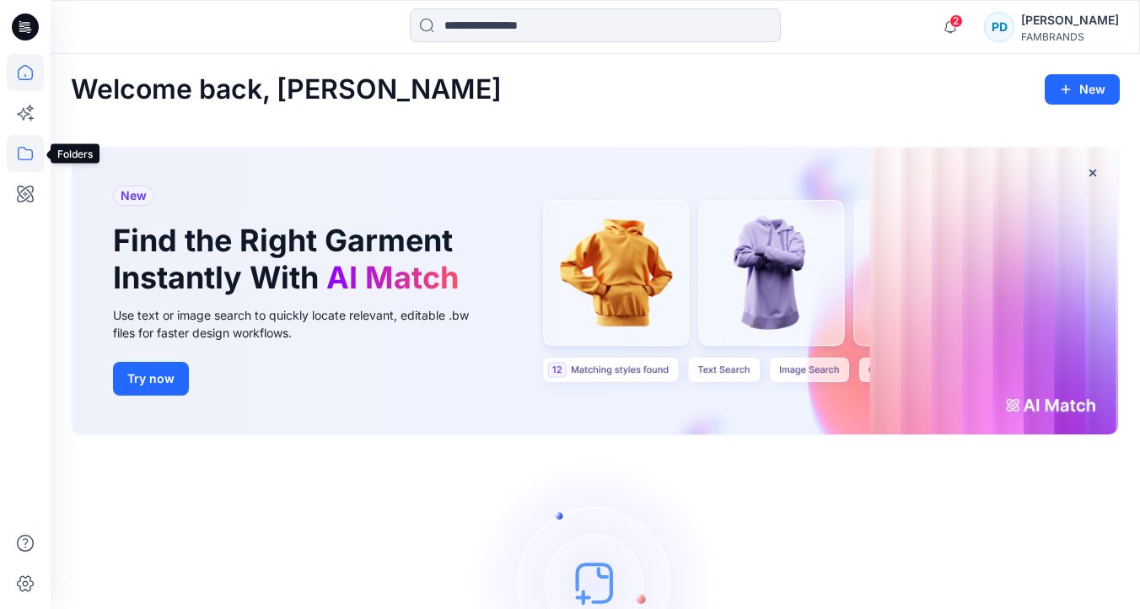
click at [29, 156] on icon at bounding box center [25, 153] width 37 height 37
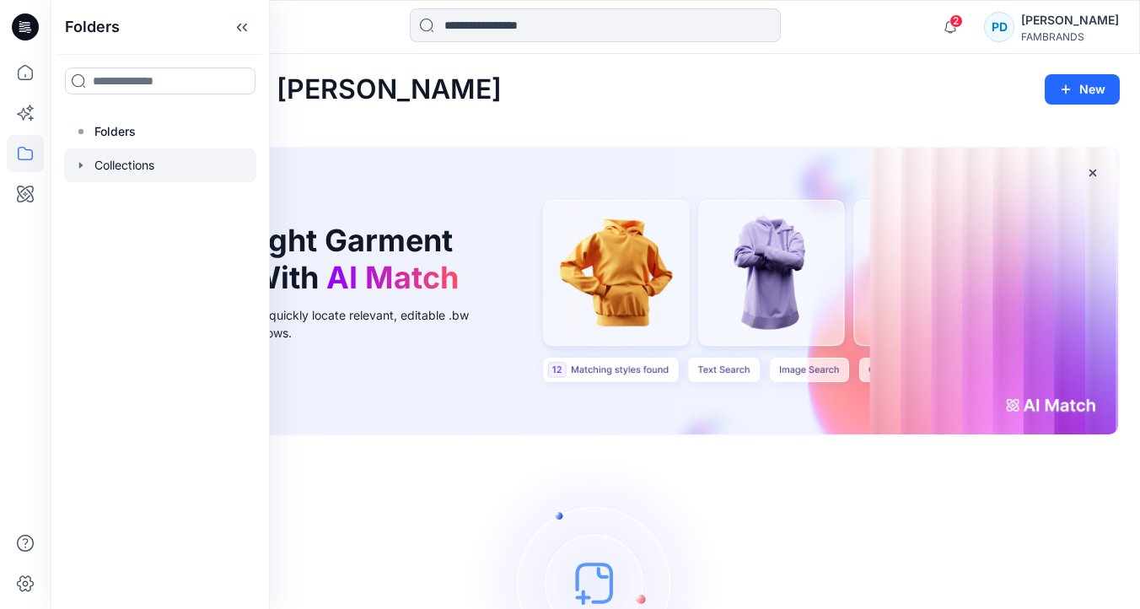
click at [122, 164] on div at bounding box center [160, 165] width 192 height 34
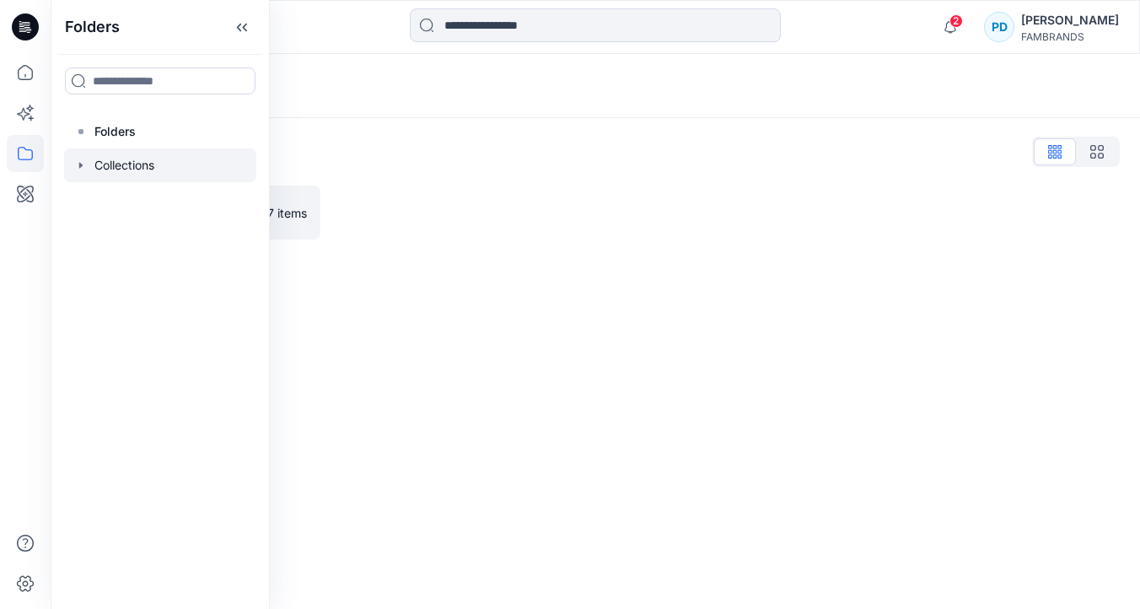
click at [374, 303] on div "Collections Collections List 1st Buy Meeting 7 items" at bounding box center [596, 331] width 1090 height 555
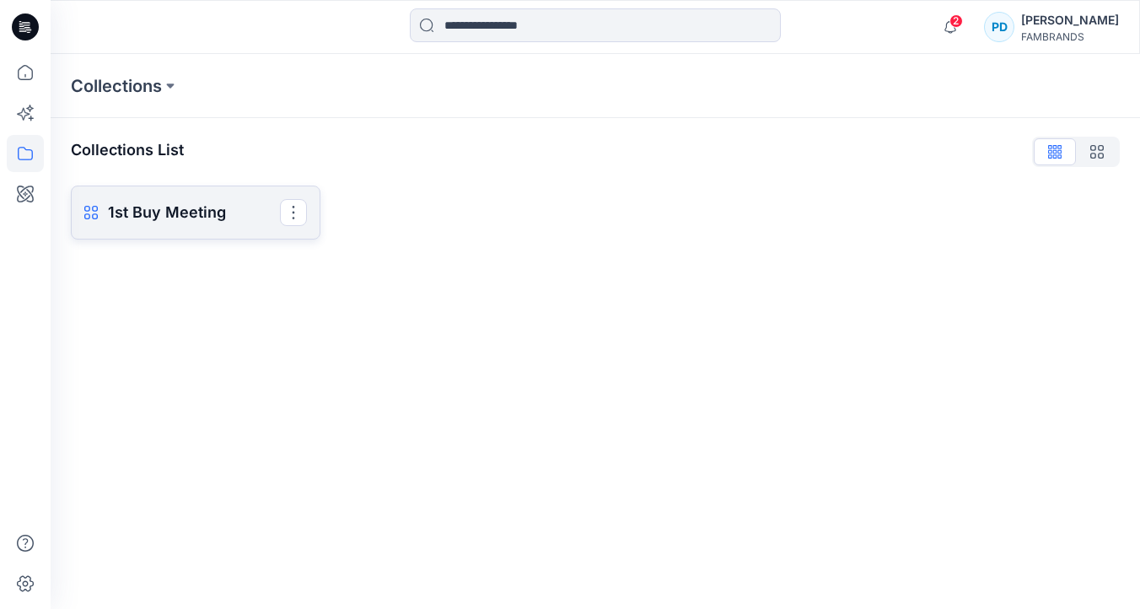
click at [213, 215] on p "1st Buy Meeting" at bounding box center [194, 213] width 172 height 24
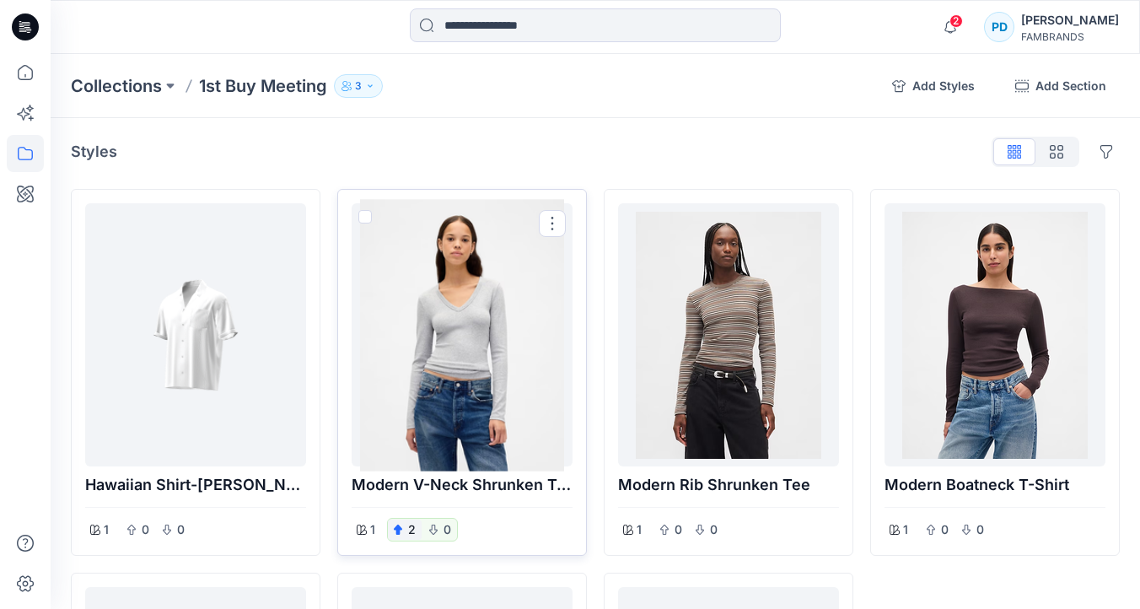
click at [403, 531] on div "2" at bounding box center [405, 529] width 34 height 20
click at [554, 224] on button "Options" at bounding box center [552, 223] width 27 height 27
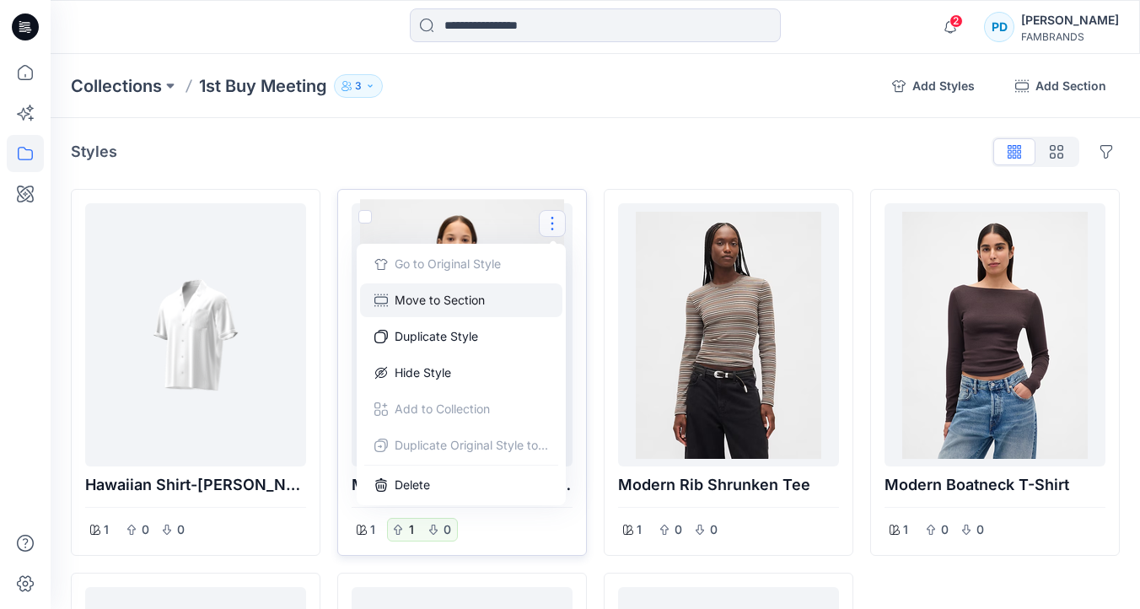
click at [458, 302] on button "Move to Section" at bounding box center [461, 300] width 202 height 34
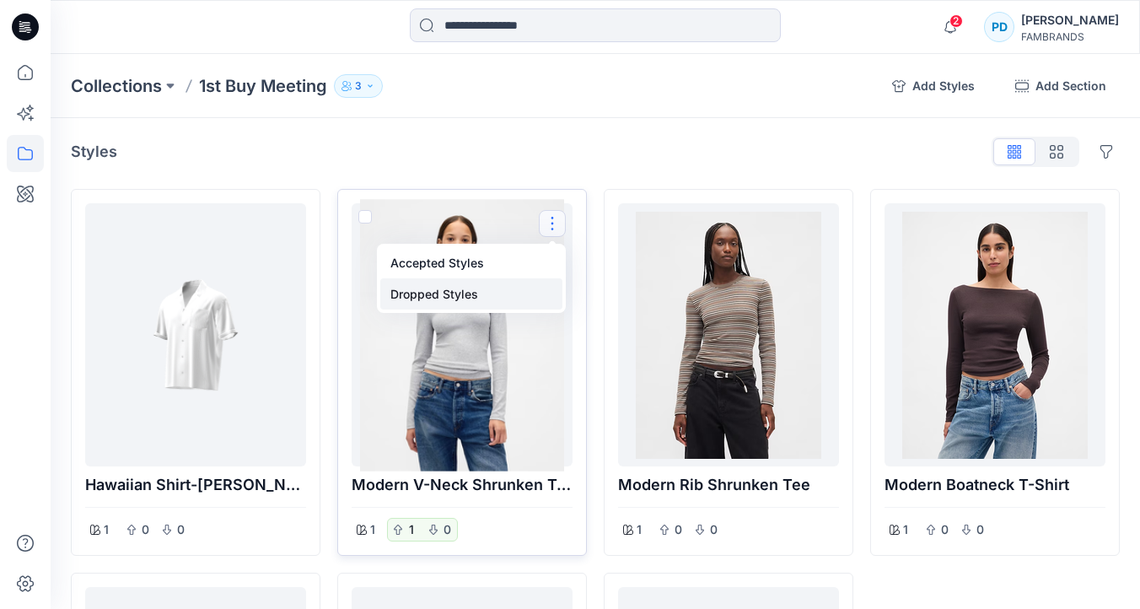
click at [449, 297] on button "Dropped Styles" at bounding box center [471, 293] width 182 height 31
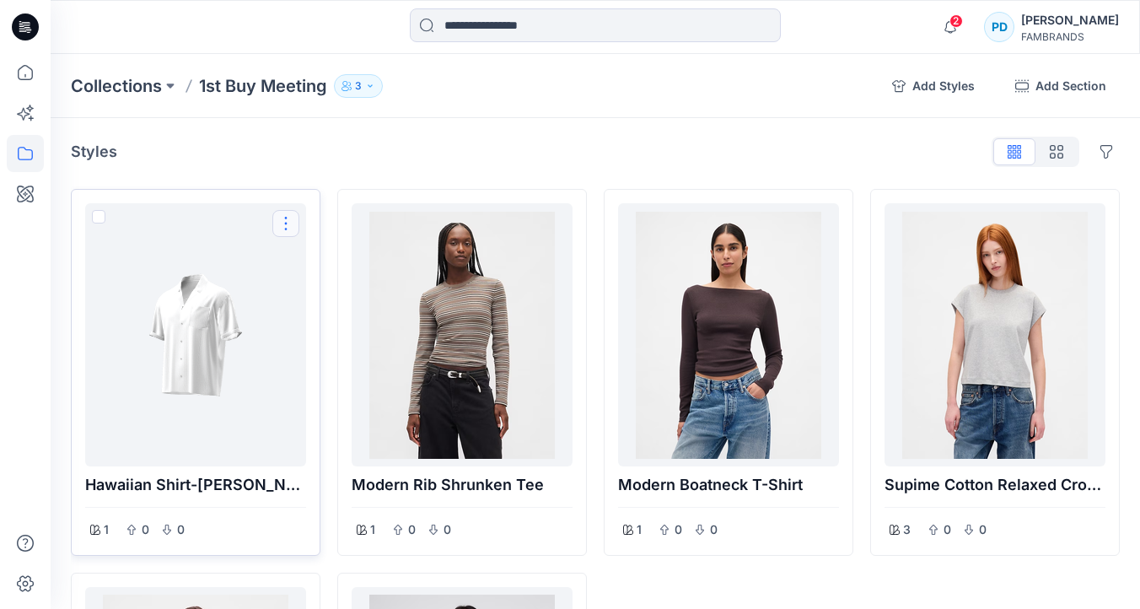
click at [285, 224] on button "Options" at bounding box center [285, 223] width 27 height 27
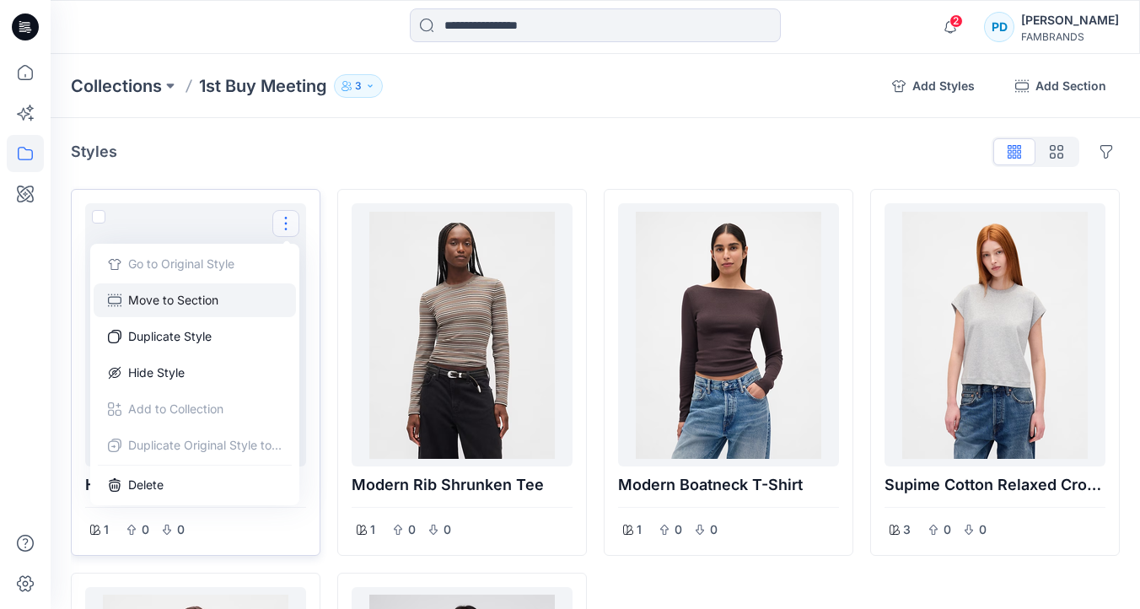
click at [218, 300] on button "Move to Section" at bounding box center [195, 300] width 202 height 34
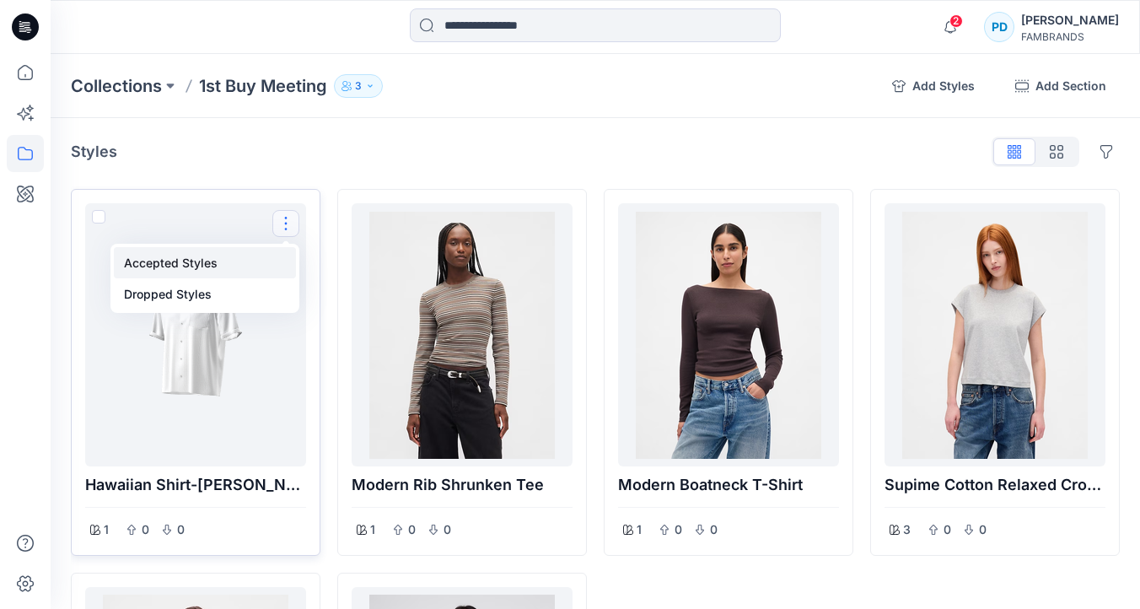
click at [201, 261] on button "Accepted Styles" at bounding box center [205, 262] width 182 height 31
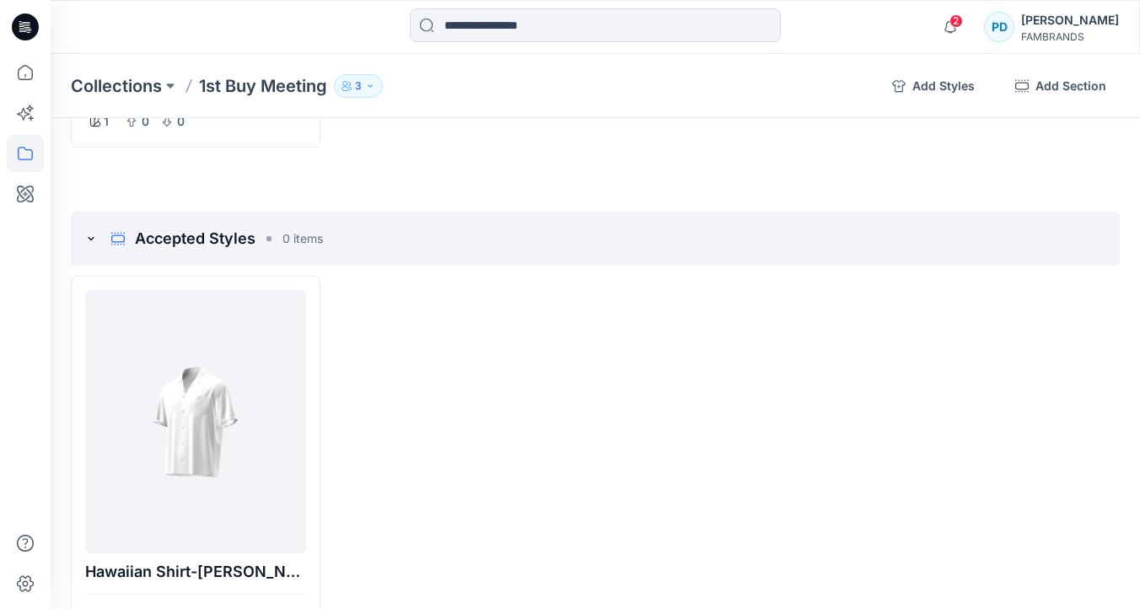
scroll to position [794, 0]
click at [1095, 240] on button "Options" at bounding box center [1092, 236] width 27 height 27
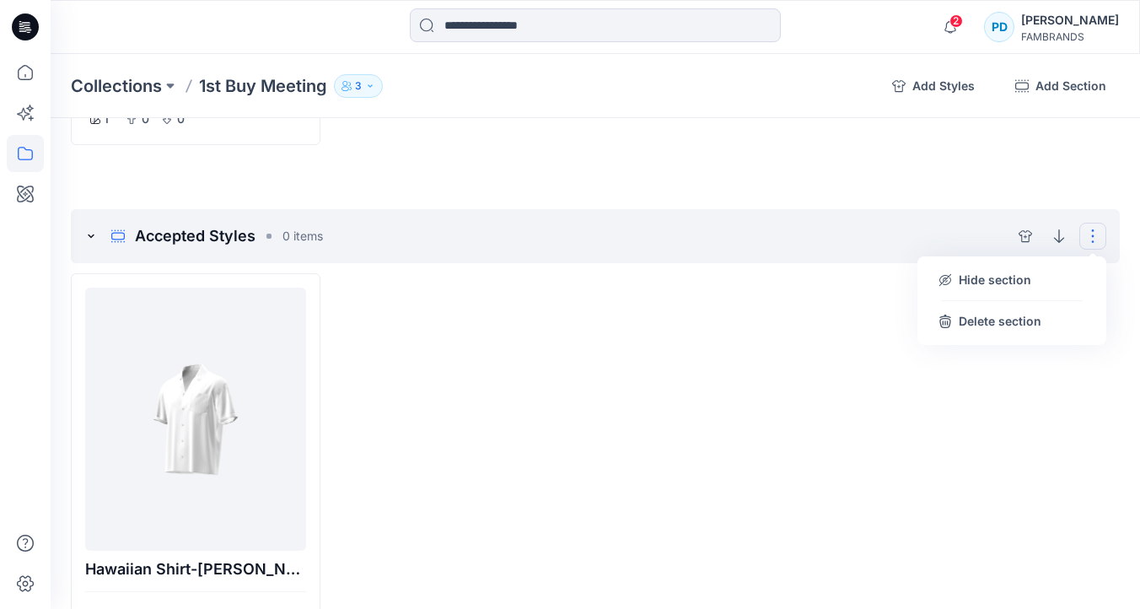
click at [778, 336] on div at bounding box center [729, 456] width 250 height 367
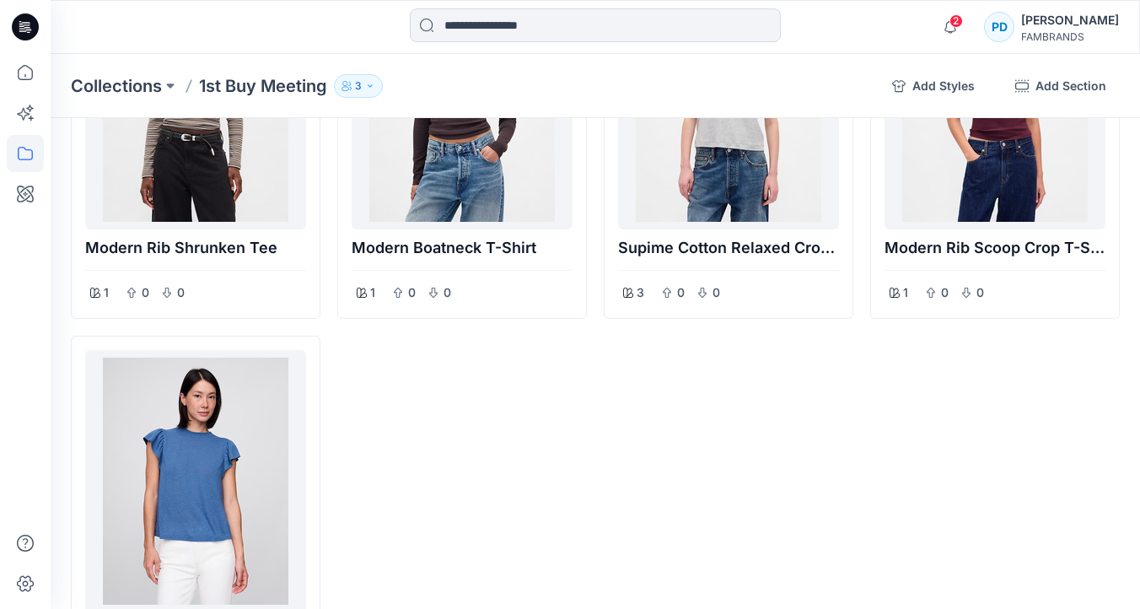
scroll to position [0, 0]
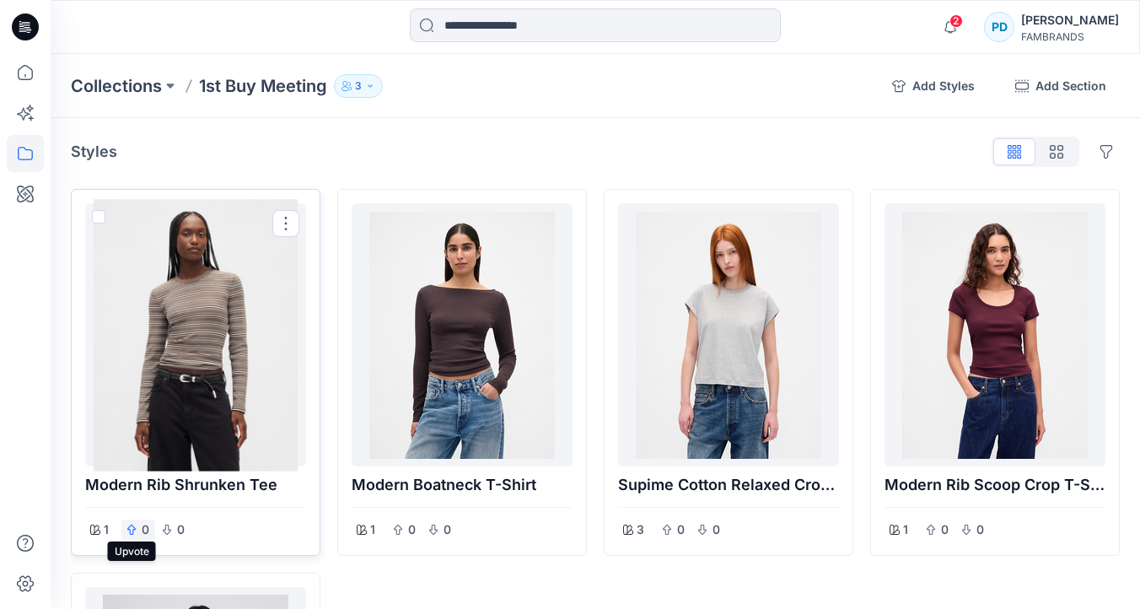
click at [132, 529] on icon "button" at bounding box center [131, 530] width 10 height 10
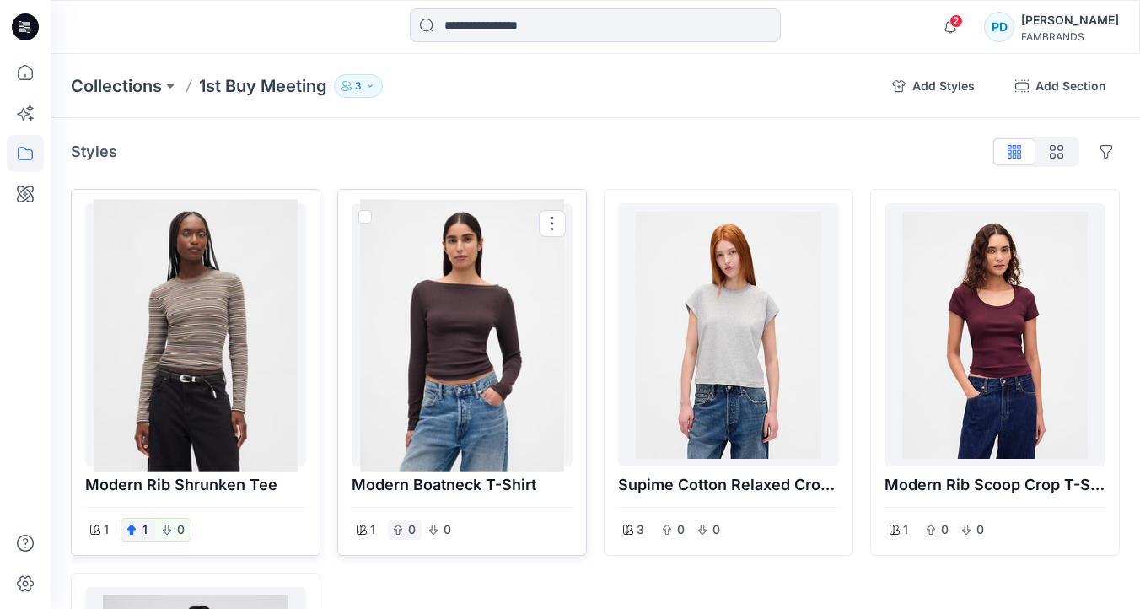
click at [404, 533] on div "0" at bounding box center [405, 529] width 34 height 20
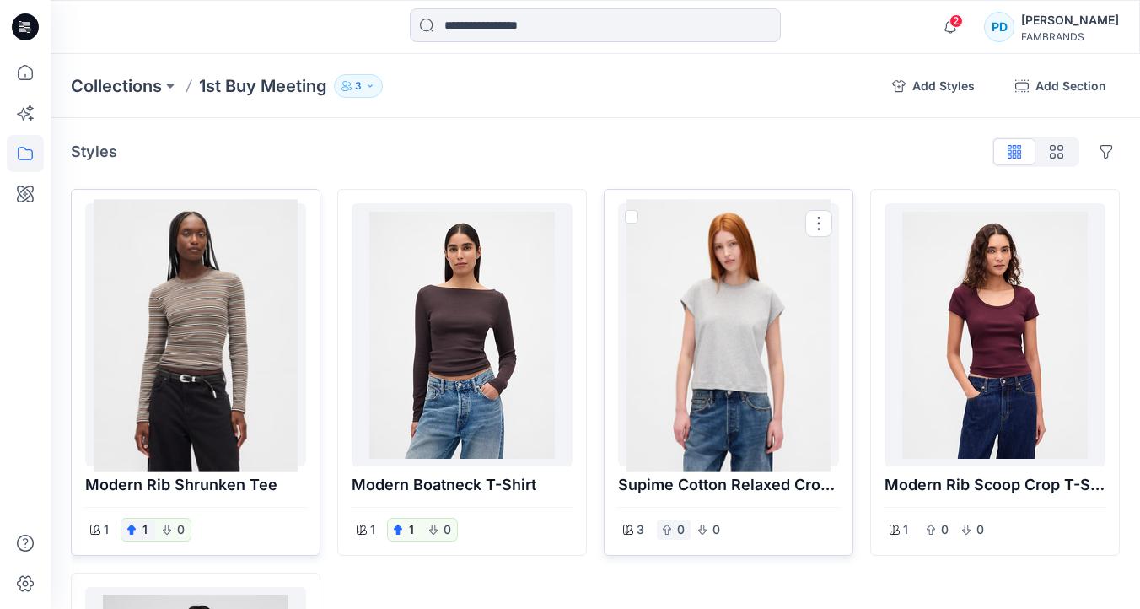
click at [681, 529] on p "0" at bounding box center [680, 529] width 10 height 20
click at [667, 531] on icon "button" at bounding box center [667, 530] width 10 height 10
click at [716, 363] on div at bounding box center [728, 335] width 207 height 250
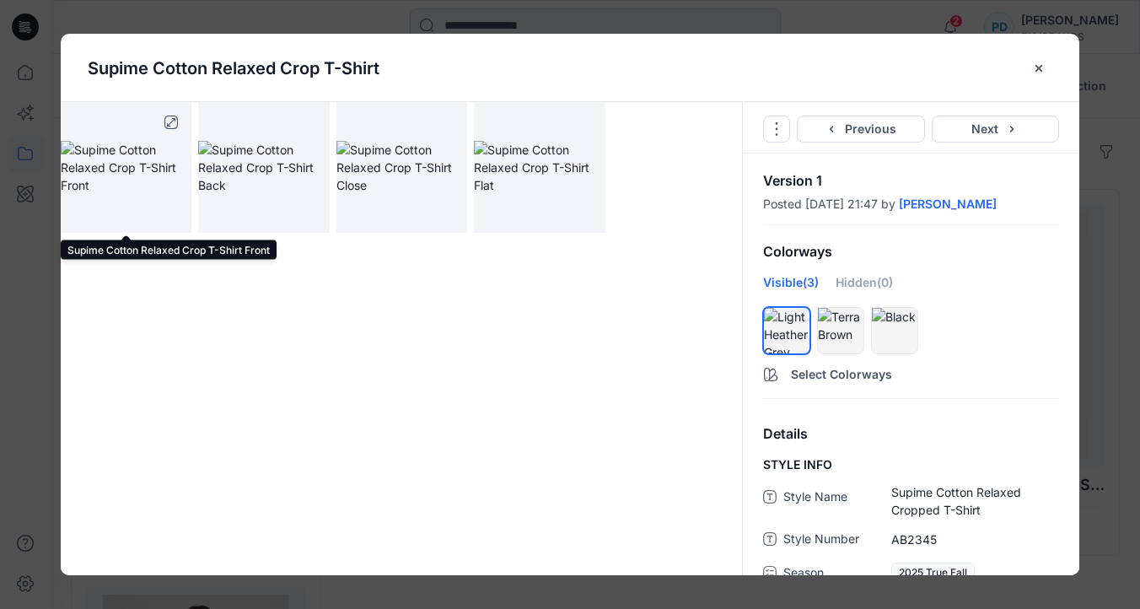
click at [153, 156] on img at bounding box center [126, 167] width 131 height 53
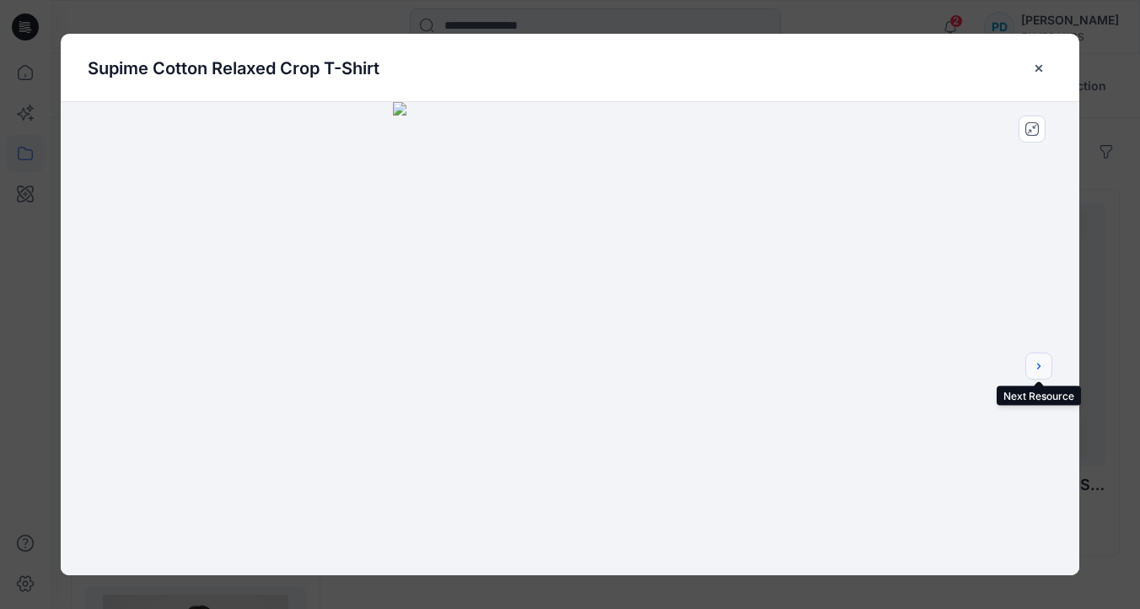
click at [1037, 365] on icon "next" at bounding box center [1038, 365] width 13 height 13
click at [1037, 367] on icon "next" at bounding box center [1038, 365] width 13 height 13
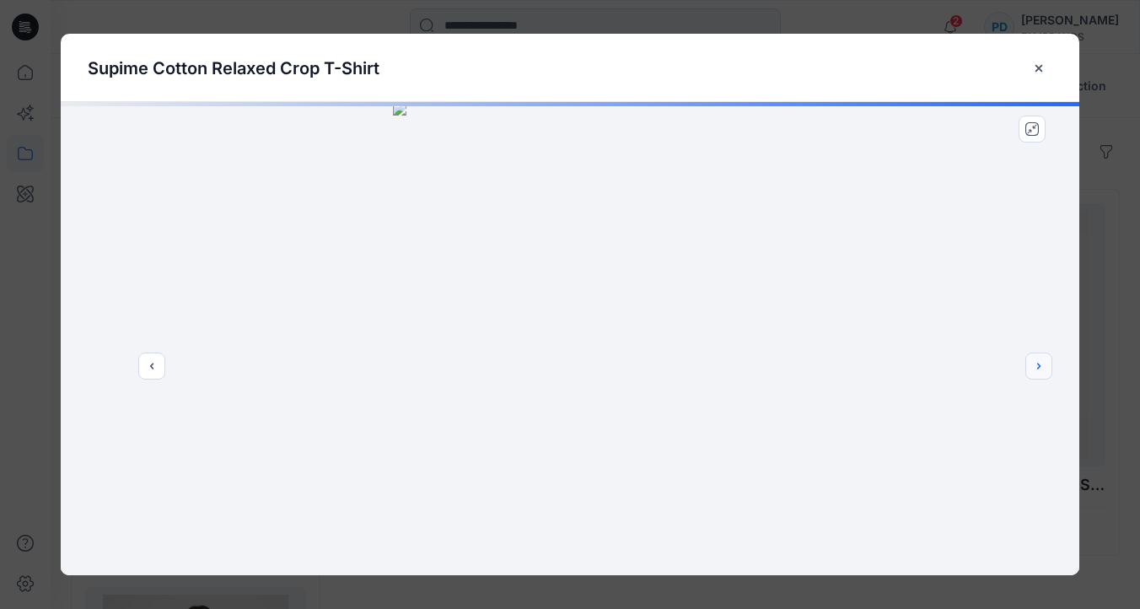
click at [1037, 367] on icon "next" at bounding box center [1038, 365] width 13 height 13
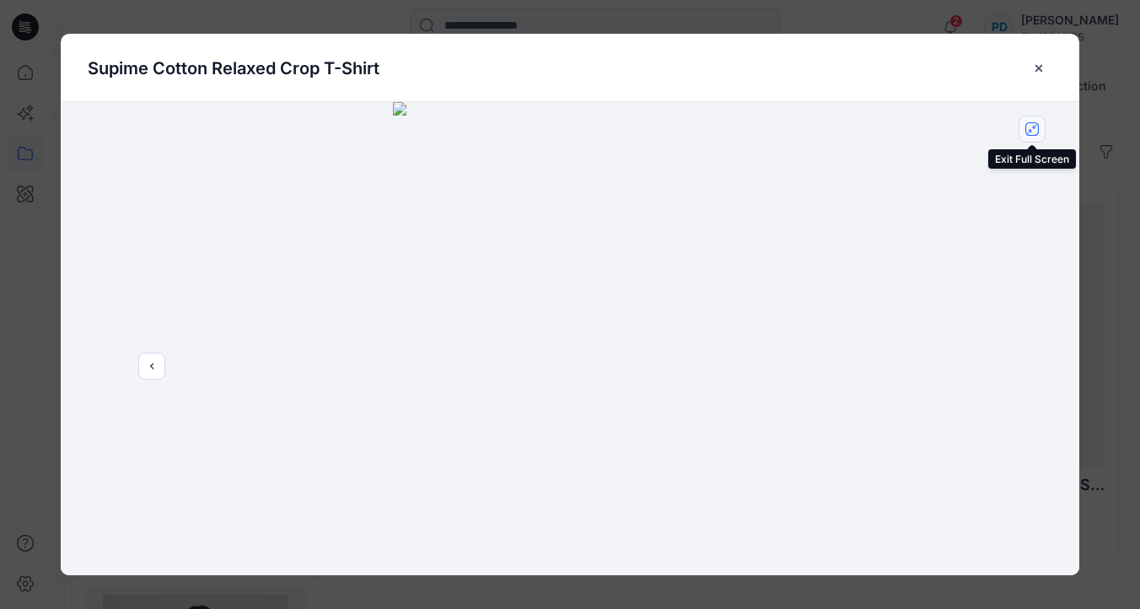
click at [1031, 127] on icon "close-full-preview" at bounding box center [1031, 128] width 13 height 13
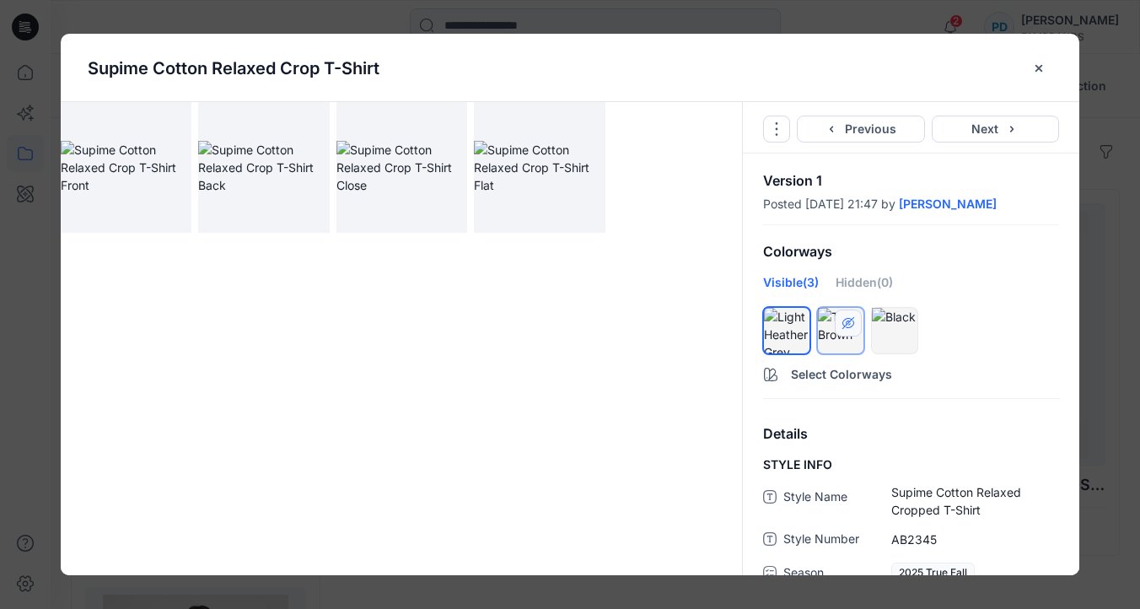
click at [848, 331] on button "hide/show colorway" at bounding box center [848, 322] width 27 height 27
click at [849, 326] on div at bounding box center [841, 317] width 46 height 18
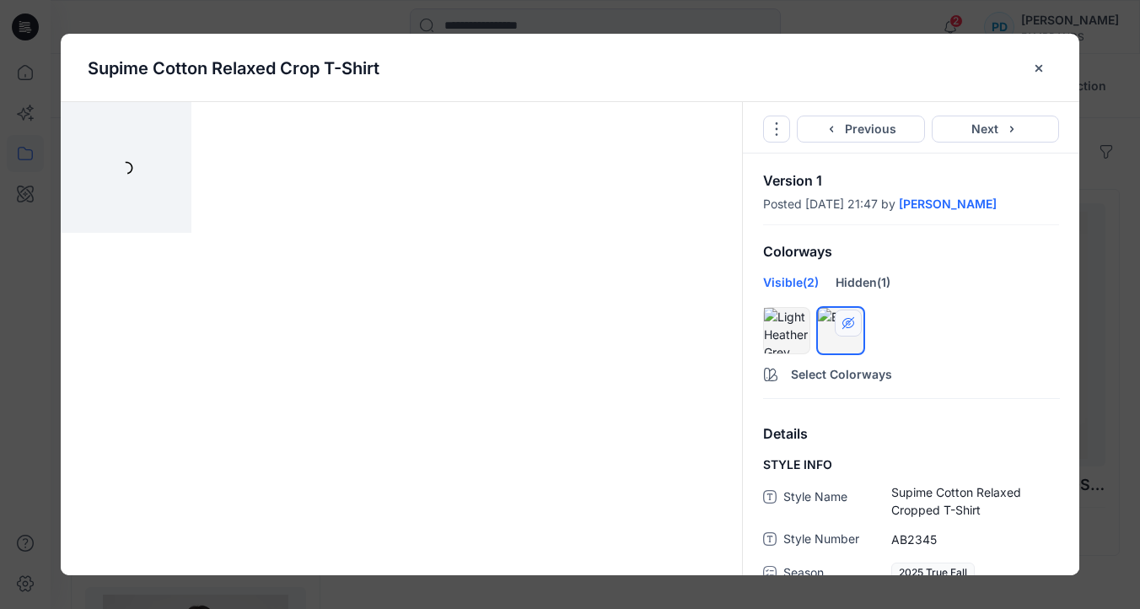
click at [851, 317] on icon "hide/show colorway" at bounding box center [848, 322] width 13 height 13
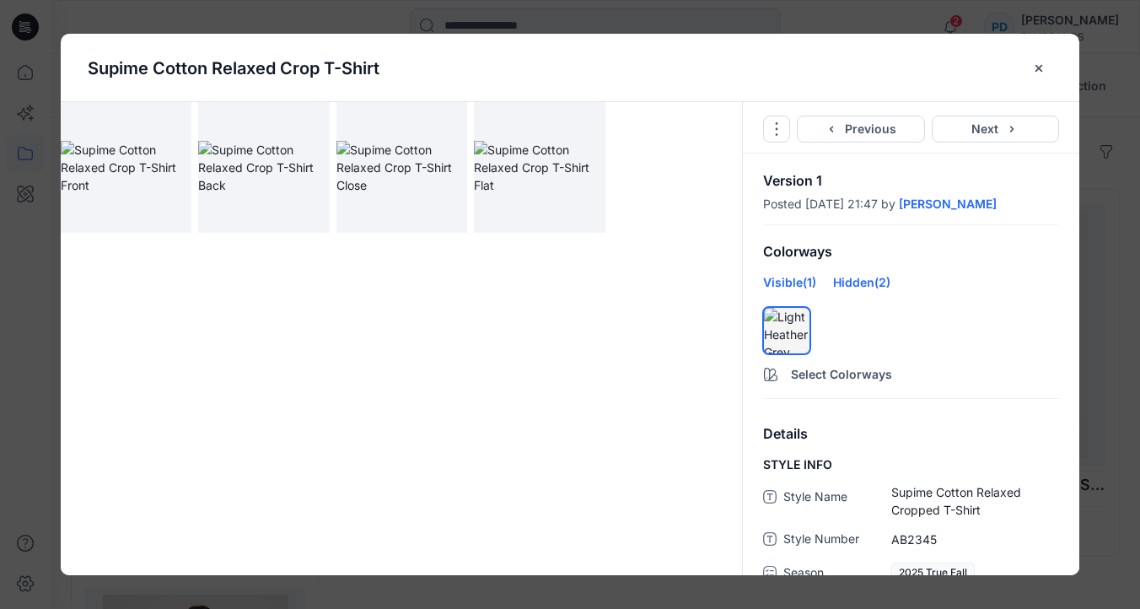
click at [862, 282] on div "Hidden (2)" at bounding box center [861, 288] width 57 height 30
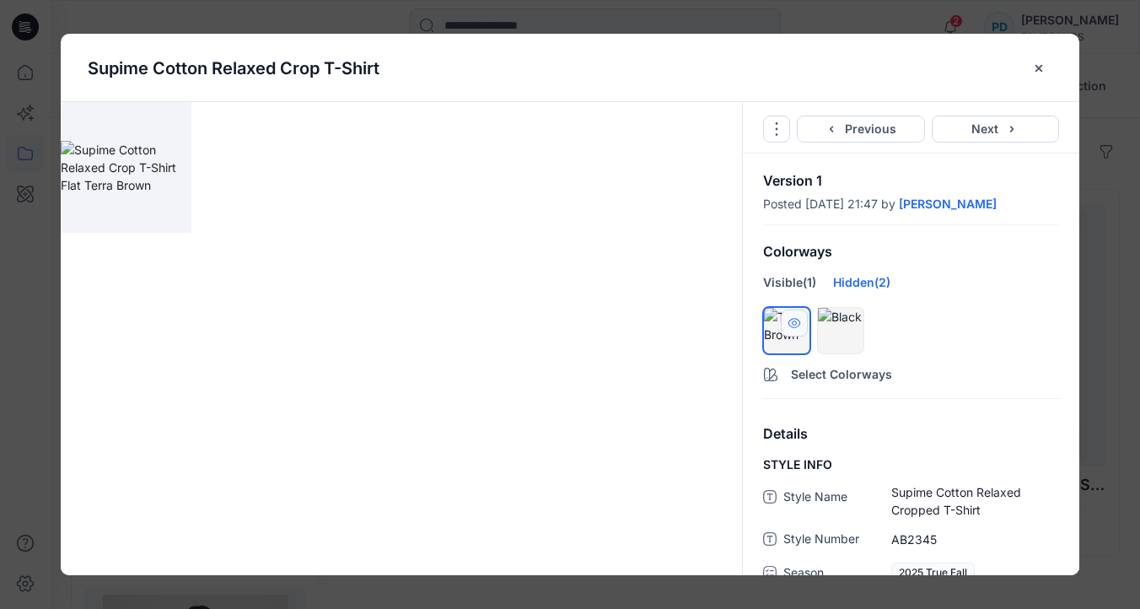
click at [804, 315] on button "hide/show colorway" at bounding box center [794, 322] width 27 height 27
click at [788, 324] on icon "hide/show colorway" at bounding box center [794, 322] width 13 height 13
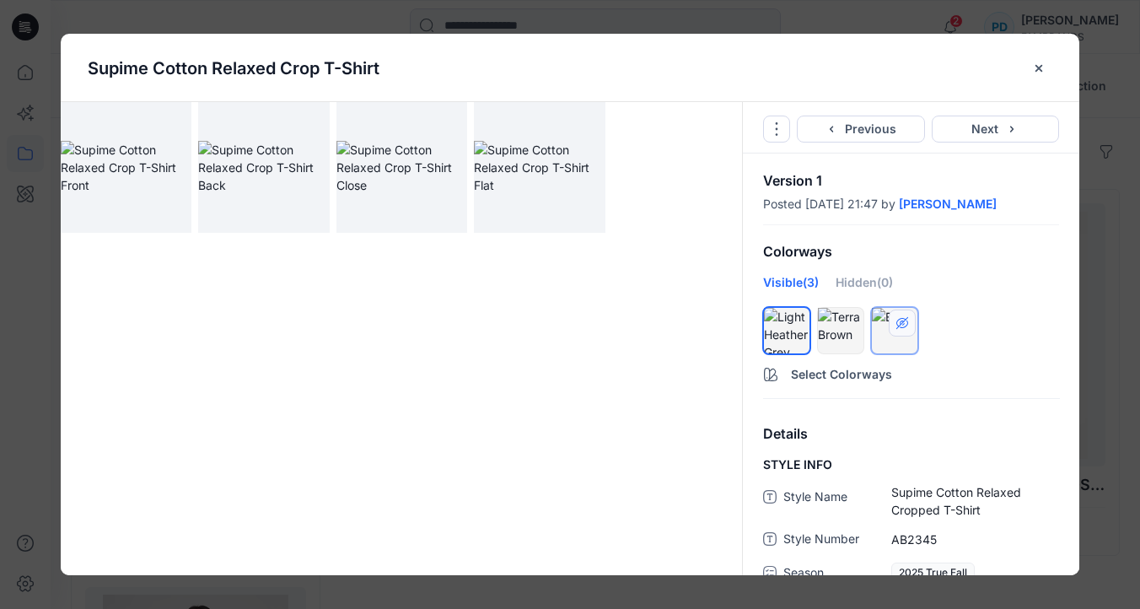
click at [1006, 304] on div at bounding box center [911, 331] width 336 height 54
click at [825, 343] on div at bounding box center [841, 325] width 46 height 35
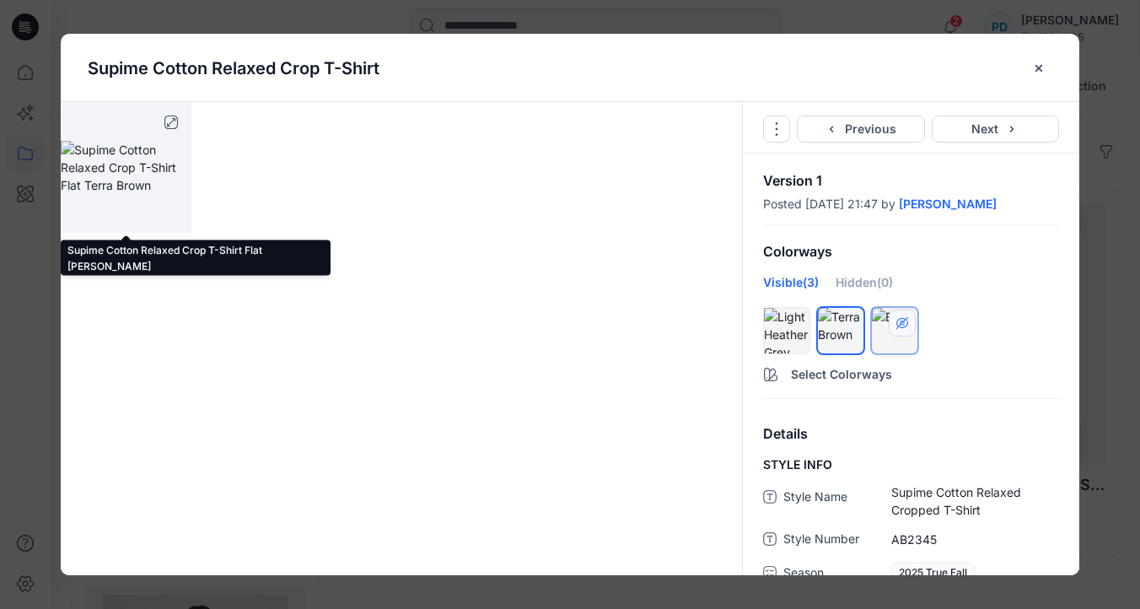
click at [129, 183] on img at bounding box center [126, 167] width 131 height 53
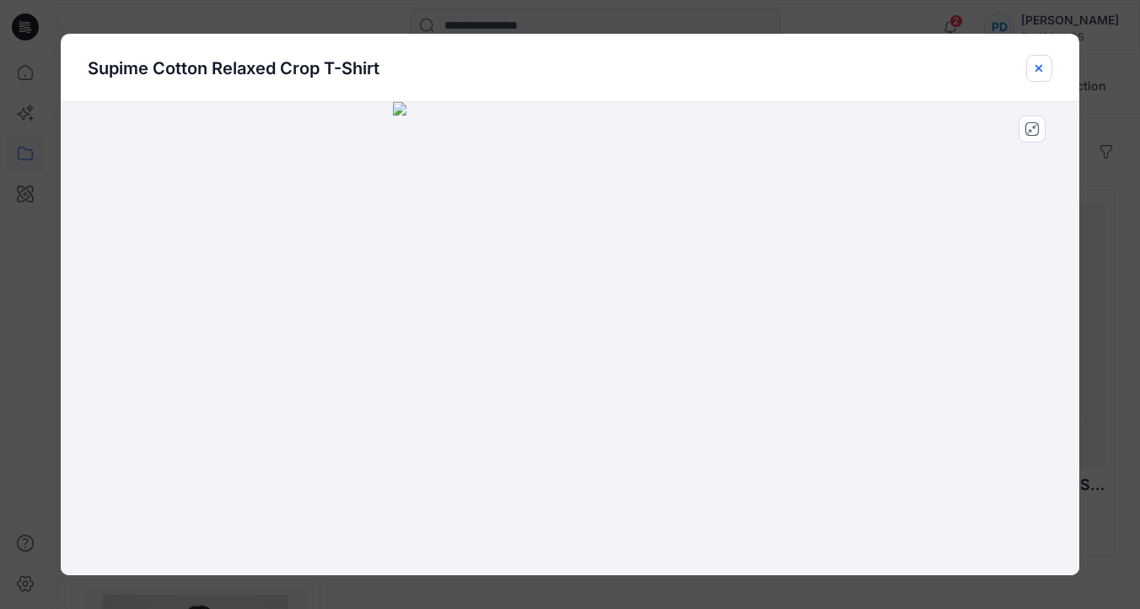
click at [1041, 67] on icon "close-btn" at bounding box center [1038, 68] width 13 height 13
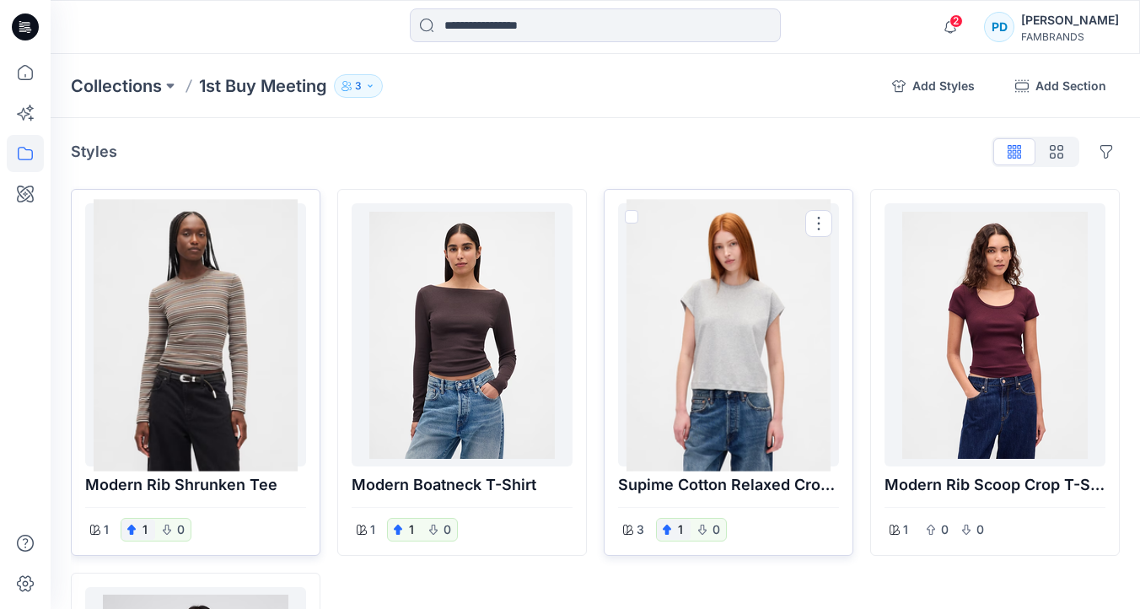
click at [730, 382] on div at bounding box center [728, 335] width 207 height 250
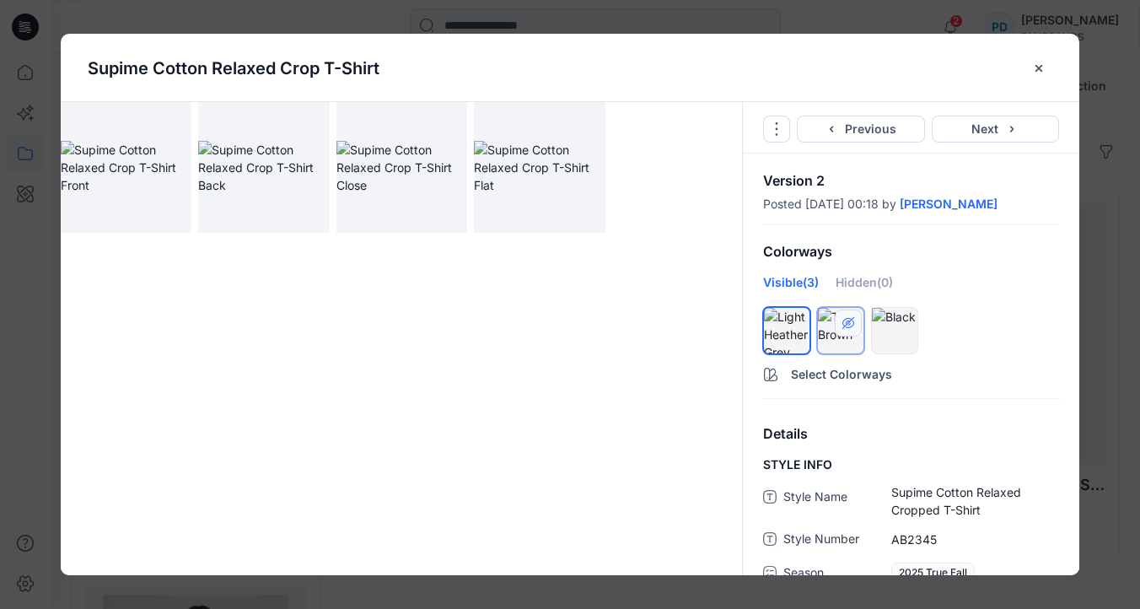
click at [847, 326] on icon "hide/show colorway" at bounding box center [848, 322] width 13 height 13
click at [846, 379] on button "Select Colorways" at bounding box center [911, 371] width 336 height 27
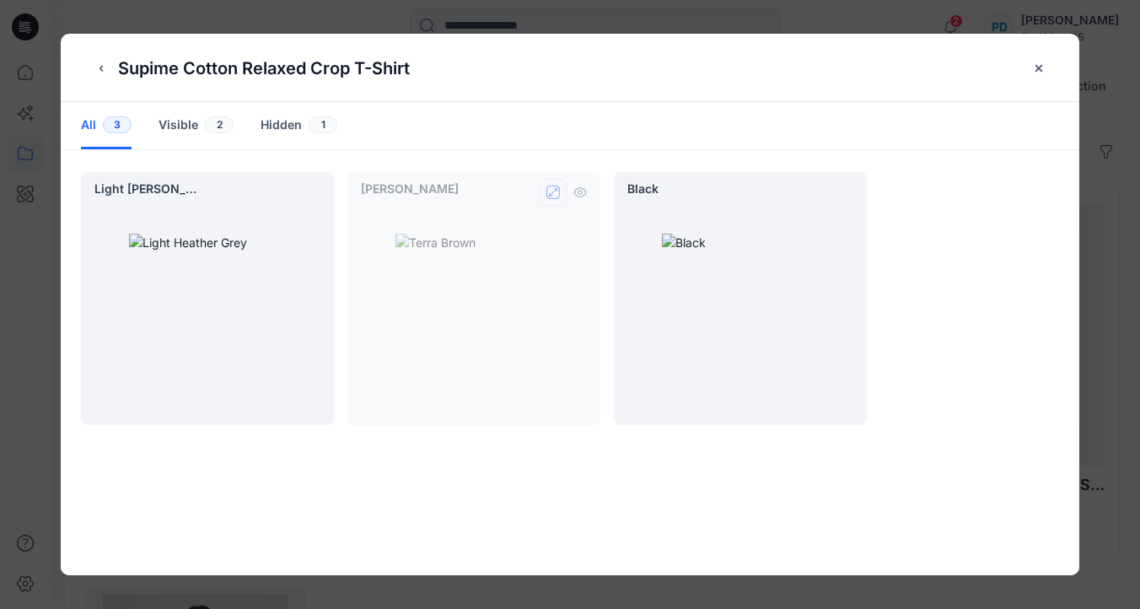
click at [552, 191] on icon "preview" at bounding box center [552, 192] width 13 height 13
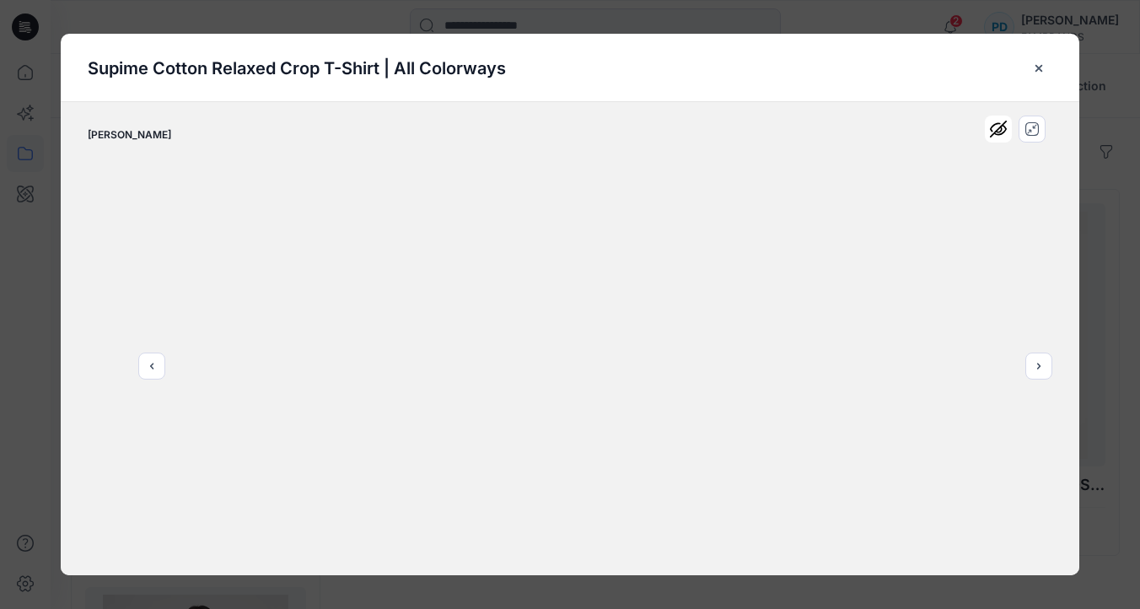
click at [1003, 131] on icon at bounding box center [998, 128] width 15 height 15
click at [1045, 67] on icon "close-btn" at bounding box center [1038, 68] width 13 height 13
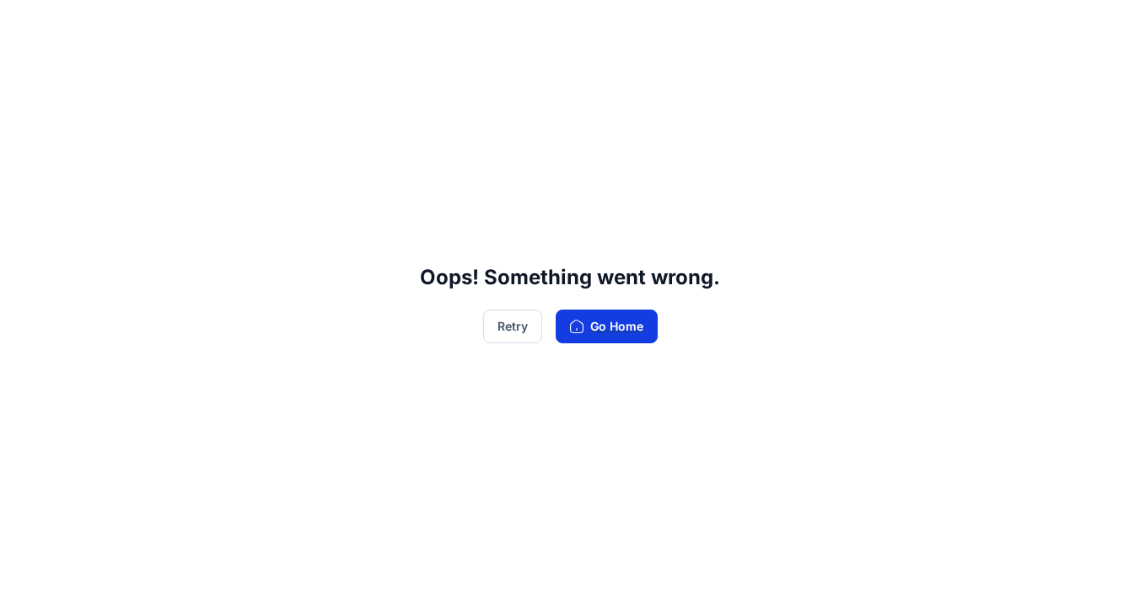
click at [603, 327] on button "Go Home" at bounding box center [607, 326] width 102 height 34
click at [519, 326] on button "Retry" at bounding box center [512, 326] width 59 height 34
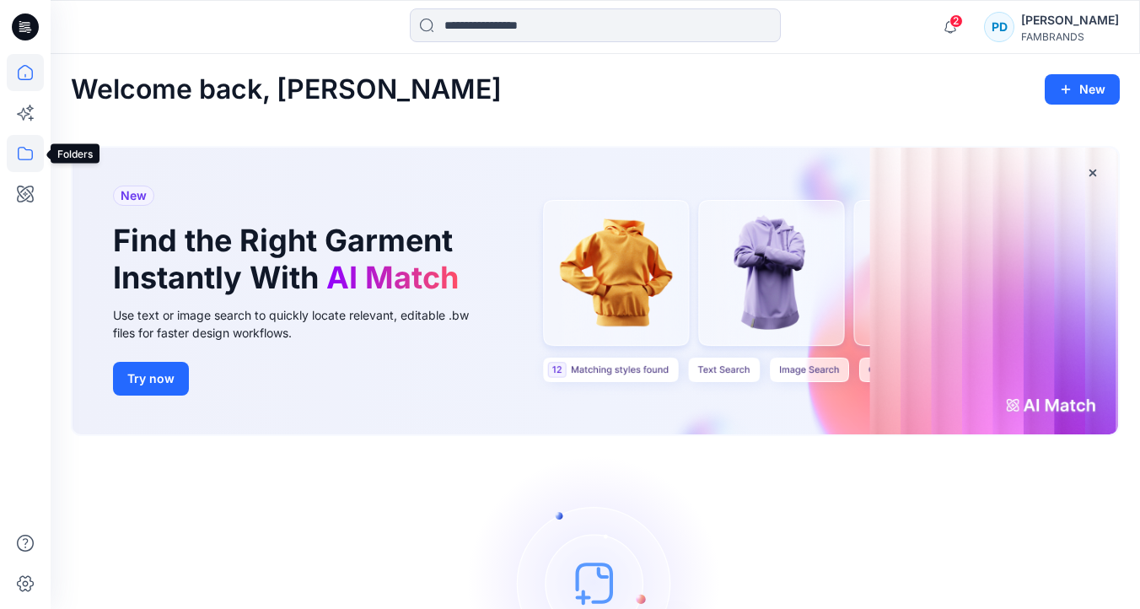
click at [23, 145] on icon at bounding box center [25, 153] width 37 height 37
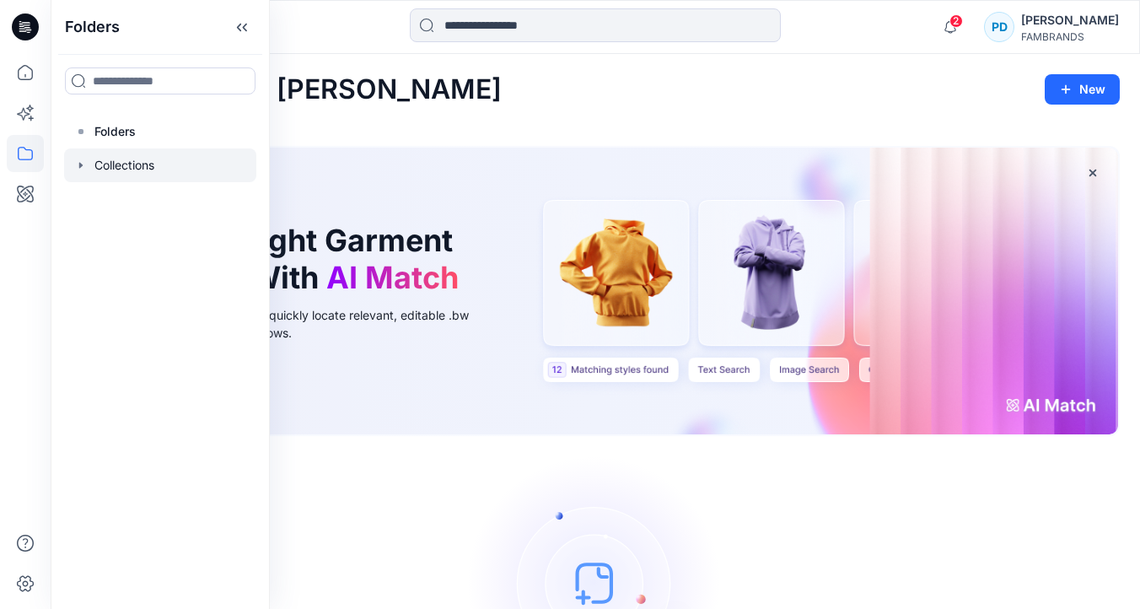
click at [144, 159] on div at bounding box center [160, 165] width 192 height 34
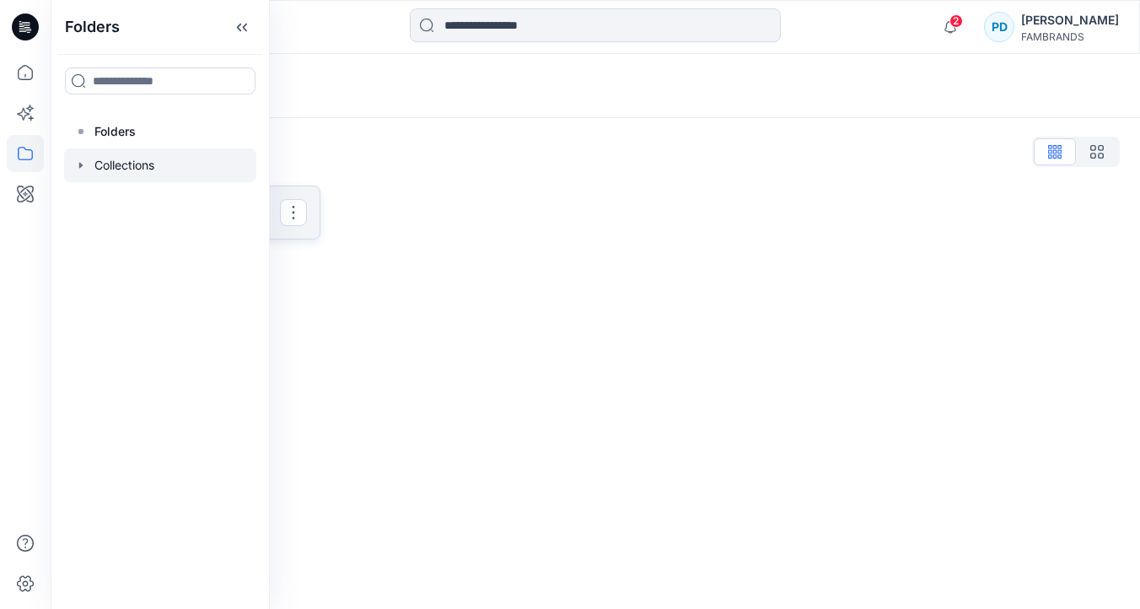
click at [304, 234] on link "1st Buy Meeting Clone Collection Present Collection" at bounding box center [196, 213] width 250 height 54
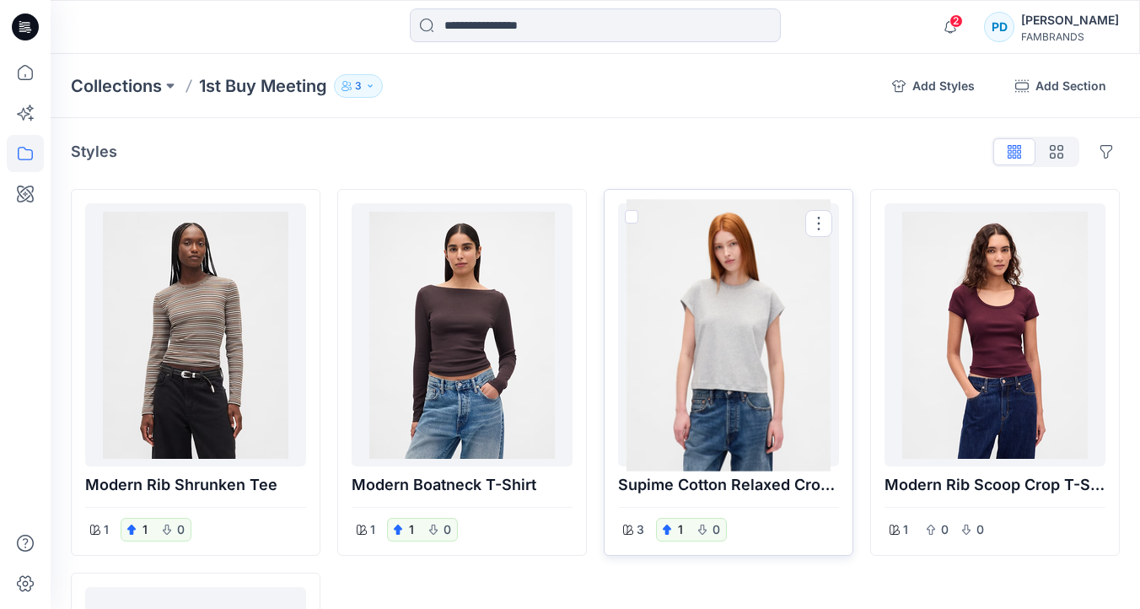
click at [686, 385] on div at bounding box center [728, 335] width 207 height 250
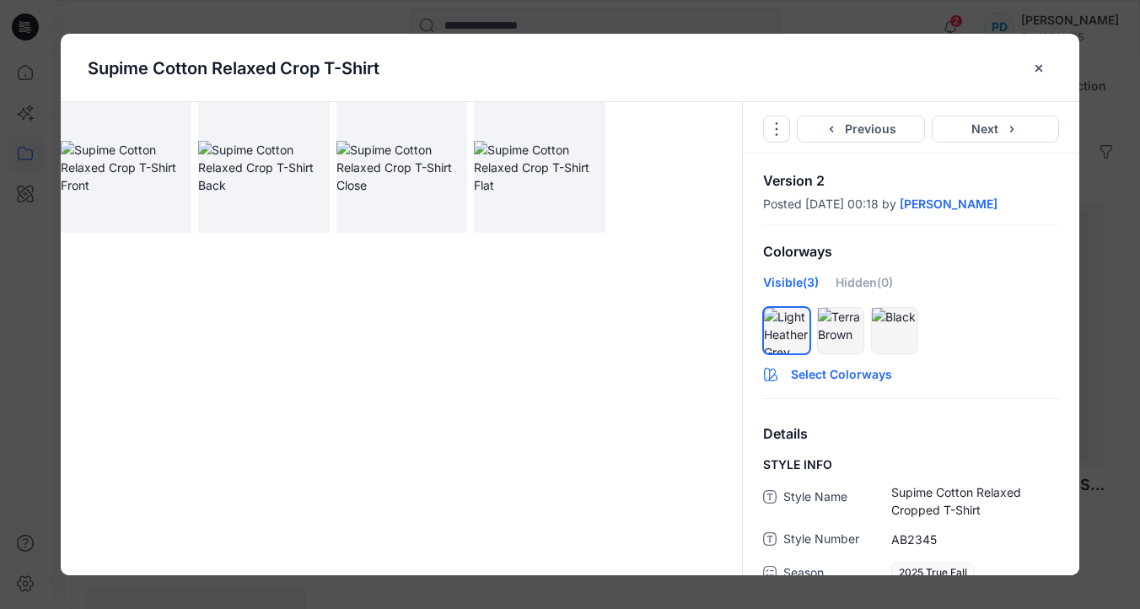
click at [867, 374] on button "Select Colorways" at bounding box center [911, 371] width 336 height 27
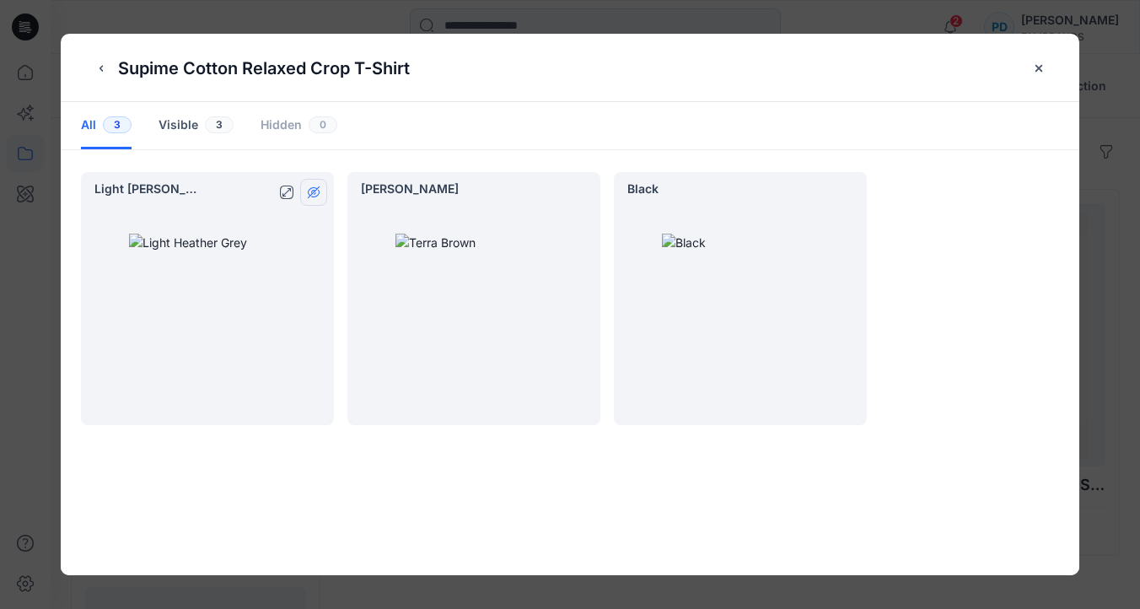
click at [314, 195] on icon "hide/show colorway" at bounding box center [313, 192] width 13 height 13
click at [1041, 69] on icon "close-btn" at bounding box center [1038, 68] width 13 height 13
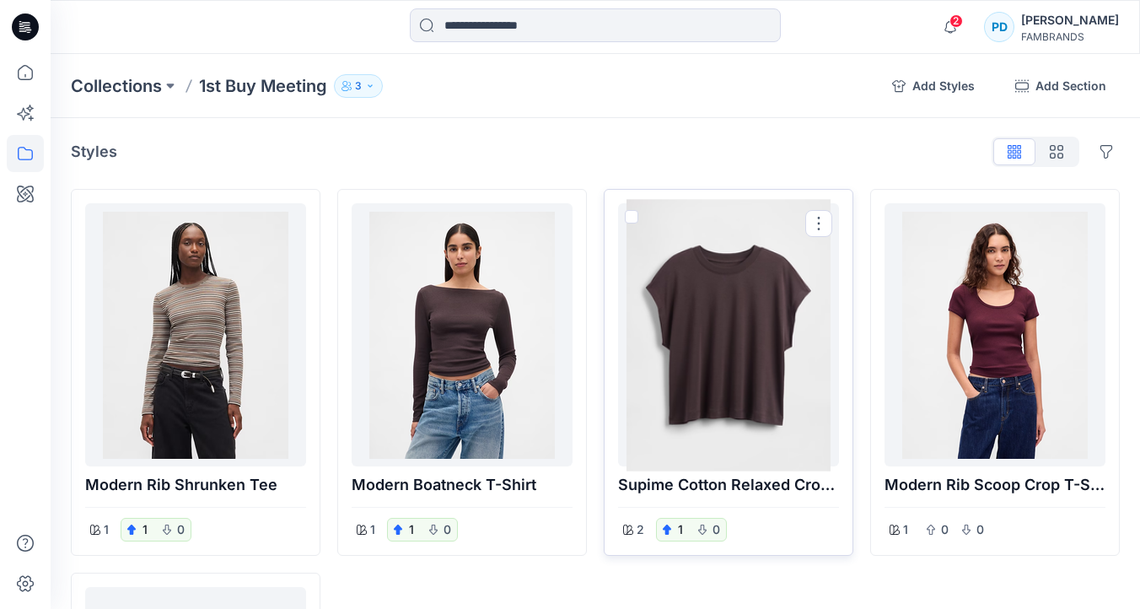
click at [753, 406] on div at bounding box center [728, 335] width 207 height 250
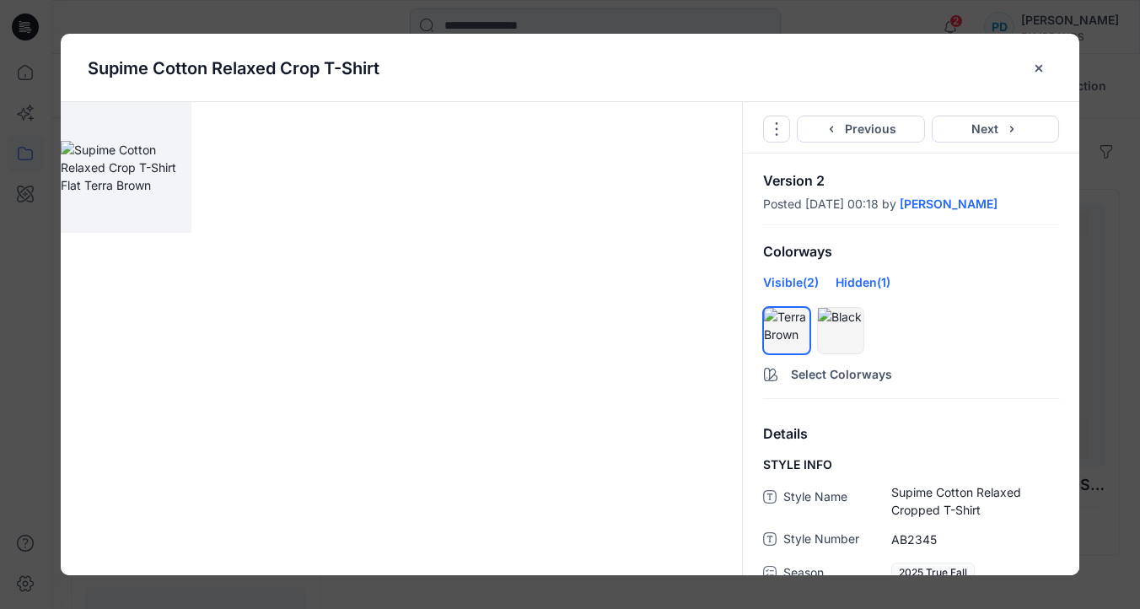
click at [875, 283] on div "Hidden (1)" at bounding box center [863, 288] width 55 height 30
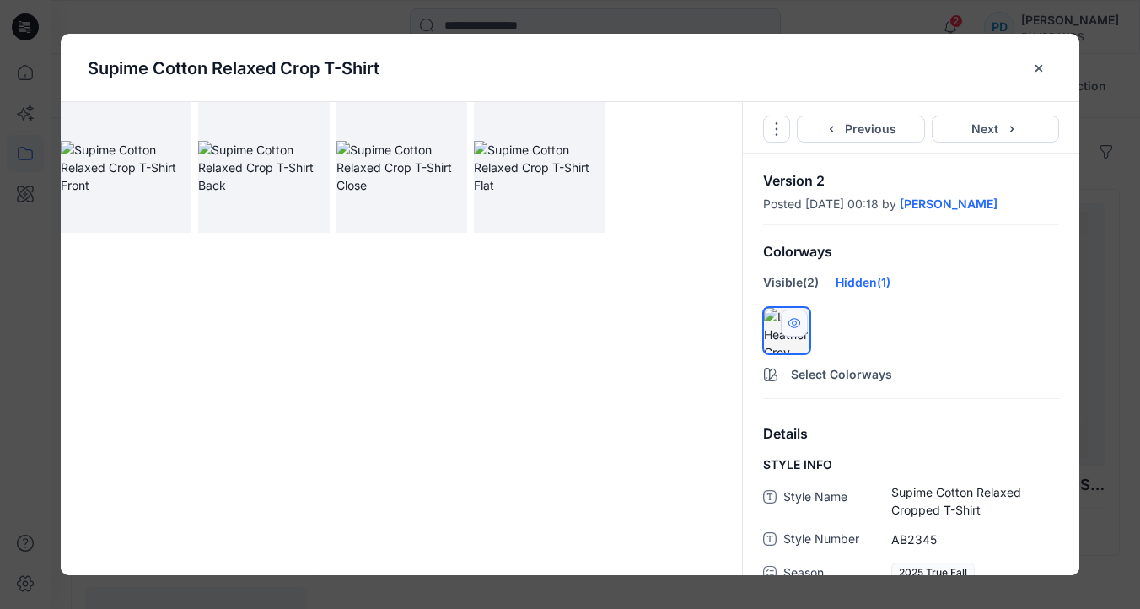
click at [796, 328] on icon "hide/show colorway" at bounding box center [794, 322] width 13 height 13
click at [1039, 64] on icon "close-btn" at bounding box center [1038, 68] width 13 height 13
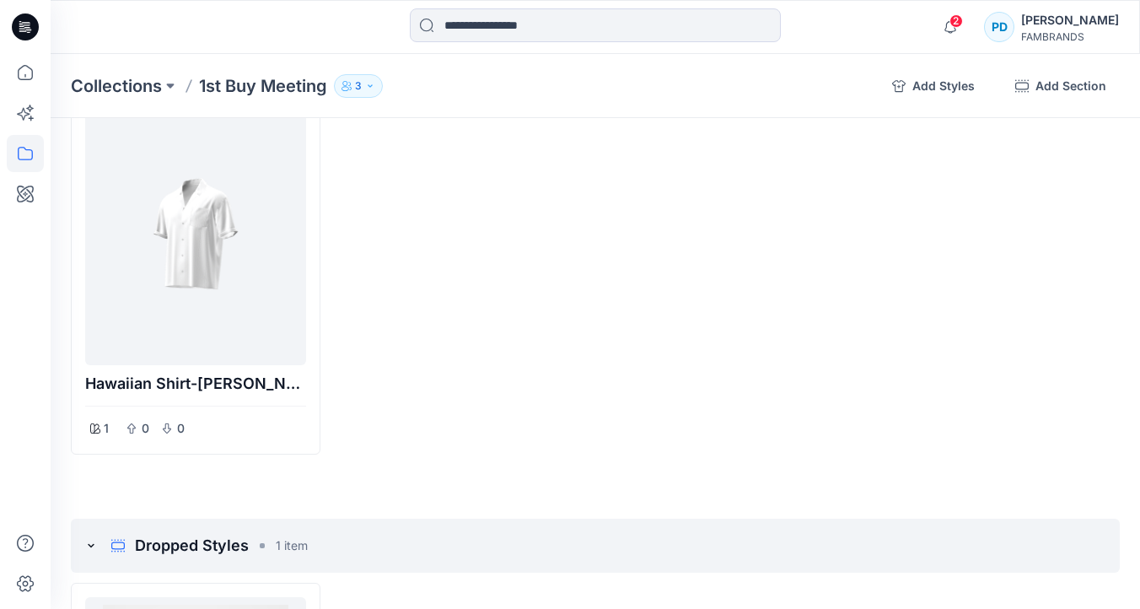
scroll to position [962, 0]
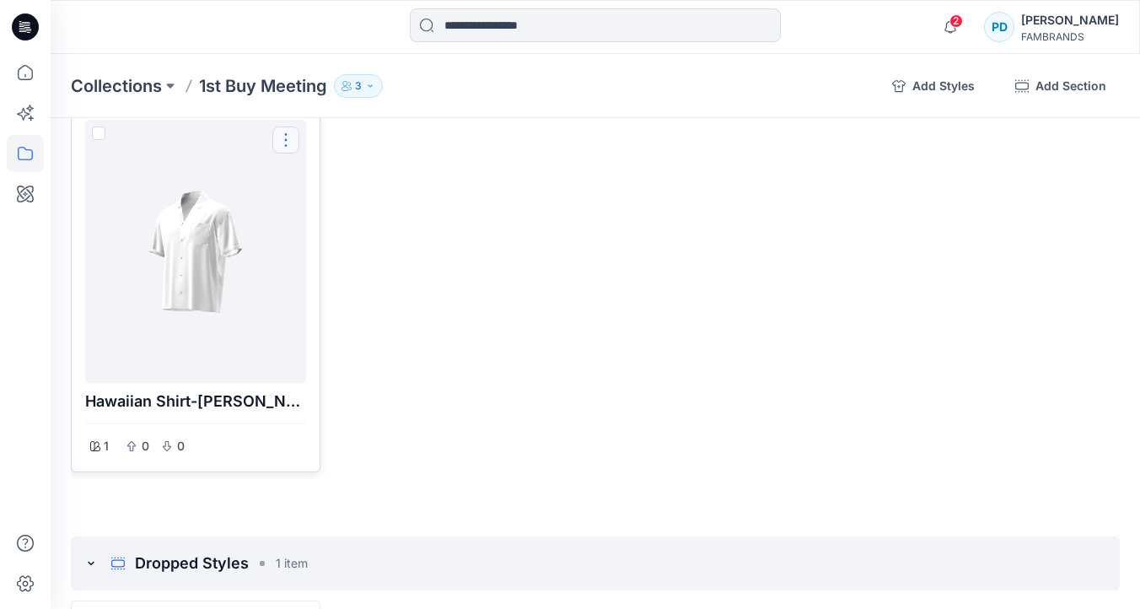
click at [288, 141] on button "Options" at bounding box center [285, 139] width 27 height 27
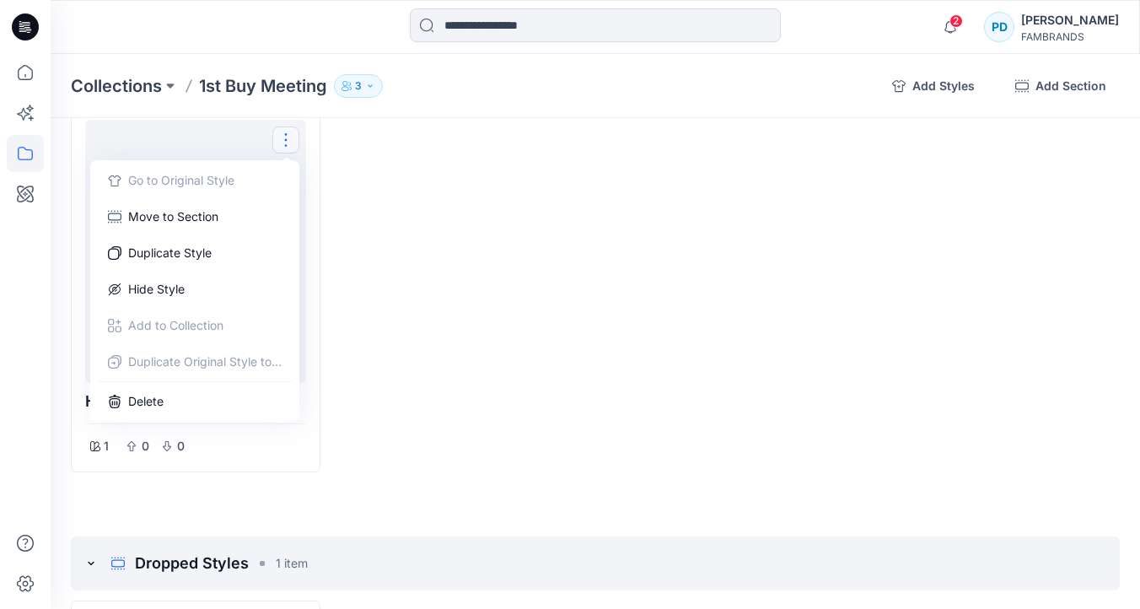
click at [417, 269] on div at bounding box center [462, 288] width 250 height 367
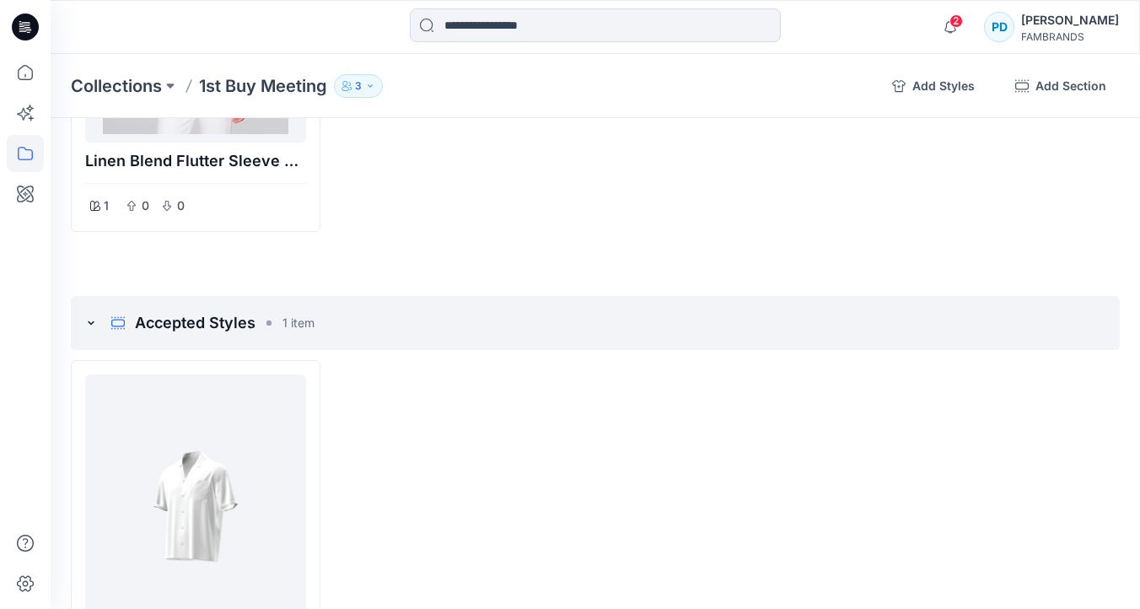
scroll to position [708, 0]
click at [1073, 25] on div "Paige D" at bounding box center [1070, 20] width 98 height 20
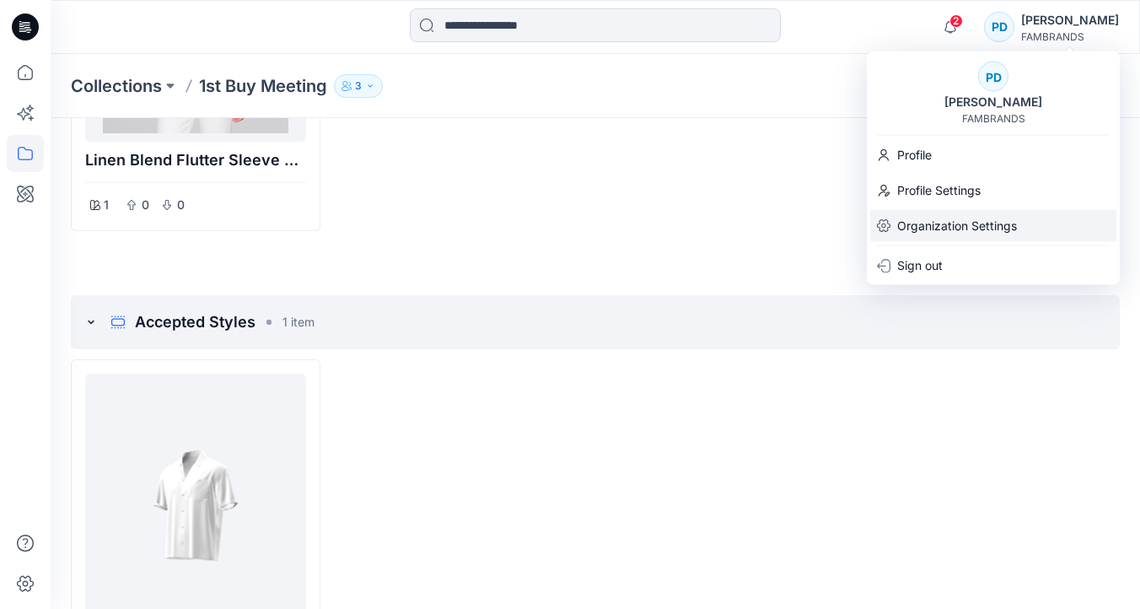
click at [955, 226] on p "Organization Settings" at bounding box center [957, 226] width 120 height 32
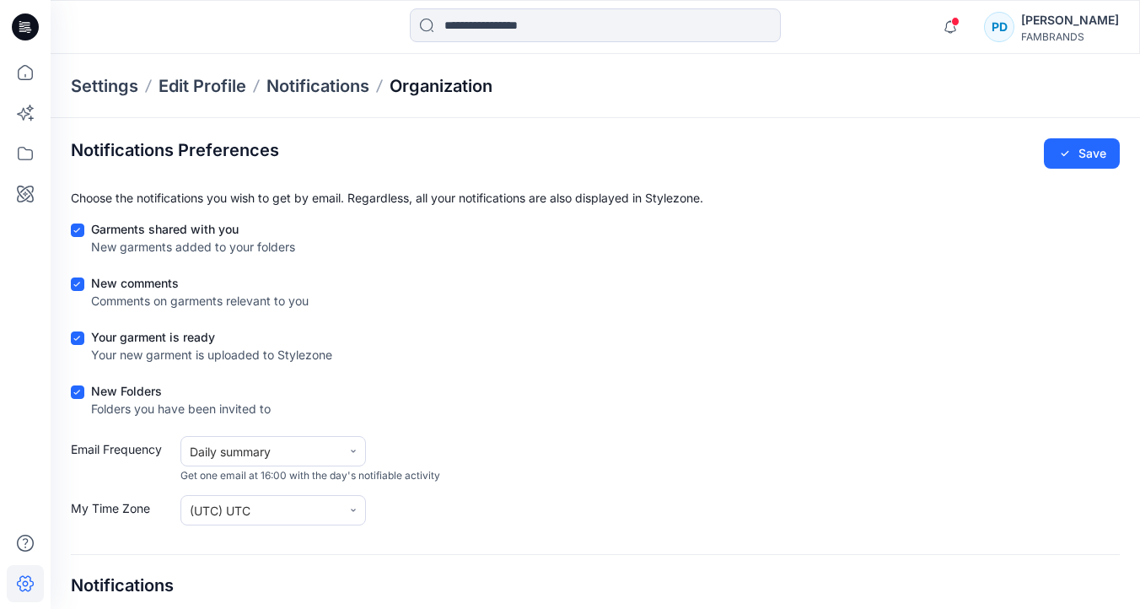
click at [447, 82] on p "Organization" at bounding box center [441, 86] width 103 height 24
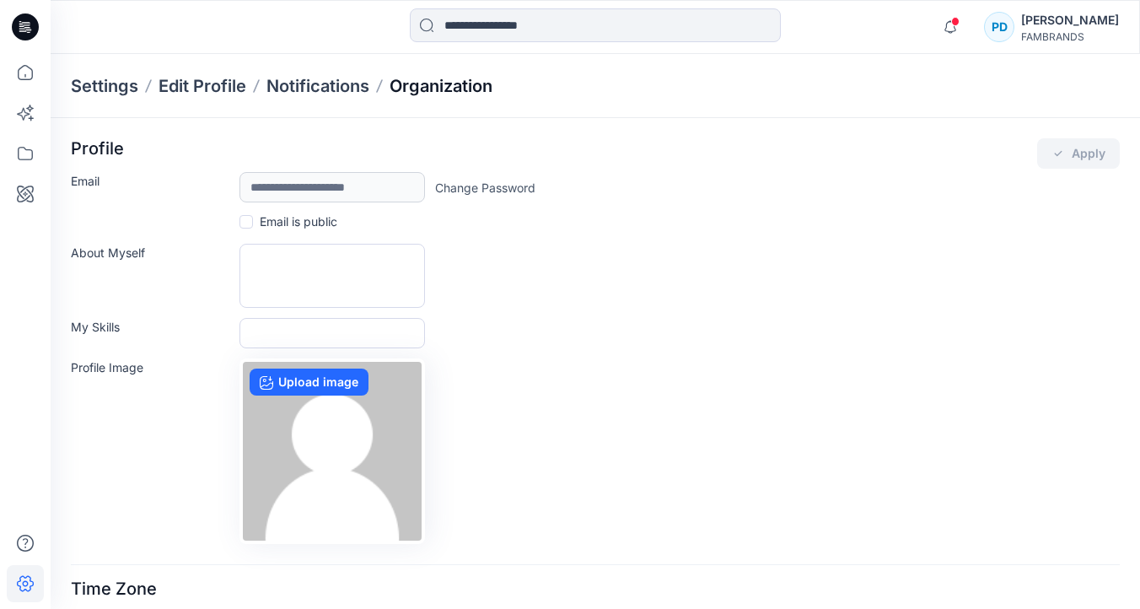
click at [449, 86] on p "Organization" at bounding box center [441, 86] width 103 height 24
click at [490, 82] on p "Organization" at bounding box center [441, 86] width 103 height 24
click at [1077, 28] on div "Paige D" at bounding box center [1070, 20] width 98 height 20
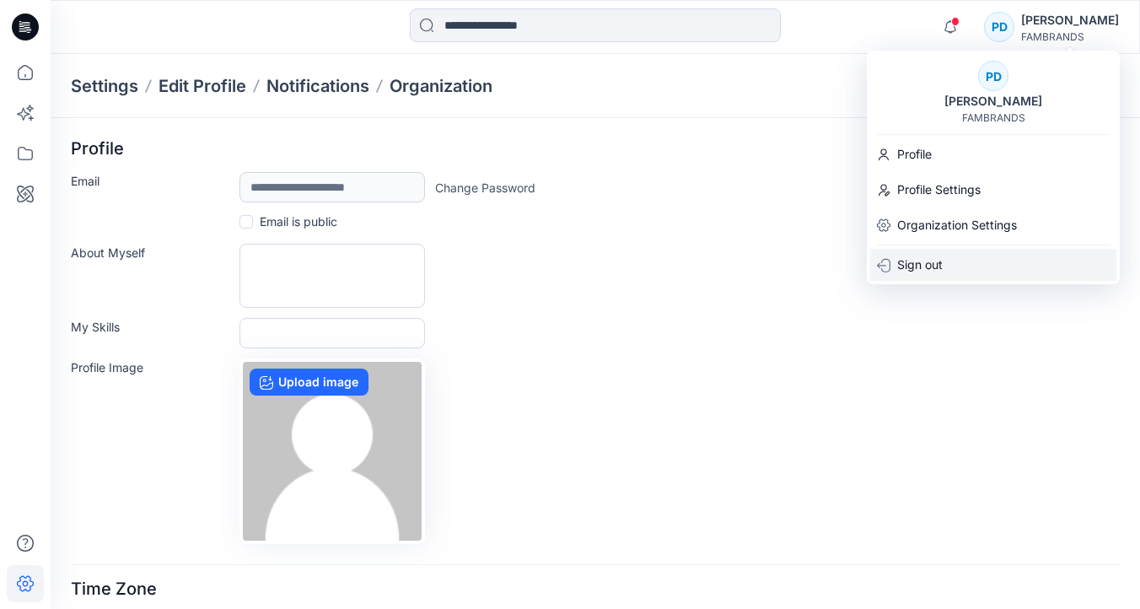
click at [929, 260] on p "Sign out" at bounding box center [920, 265] width 46 height 32
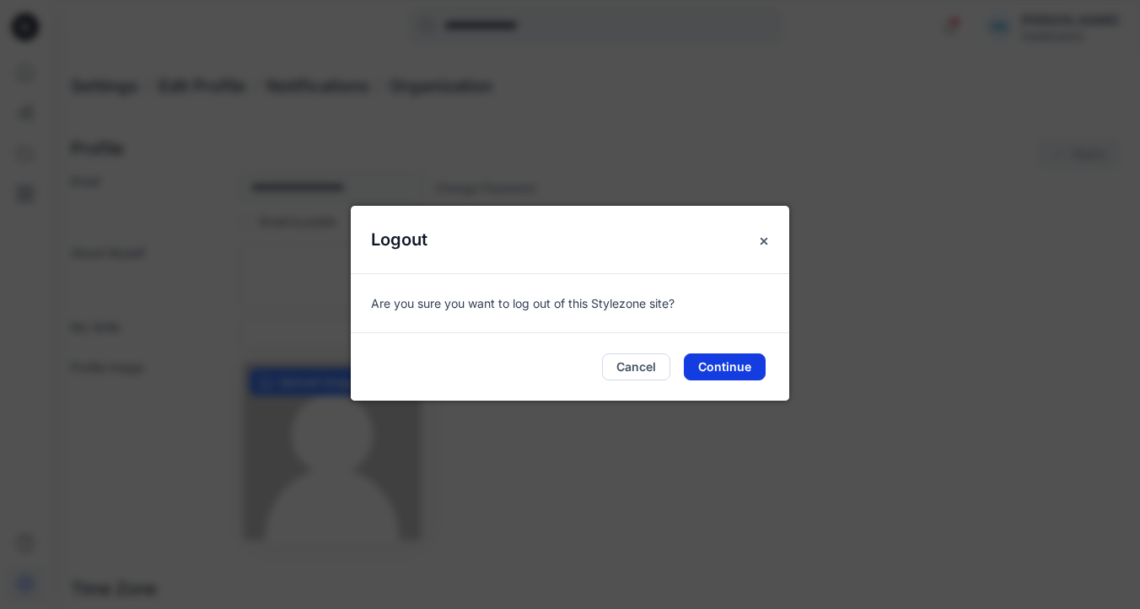
click at [745, 359] on button "Continue" at bounding box center [725, 366] width 82 height 27
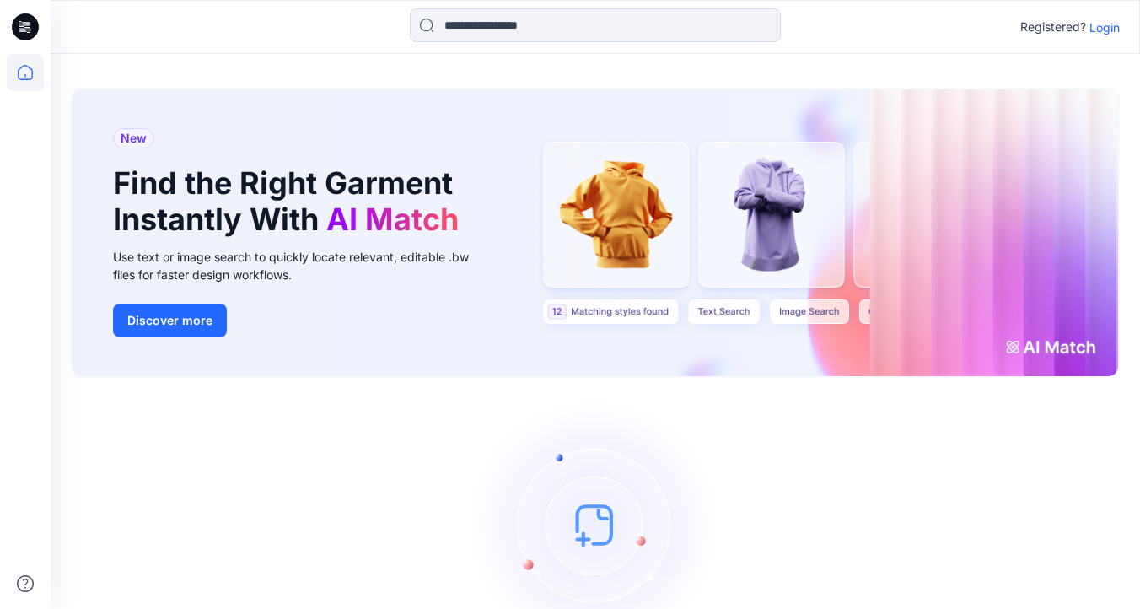
click at [1108, 23] on p "Login" at bounding box center [1105, 28] width 30 height 18
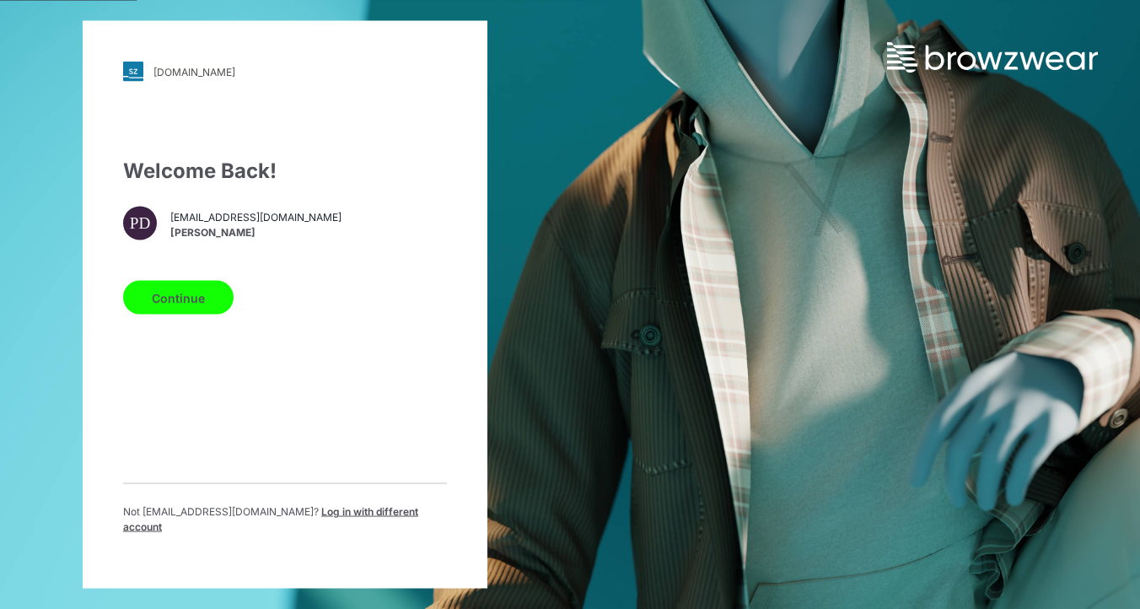
click at [331, 521] on span "Log in with different account" at bounding box center [270, 519] width 295 height 28
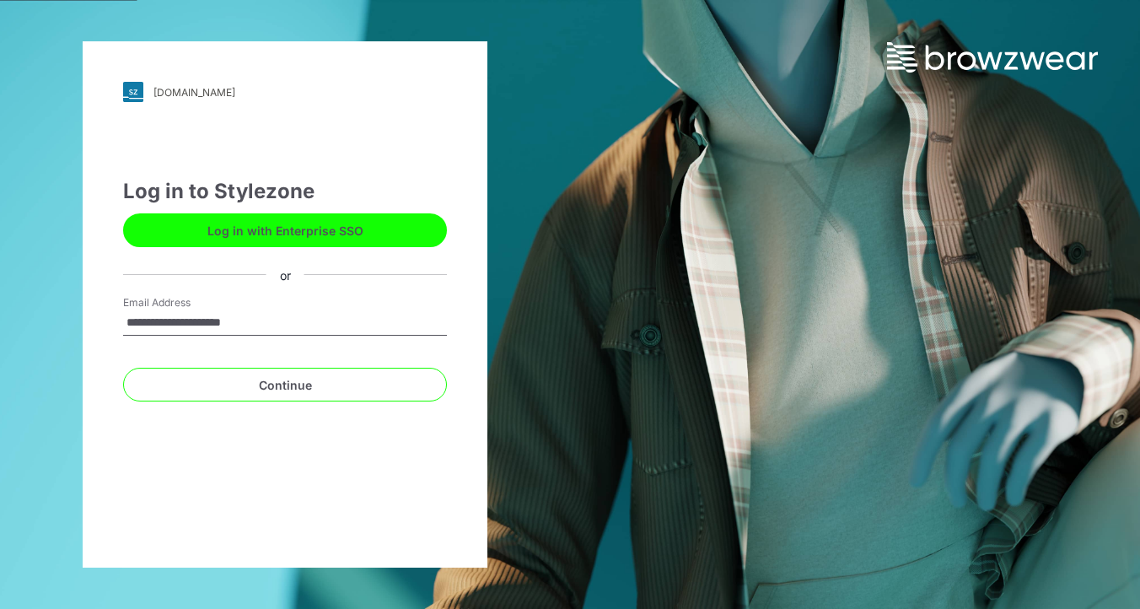
type input "**********"
click at [123, 368] on button "Continue" at bounding box center [285, 385] width 324 height 34
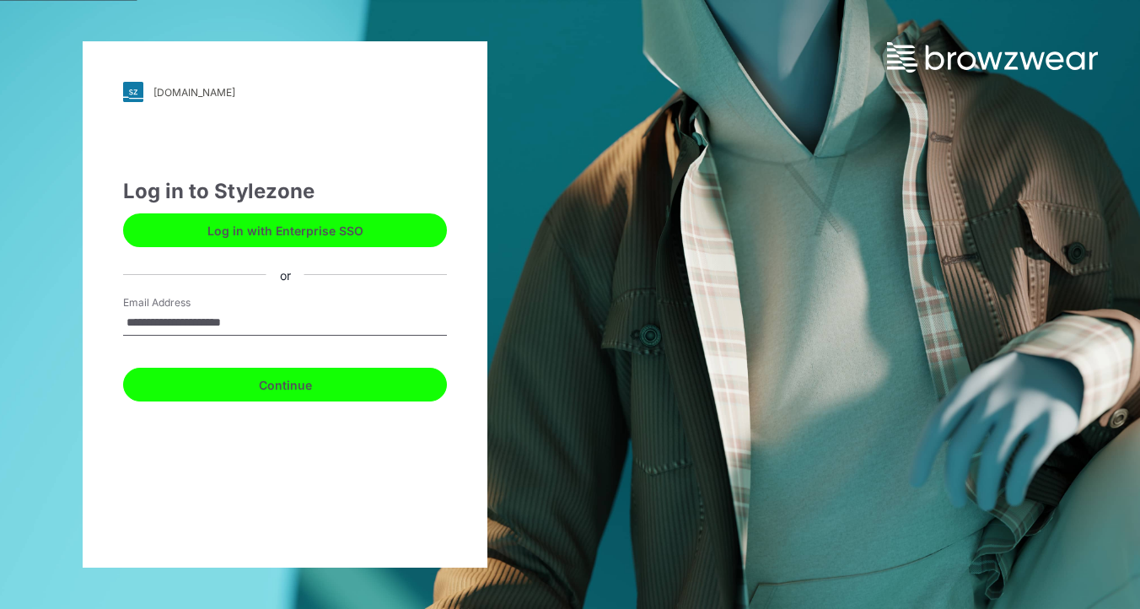
click at [317, 381] on button "Continue" at bounding box center [285, 385] width 324 height 34
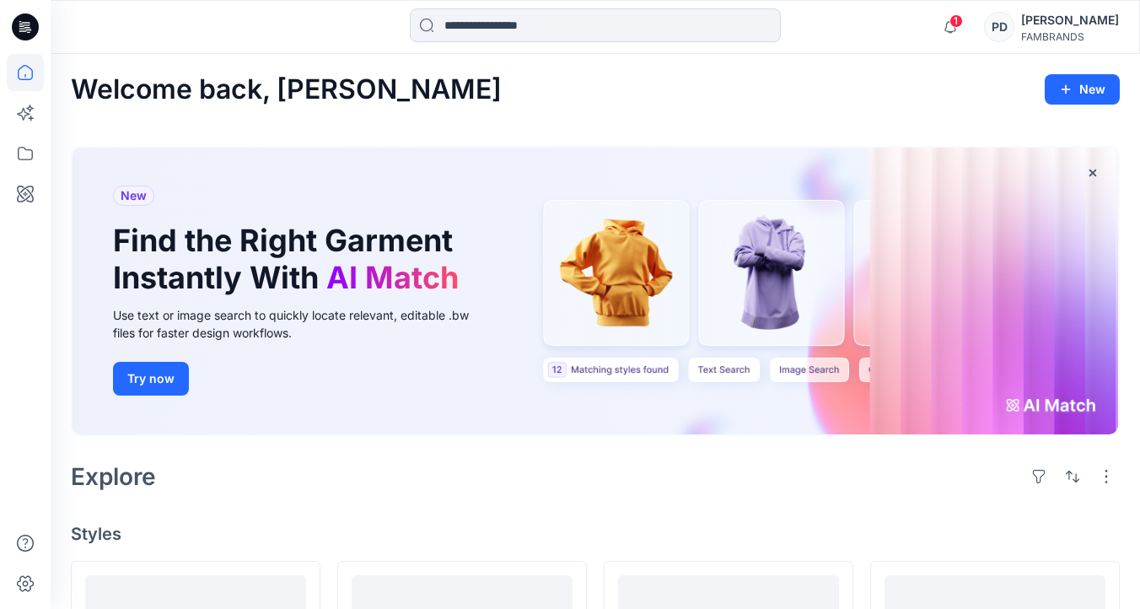
click at [1069, 30] on div "[PERSON_NAME]" at bounding box center [1070, 20] width 98 height 20
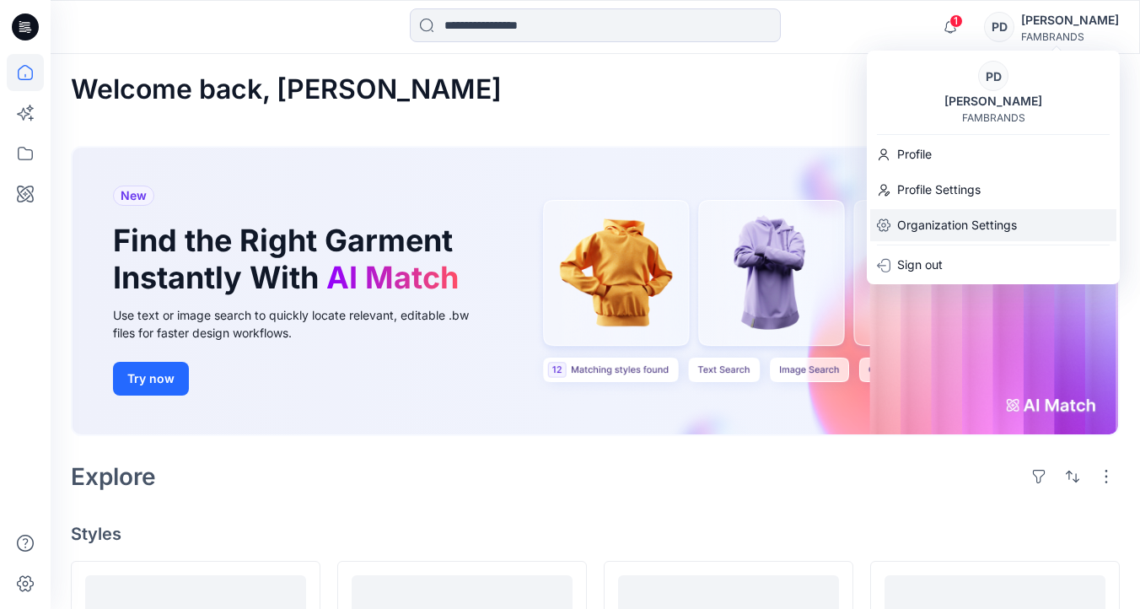
click at [939, 224] on p "Organization Settings" at bounding box center [957, 225] width 120 height 32
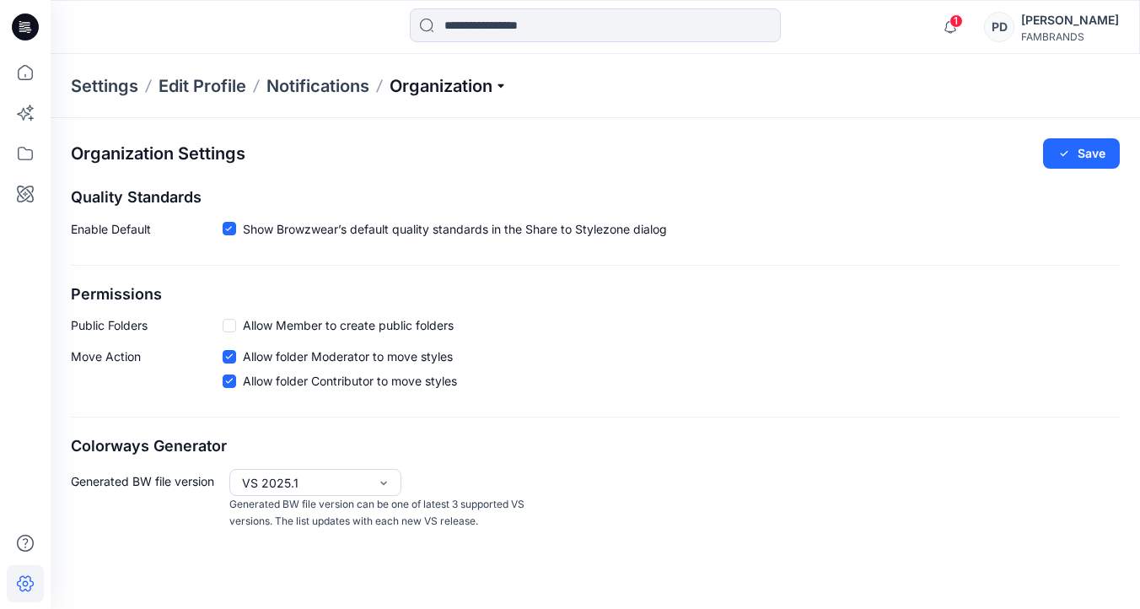
click at [498, 81] on p "Organization" at bounding box center [449, 86] width 118 height 24
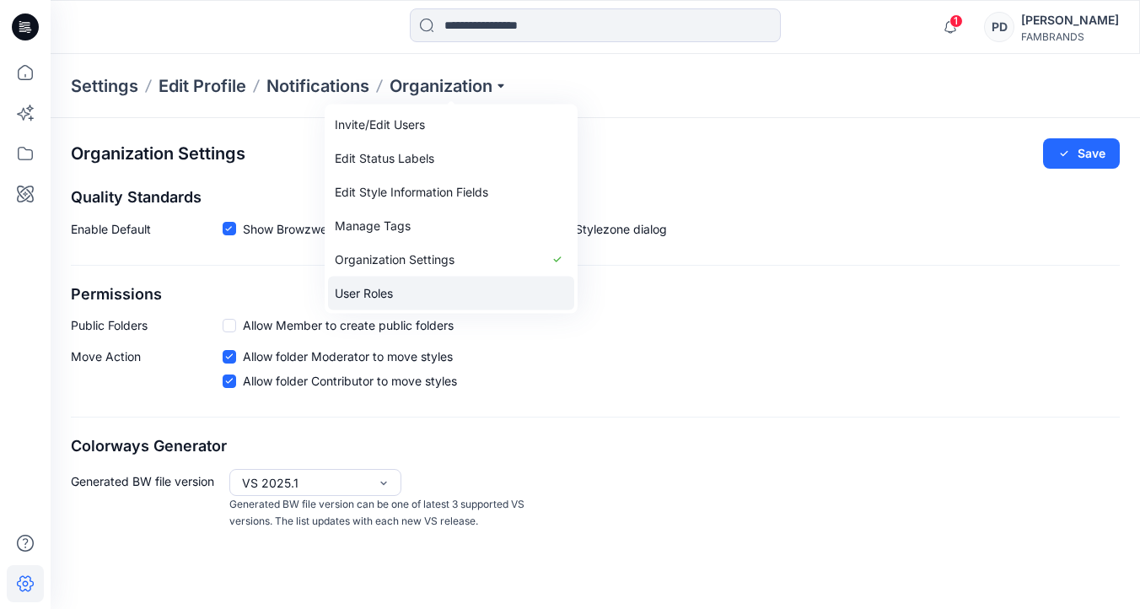
click at [412, 287] on link "User Roles" at bounding box center [451, 294] width 246 height 34
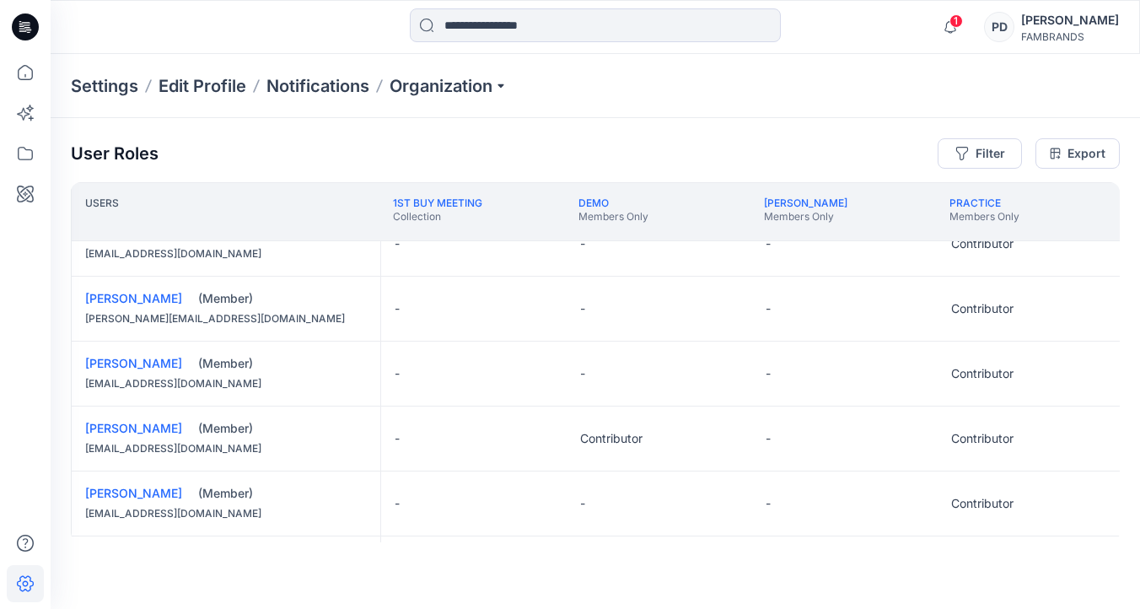
scroll to position [101, 0]
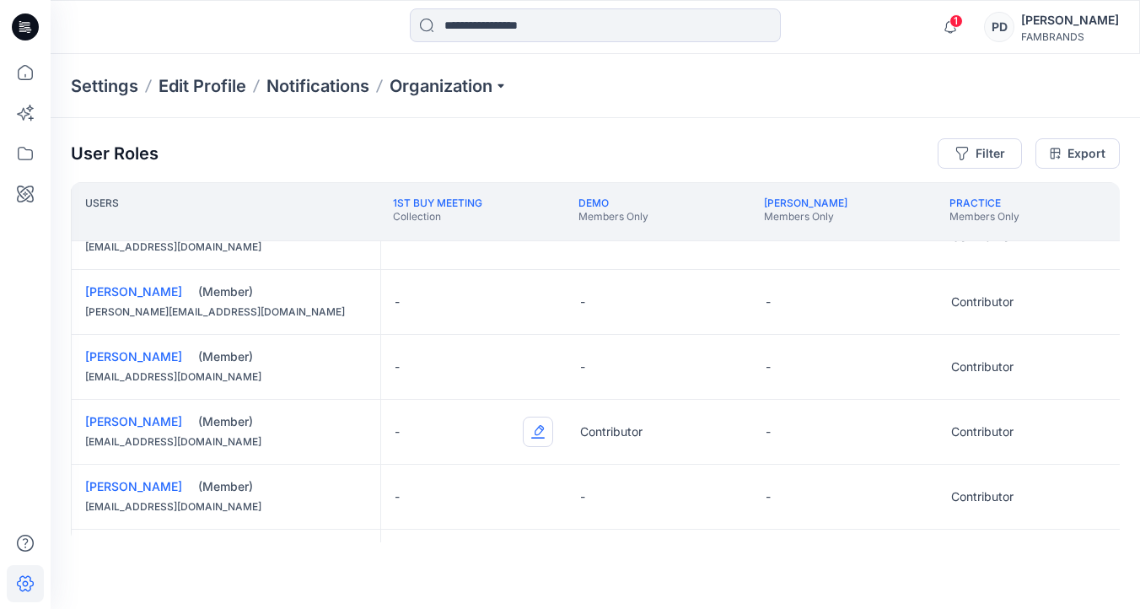
click at [539, 431] on button "Edit Role" at bounding box center [538, 432] width 30 height 30
click at [449, 561] on button "Moderator" at bounding box center [459, 563] width 182 height 30
click at [722, 429] on button "Edit Role" at bounding box center [723, 432] width 30 height 30
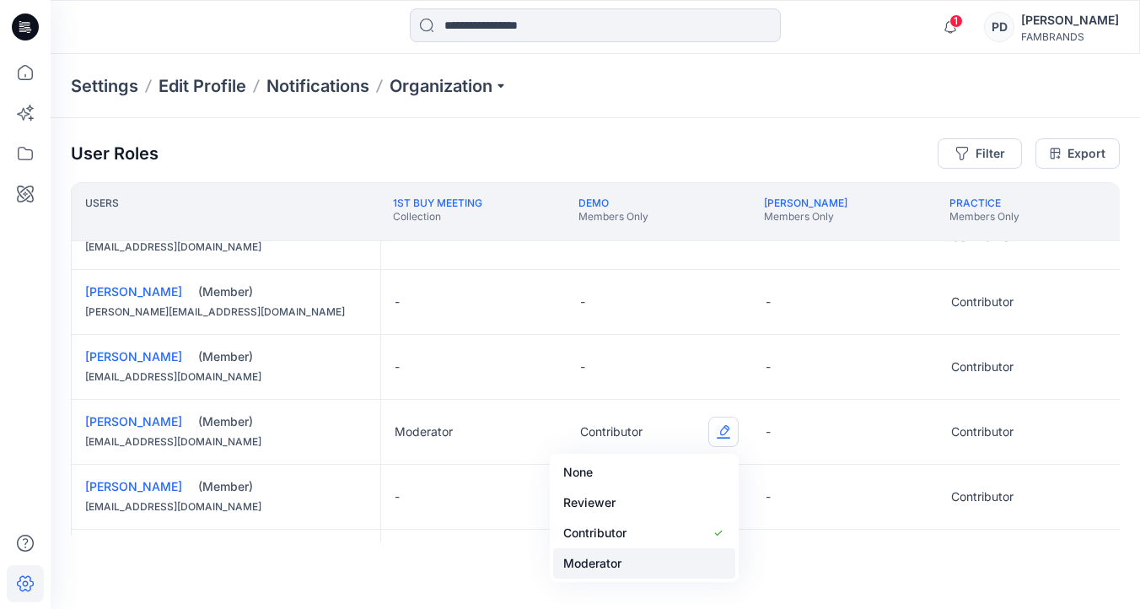
click at [629, 563] on button "Moderator" at bounding box center [644, 563] width 182 height 30
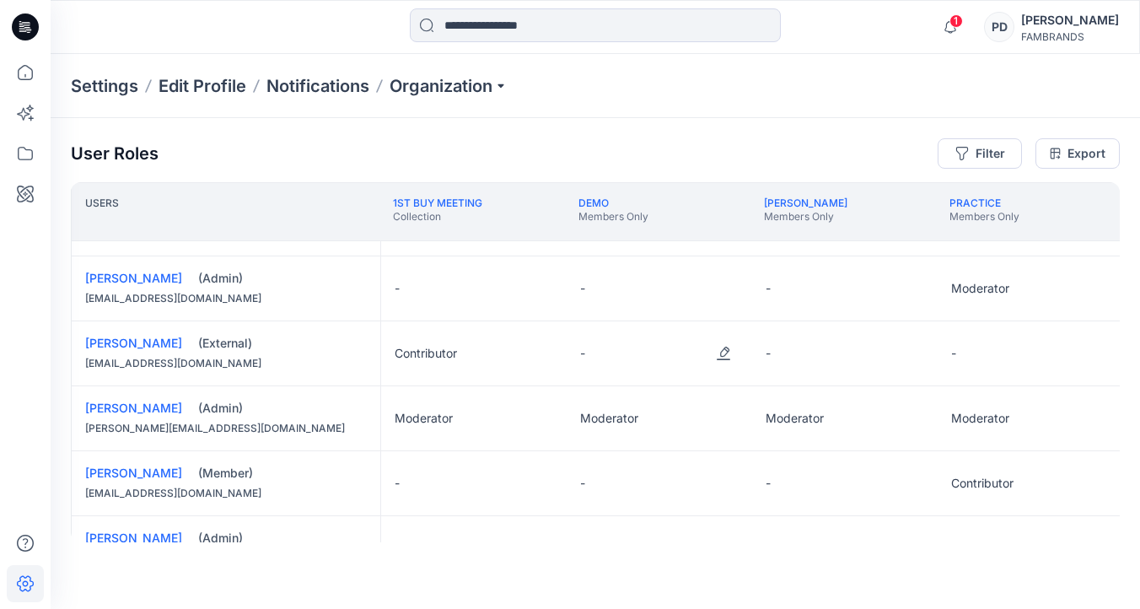
scroll to position [502, 0]
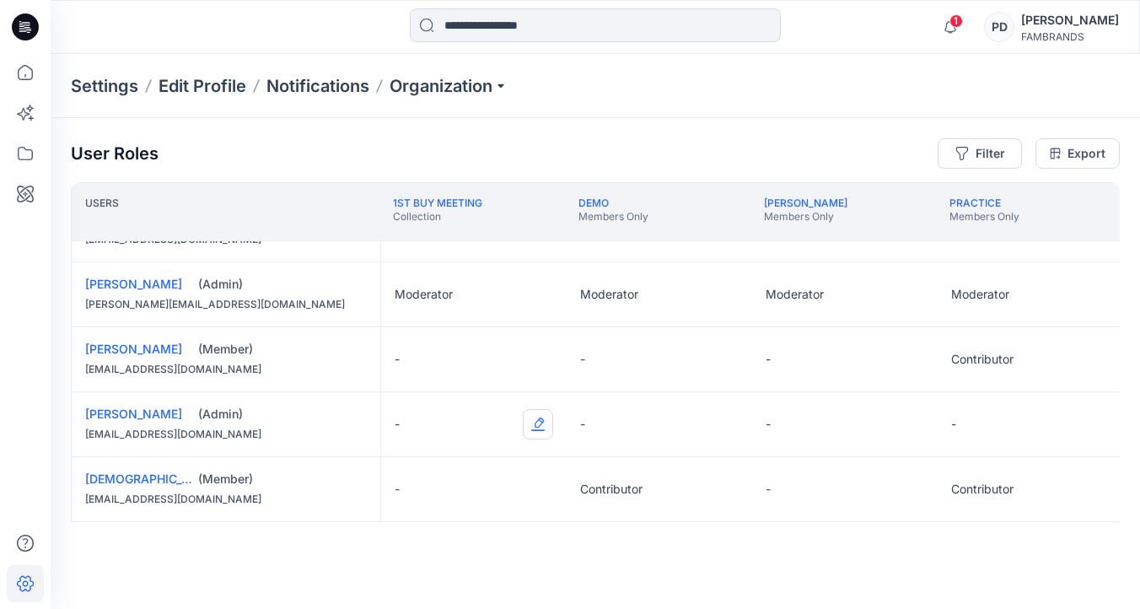
click at [539, 418] on button "Edit Role" at bounding box center [538, 424] width 30 height 30
click at [449, 551] on button "Moderator" at bounding box center [459, 552] width 182 height 30
click at [725, 419] on button "Edit Role" at bounding box center [723, 424] width 30 height 30
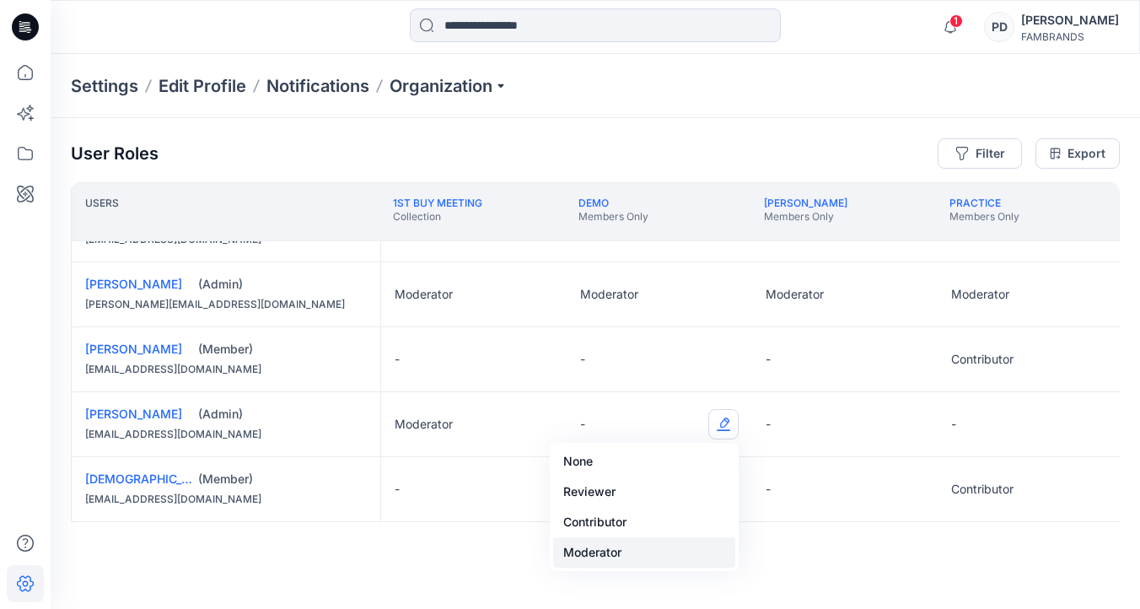
click at [634, 553] on button "Moderator" at bounding box center [644, 552] width 182 height 30
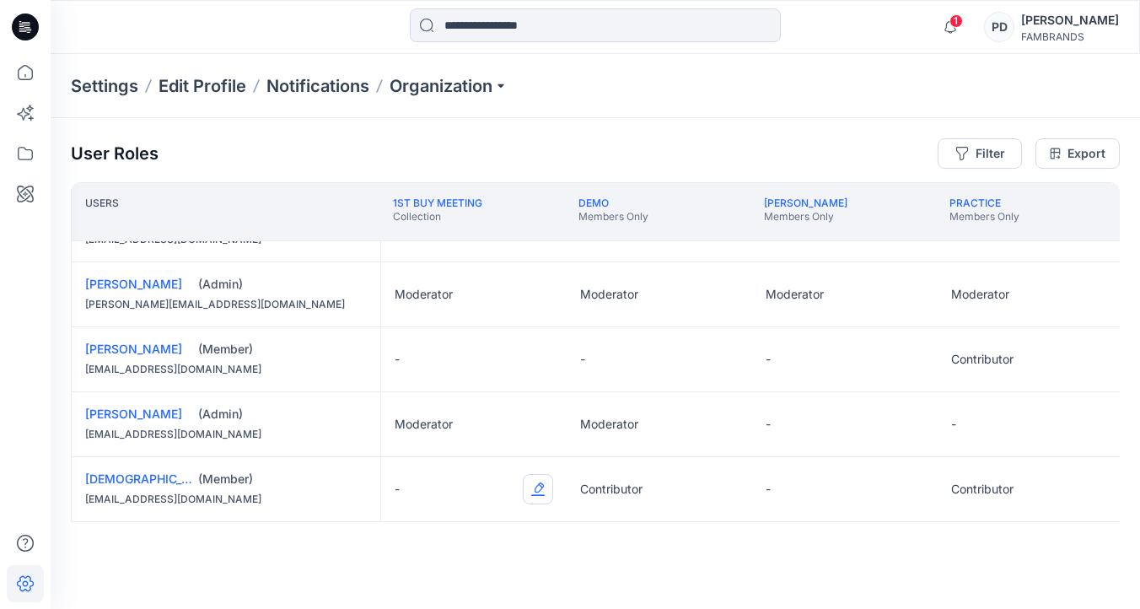
click at [535, 484] on button "Edit Role" at bounding box center [538, 489] width 30 height 30
click at [452, 413] on button "Contributor" at bounding box center [459, 415] width 182 height 30
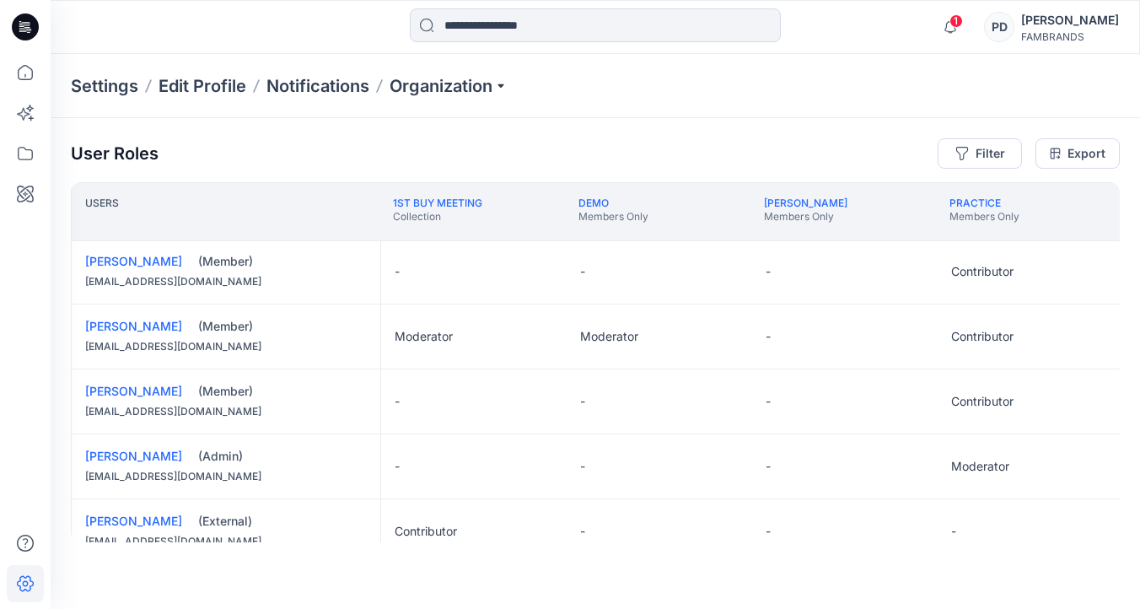
scroll to position [190, 0]
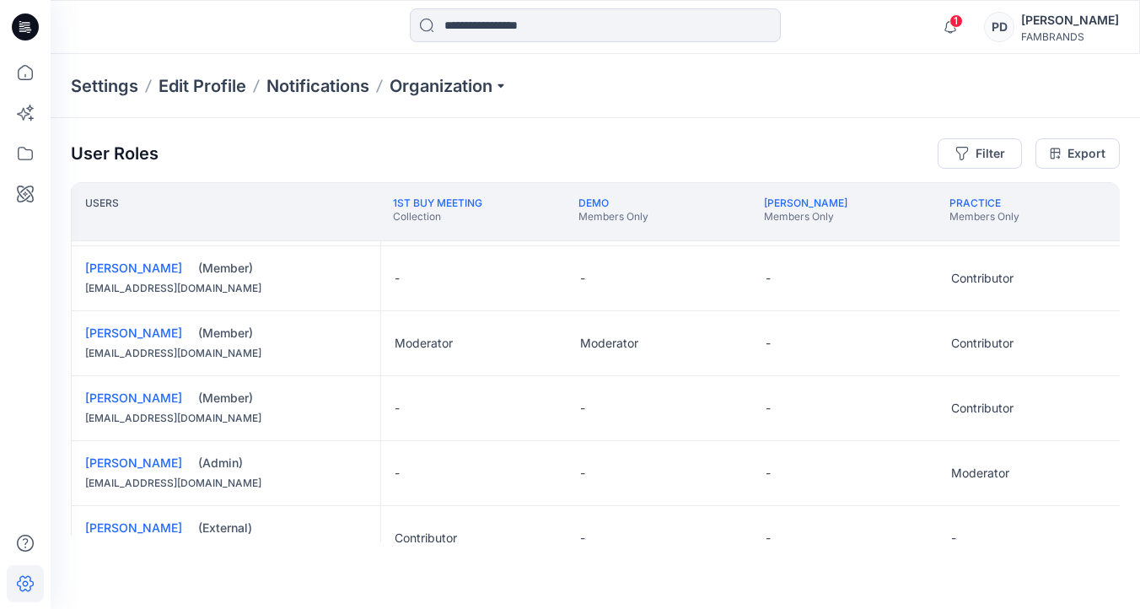
click at [464, 412] on div "-" at bounding box center [474, 408] width 186 height 64
click at [539, 410] on button "Edit Role" at bounding box center [538, 408] width 30 height 30
click at [432, 509] on button "Contributor" at bounding box center [459, 509] width 182 height 30
click at [722, 409] on button "Edit Role" at bounding box center [723, 408] width 30 height 30
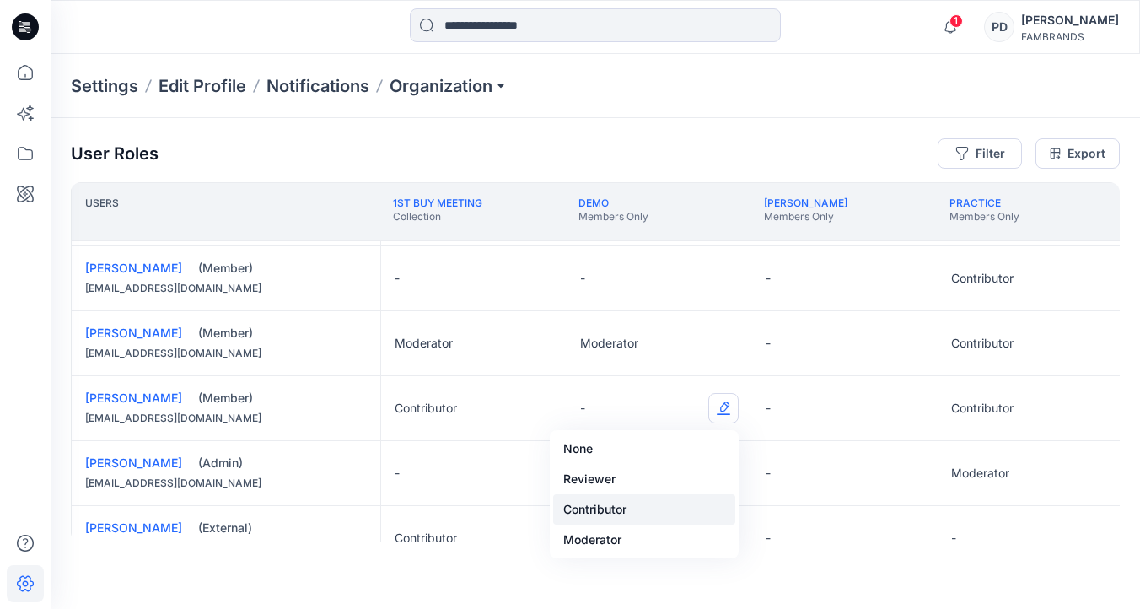
click at [617, 511] on button "Contributor" at bounding box center [644, 509] width 182 height 30
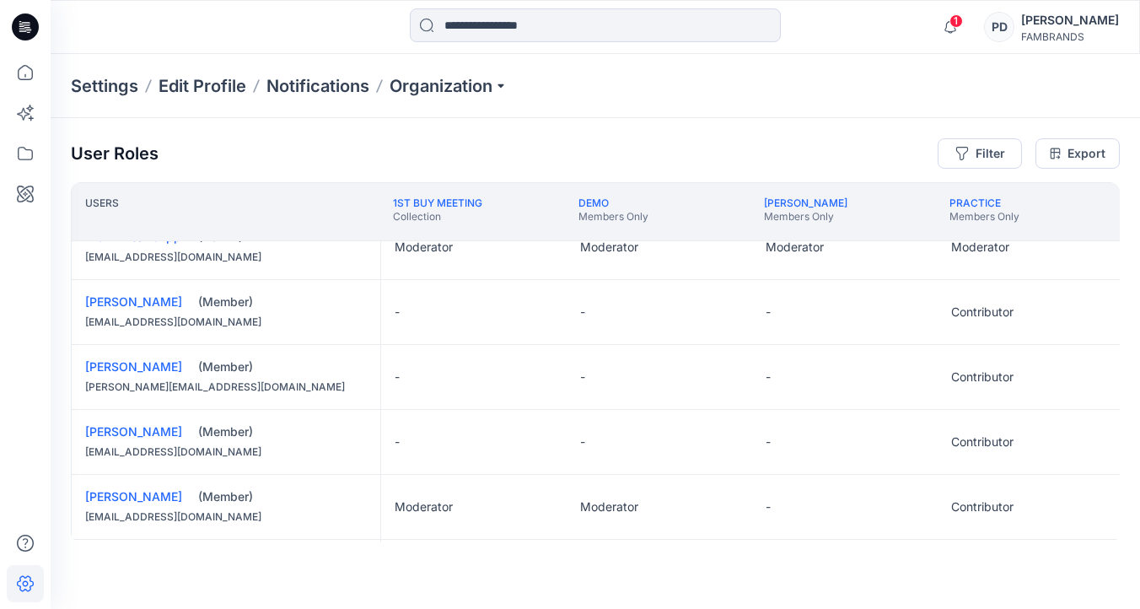
scroll to position [0, 0]
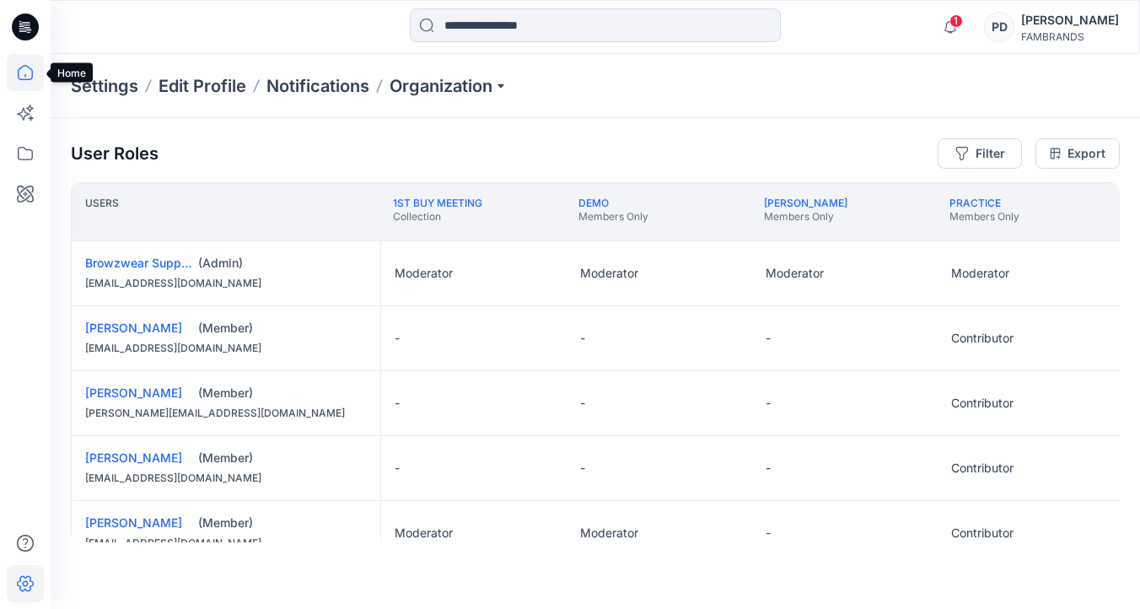
click at [22, 73] on icon at bounding box center [25, 72] width 37 height 37
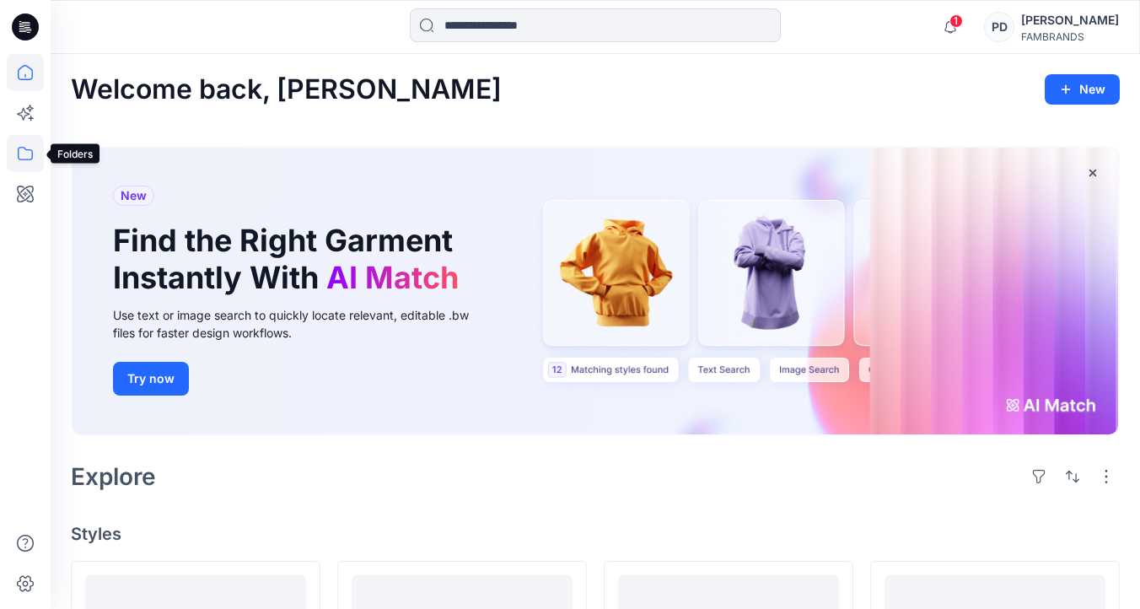
click at [24, 150] on icon at bounding box center [25, 153] width 37 height 37
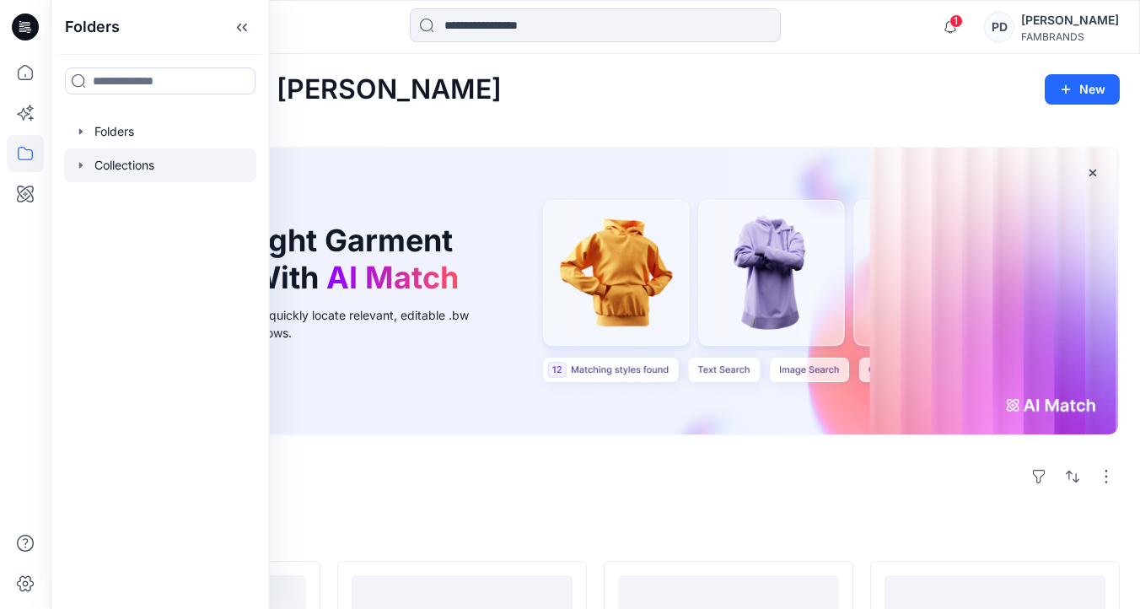
click at [143, 167] on div at bounding box center [160, 165] width 192 height 34
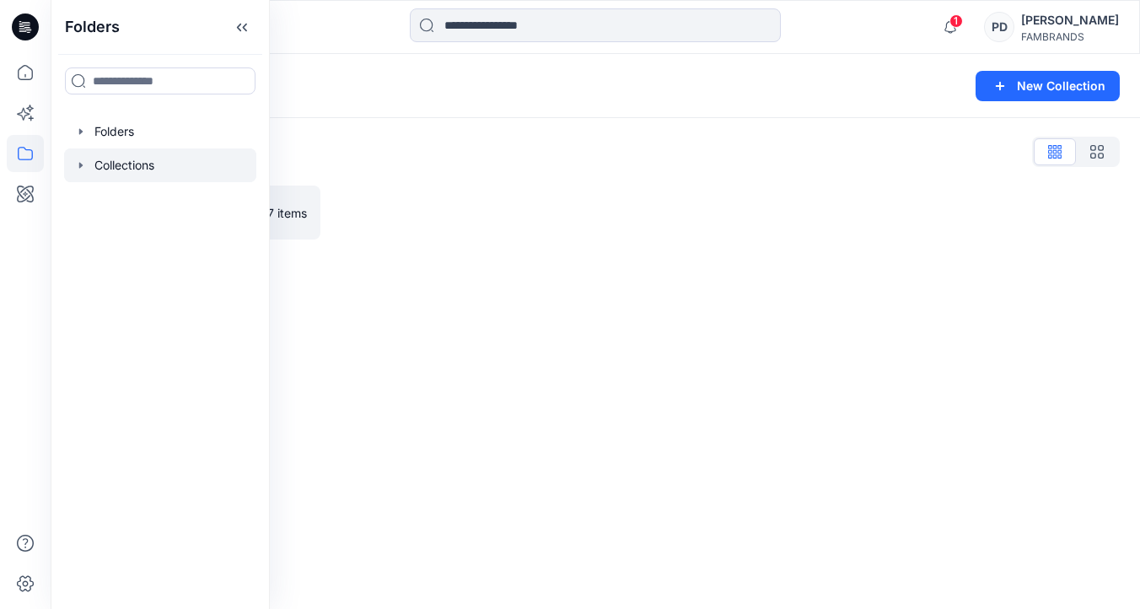
click at [331, 303] on div "Collections New Collection Collections List 1st Buy Meeting 7 items" at bounding box center [596, 331] width 1090 height 555
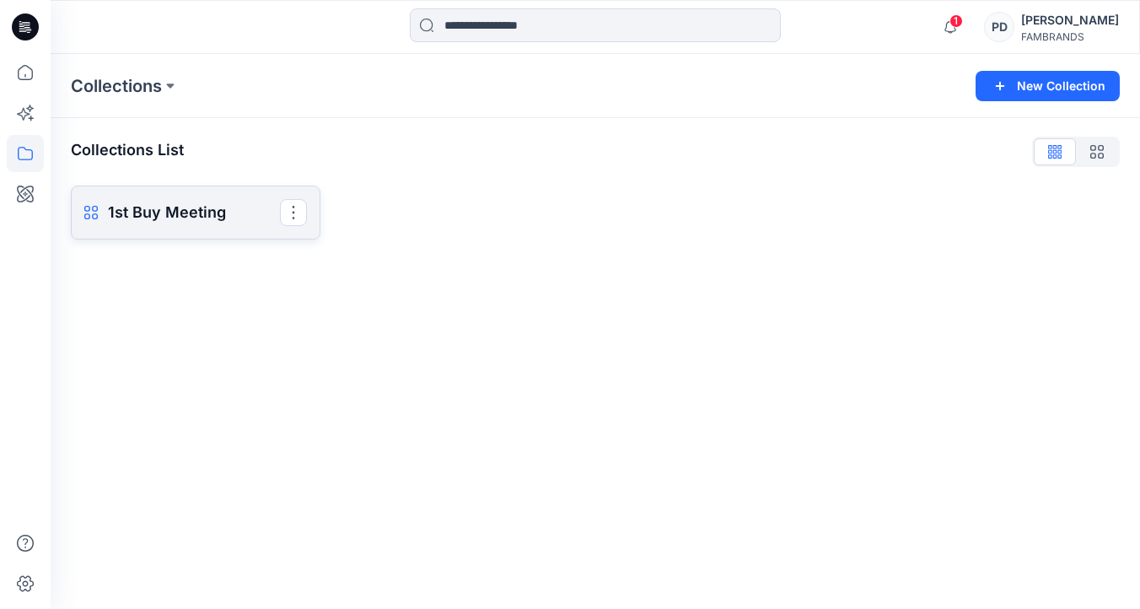
click at [171, 201] on p "1st Buy Meeting" at bounding box center [194, 213] width 172 height 24
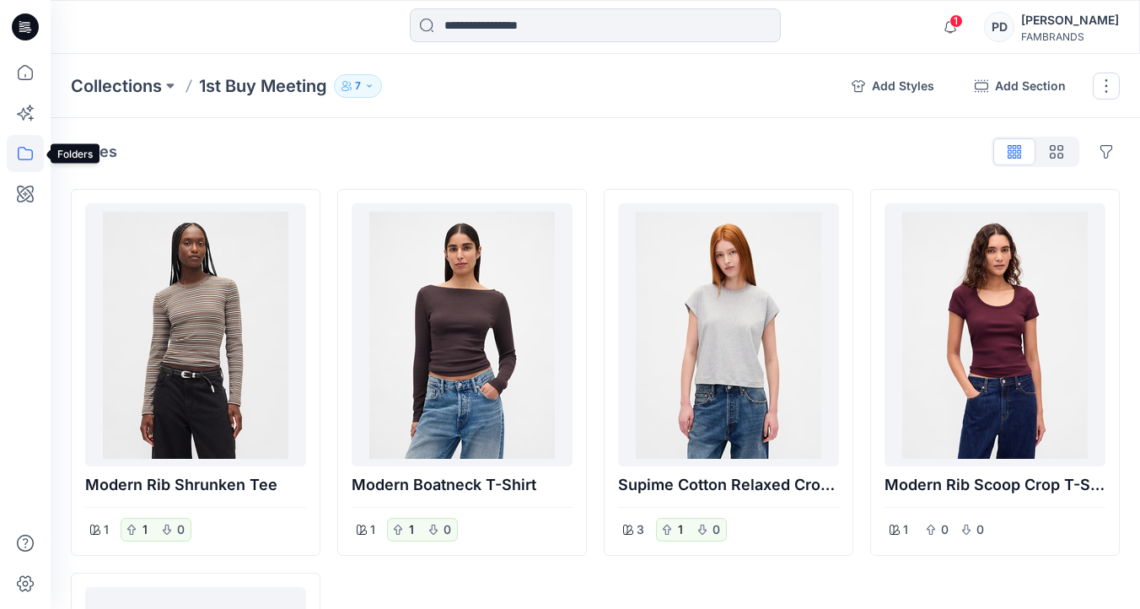
click at [28, 155] on icon at bounding box center [25, 153] width 37 height 37
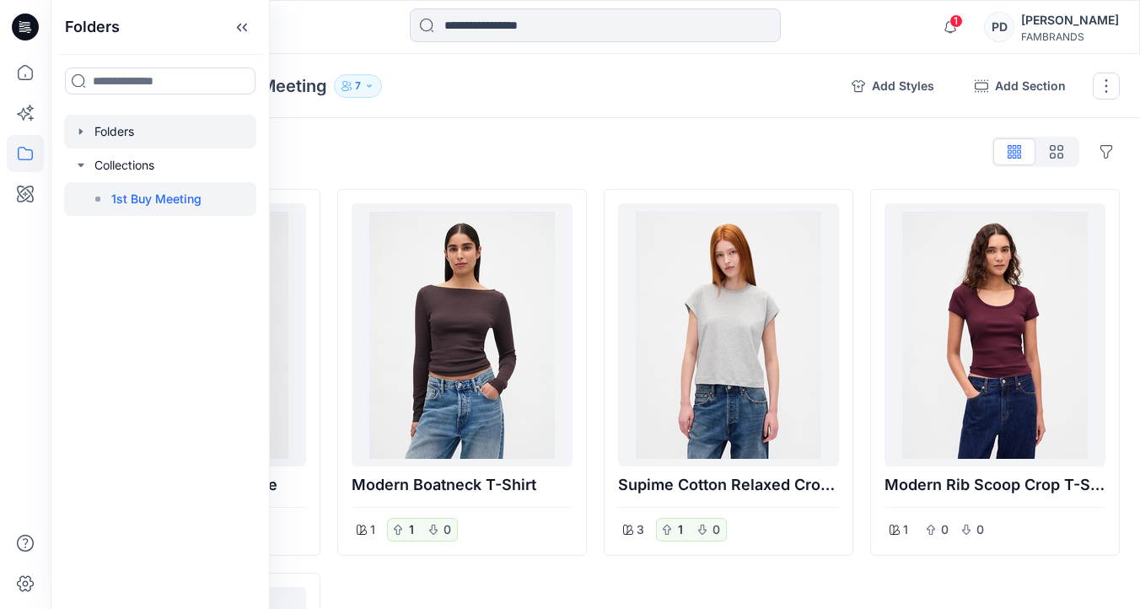
click at [86, 128] on icon "button" at bounding box center [80, 131] width 13 height 13
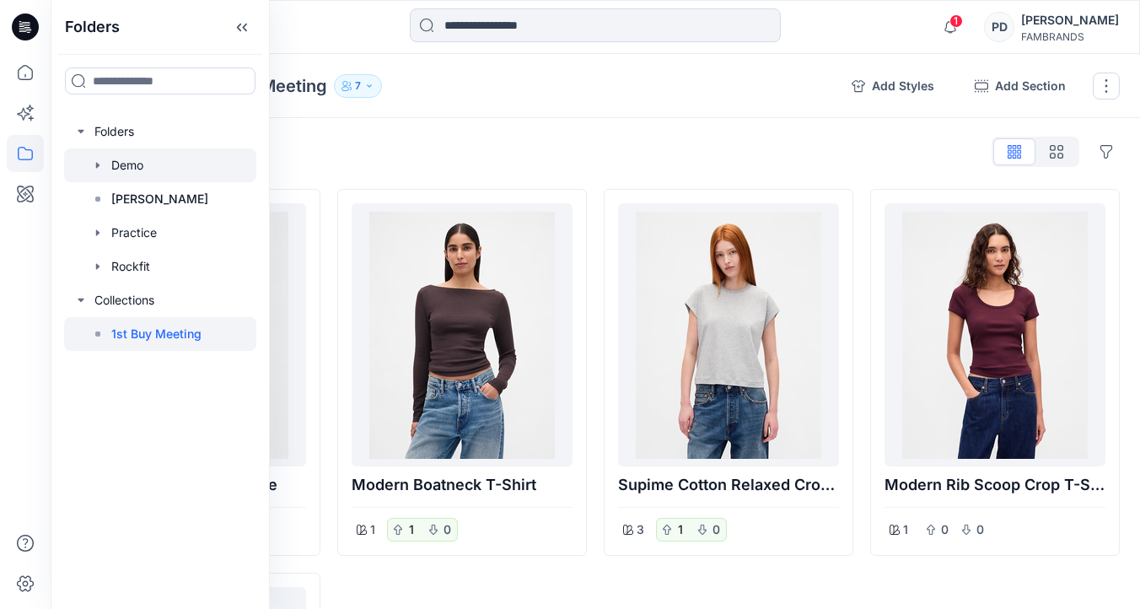
click at [126, 165] on div at bounding box center [160, 165] width 192 height 34
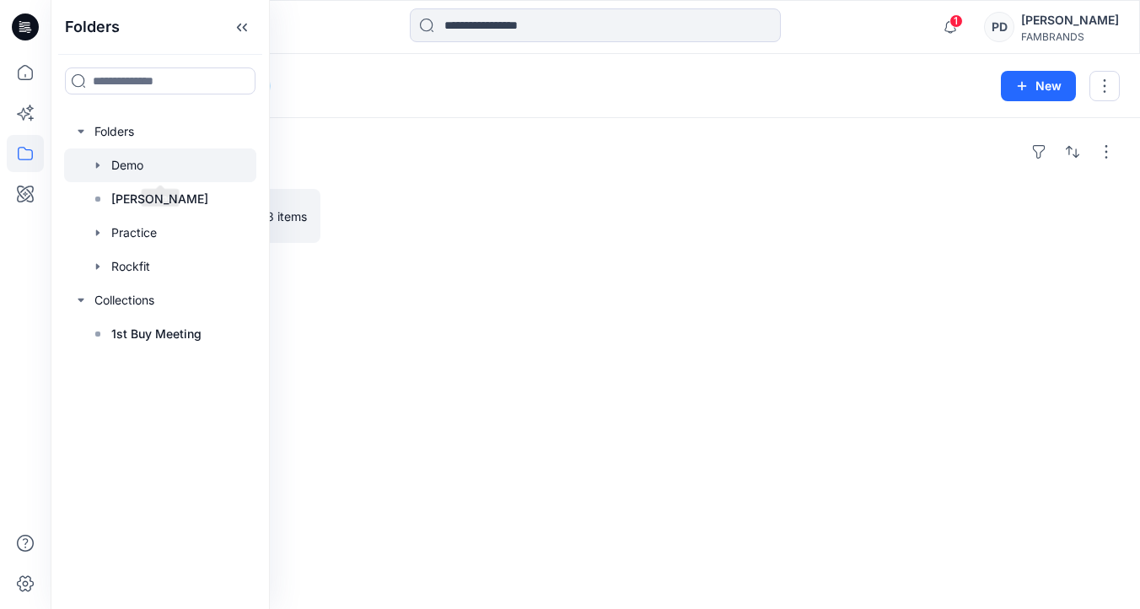
click at [497, 222] on div at bounding box center [462, 216] width 250 height 54
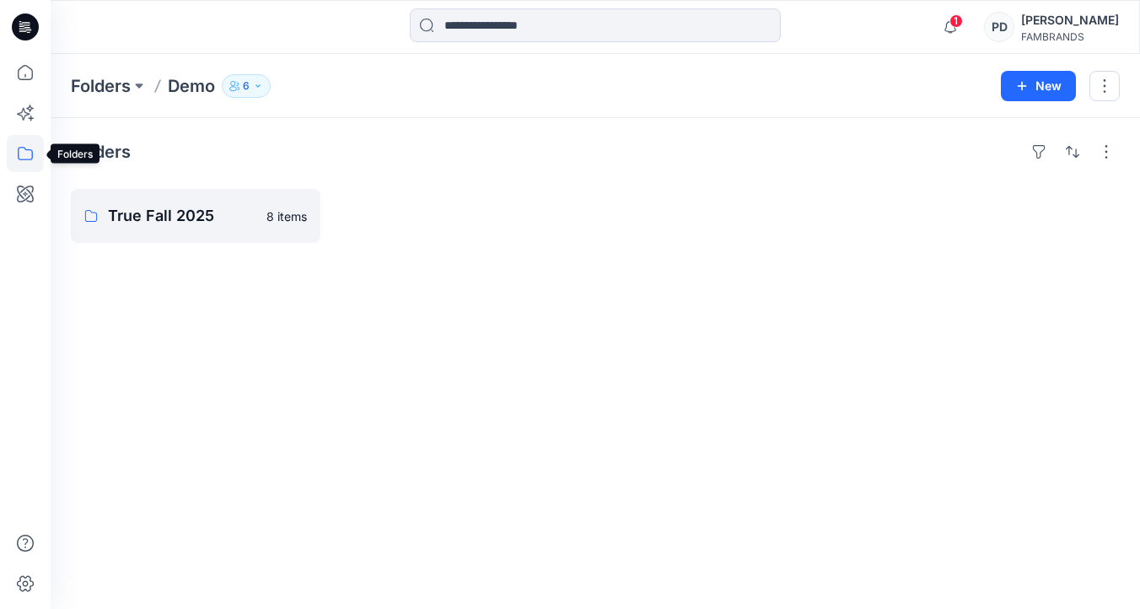
click at [26, 154] on icon at bounding box center [25, 153] width 37 height 37
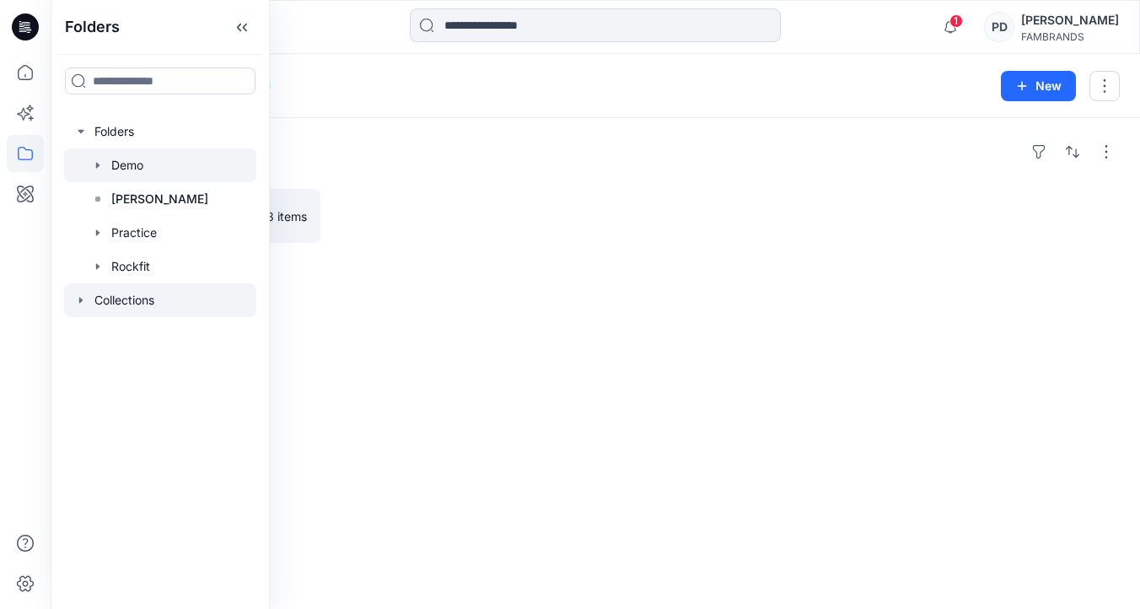
click at [130, 304] on div at bounding box center [160, 300] width 192 height 34
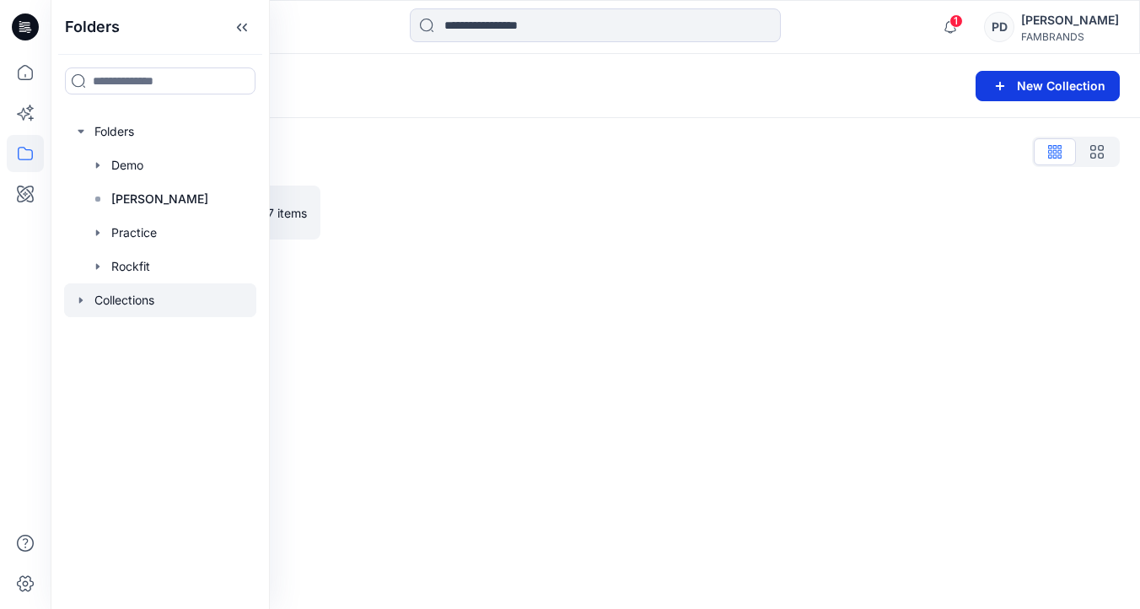
click at [1052, 89] on button "New Collection" at bounding box center [1048, 86] width 144 height 30
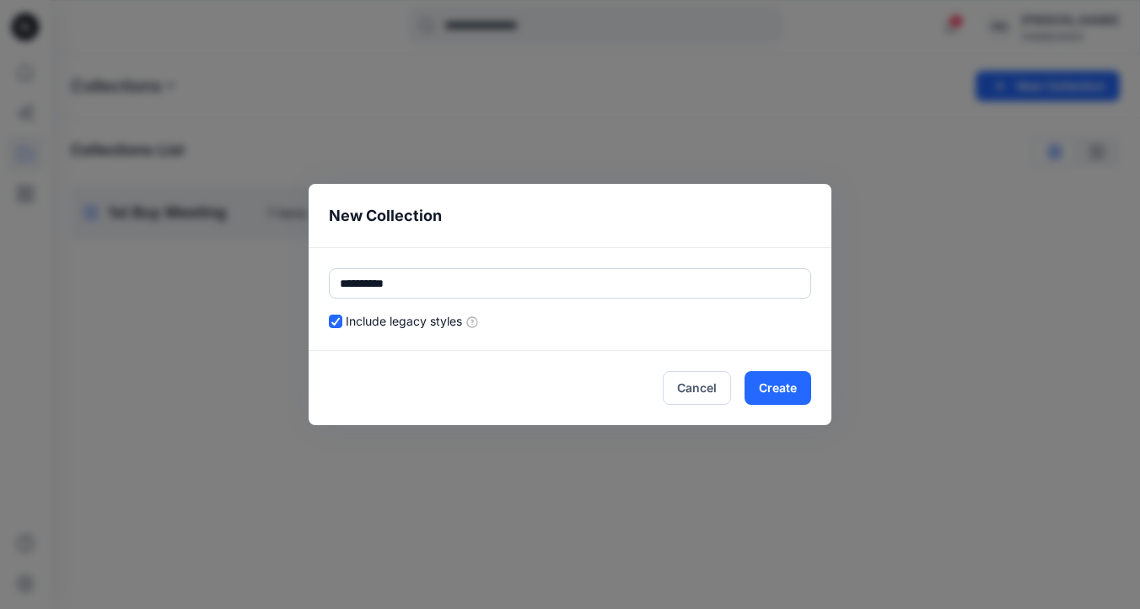
click at [340, 284] on input "*********" at bounding box center [570, 283] width 482 height 30
click at [449, 282] on input "**********" at bounding box center [570, 283] width 482 height 30
type input "**********"
click at [772, 390] on button "Create" at bounding box center [778, 388] width 67 height 34
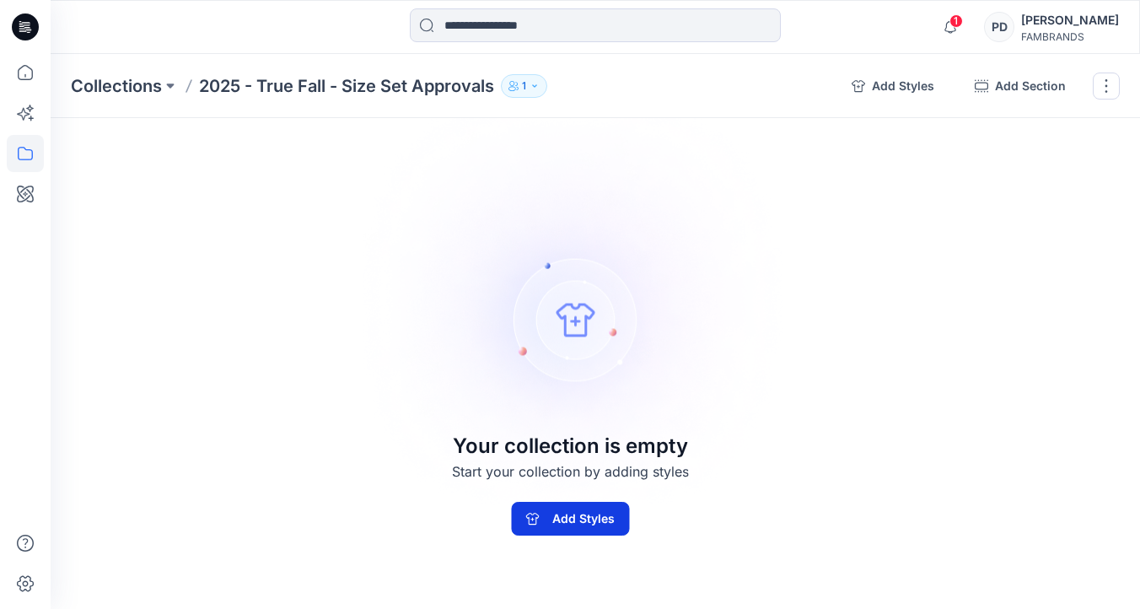
click at [594, 515] on button "Add Styles" at bounding box center [570, 519] width 118 height 34
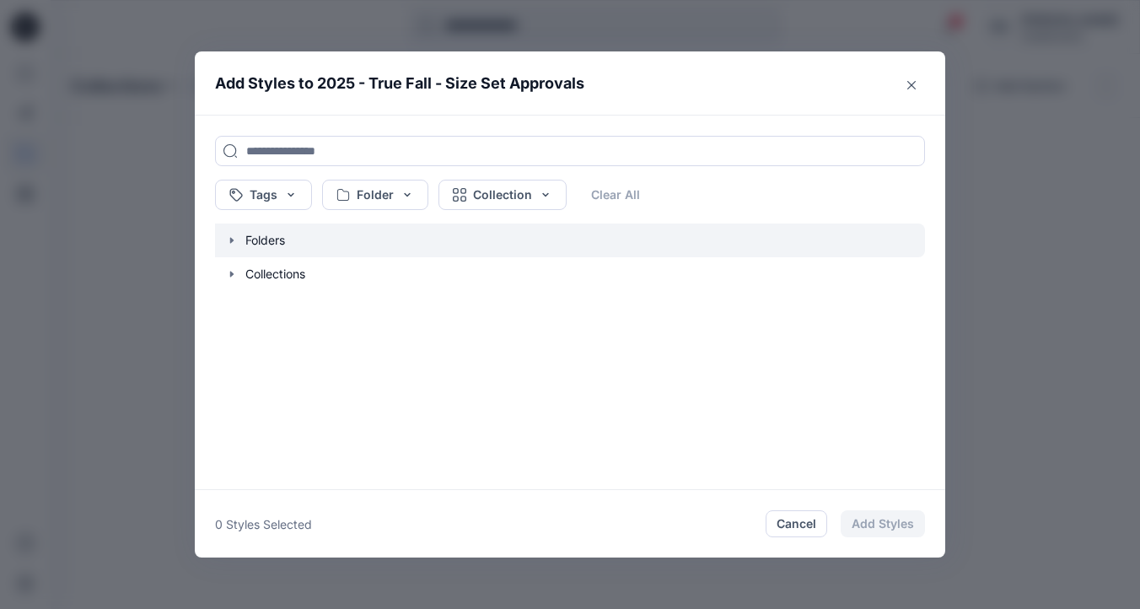
click at [229, 243] on icon "button" at bounding box center [231, 240] width 13 height 13
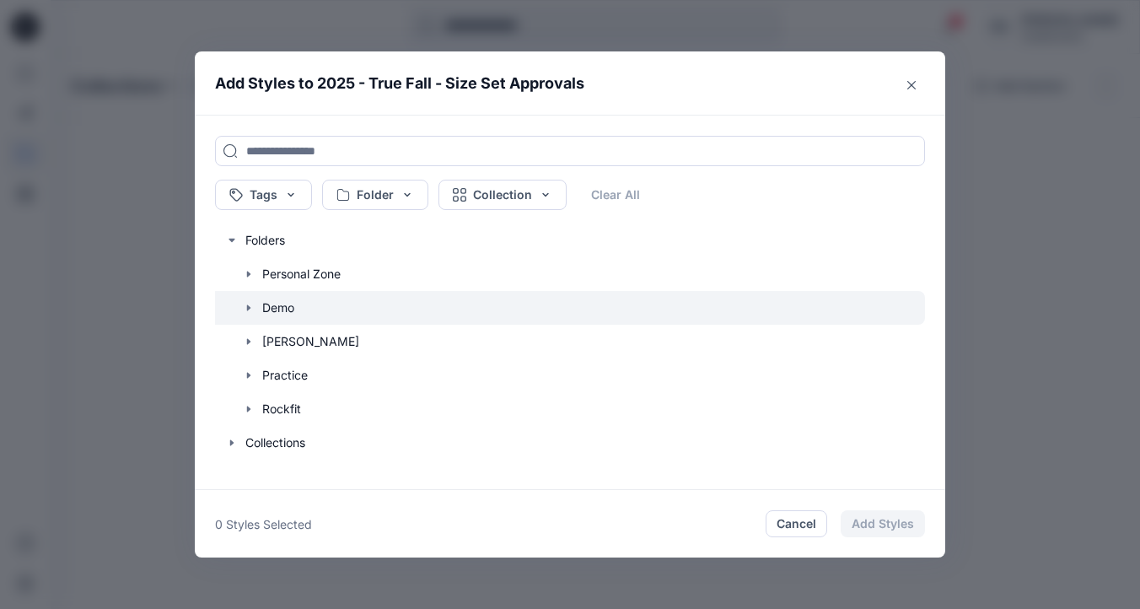
click at [245, 307] on icon "button" at bounding box center [248, 307] width 13 height 13
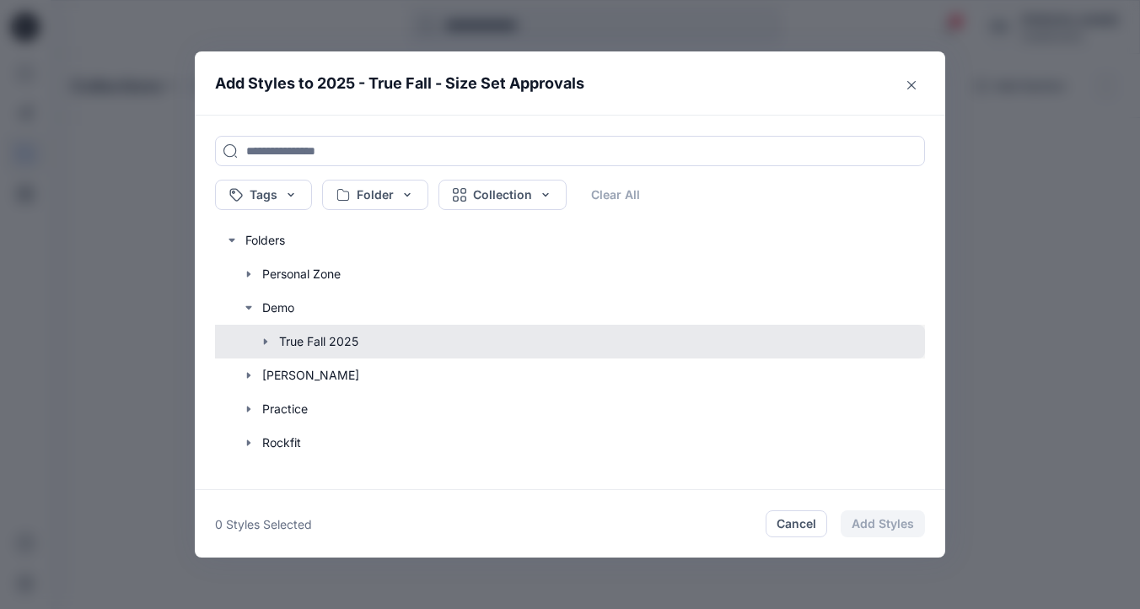
click at [316, 340] on button "button" at bounding box center [561, 342] width 727 height 34
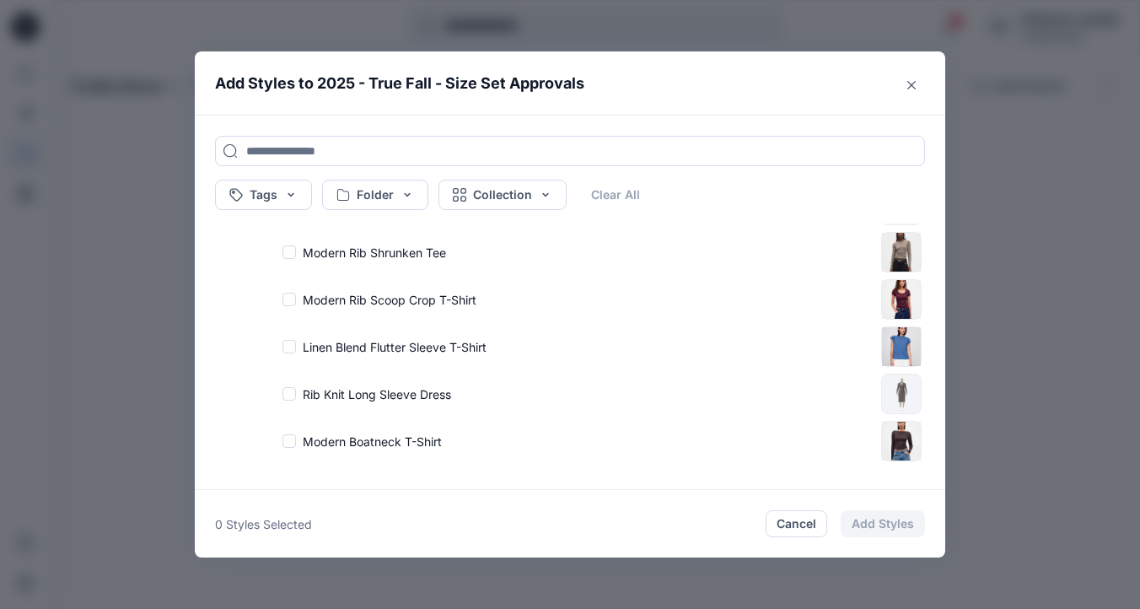
scroll to position [279, 0]
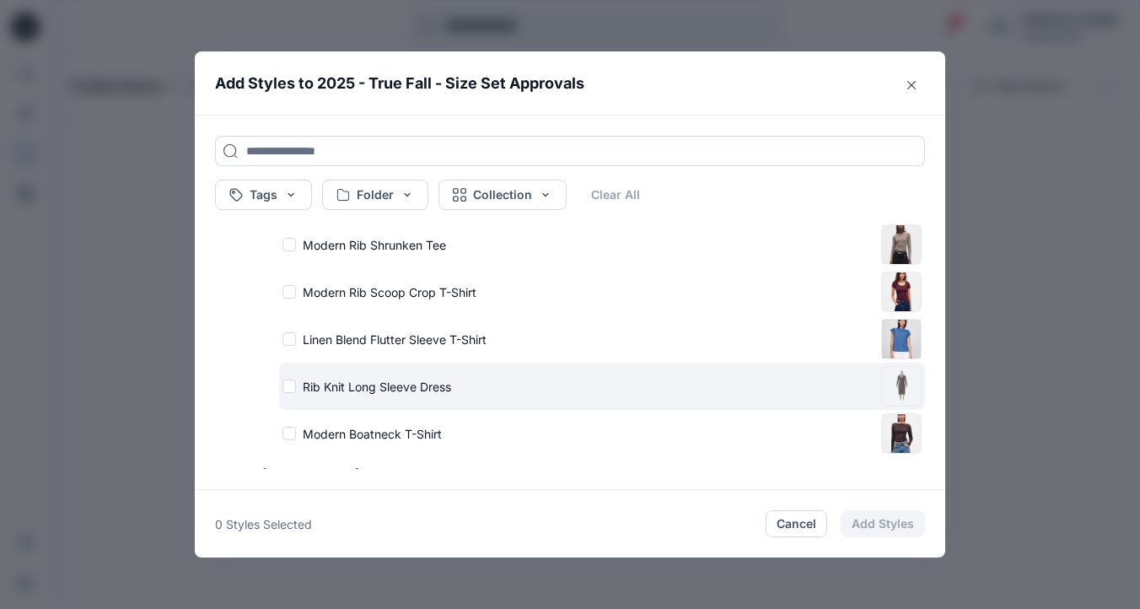
click at [379, 385] on p "Rib Knit Long Sleeve Dress" at bounding box center [377, 387] width 148 height 18
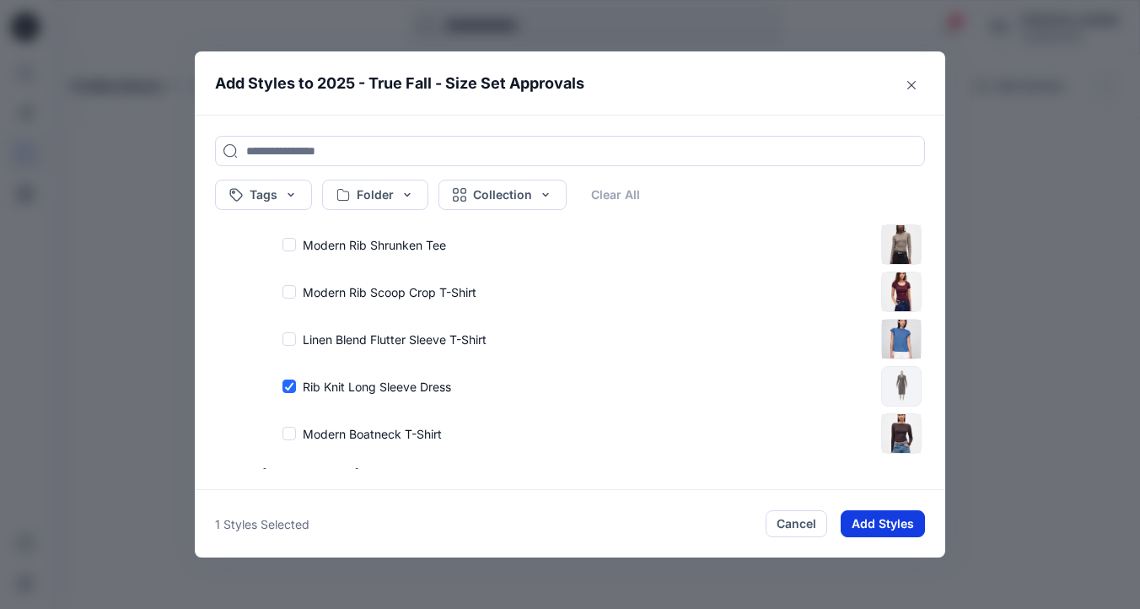
click at [876, 525] on button "Add Styles" at bounding box center [883, 523] width 84 height 27
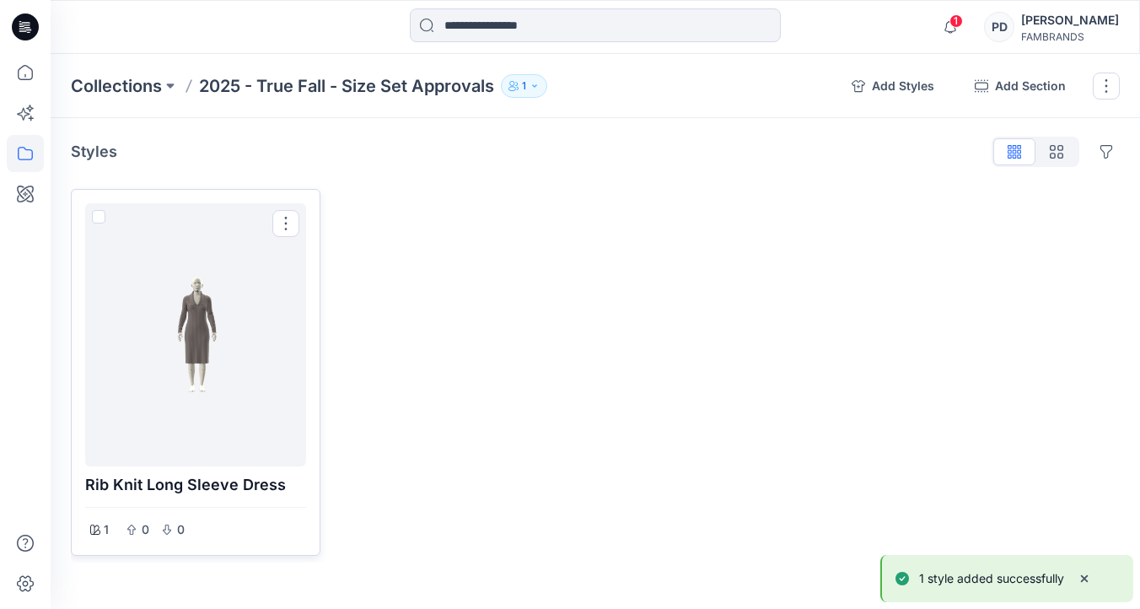
click at [235, 374] on div at bounding box center [195, 335] width 207 height 250
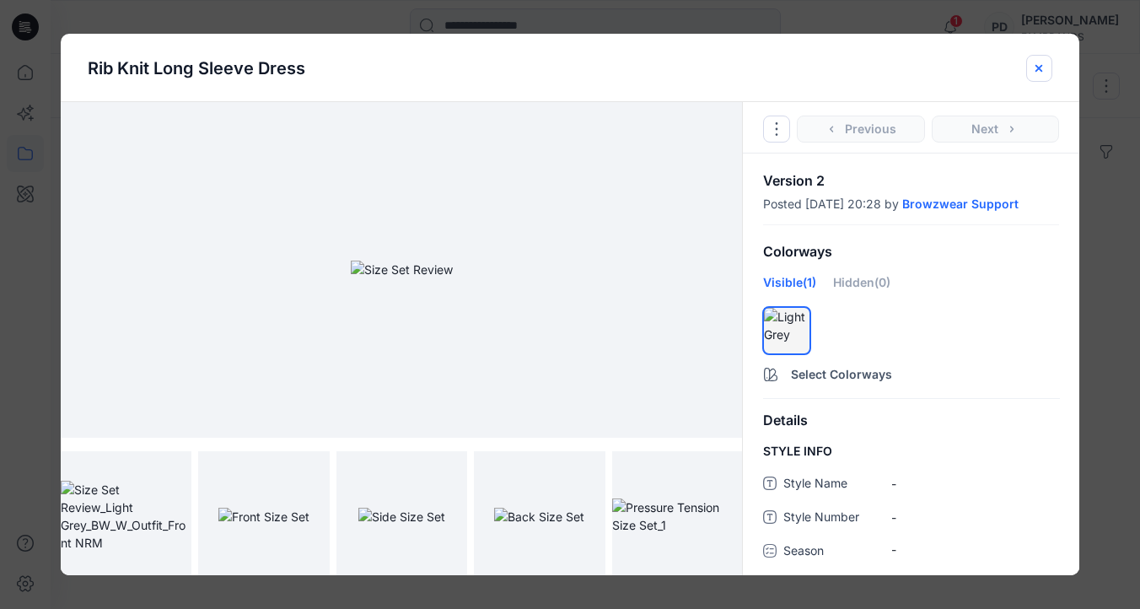
click at [1037, 72] on icon "close-btn" at bounding box center [1038, 68] width 13 height 13
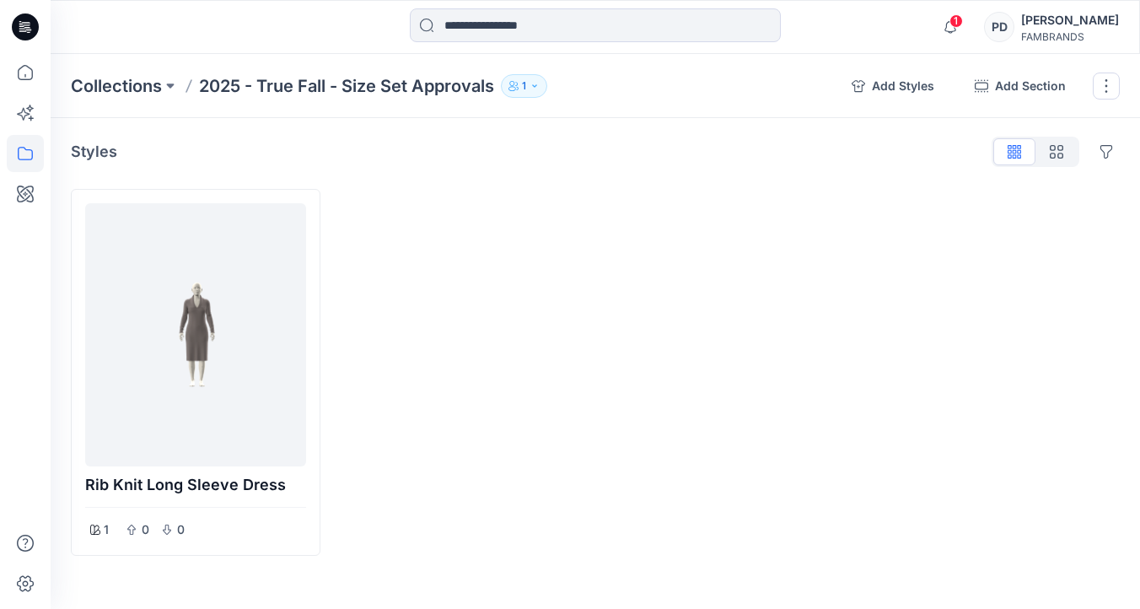
click at [621, 270] on div at bounding box center [729, 372] width 250 height 367
click at [1106, 89] on button "button" at bounding box center [1106, 86] width 27 height 27
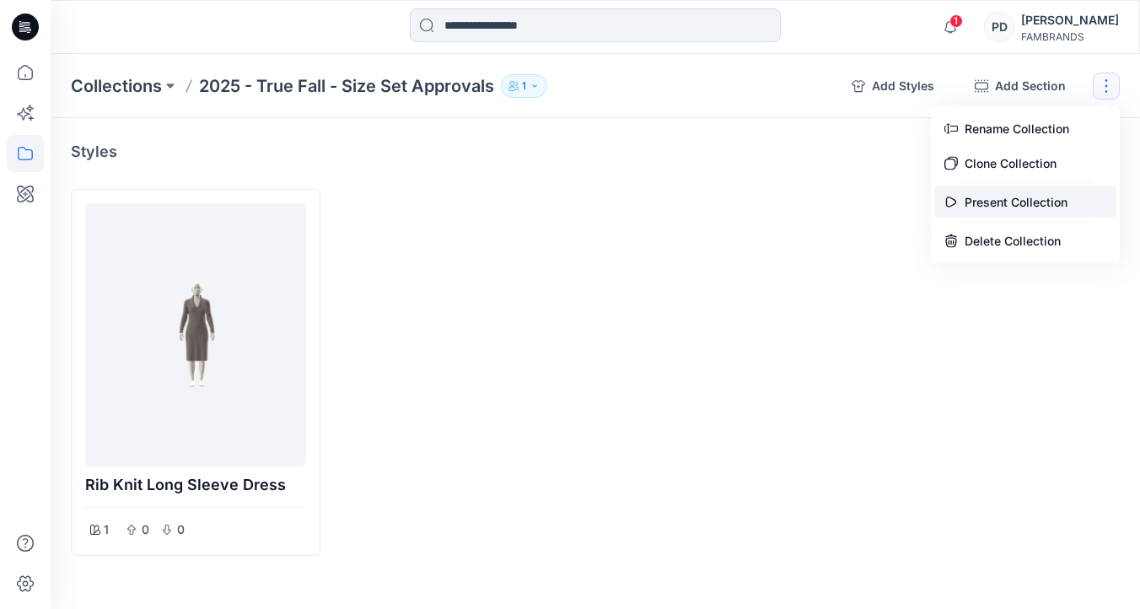
click at [998, 205] on button "Present Collection" at bounding box center [1025, 201] width 182 height 31
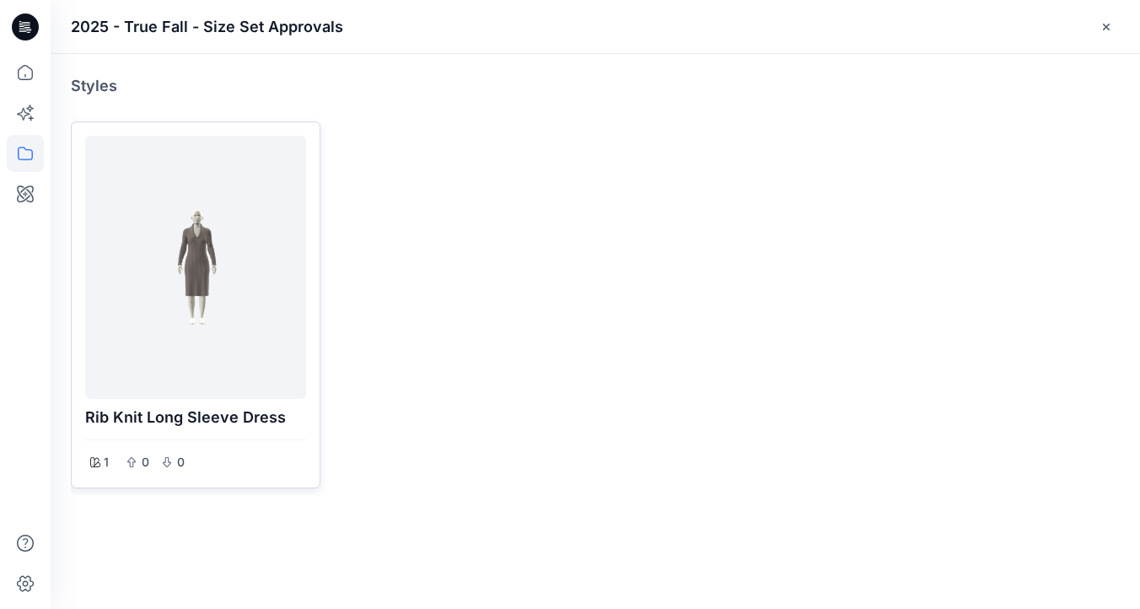
click at [239, 256] on div at bounding box center [195, 268] width 207 height 250
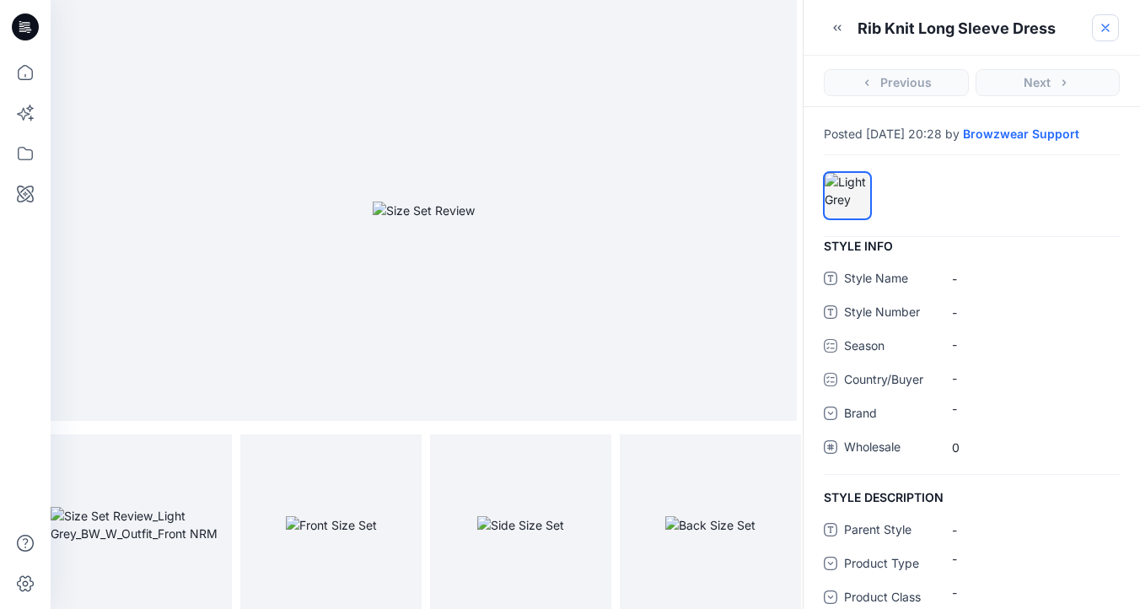
click at [1106, 29] on icon "button" at bounding box center [1105, 27] width 7 height 7
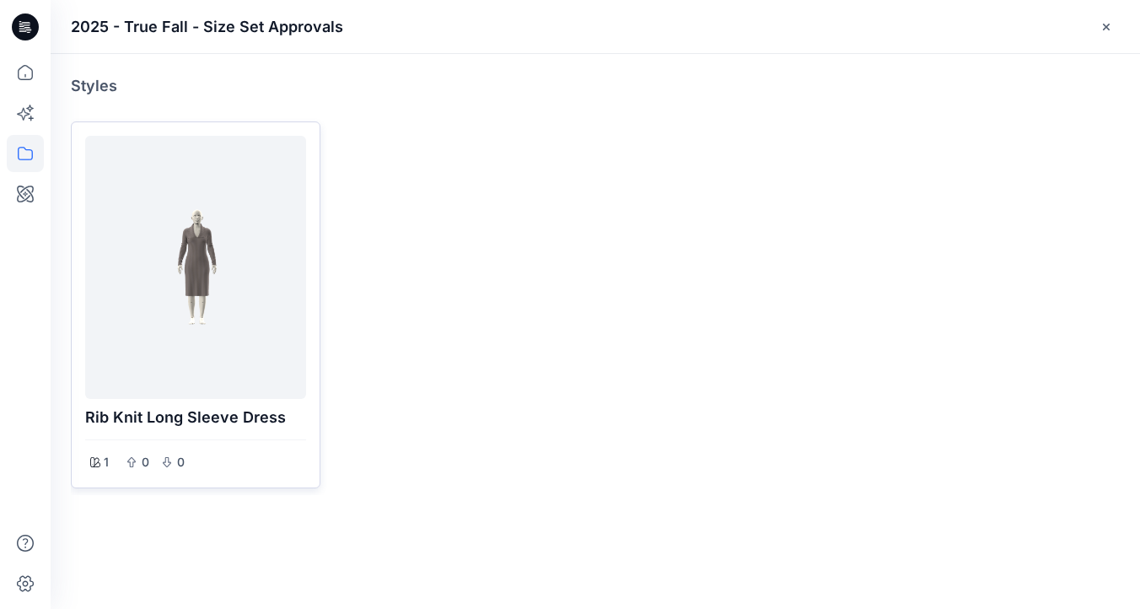
click at [162, 311] on div at bounding box center [195, 268] width 207 height 250
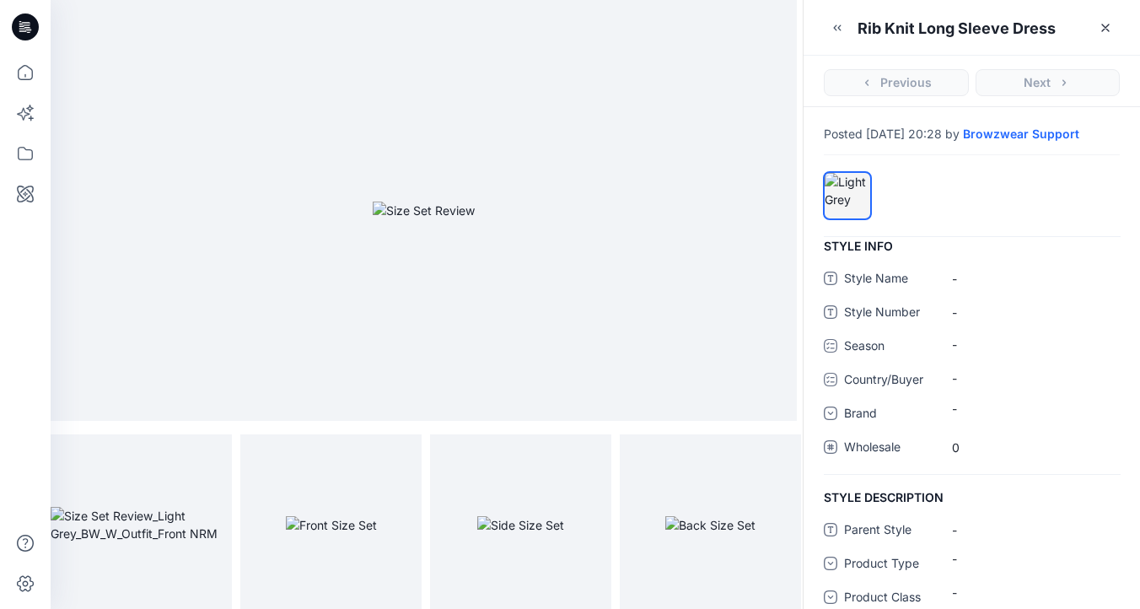
click at [475, 219] on img at bounding box center [424, 211] width 102 height 18
click at [402, 452] on icon "full screen" at bounding box center [401, 454] width 8 height 8
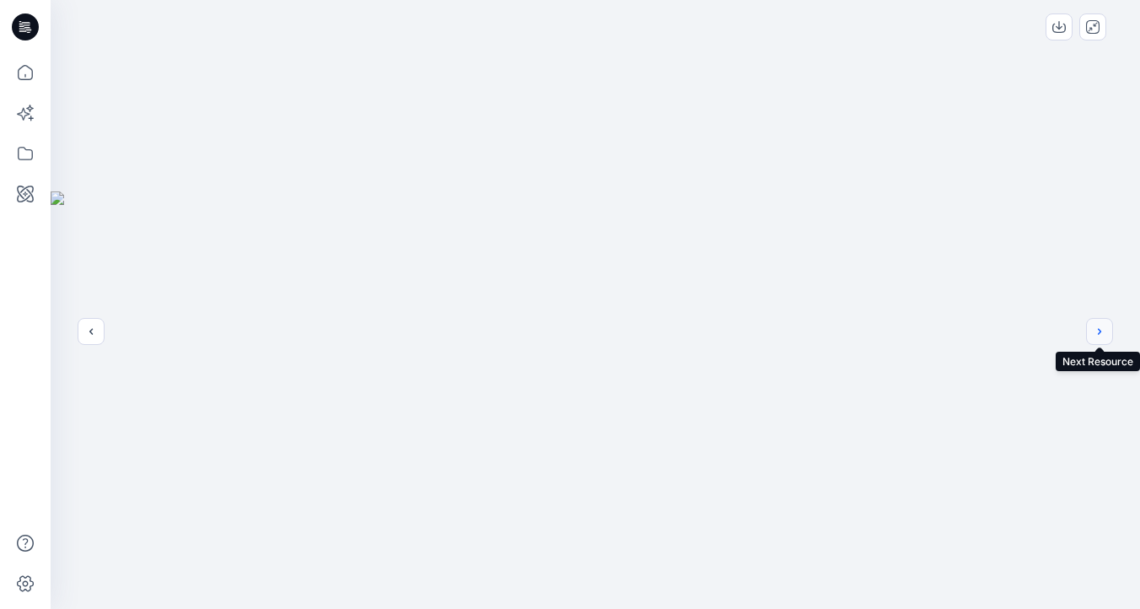
click at [1100, 331] on icon "next" at bounding box center [1099, 331] width 3 height 6
click at [1101, 332] on icon "next" at bounding box center [1099, 331] width 13 height 13
click at [1102, 329] on icon "next" at bounding box center [1099, 331] width 13 height 13
click at [1093, 24] on icon "close-full-preview" at bounding box center [1092, 26] width 13 height 13
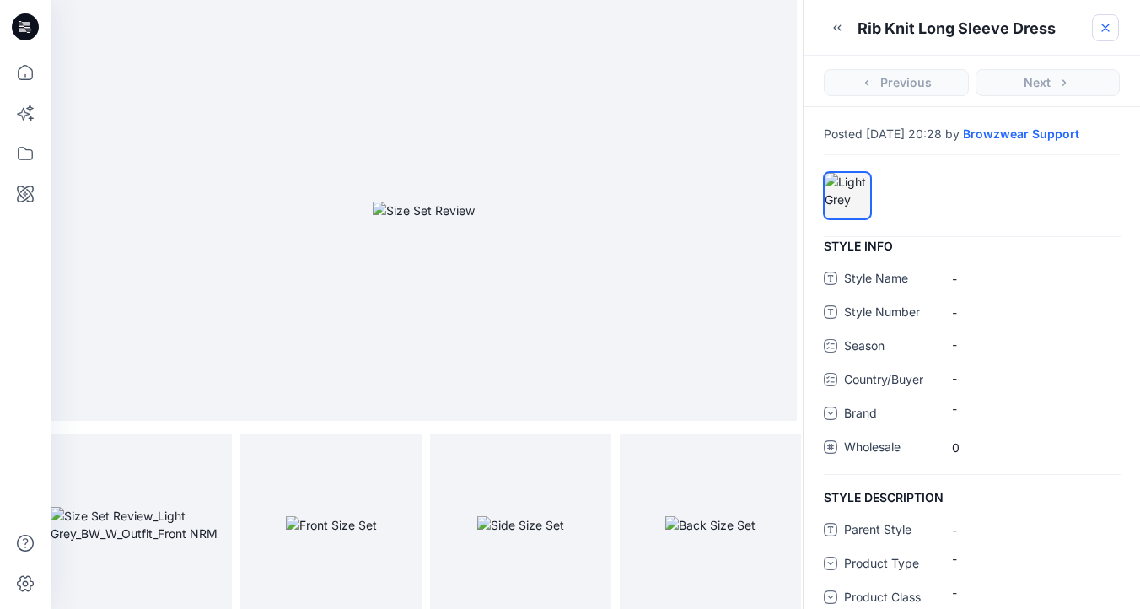
click at [1106, 25] on icon "button" at bounding box center [1105, 27] width 13 height 13
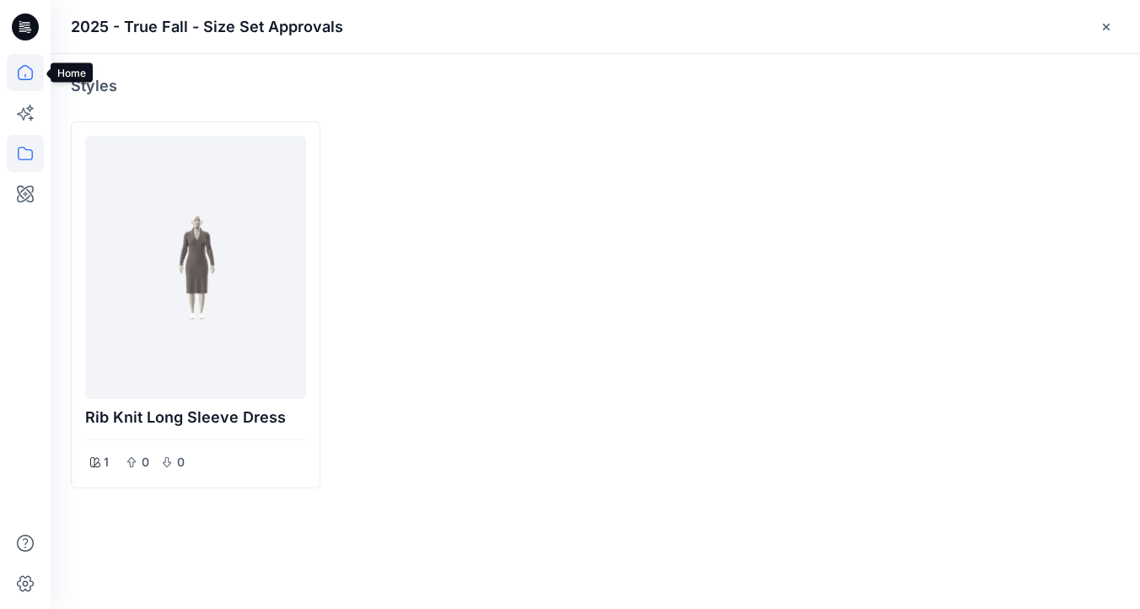
click at [29, 73] on icon at bounding box center [25, 72] width 37 height 37
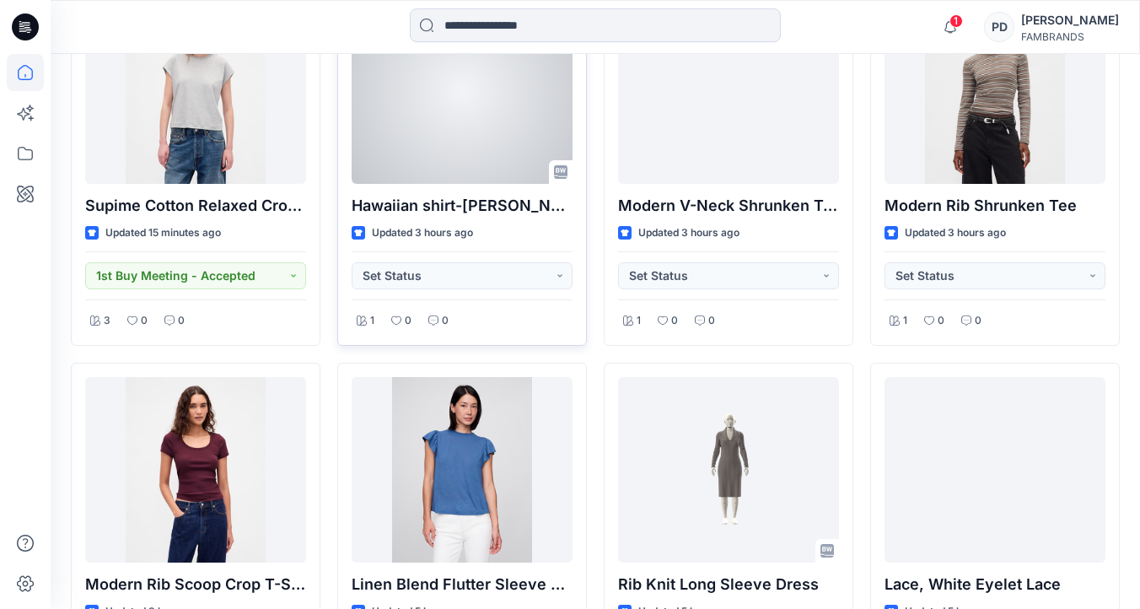
scroll to position [577, 0]
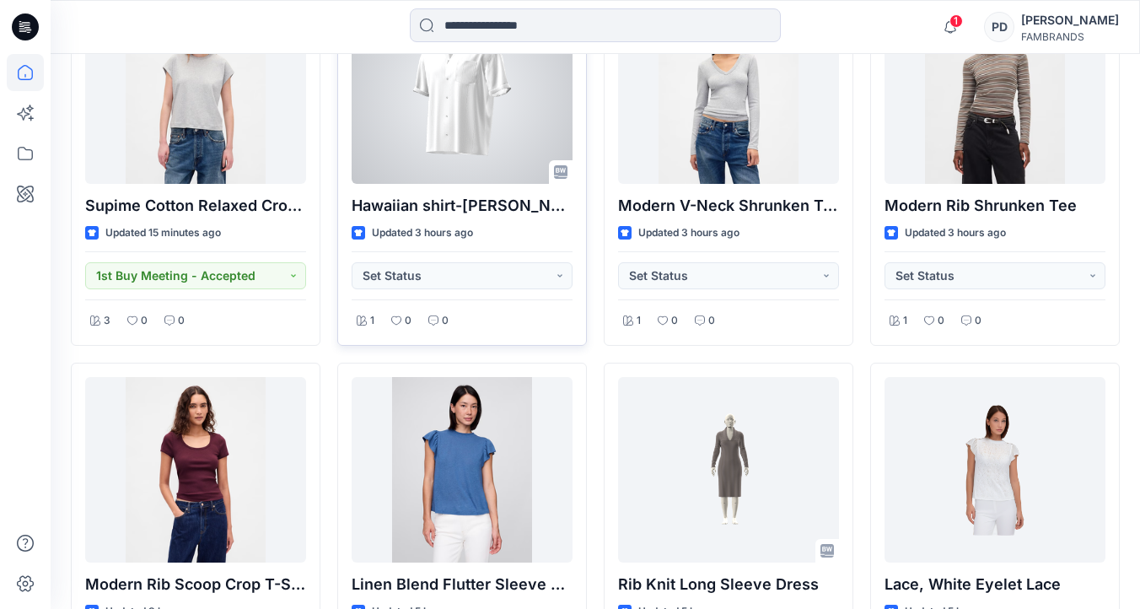
click at [470, 148] on div at bounding box center [462, 91] width 221 height 186
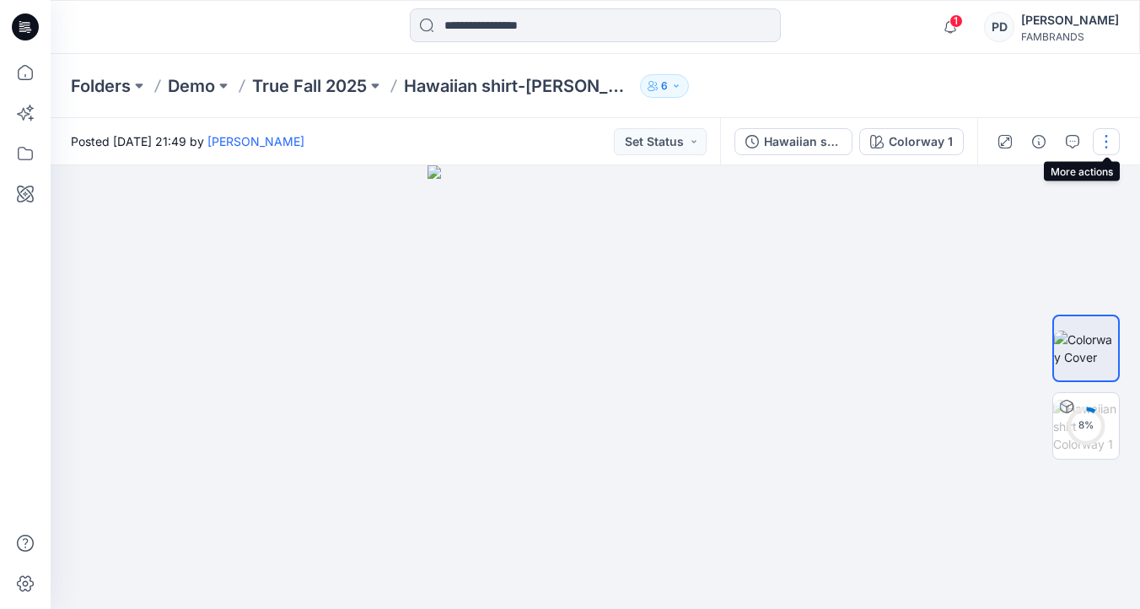
click at [1110, 143] on button "button" at bounding box center [1106, 141] width 27 height 27
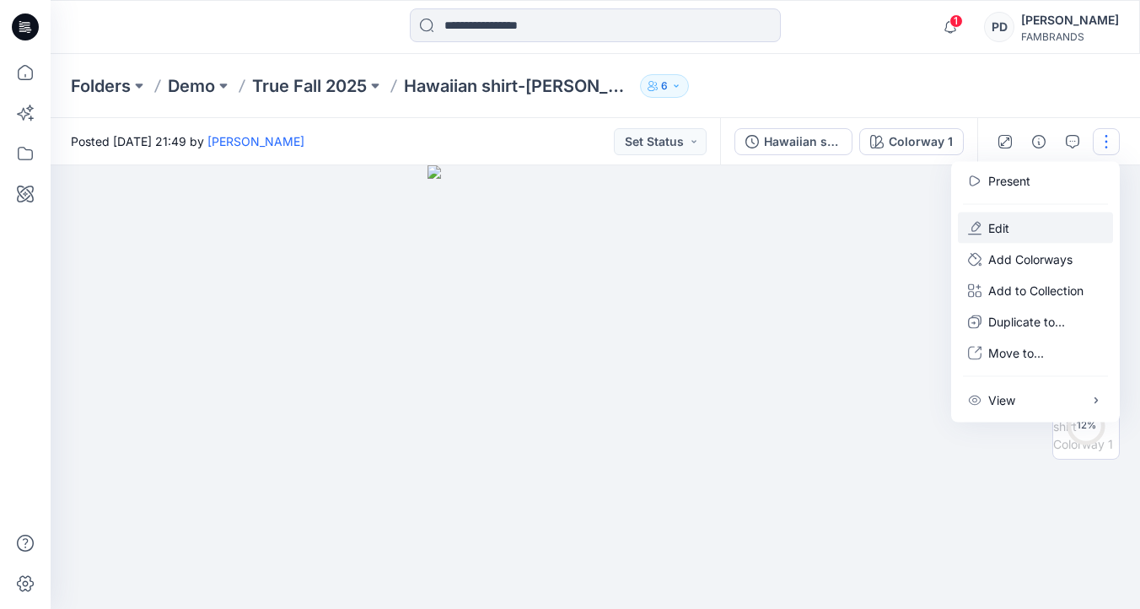
click at [1005, 229] on p "Edit" at bounding box center [998, 228] width 21 height 18
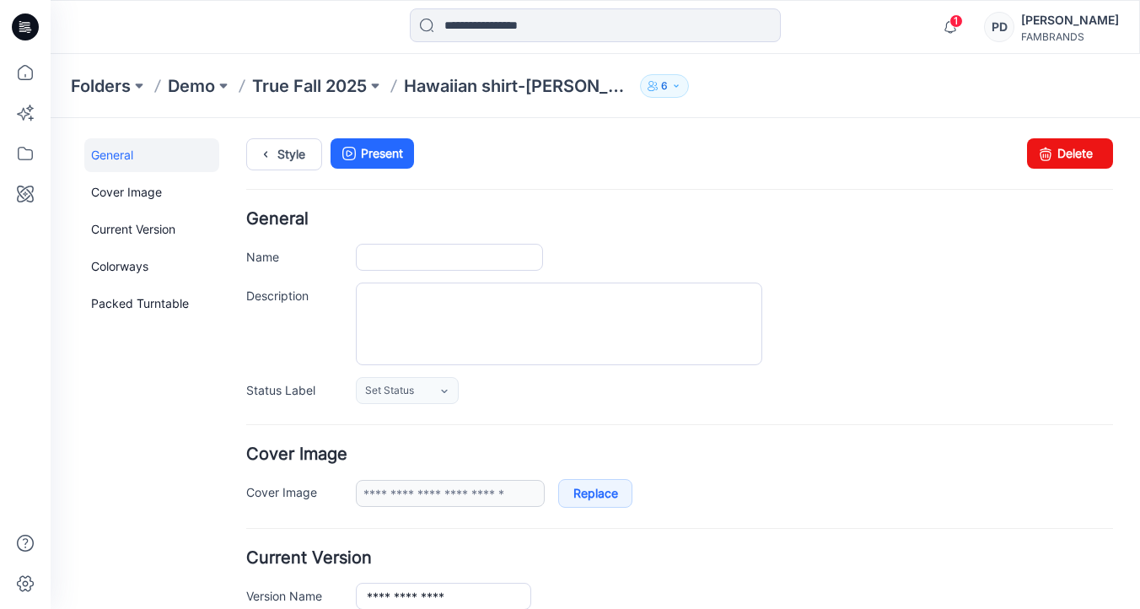
type input "**********"
drag, startPoint x: 446, startPoint y: 256, endPoint x: 579, endPoint y: 252, distance: 133.3
click at [579, 252] on div "**********" at bounding box center [734, 257] width 757 height 27
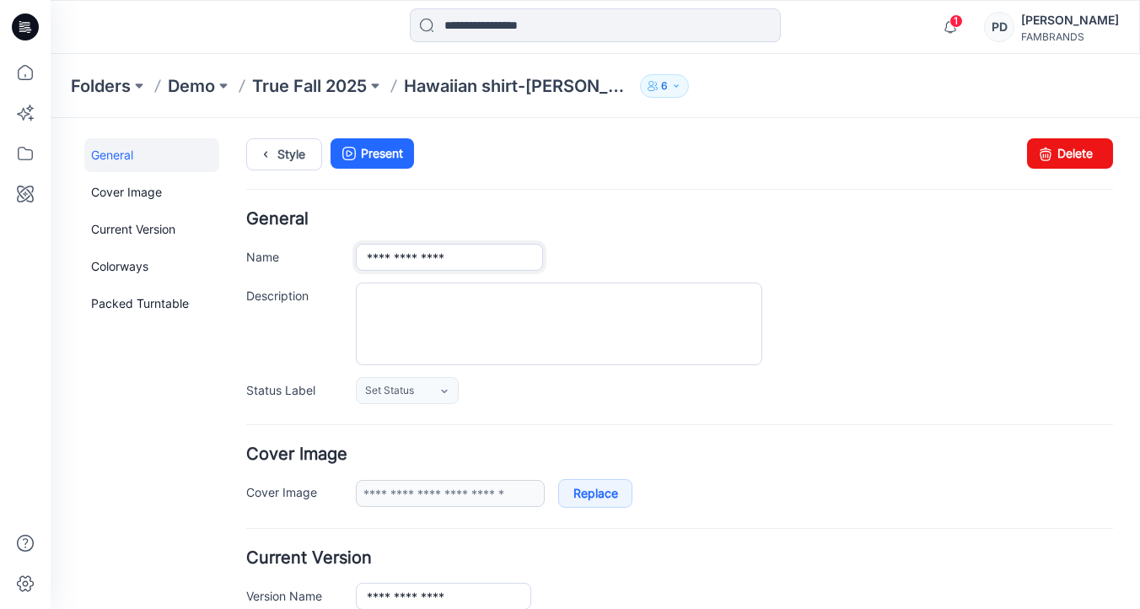
type input "**********"
click at [832, 308] on div at bounding box center [734, 323] width 757 height 83
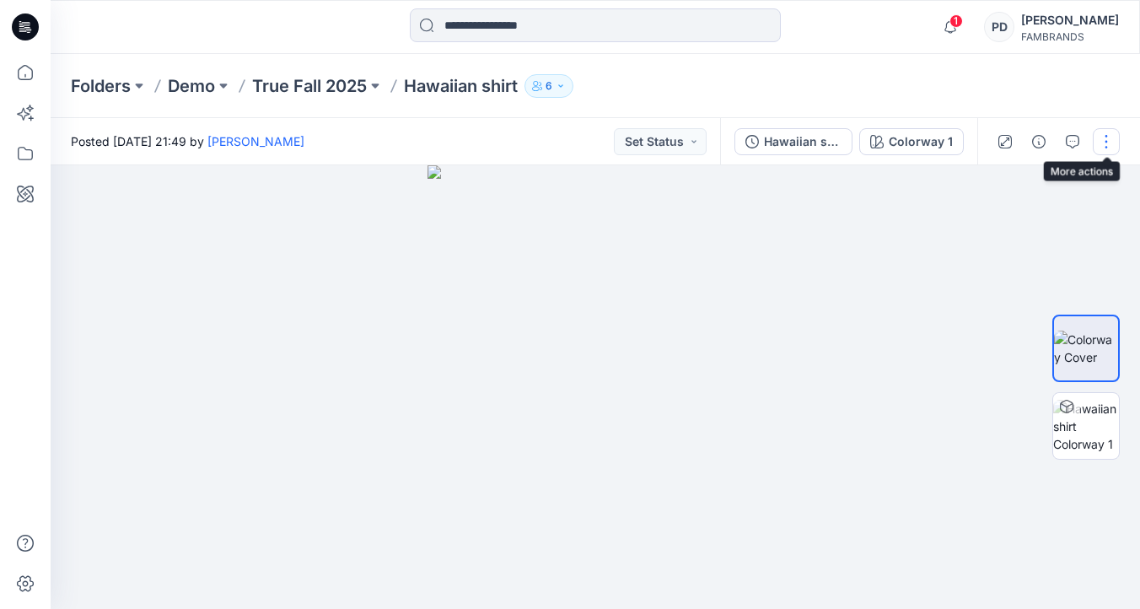
click at [1102, 140] on button "button" at bounding box center [1106, 141] width 27 height 27
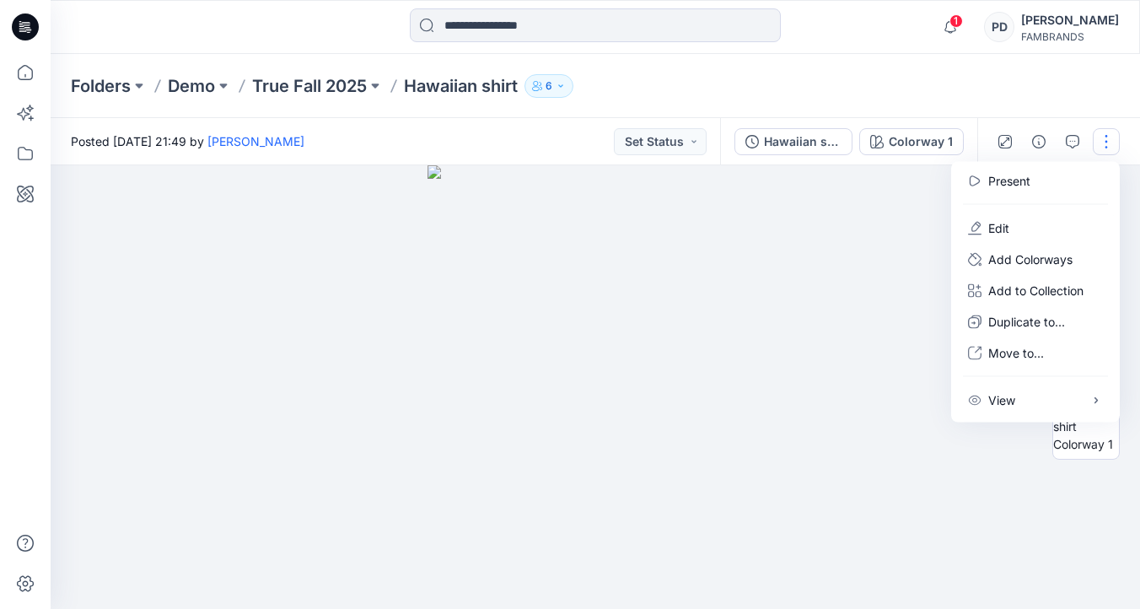
click at [886, 458] on div at bounding box center [596, 387] width 1090 height 444
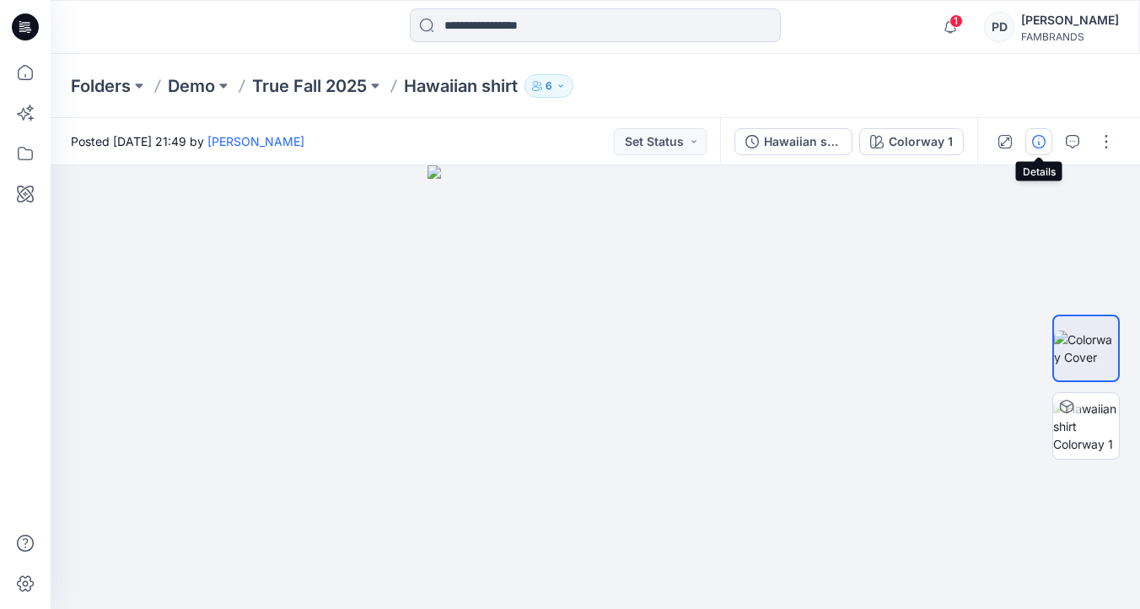
click at [1042, 140] on icon "button" at bounding box center [1038, 141] width 13 height 13
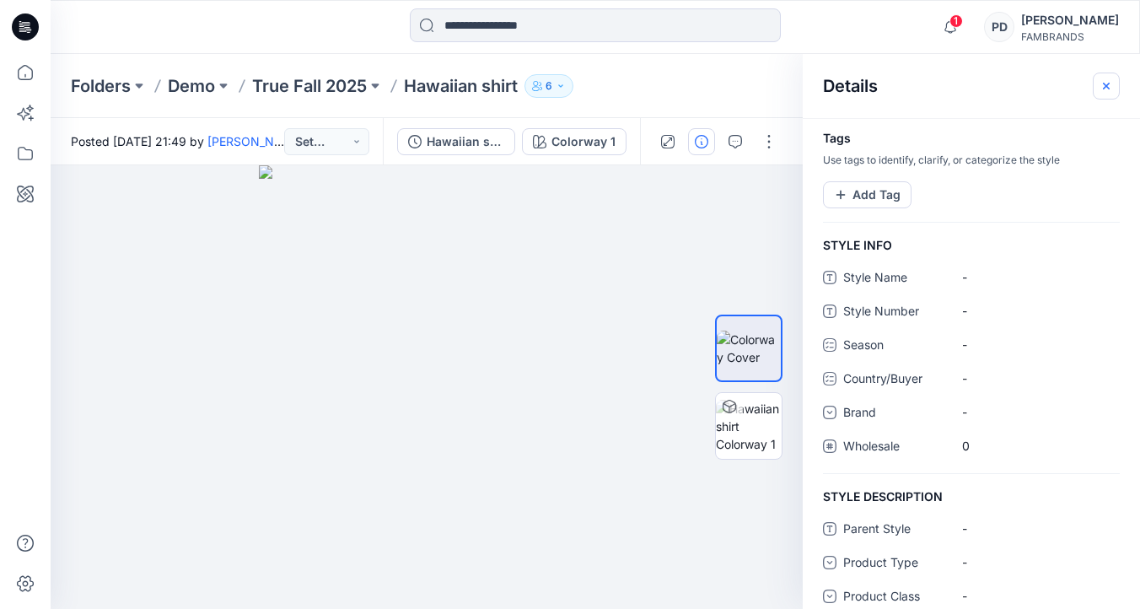
click at [1110, 87] on icon "button" at bounding box center [1106, 85] width 13 height 13
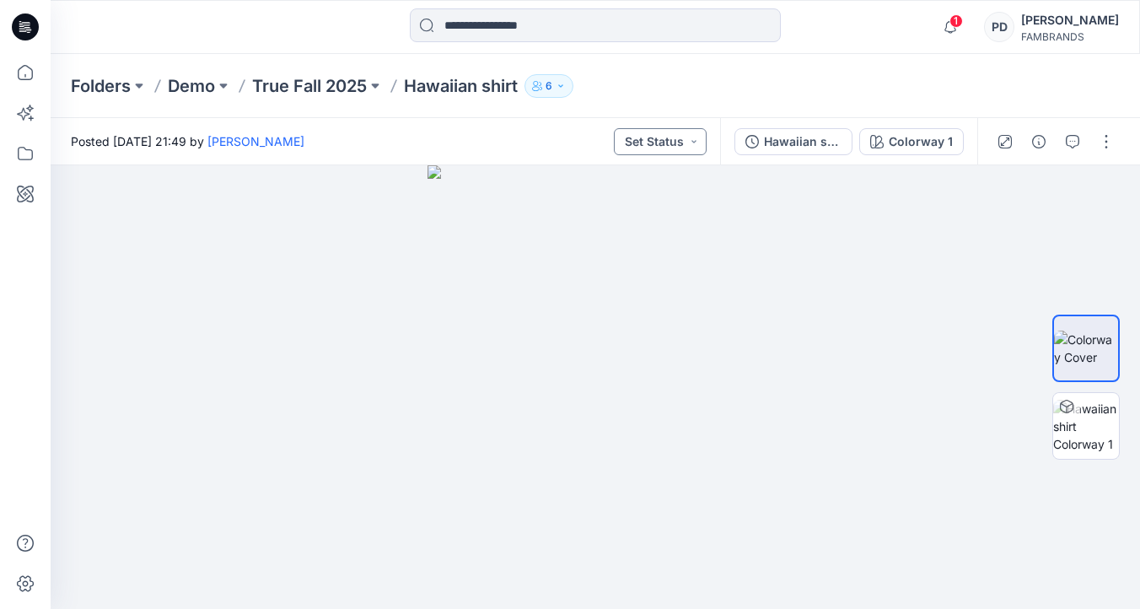
click at [680, 140] on button "Set Status" at bounding box center [660, 141] width 93 height 27
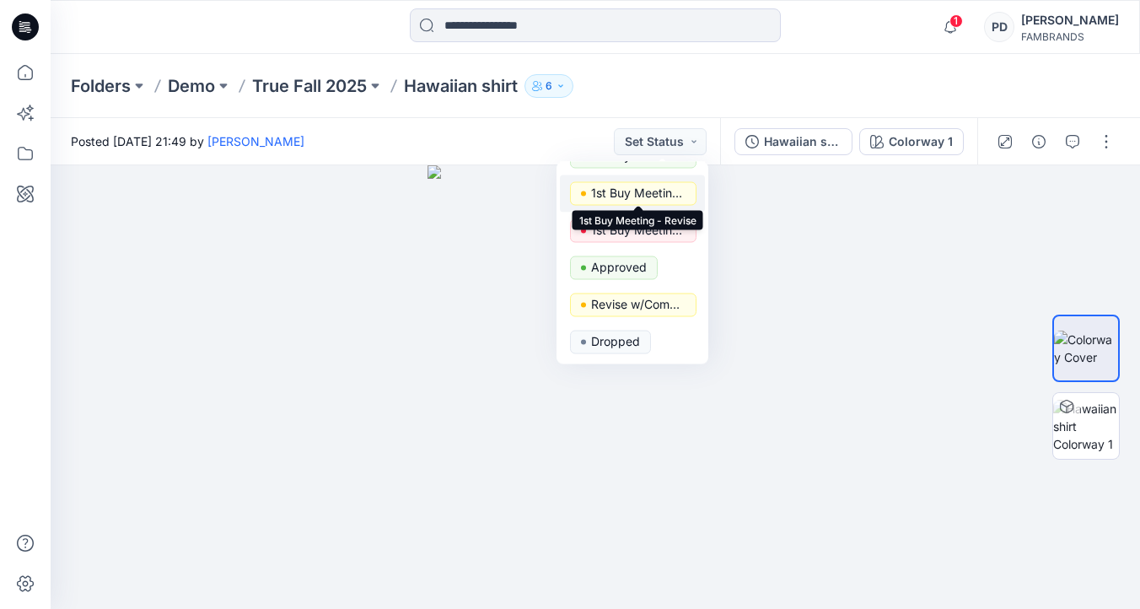
scroll to position [59, 0]
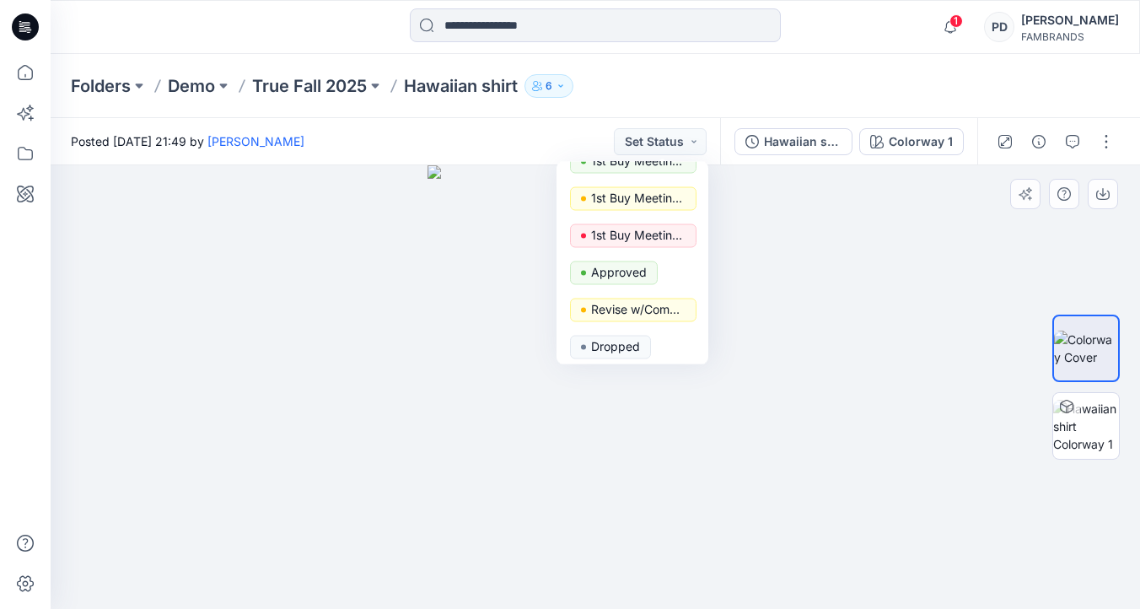
click at [862, 271] on div at bounding box center [596, 387] width 1090 height 444
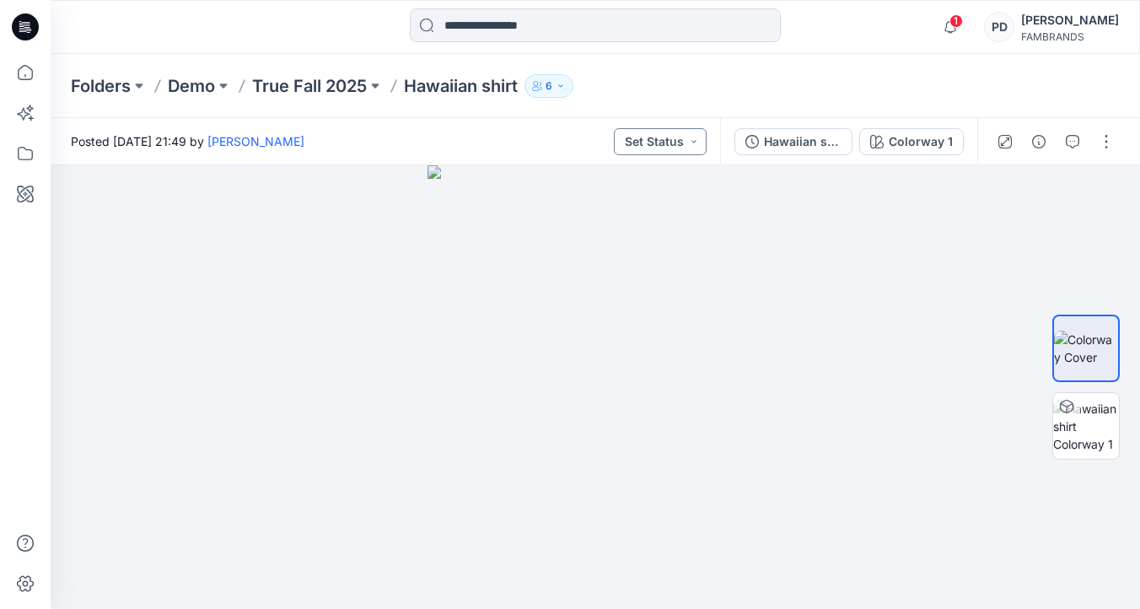
click at [687, 140] on button "Set Status" at bounding box center [660, 141] width 93 height 27
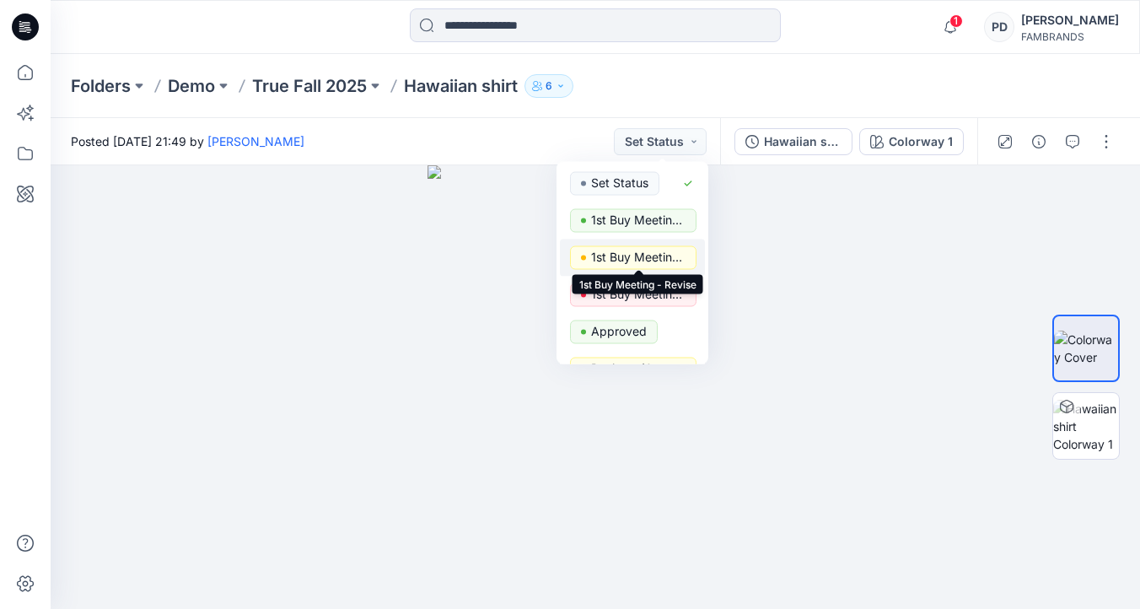
click at [667, 256] on p "1st Buy Meeting - Revise" at bounding box center [638, 257] width 94 height 22
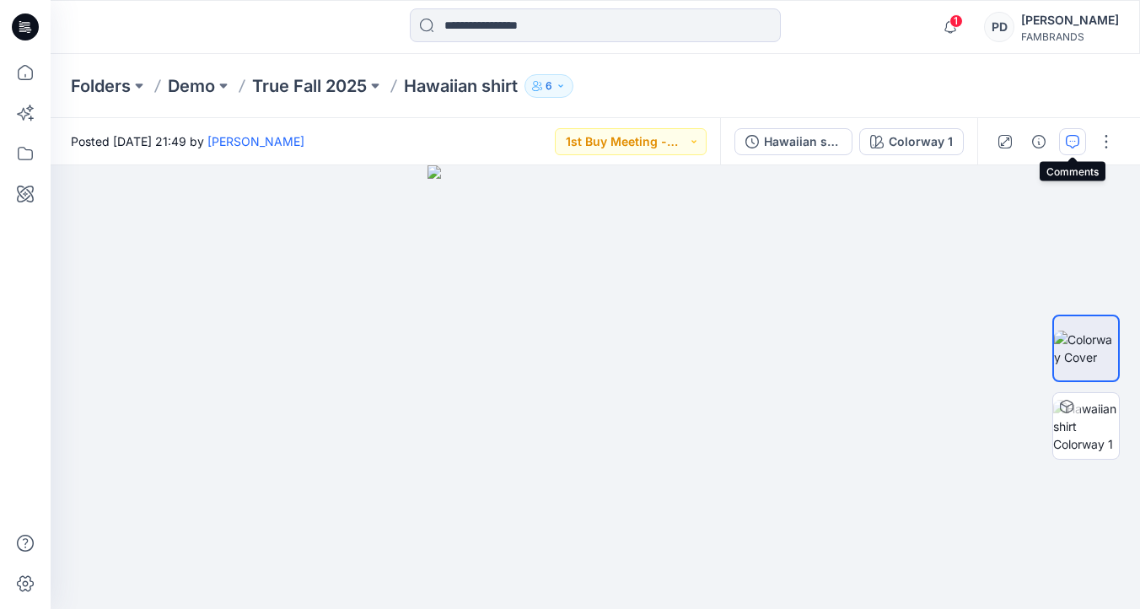
click at [1069, 141] on icon "button" at bounding box center [1072, 141] width 13 height 13
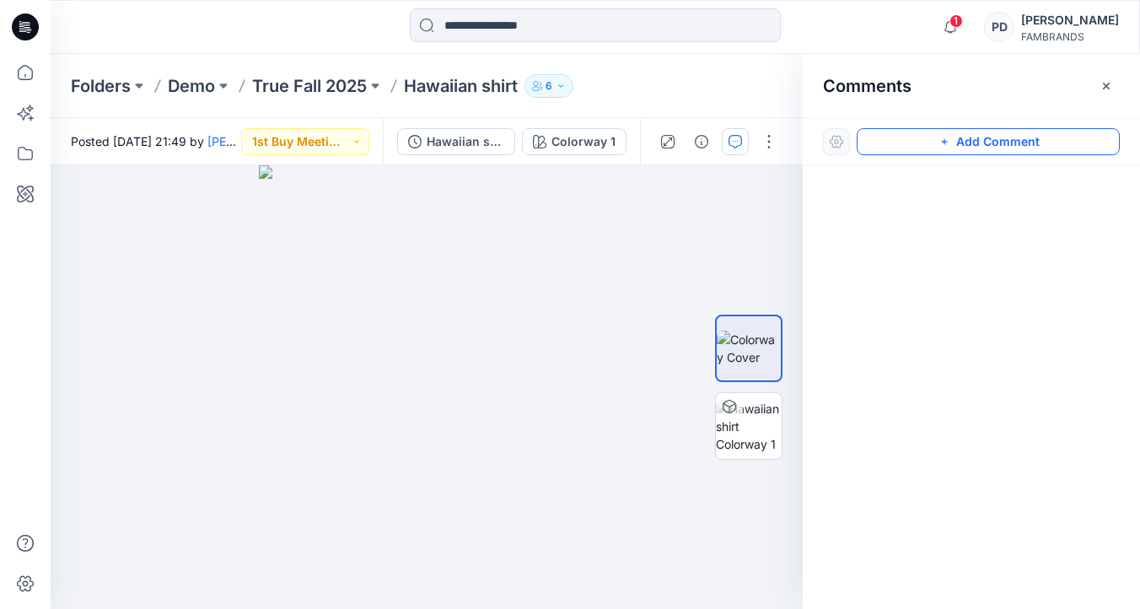
click at [960, 138] on button "Add Comment" at bounding box center [988, 141] width 263 height 27
click at [471, 300] on div "1" at bounding box center [427, 387] width 752 height 444
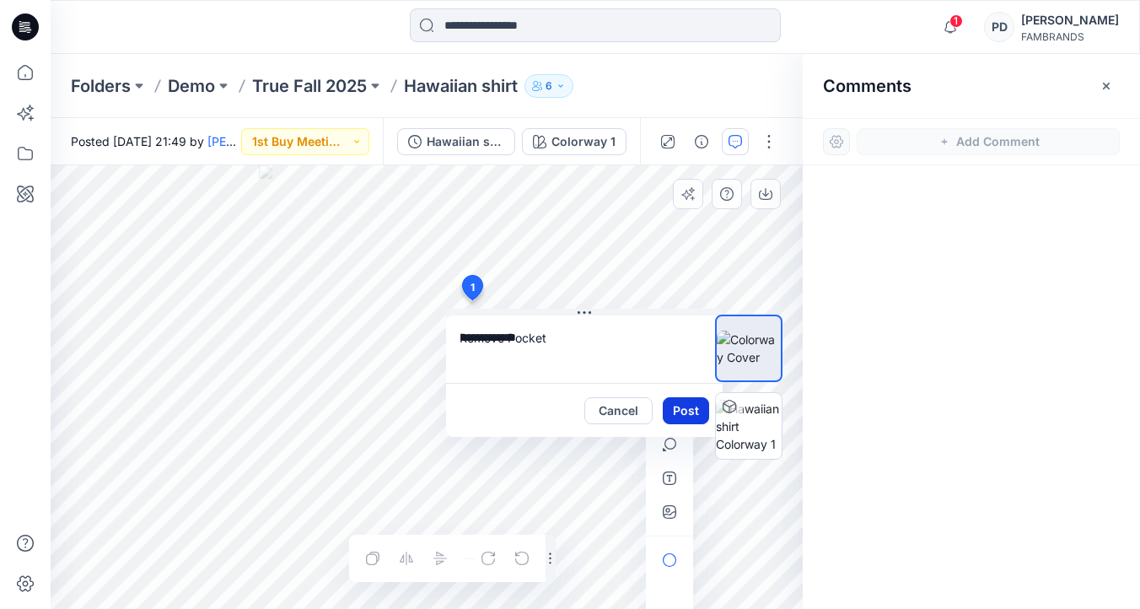
type textarea "**********"
click at [686, 412] on button "Post" at bounding box center [686, 410] width 46 height 27
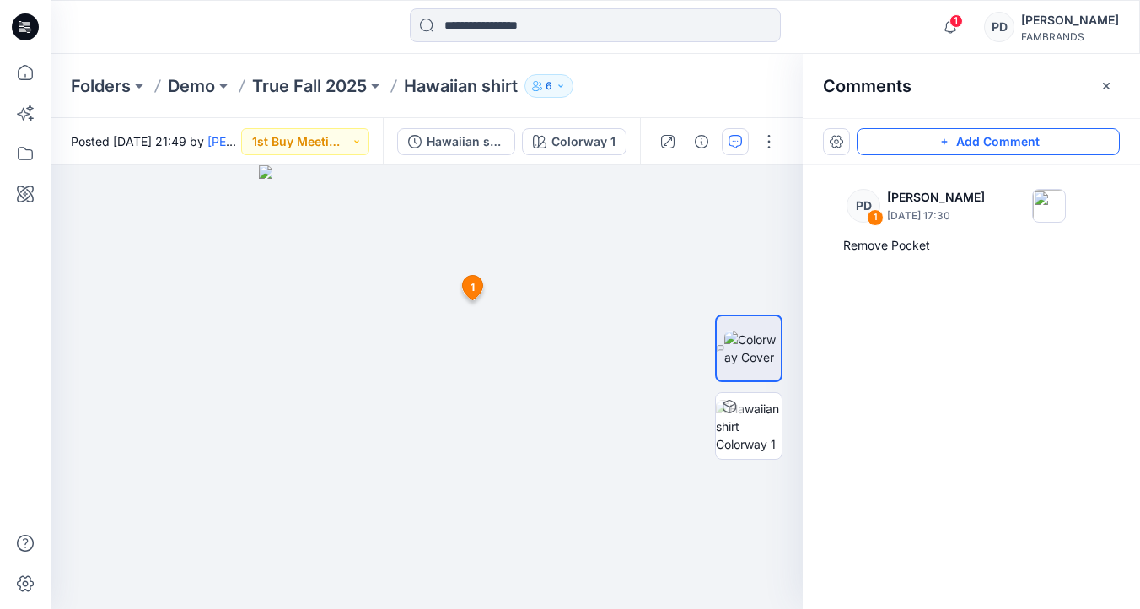
click at [938, 141] on icon "button" at bounding box center [944, 141] width 13 height 13
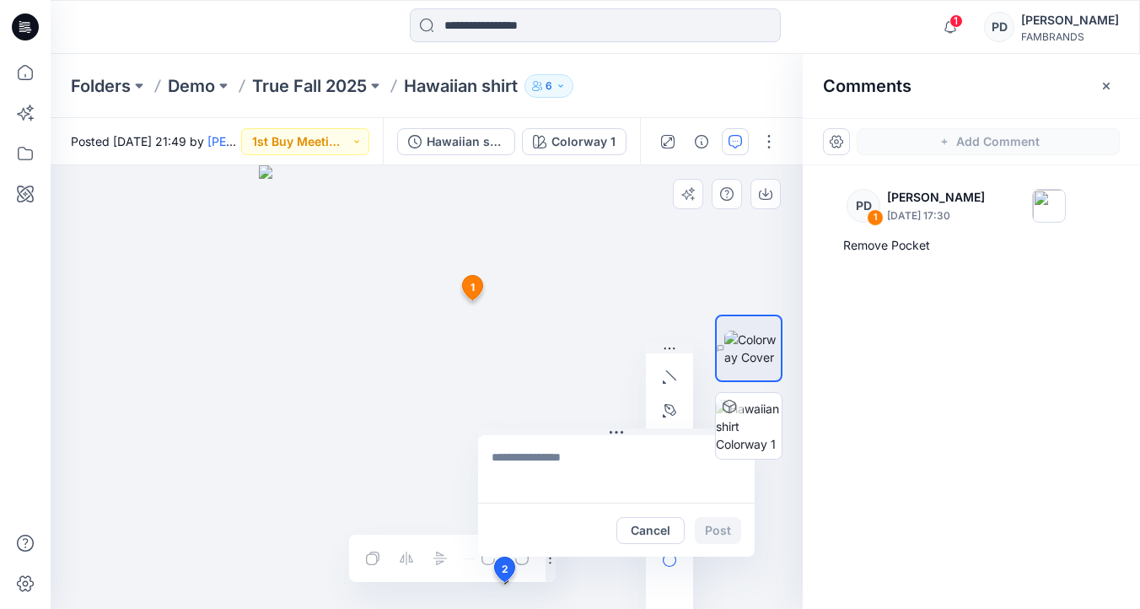
click at [503, 582] on div "2 Cancel Post 1 [PERSON_NAME] [DATE] 17:30 Remove Pocket Reply Layer 1" at bounding box center [427, 387] width 752 height 444
type textarea "**********"
click at [721, 534] on button "Post" at bounding box center [718, 530] width 46 height 27
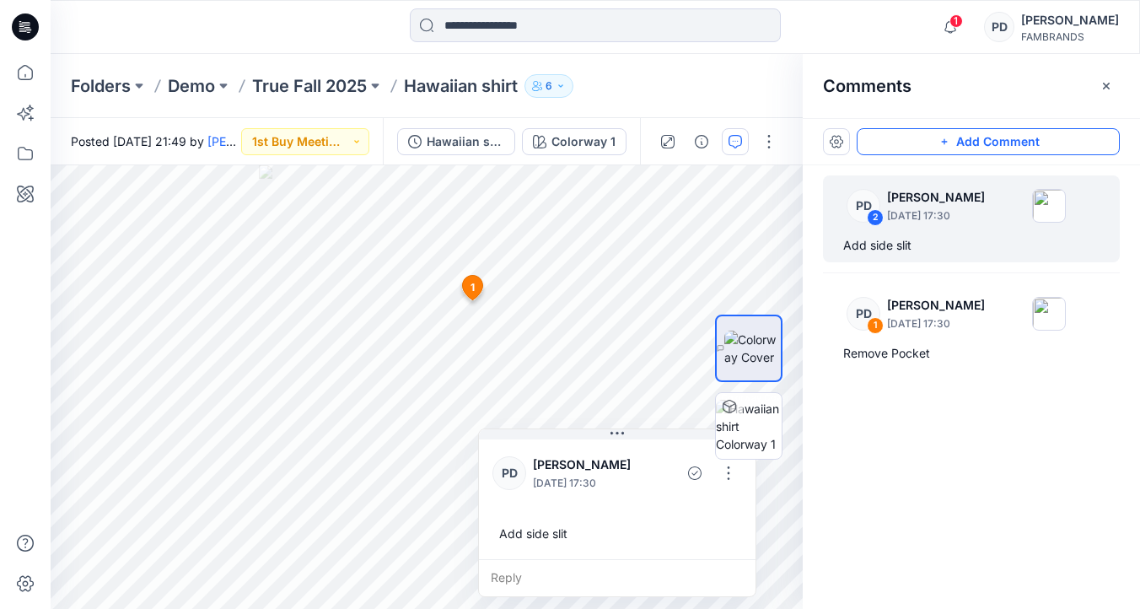
click at [904, 459] on div "PD 2 [PERSON_NAME] [DATE] 17:30 Add side slit PD 1 [PERSON_NAME] [DATE] 17:30 R…" at bounding box center [971, 355] width 337 height 381
click at [955, 234] on div "PD 2 [PERSON_NAME] [DATE] 17:30 Add side slit" at bounding box center [971, 218] width 297 height 87
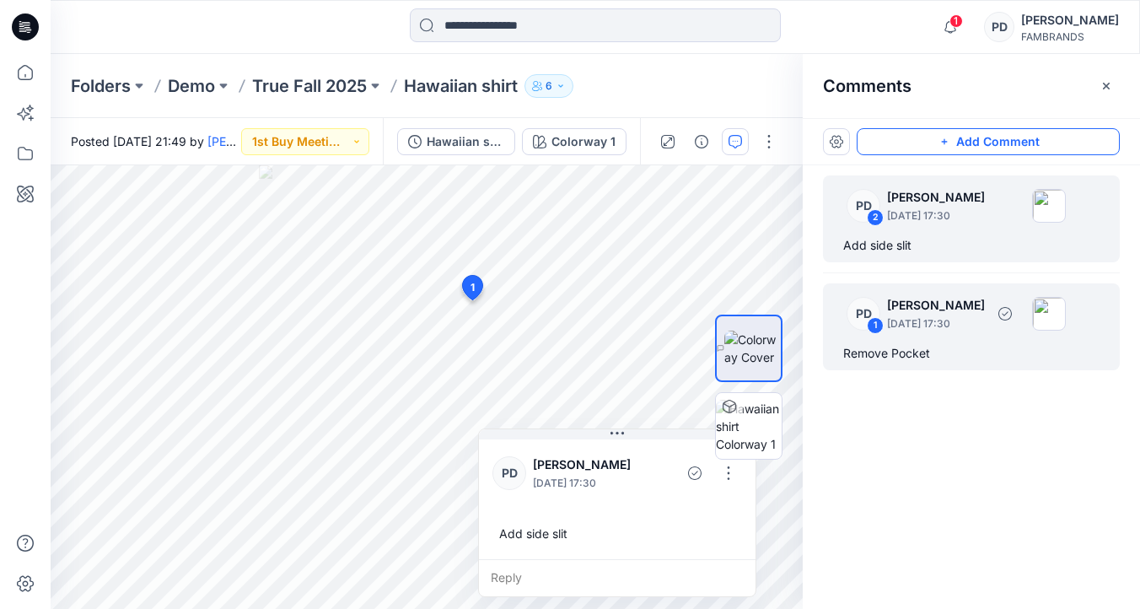
click at [951, 321] on p "[DATE] 17:30" at bounding box center [936, 323] width 98 height 17
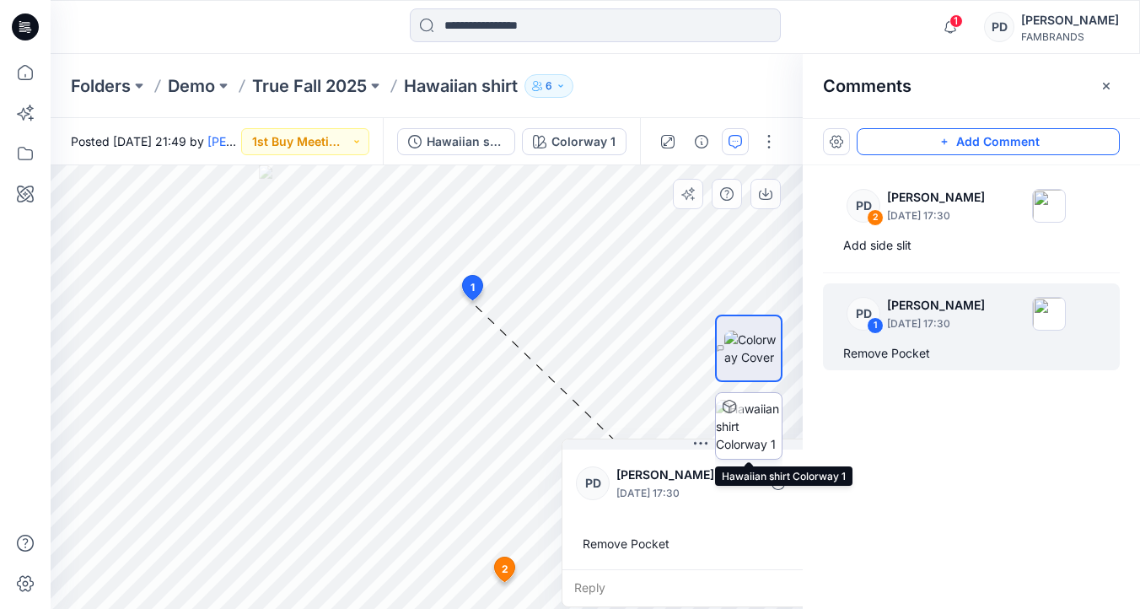
drag, startPoint x: 602, startPoint y: 315, endPoint x: 728, endPoint y: 431, distance: 170.7
click at [728, 431] on div "Colorway 1 Loading... Material Properties Loading... 3 1 [PERSON_NAME] [DATE] 1…" at bounding box center [427, 387] width 752 height 444
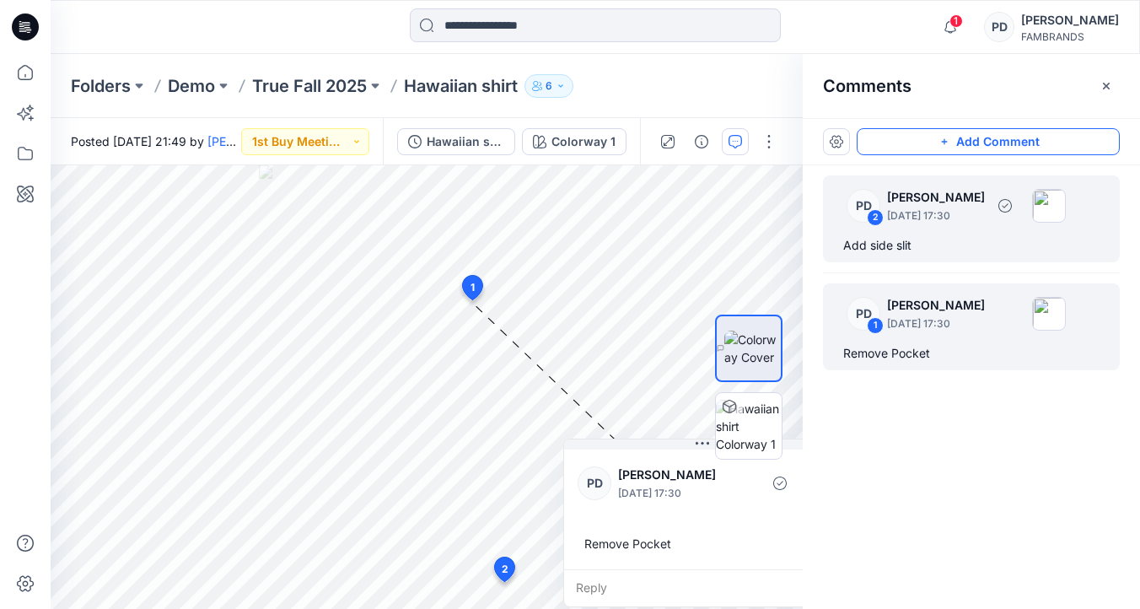
click at [939, 224] on div "PD 2 [PERSON_NAME] [DATE] 17:30" at bounding box center [949, 205] width 233 height 46
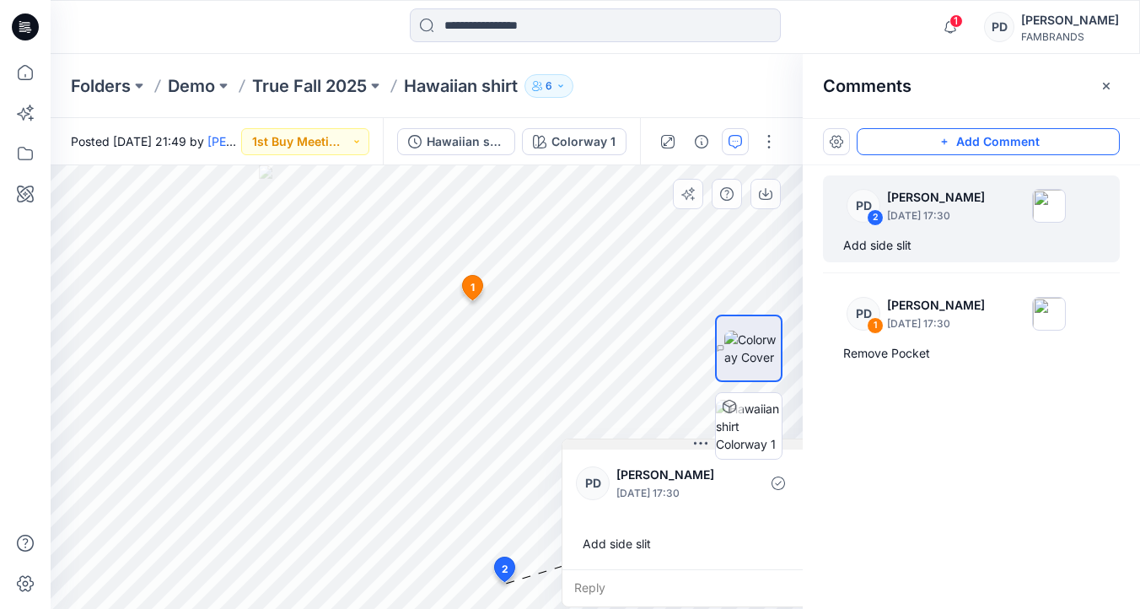
drag, startPoint x: 546, startPoint y: 437, endPoint x: 629, endPoint y: 441, distance: 83.6
click at [629, 441] on button at bounding box center [700, 444] width 277 height 10
click at [940, 221] on p "[DATE] 17:30" at bounding box center [936, 215] width 98 height 17
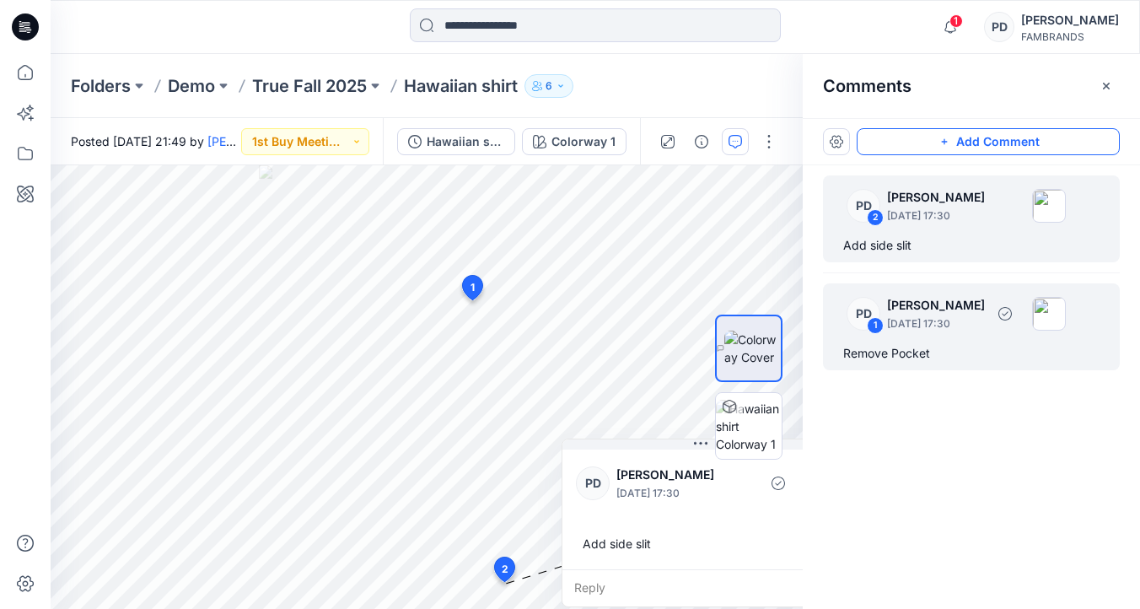
click at [939, 311] on p "[PERSON_NAME]" at bounding box center [936, 305] width 98 height 20
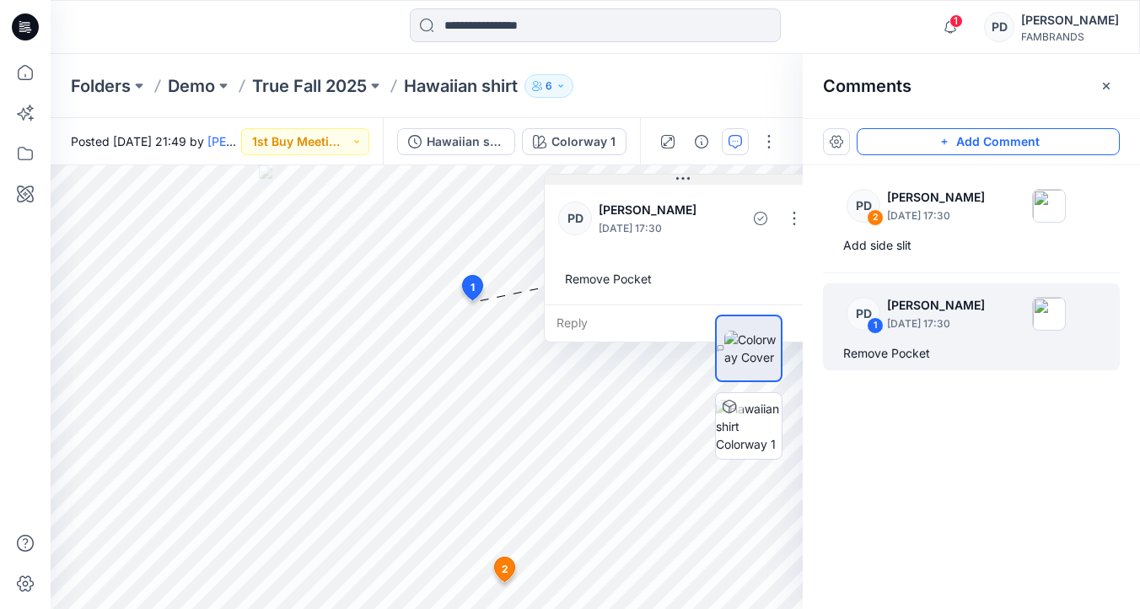
drag, startPoint x: 593, startPoint y: 316, endPoint x: 689, endPoint y: 179, distance: 167.7
click at [690, 180] on button at bounding box center [683, 180] width 277 height 10
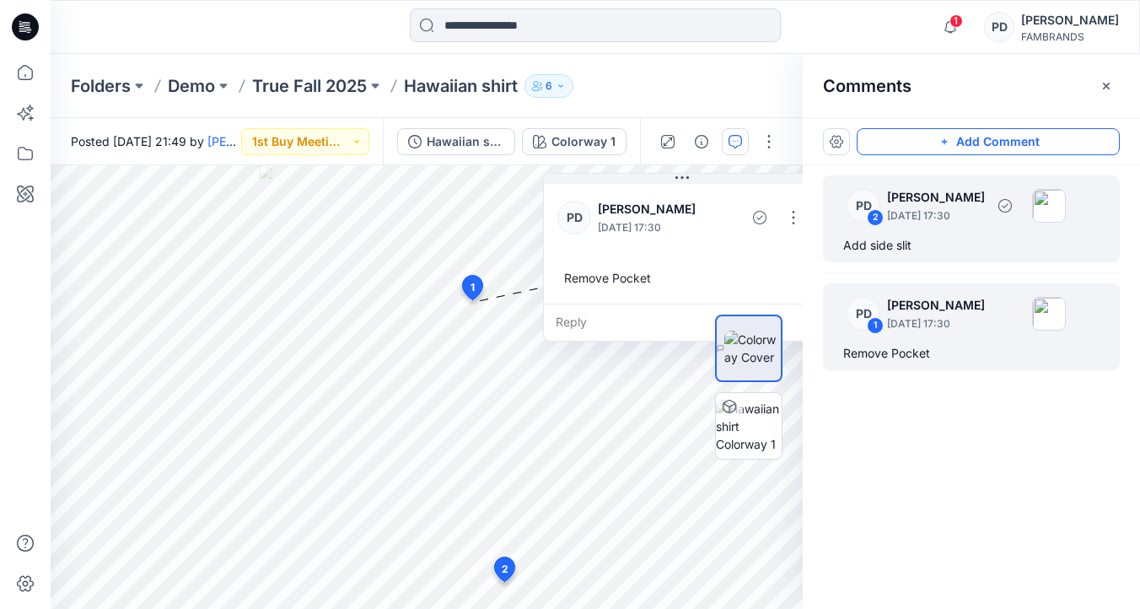
click at [947, 216] on p "[DATE] 17:30" at bounding box center [936, 215] width 98 height 17
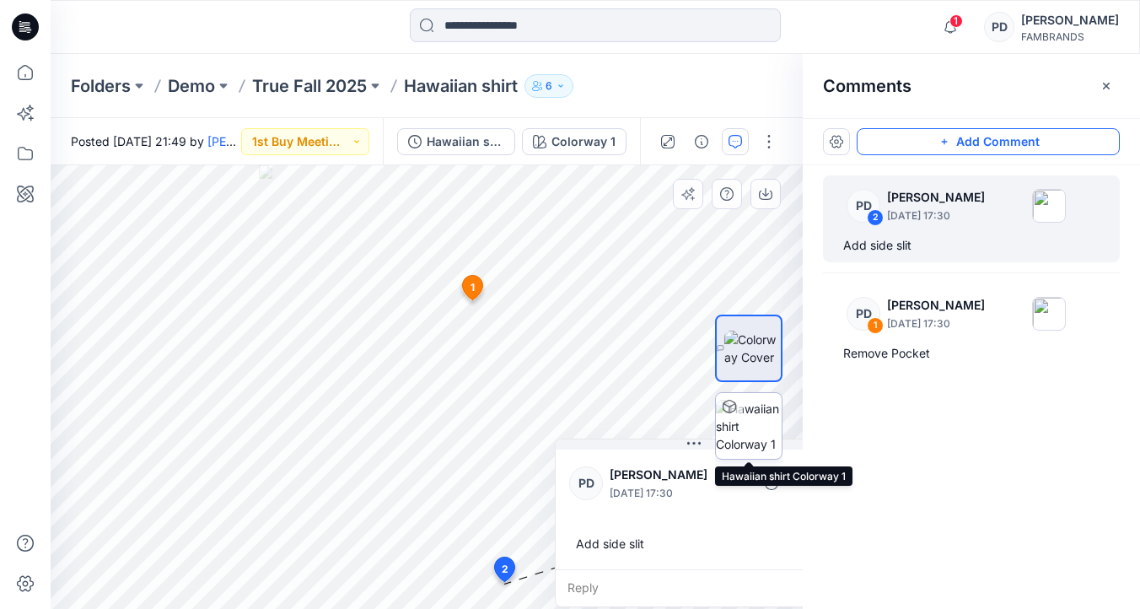
drag, startPoint x: 611, startPoint y: 433, endPoint x: 740, endPoint y: 447, distance: 128.9
click at [740, 448] on div "Colorway 1 Loading... Material Properties Loading... 3 1 [PERSON_NAME] [DATE] 1…" at bounding box center [427, 387] width 752 height 444
click at [934, 396] on div "PD 2 [PERSON_NAME] [DATE] 17:30 Add side slit PD 1 [PERSON_NAME] [DATE] 17:30 R…" at bounding box center [971, 355] width 337 height 381
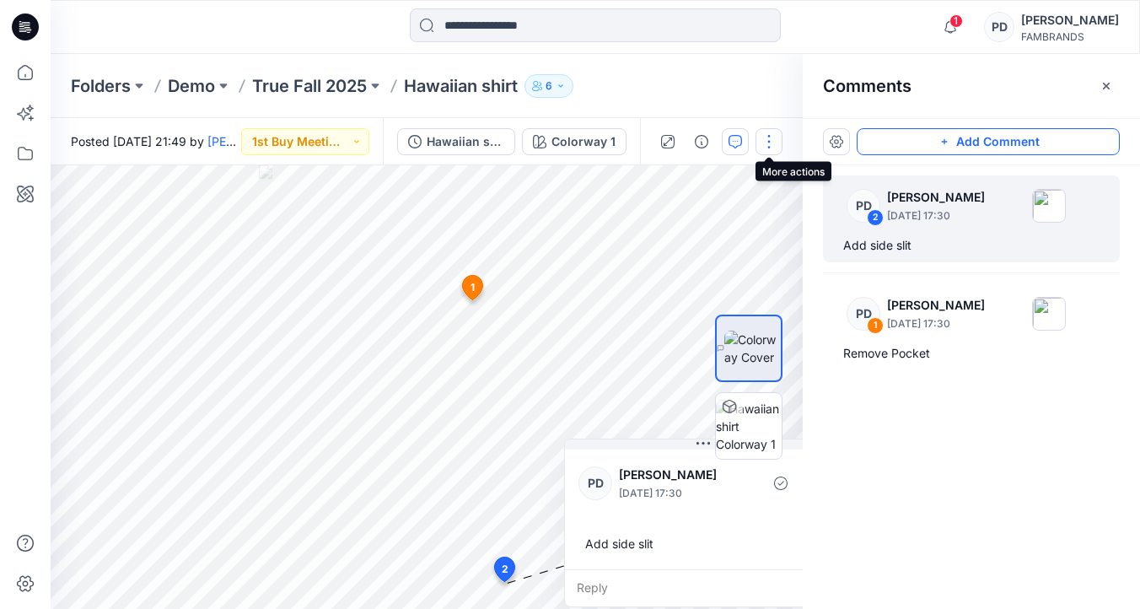
click at [765, 141] on button "button" at bounding box center [769, 141] width 27 height 27
